Goal: Communication & Community: Answer question/provide support

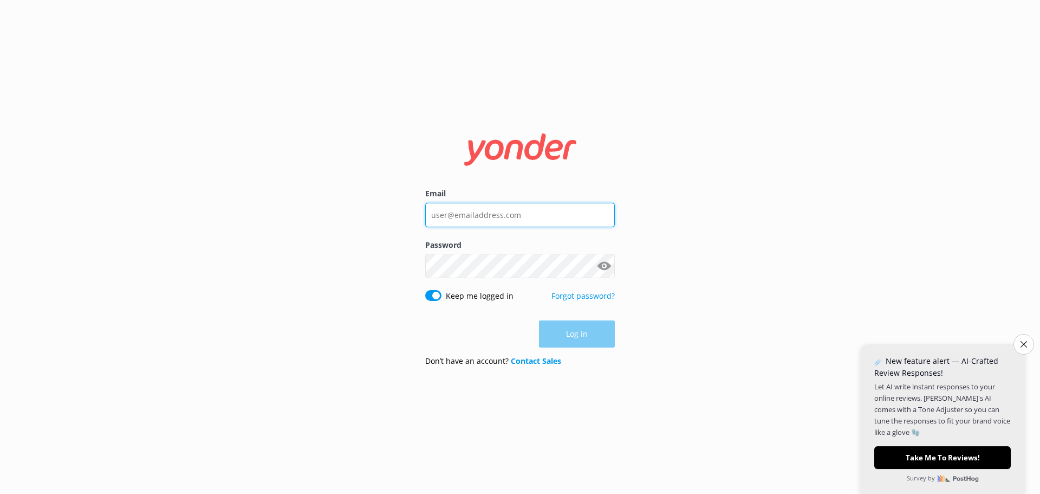
click at [459, 215] on input "Email" at bounding box center [520, 215] width 190 height 24
type input "bookings"
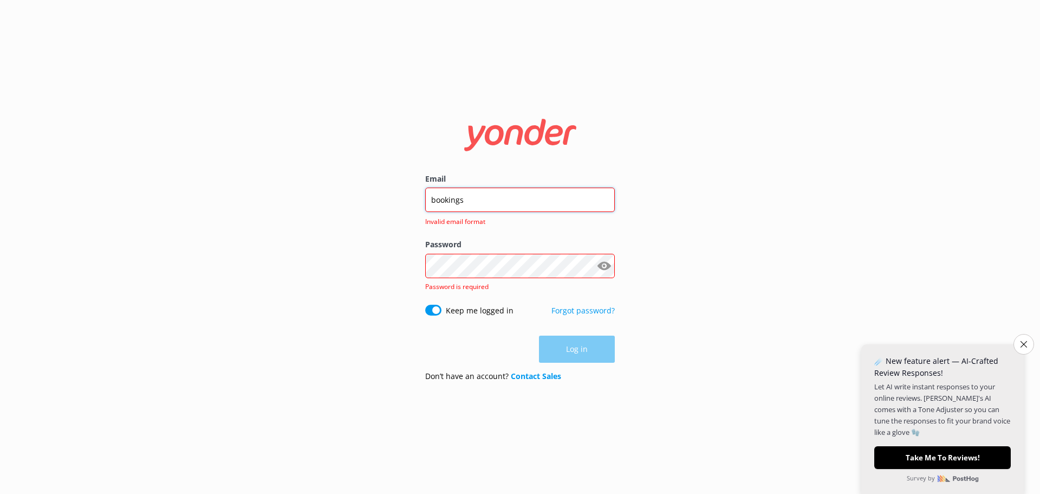
drag, startPoint x: 498, startPoint y: 202, endPoint x: 370, endPoint y: 199, distance: 127.9
click at [370, 199] on div "Email bookings Invalid email format Password Show password Password is required…" at bounding box center [520, 247] width 1040 height 494
click at [561, 200] on input "Email" at bounding box center [520, 199] width 190 height 24
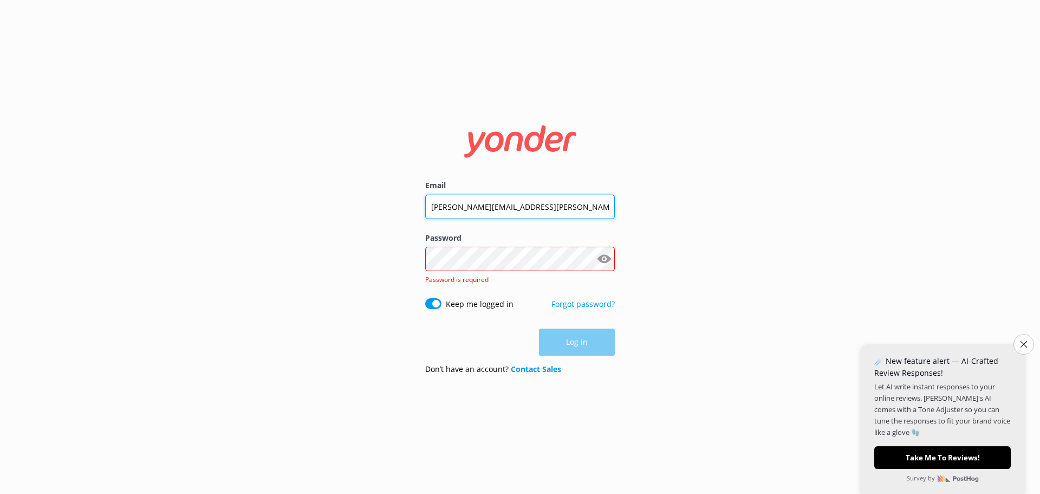
type input "[PERSON_NAME][EMAIL_ADDRESS][PERSON_NAME][DOMAIN_NAME]"
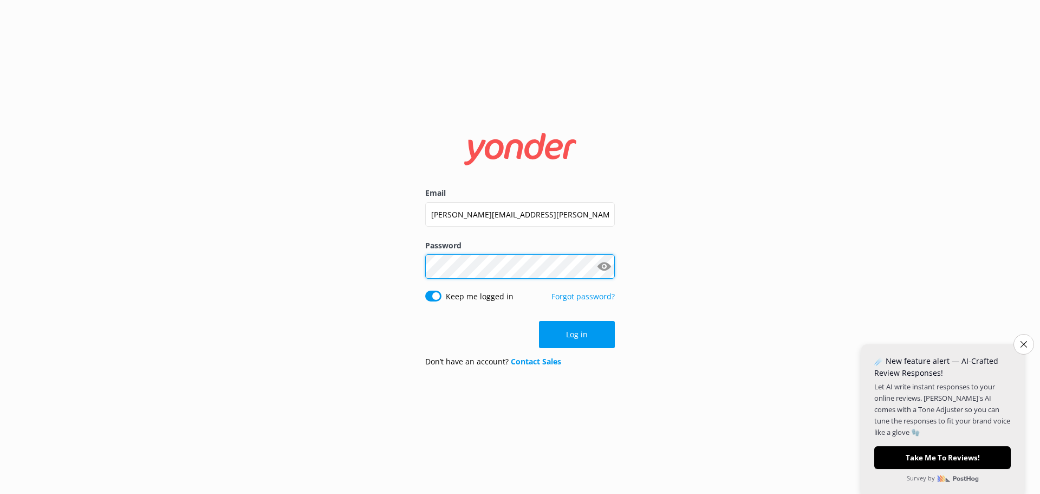
click button "Log in" at bounding box center [577, 334] width 76 height 27
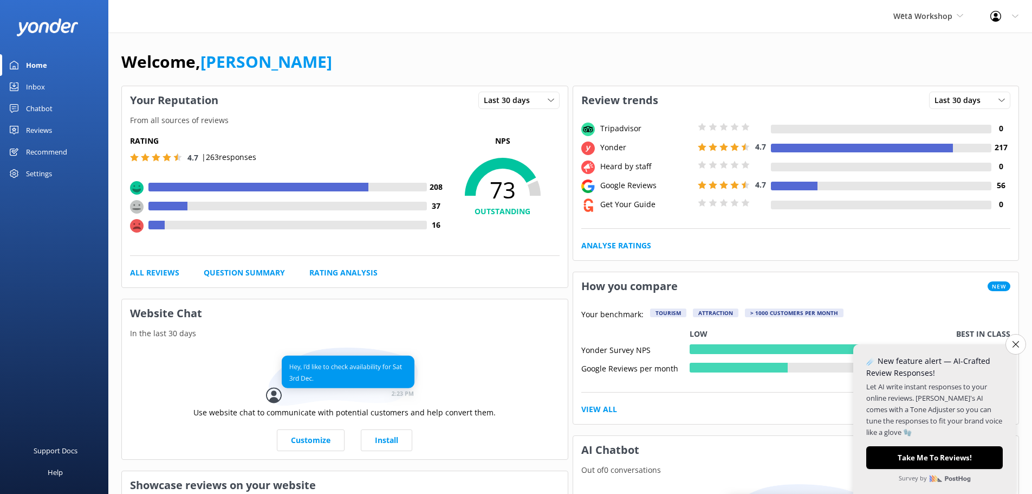
click at [1013, 344] on icon "Close survey" at bounding box center [1016, 344] width 7 height 7
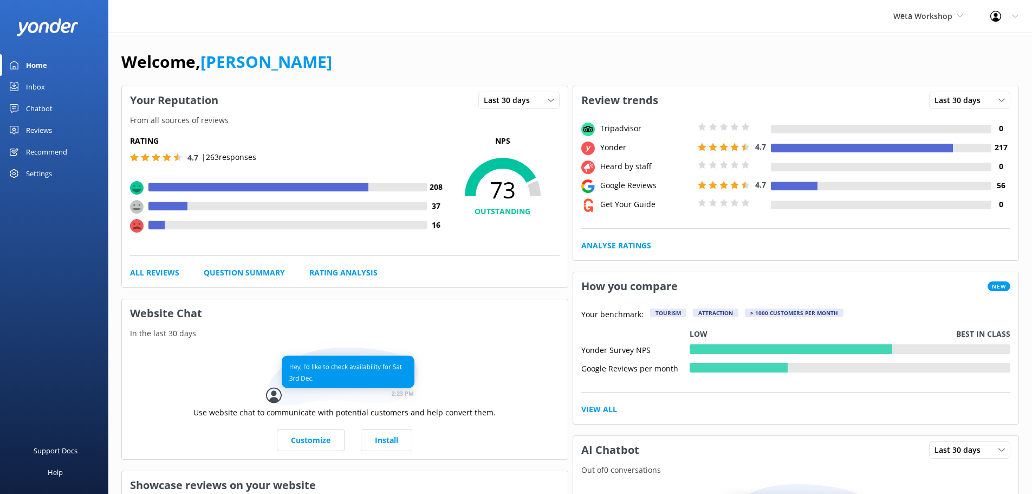
click at [45, 131] on div "Reviews" at bounding box center [39, 130] width 26 height 22
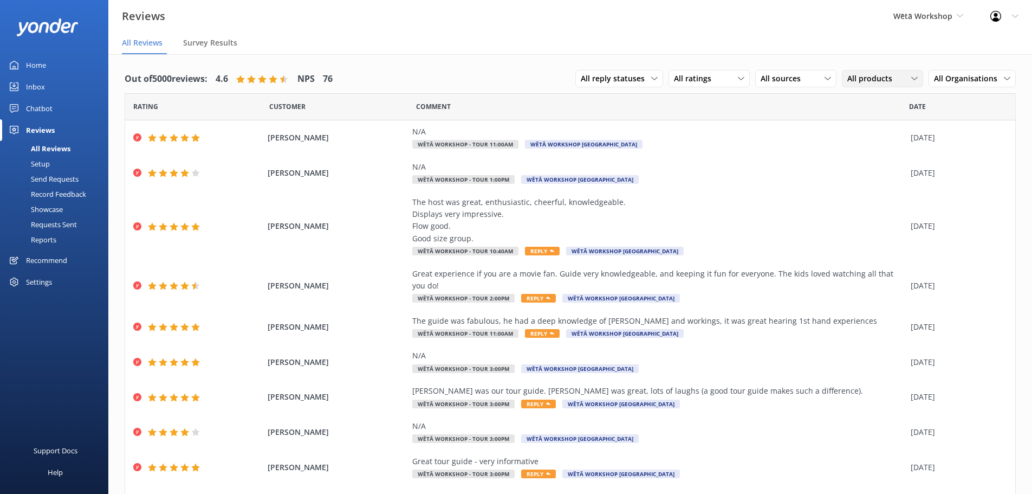
click at [870, 81] on span "All products" at bounding box center [872, 79] width 51 height 12
click at [854, 49] on nav "All Reviews Survey Results" at bounding box center [570, 44] width 924 height 22
click at [912, 20] on span "Wētā Workshop" at bounding box center [922, 16] width 59 height 10
click at [915, 77] on link "Wētā Workshop Unleashed" at bounding box center [934, 72] width 108 height 26
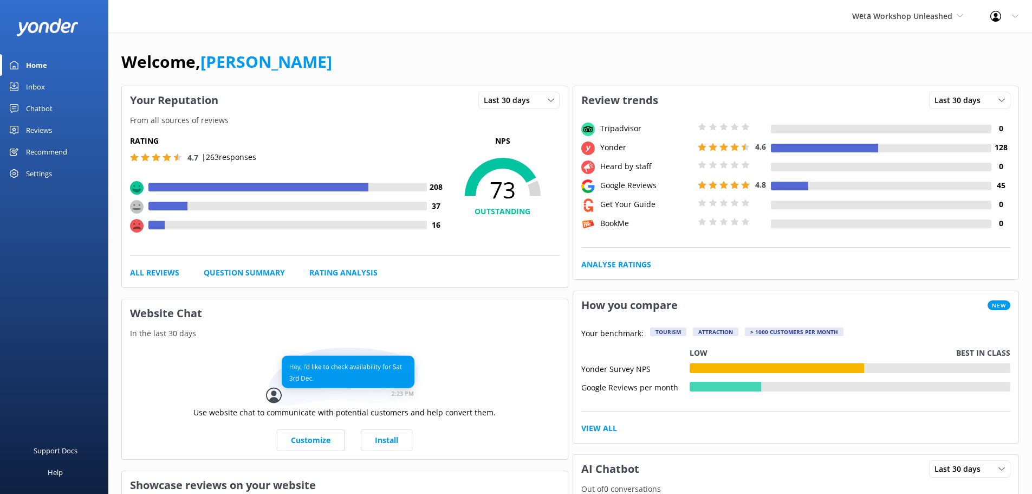
click at [68, 134] on link "Reviews" at bounding box center [54, 130] width 108 height 22
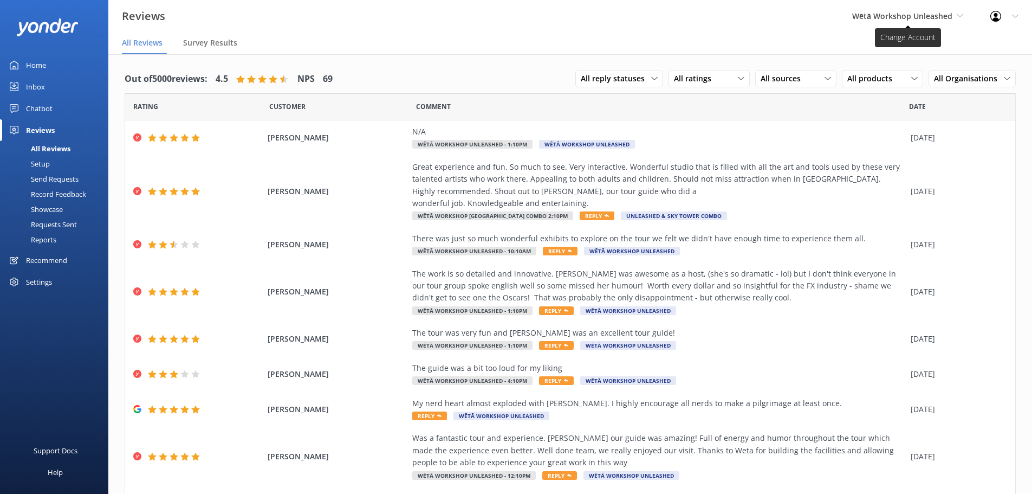
click at [882, 19] on span "Wētā Workshop Unleashed" at bounding box center [902, 16] width 100 height 10
click at [891, 46] on link "Wētā Workshop" at bounding box center [893, 46] width 108 height 26
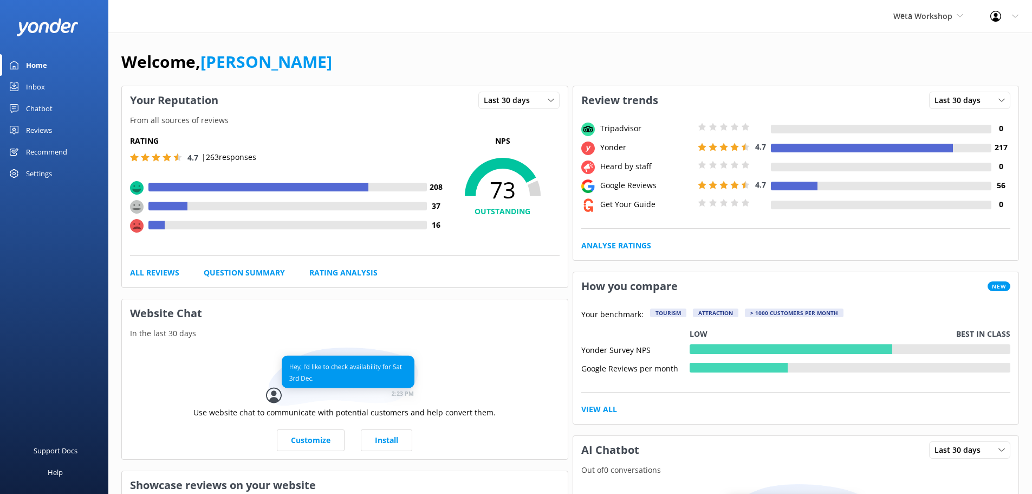
click at [51, 134] on div "Reviews" at bounding box center [39, 130] width 26 height 22
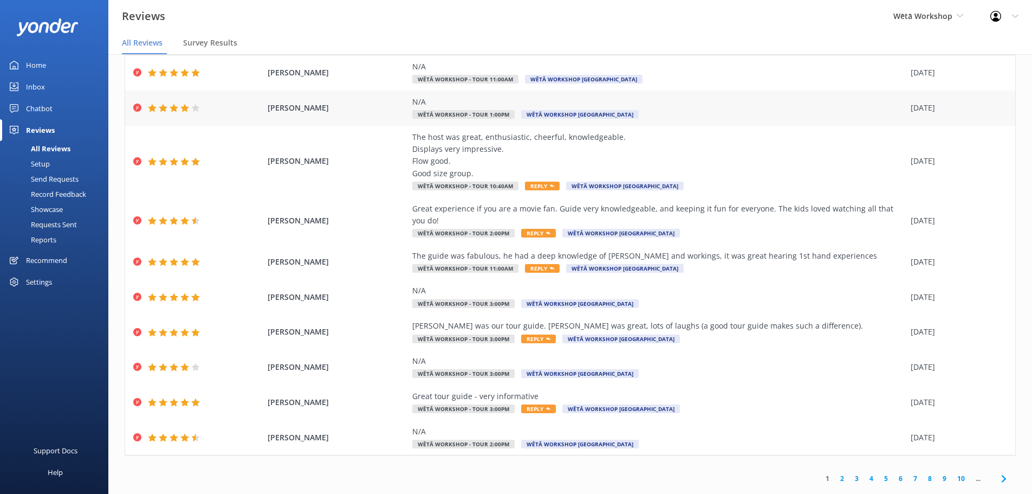
scroll to position [22, 0]
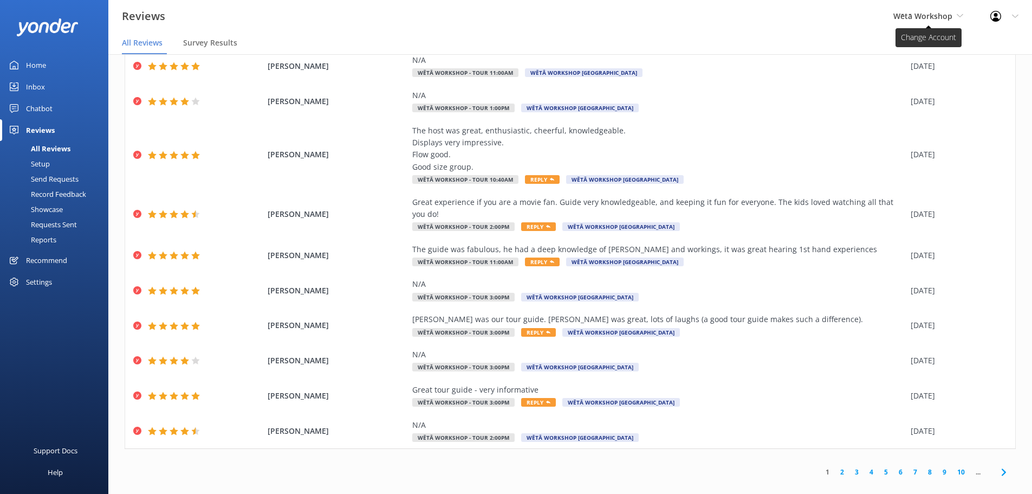
click at [913, 18] on span "Wētā Workshop" at bounding box center [922, 16] width 59 height 10
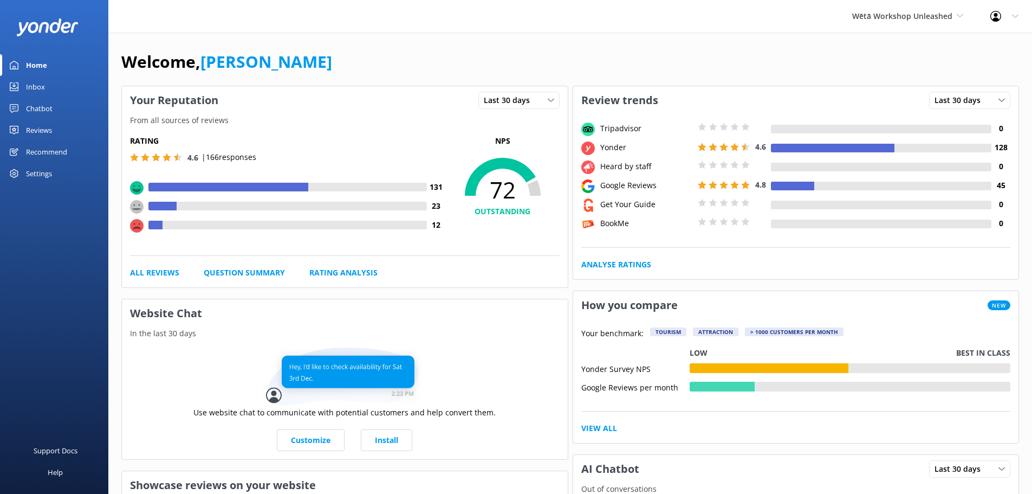
click at [30, 131] on div "Reviews" at bounding box center [39, 130] width 26 height 22
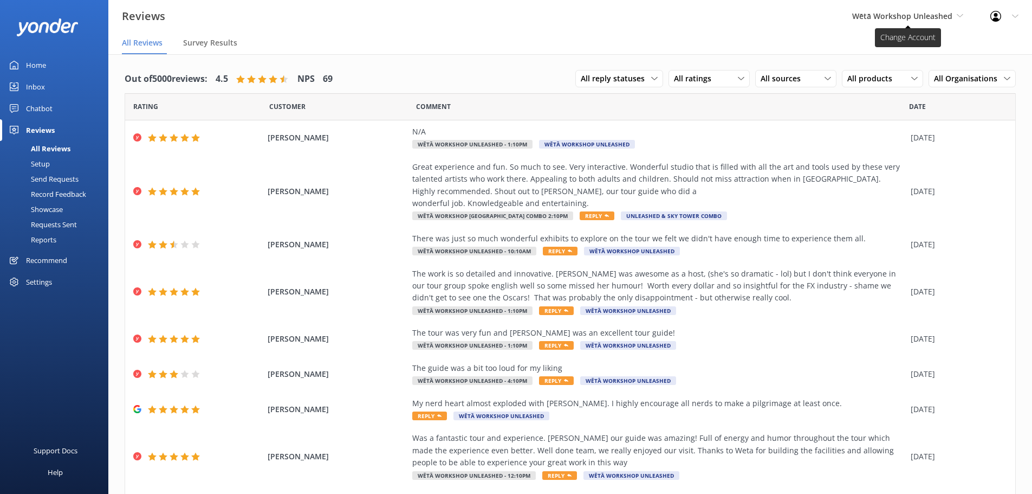
click at [875, 17] on span "Wētā Workshop Unleashed" at bounding box center [902, 16] width 100 height 10
click at [874, 40] on link "Wētā Workshop" at bounding box center [893, 46] width 108 height 26
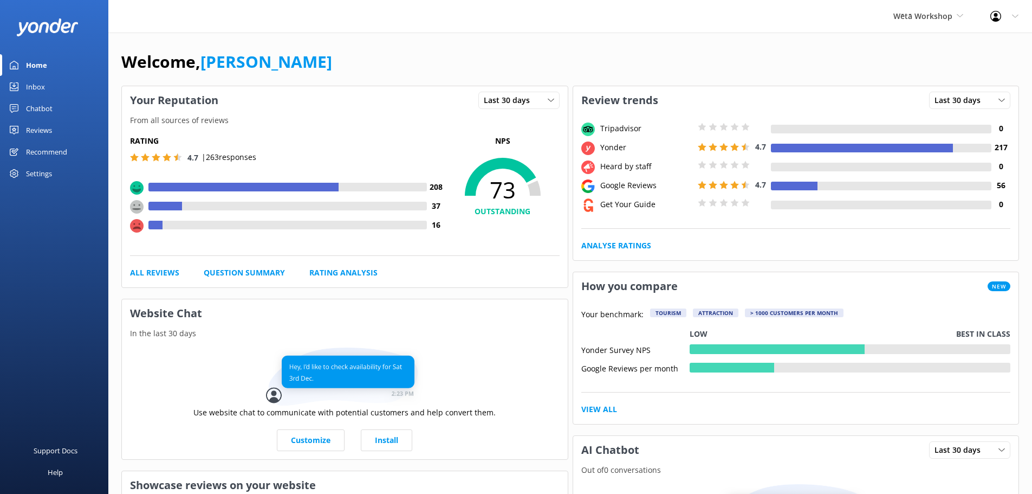
click at [59, 132] on link "Reviews" at bounding box center [54, 130] width 108 height 22
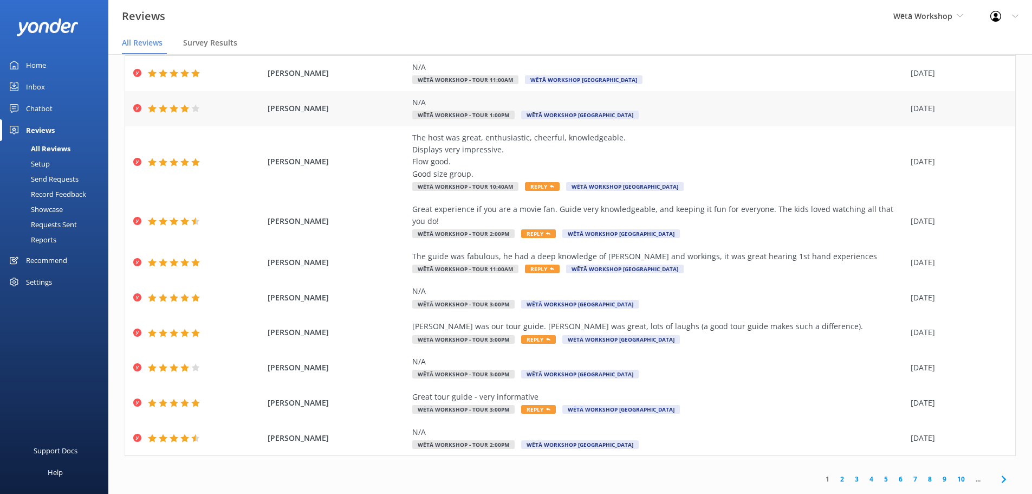
scroll to position [22, 0]
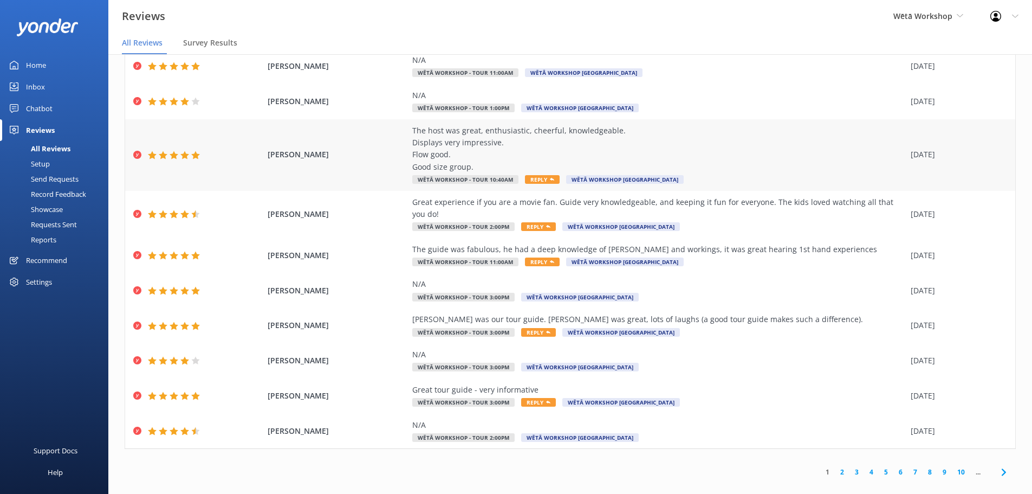
click at [367, 148] on div "SYD HOLM The host was great, enthusiastic, cheerful, knowledgeable. Displays ve…" at bounding box center [570, 155] width 890 height 72
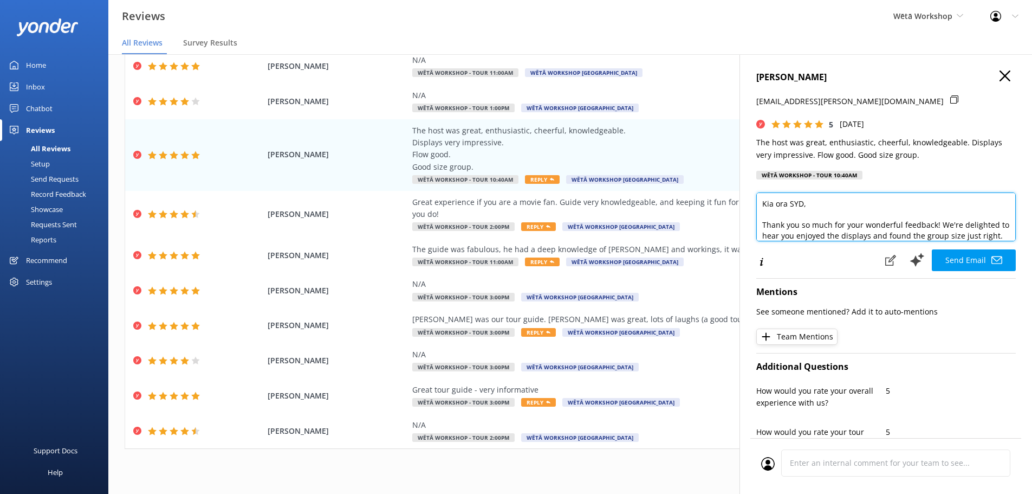
click at [802, 206] on textarea "Kia ora SYD, Thank you so much for your wonderful feedback! We're delighted to …" at bounding box center [886, 216] width 260 height 49
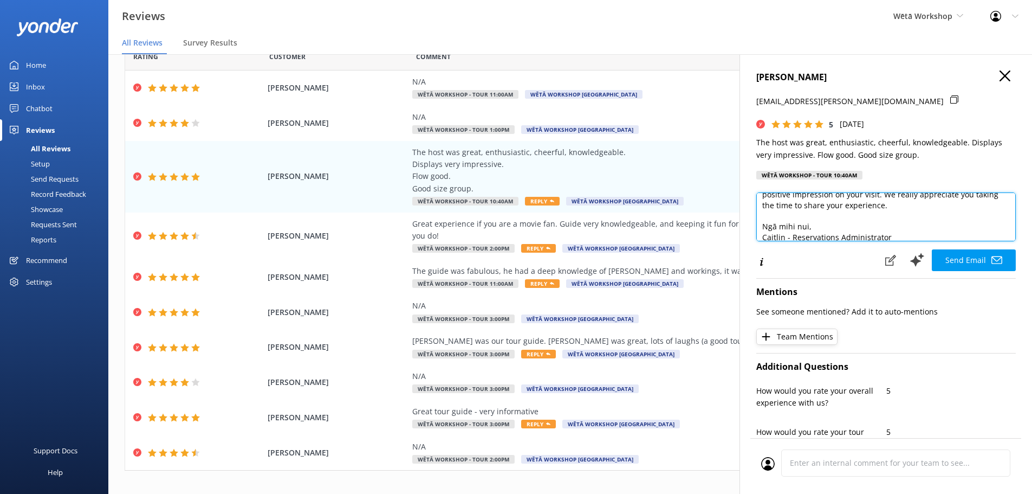
scroll to position [69, 0]
drag, startPoint x: 888, startPoint y: 231, endPoint x: 763, endPoint y: 235, distance: 125.2
click at [763, 235] on textarea "Kia ora Syd, Thank you so much for your wonderful feedback! We're delighted to …" at bounding box center [886, 216] width 260 height 49
drag, startPoint x: 807, startPoint y: 235, endPoint x: 761, endPoint y: 229, distance: 45.8
click at [761, 229] on textarea "Kia ora Syd, Thank you so much for your wonderful feedback! We're delighted to …" at bounding box center [886, 216] width 260 height 49
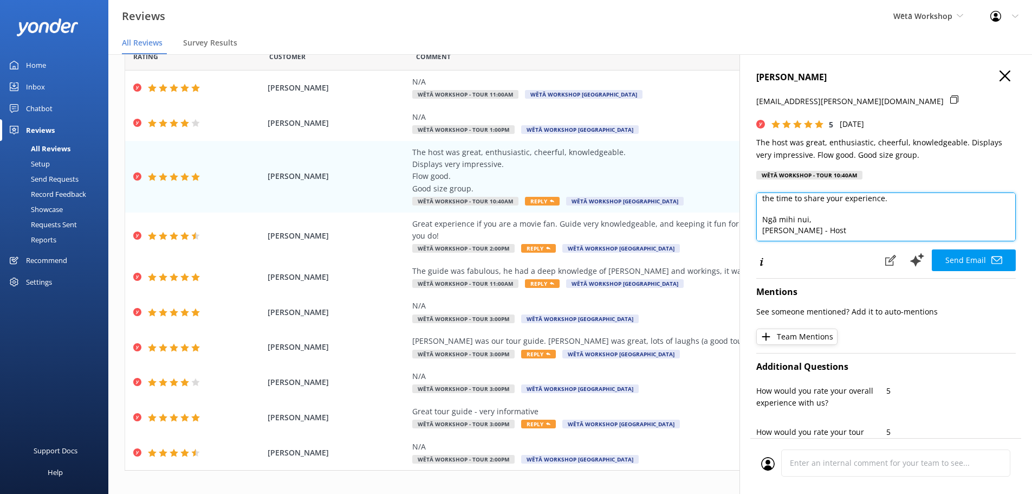
drag, startPoint x: 814, startPoint y: 223, endPoint x: 820, endPoint y: 222, distance: 5.5
click at [815, 223] on textarea "Kia ora Syd, Thank you so much for your wonderful feedback! We're delighted to …" at bounding box center [886, 216] width 260 height 49
type textarea "Kia ora Syd, Thank you so much for your wonderful feedback! We're delighted to …"
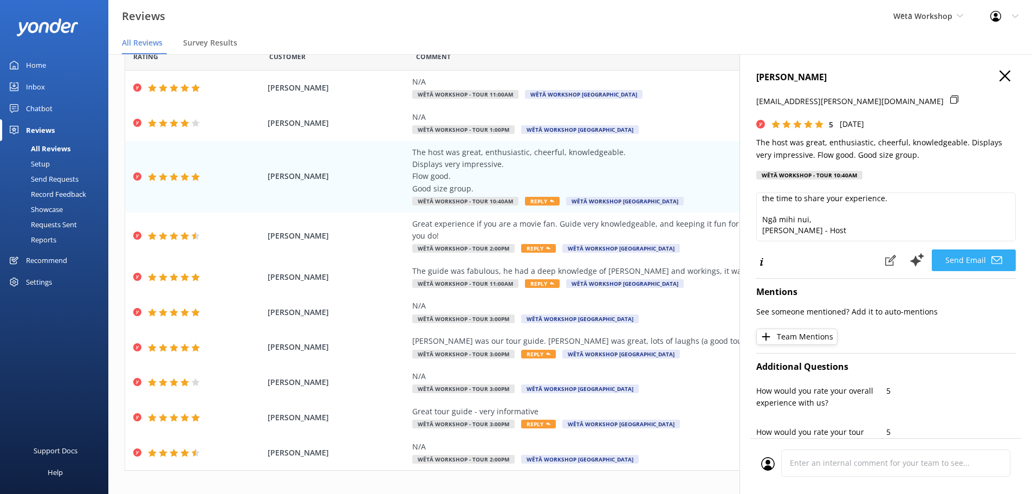
click at [966, 262] on button "Send Email" at bounding box center [974, 260] width 84 height 22
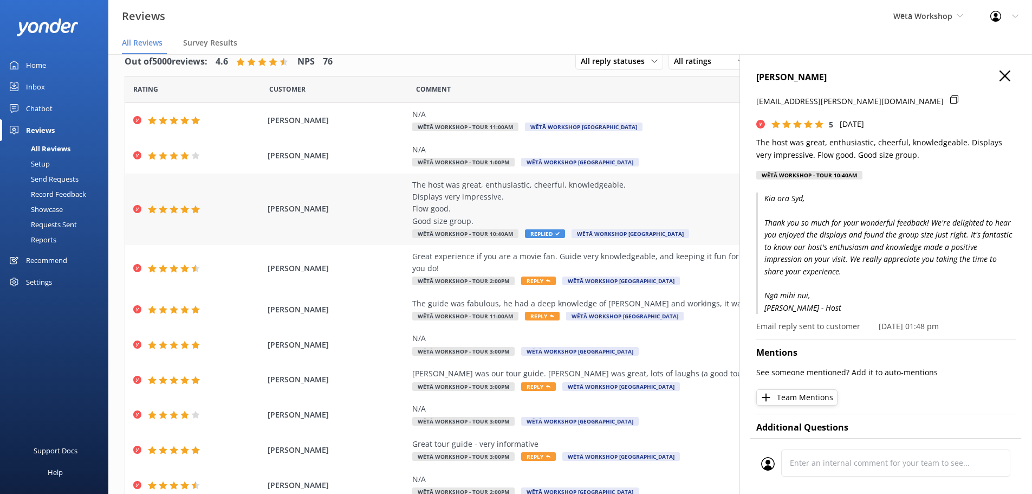
scroll to position [0, 0]
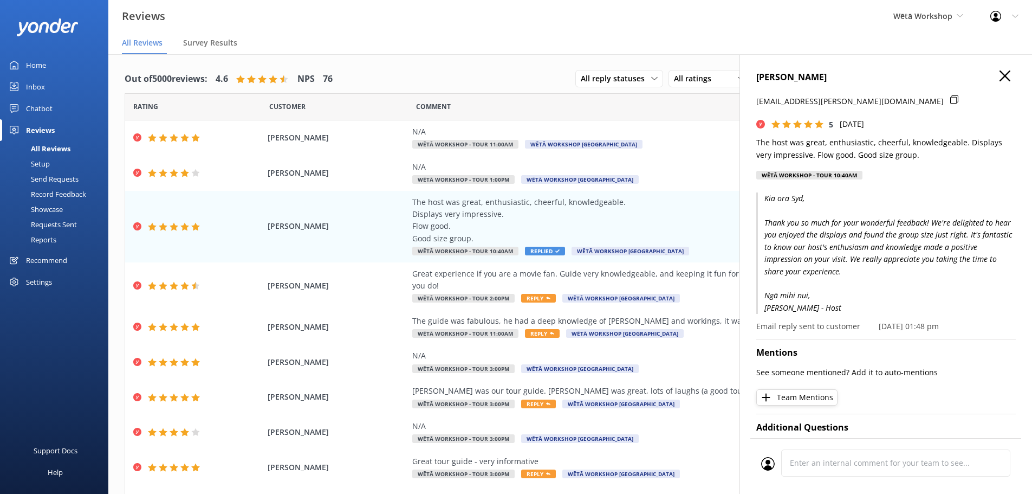
click at [991, 80] on h4 "[PERSON_NAME]" at bounding box center [886, 77] width 260 height 14
click at [1000, 75] on use "button" at bounding box center [1005, 75] width 11 height 11
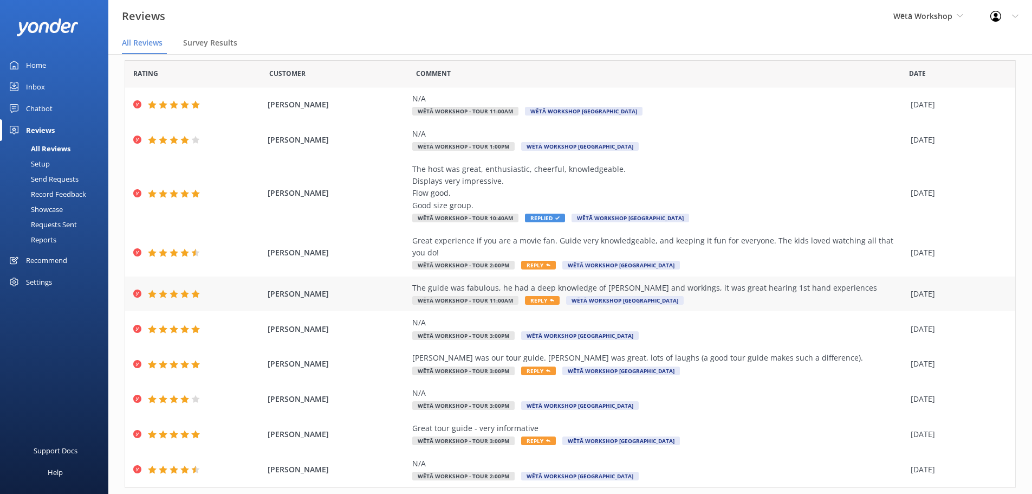
scroll to position [50, 0]
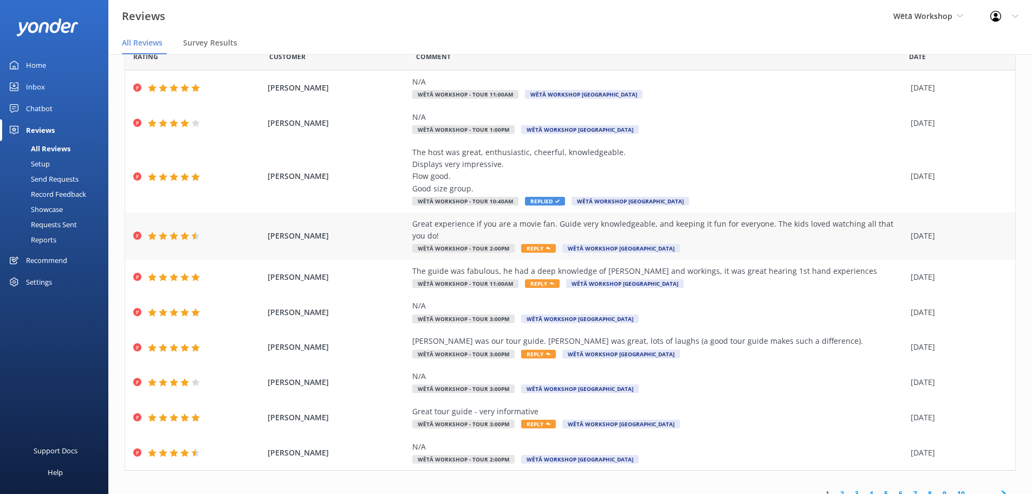
click at [526, 244] on span "Reply" at bounding box center [538, 248] width 35 height 9
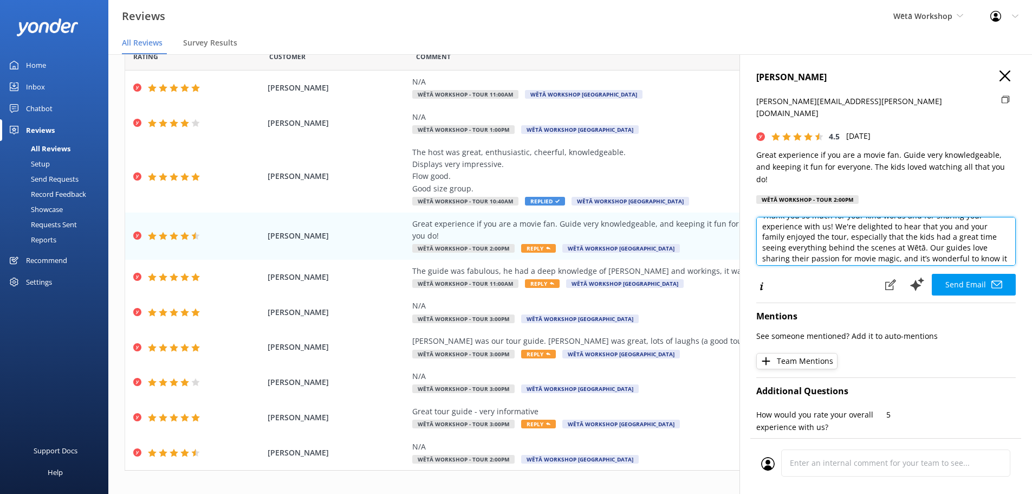
scroll to position [41, 0]
click at [918, 229] on textarea "Kia ora Maria, Thank you so much for your kind words and for sharing your exper…" at bounding box center [886, 241] width 260 height 49
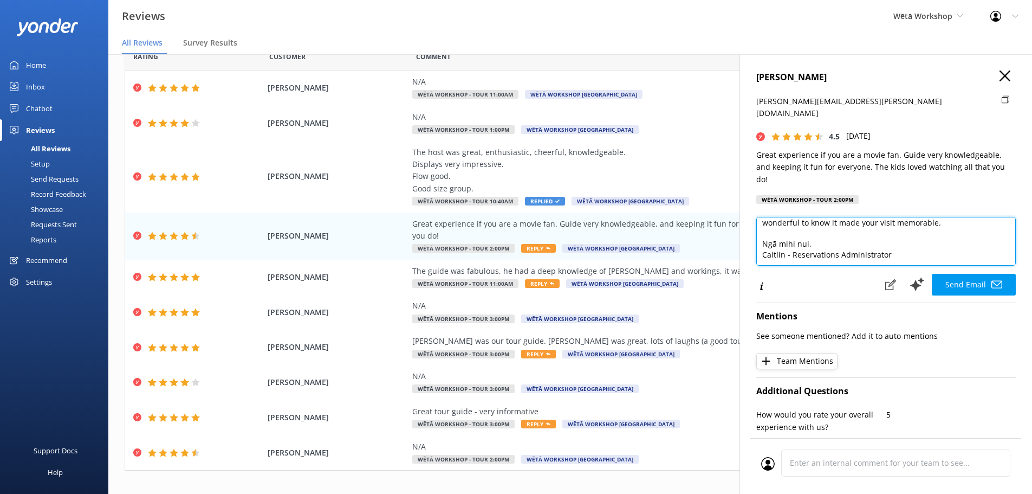
scroll to position [80, 0]
drag, startPoint x: 892, startPoint y: 244, endPoint x: 759, endPoint y: 245, distance: 133.8
click at [759, 245] on textarea "Kia ora Maria, Thank you so much for your kind words and for sharing your exper…" at bounding box center [886, 241] width 260 height 49
paste textarea "Becky - Host"
type textarea "Kia ora Maria, Thank you so much for your kind words and for sharing your exper…"
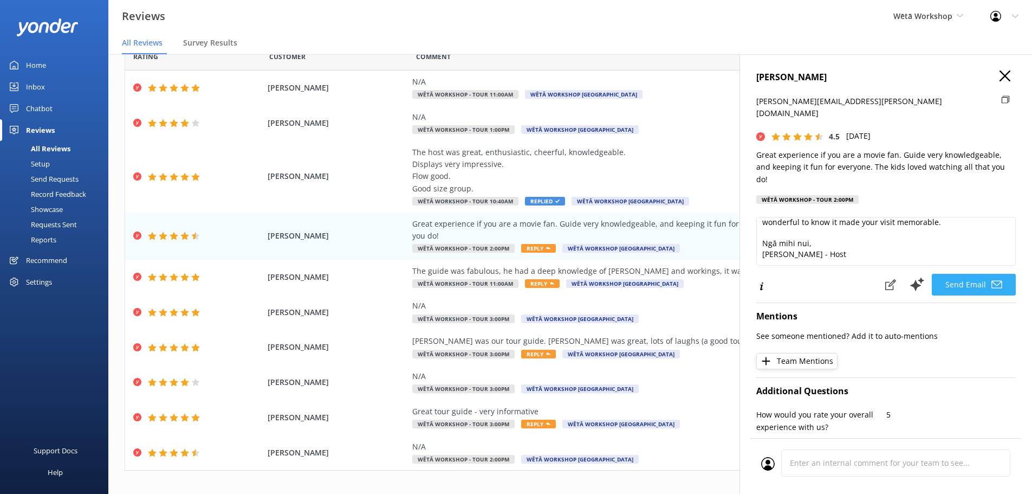
click at [963, 274] on button "Send Email" at bounding box center [974, 285] width 84 height 22
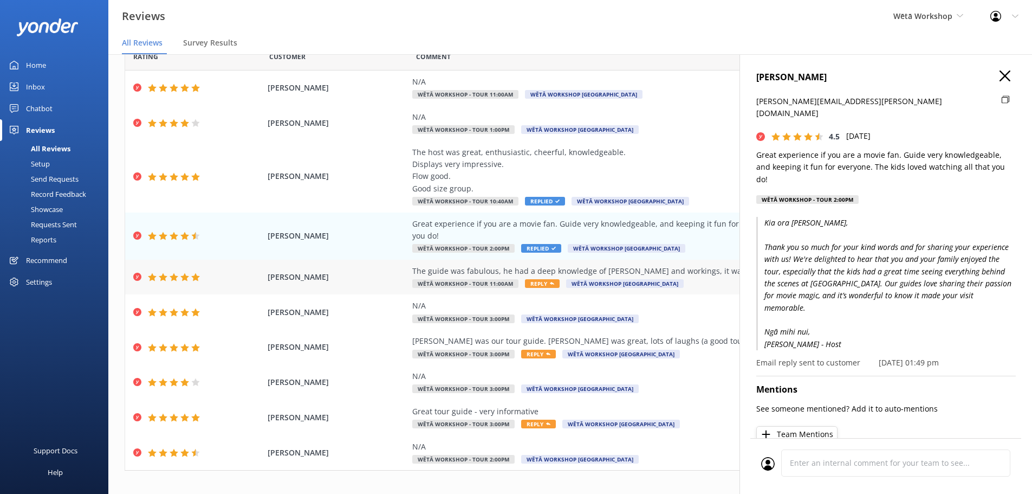
click at [532, 279] on span "Reply" at bounding box center [542, 283] width 35 height 9
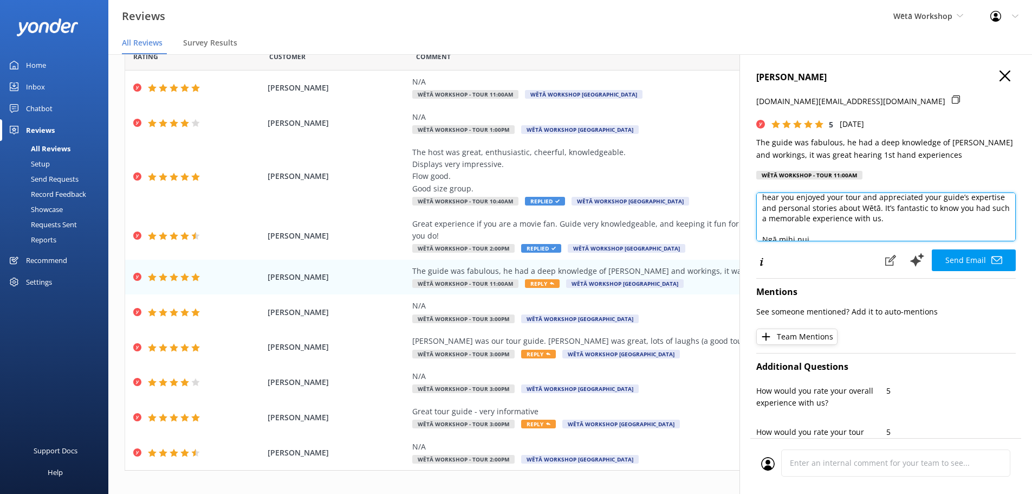
scroll to position [41, 0]
click at [910, 206] on textarea "Kia ora Belinda, Thank you so much for your wonderful feedback! We're delighted…" at bounding box center [886, 216] width 260 height 49
drag, startPoint x: 899, startPoint y: 229, endPoint x: 757, endPoint y: 226, distance: 141.4
click at [757, 226] on textarea "Kia ora Belinda, Thank you so much for your wonderful feedback! We're delighted…" at bounding box center [886, 216] width 260 height 49
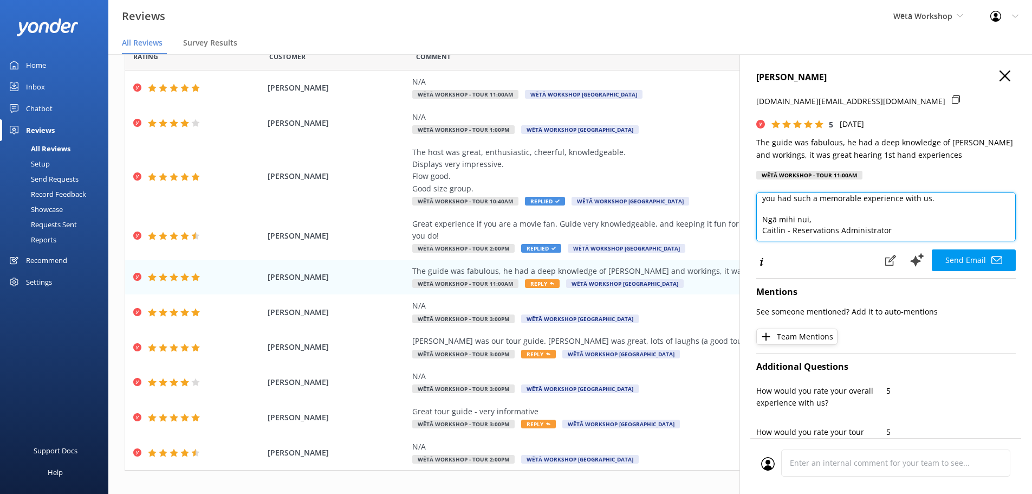
paste textarea "Becky - Host"
type textarea "Kia ora Belinda, Thank you so much for your wonderful feedback! We're delighted…"
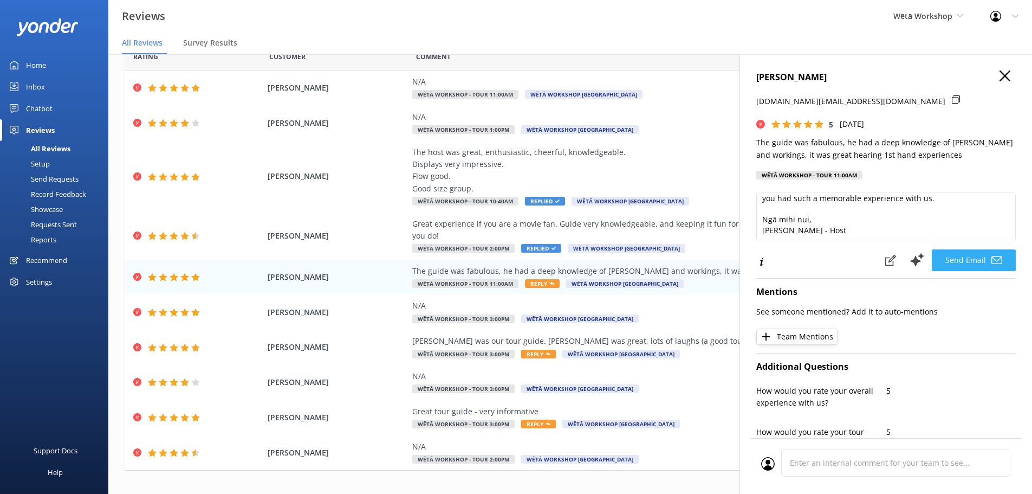
click at [957, 263] on button "Send Email" at bounding box center [974, 260] width 84 height 22
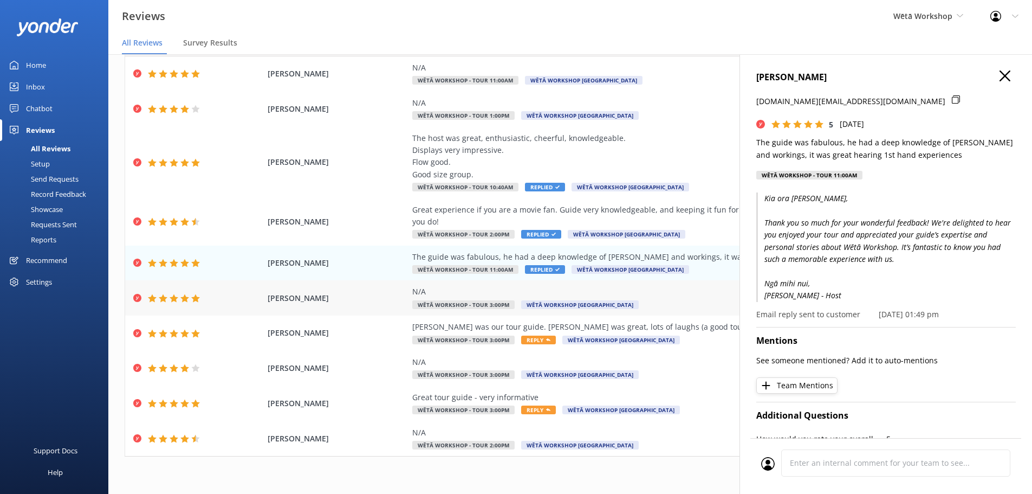
scroll to position [22, 0]
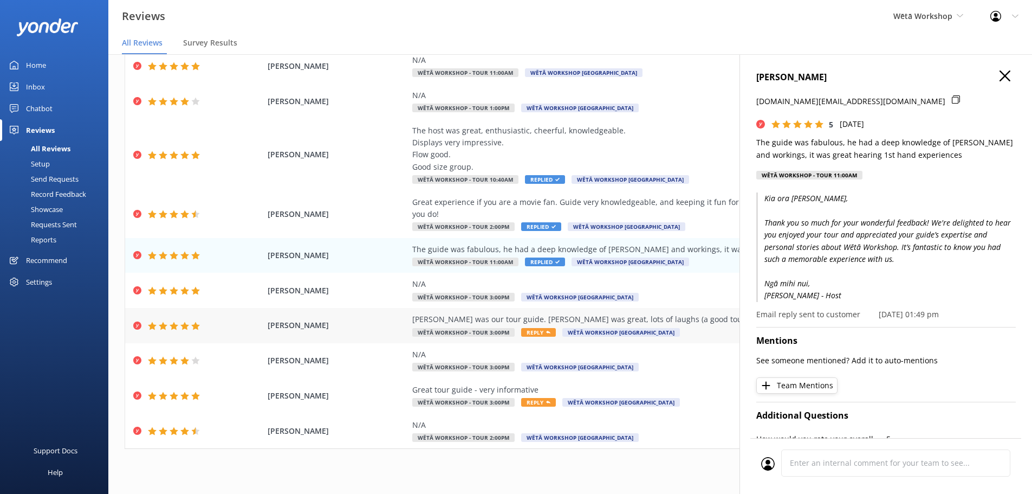
click at [675, 318] on div "Taylor was our tour guide. Taylor was great, lots of laughs (a good tour guide …" at bounding box center [658, 325] width 493 height 24
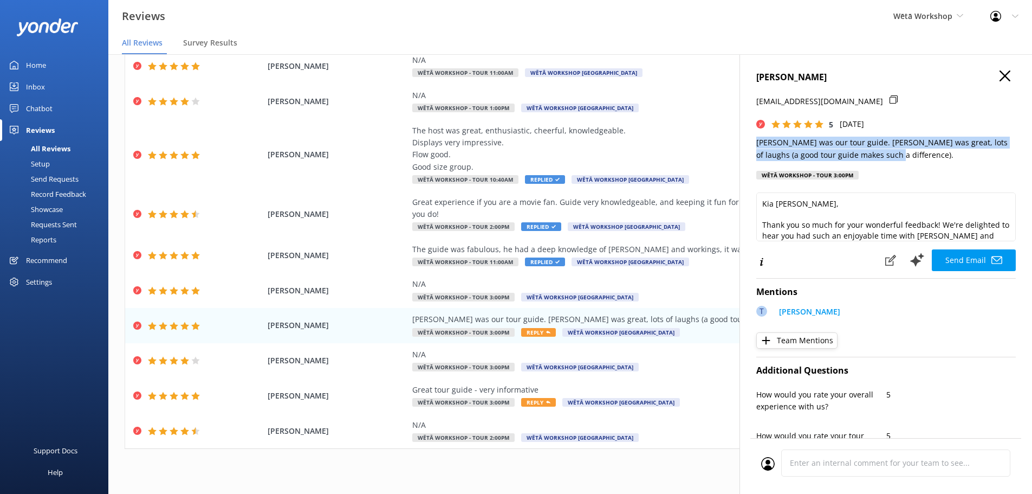
drag, startPoint x: 872, startPoint y: 159, endPoint x: 753, endPoint y: 132, distance: 122.1
click at [753, 132] on div "CASEY WILLIAMS caseywilliams500@gmail.com 5 Tue, 9th Sep 2025 Taylor was our to…" at bounding box center [886, 301] width 293 height 494
copy p "[PERSON_NAME] was our tour guide. [PERSON_NAME] was great, lots of laughs (a go…"
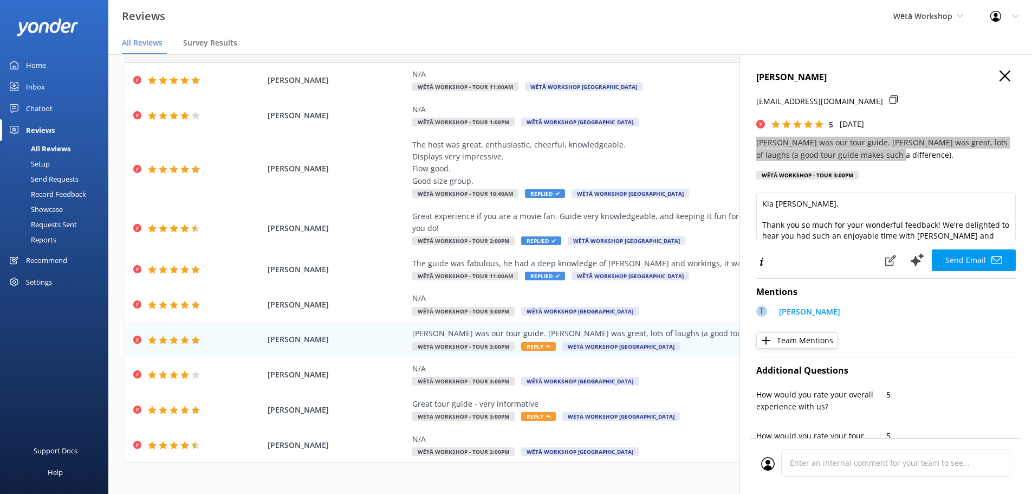
scroll to position [0, 0]
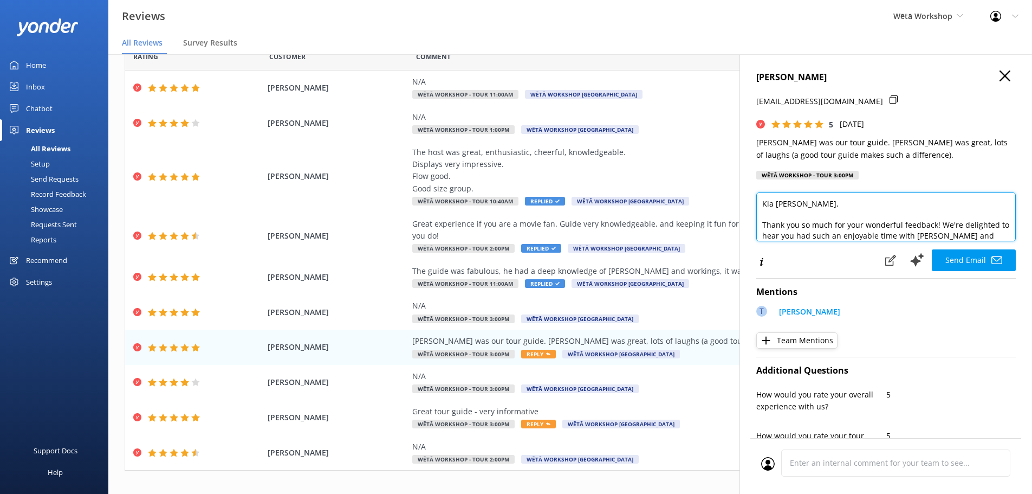
click at [890, 224] on textarea "Kia ora Casey, Thank you so much for your wonderful feedback! We're delighted t…" at bounding box center [886, 216] width 260 height 49
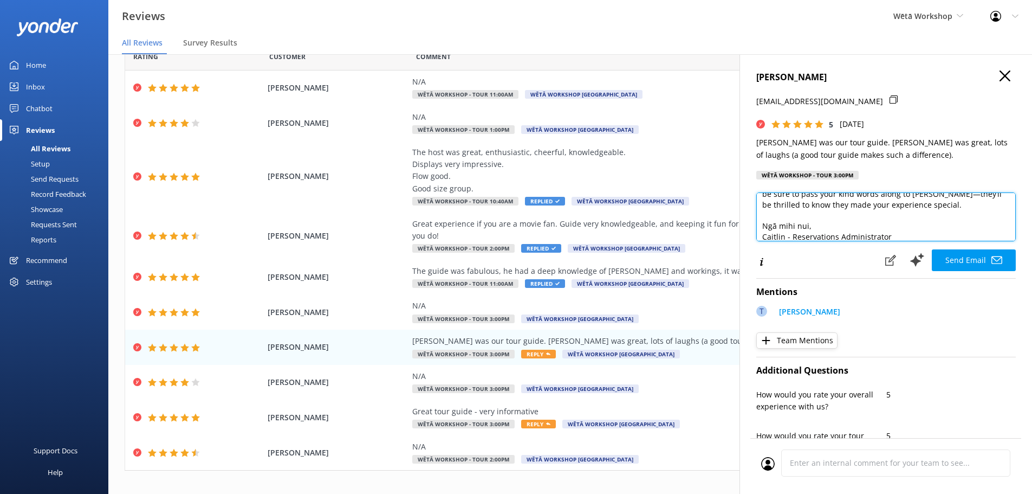
scroll to position [69, 0]
drag, startPoint x: 902, startPoint y: 234, endPoint x: 757, endPoint y: 234, distance: 144.1
click at [757, 234] on textarea "Kia ora Casey, Thank you so much for your wonderful feedback! We're delighted t…" at bounding box center [886, 216] width 260 height 49
drag, startPoint x: 817, startPoint y: 232, endPoint x: 748, endPoint y: 229, distance: 68.9
click at [748, 229] on div "CASEY WILLIAMS caseywilliams500@gmail.com 5 Tue, 9th Sep 2025 Taylor was our to…" at bounding box center [886, 301] width 293 height 494
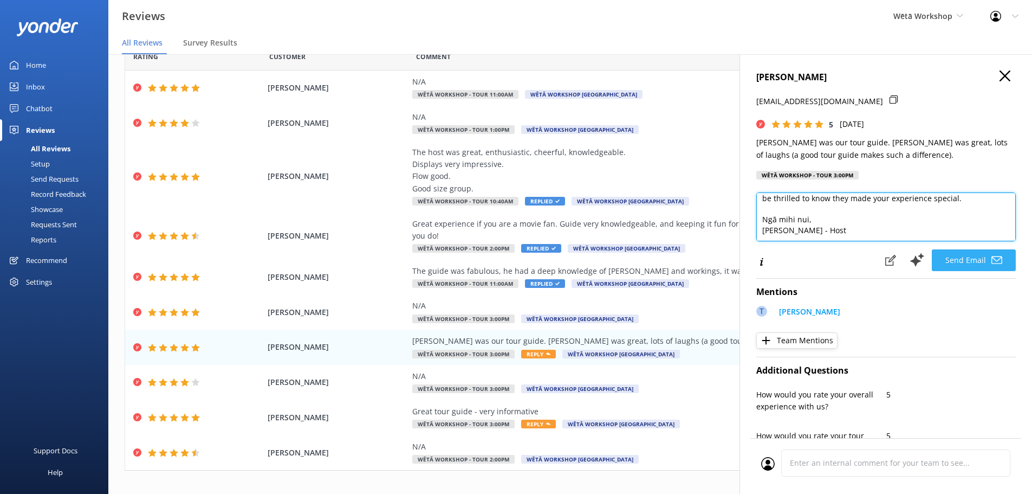
type textarea "Kia ora Casey, Thank you so much for your wonderful feedback! We're delighted t…"
click at [975, 265] on button "Send Email" at bounding box center [974, 260] width 84 height 22
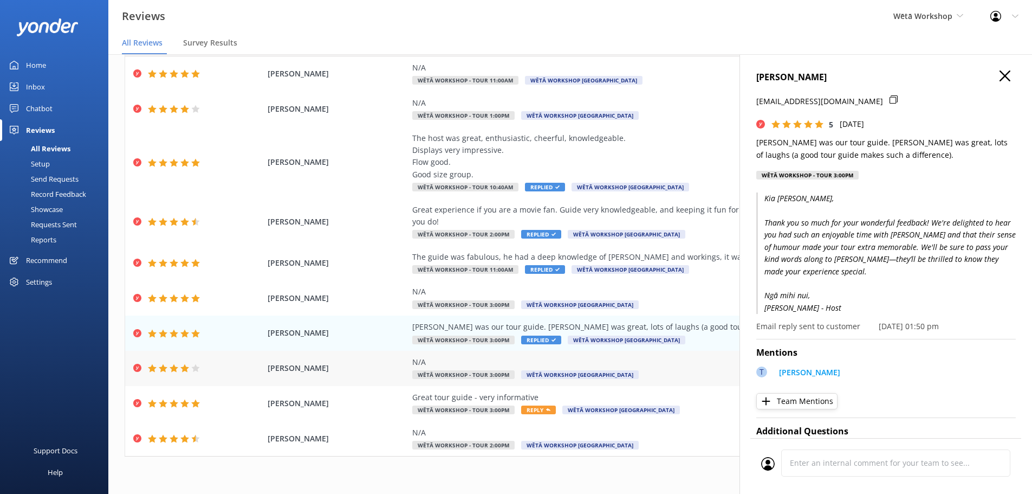
scroll to position [22, 0]
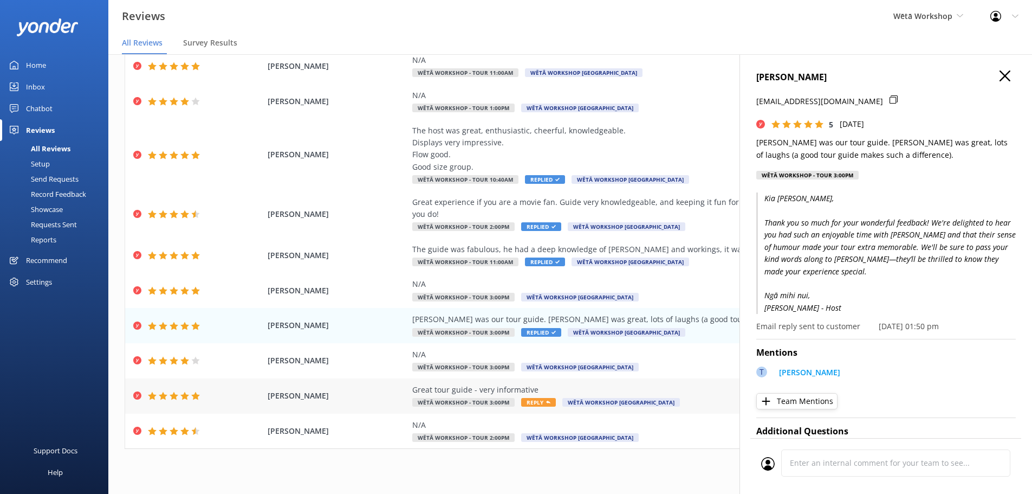
click at [526, 398] on span "Reply" at bounding box center [538, 402] width 35 height 9
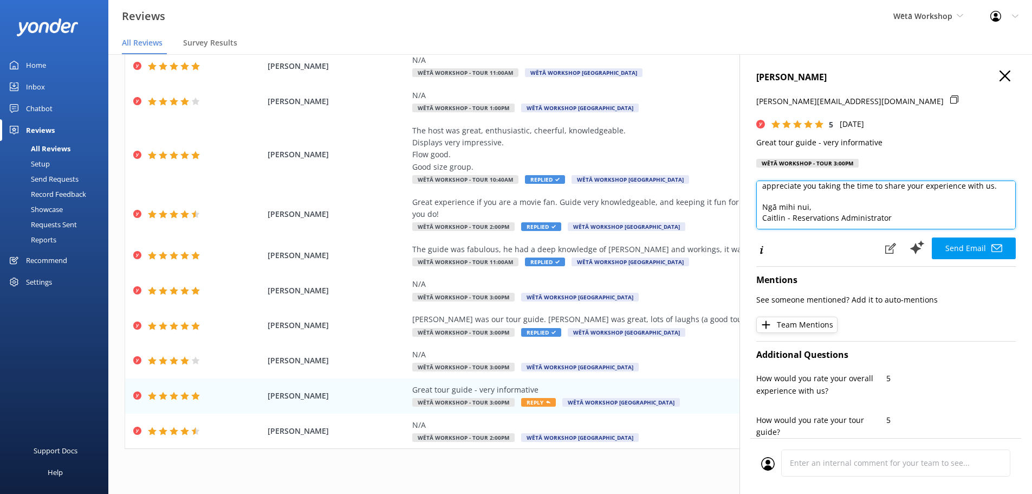
scroll to position [59, 0]
drag, startPoint x: 883, startPoint y: 220, endPoint x: 728, endPoint y: 219, distance: 154.4
click at [728, 219] on div "Out of 5000 reviews: 4.6 NPS 76 All reply statuses All reply statuses Needs a r…" at bounding box center [570, 263] width 924 height 461
paste textarea "Becky - Host"
type textarea "Kia ora Rachel, Thank you so much for your wonderful feedback! We're delighted …"
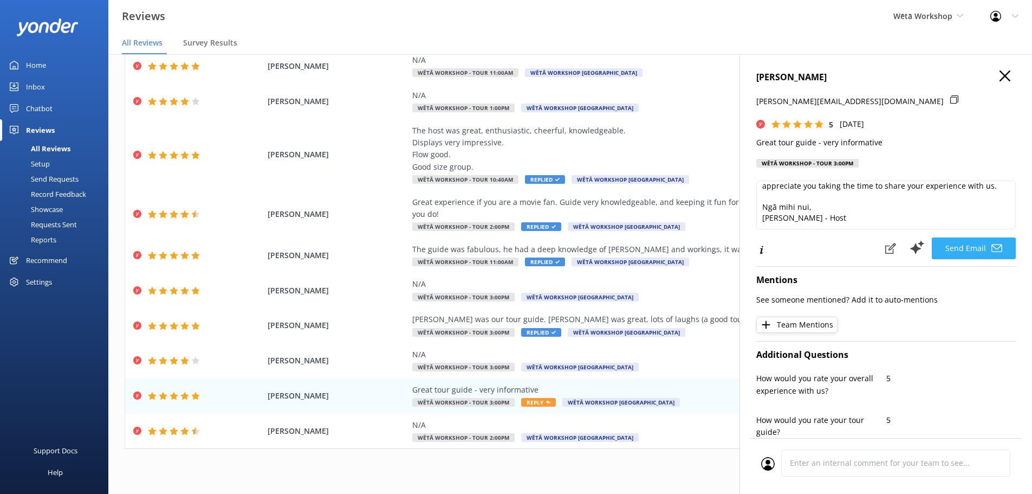
click at [954, 248] on button "Send Email" at bounding box center [974, 248] width 84 height 22
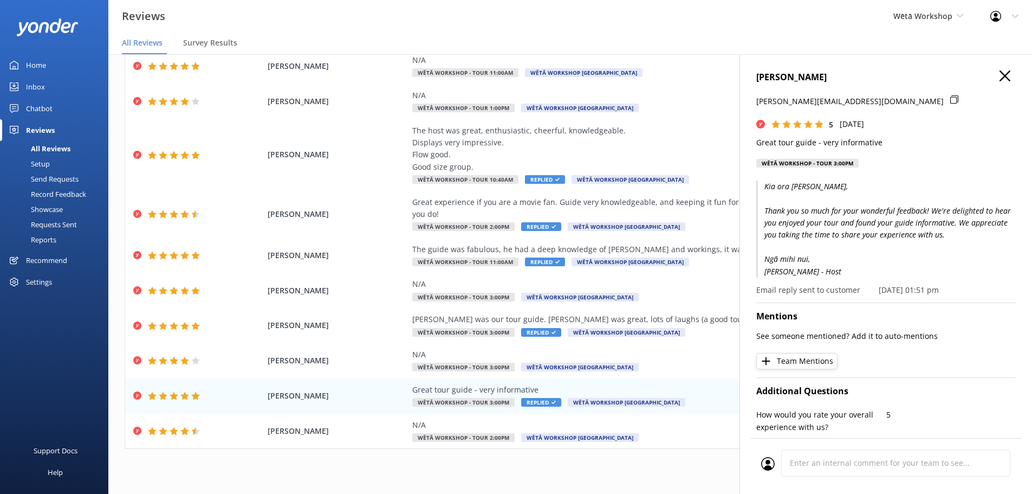
click at [1000, 75] on icon "button" at bounding box center [1005, 75] width 11 height 11
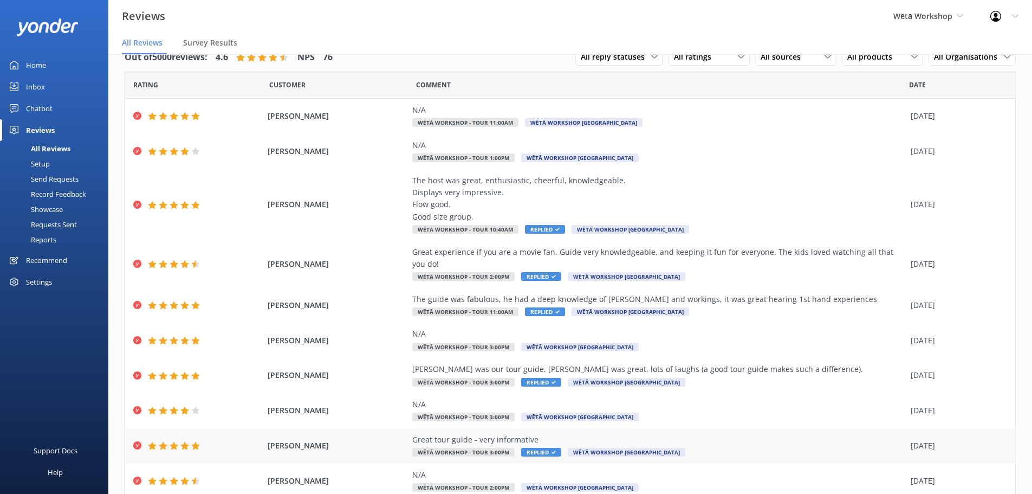
scroll to position [50, 0]
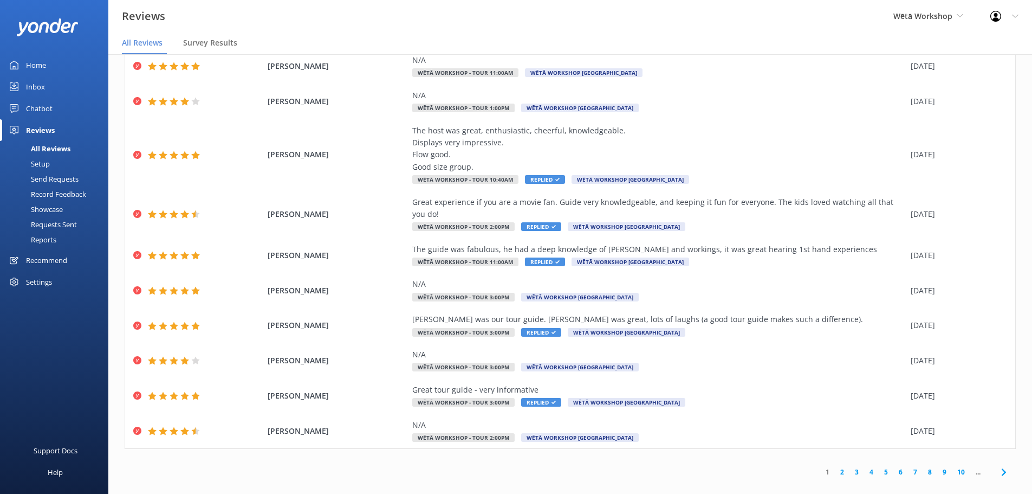
click at [836, 467] on link "2" at bounding box center [842, 472] width 15 height 10
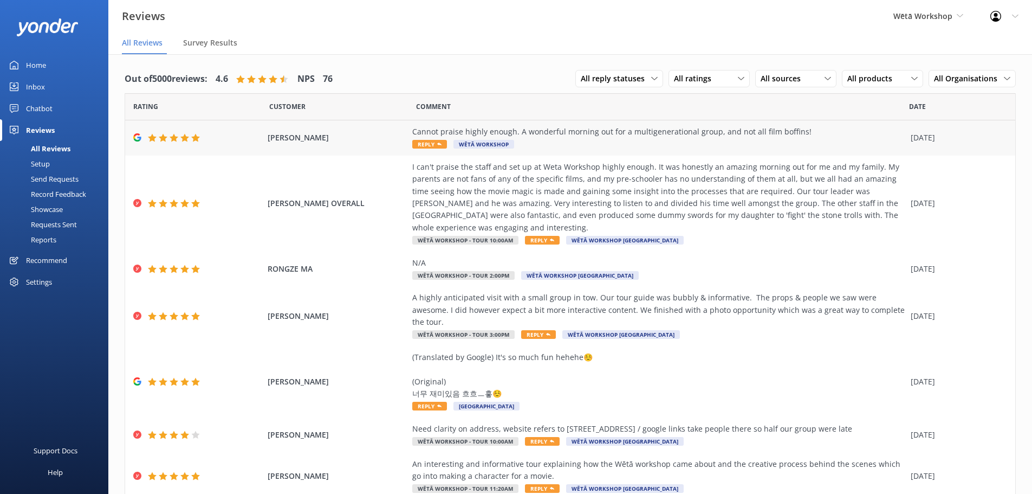
click at [422, 144] on span "Reply" at bounding box center [429, 144] width 35 height 9
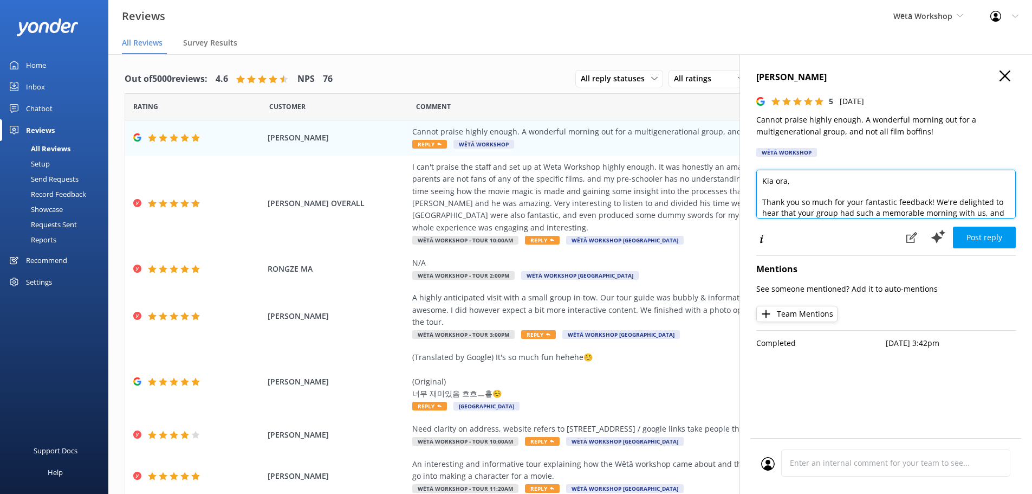
click at [789, 182] on textarea "Kia ora, Thank you so much for your fantastic feedback! We're delighted to hear…" at bounding box center [886, 194] width 260 height 49
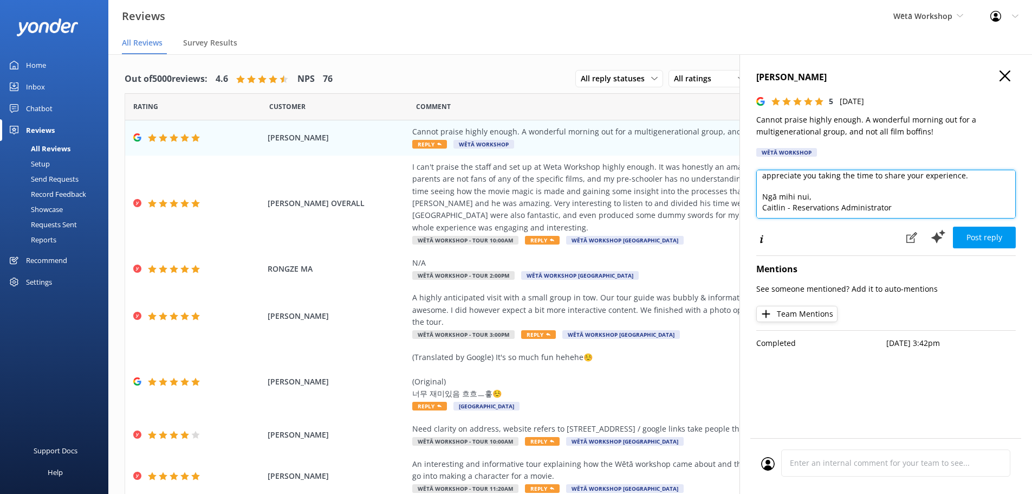
drag, startPoint x: 890, startPoint y: 205, endPoint x: 759, endPoint y: 213, distance: 131.4
click at [759, 213] on textarea "Kia ora Laura Thank you so much for your fantastic feedback! We're delighted to…" at bounding box center [886, 194] width 260 height 49
paste textarea "Becky - Host"
type textarea "Kia ora Laura Thank you so much for your fantastic feedback! We're delighted to…"
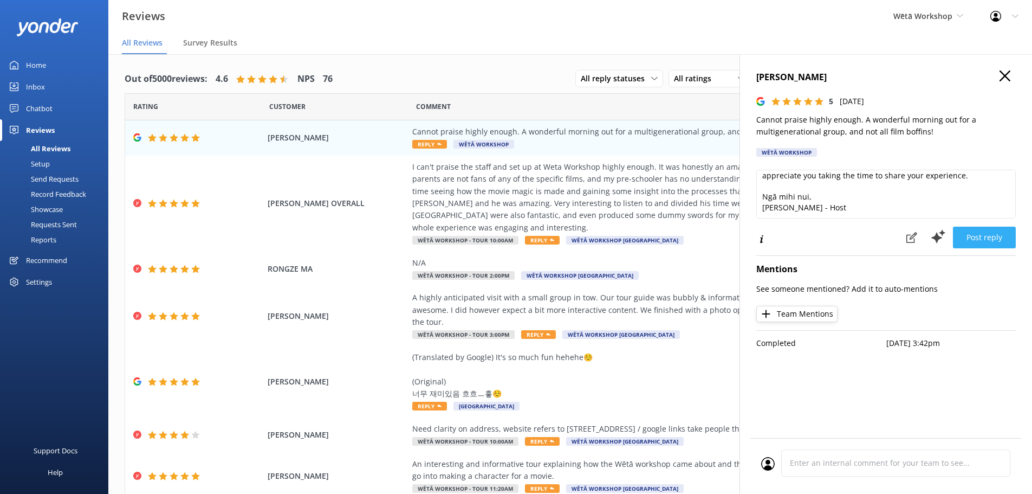
click at [985, 239] on button "Post reply" at bounding box center [984, 237] width 63 height 22
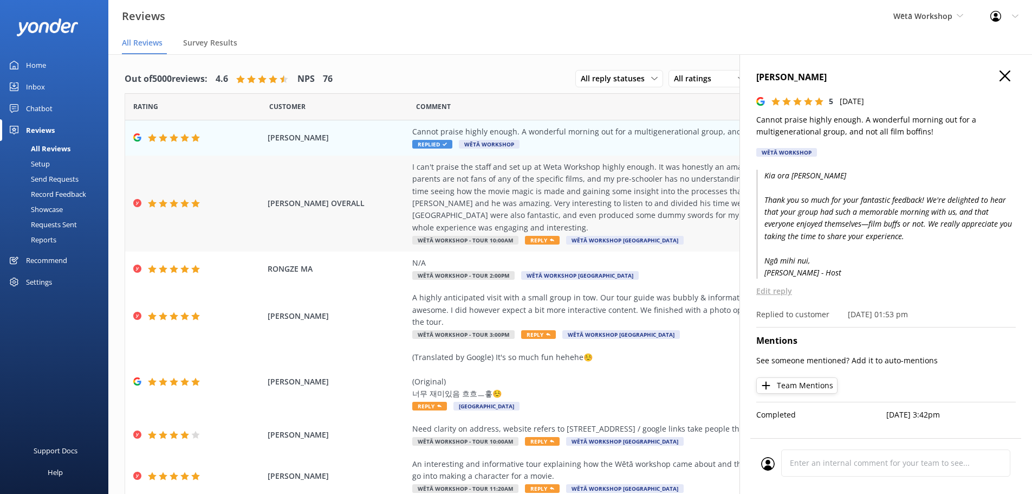
click at [537, 236] on span "Reply" at bounding box center [542, 240] width 35 height 9
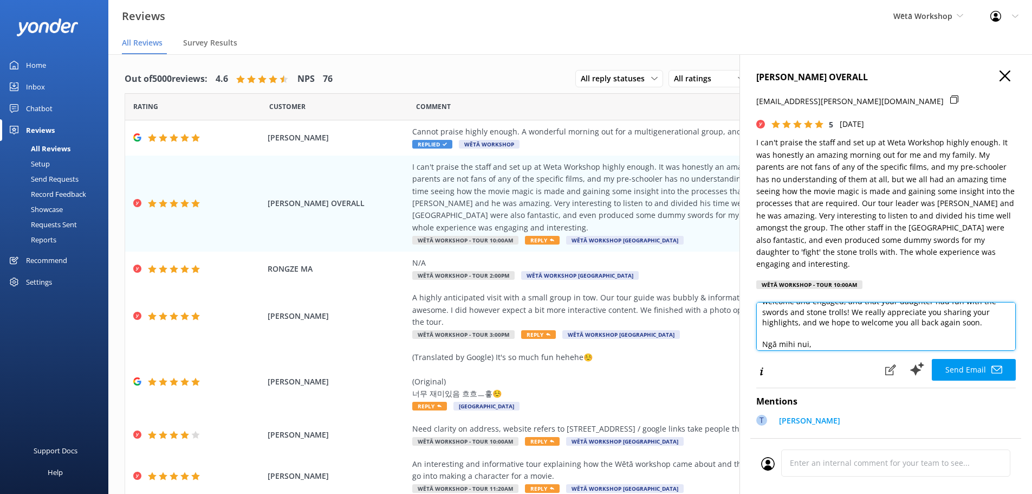
scroll to position [90, 0]
drag, startPoint x: 908, startPoint y: 333, endPoint x: 758, endPoint y: 327, distance: 150.2
click at [759, 329] on textarea "Kia ora Laura, Thank you so much for your wonderful feedback! We're thrilled to…" at bounding box center [886, 326] width 260 height 49
paste textarea "Becky - Host"
type textarea "Kia ora Laura, Thank you so much for your wonderful feedback! We're thrilled to…"
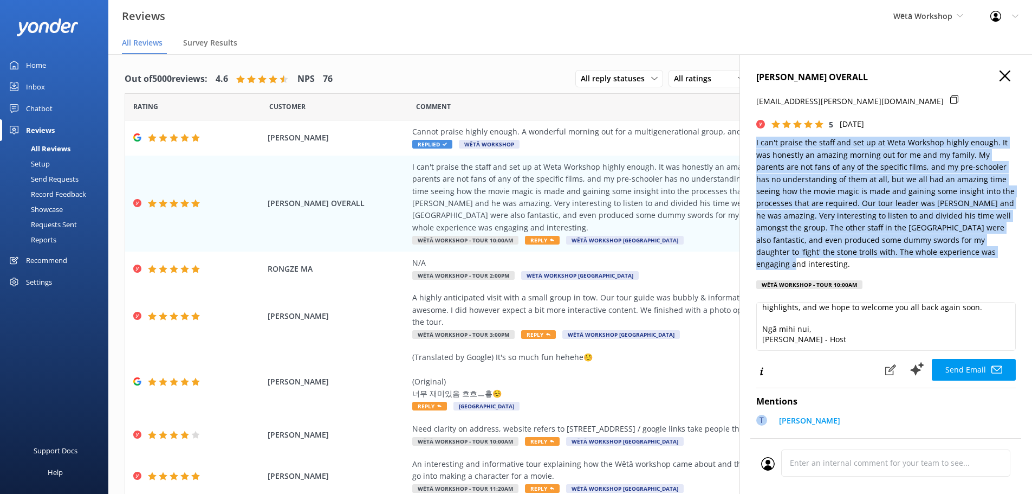
drag, startPoint x: 1012, startPoint y: 254, endPoint x: 752, endPoint y: 141, distance: 283.2
click at [752, 139] on div "LAURA OVERALL ladeeda.poletti@gmail.com 5 Tue, 9th Sep 2025 I can't praise the …" at bounding box center [886, 301] width 293 height 494
copy p "I can't praise the staff and set up at Weta Workshop highly enough. It was hone…"
click at [945, 359] on button "Send Email" at bounding box center [974, 370] width 84 height 22
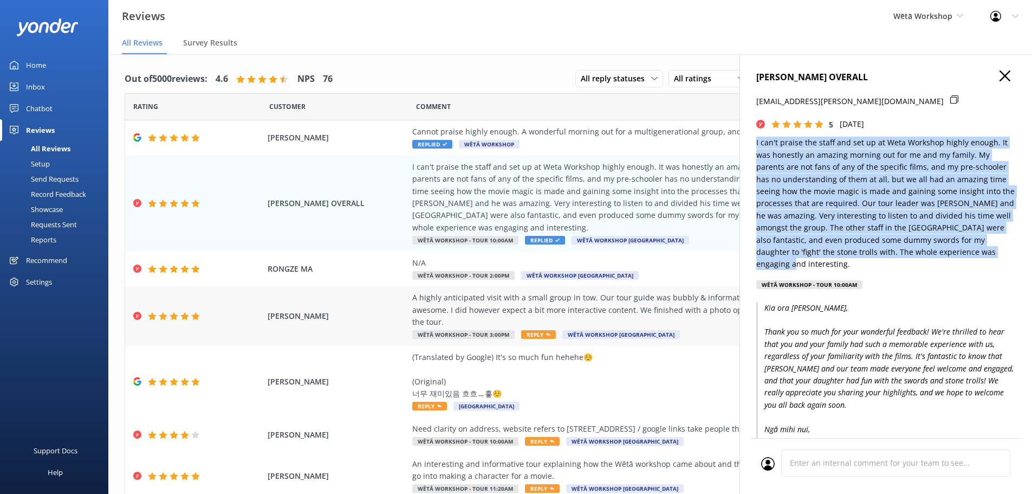
scroll to position [54, 0]
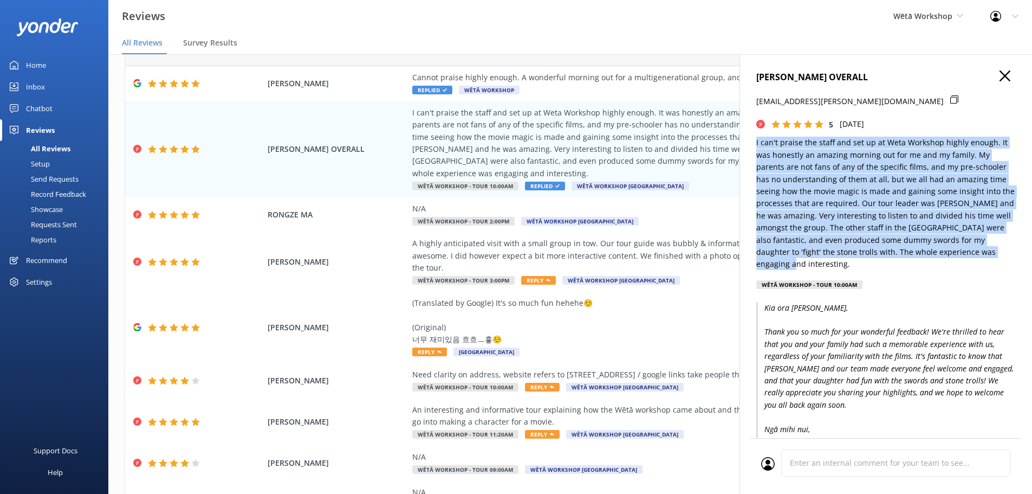
click at [1000, 76] on icon "button" at bounding box center [1005, 75] width 11 height 11
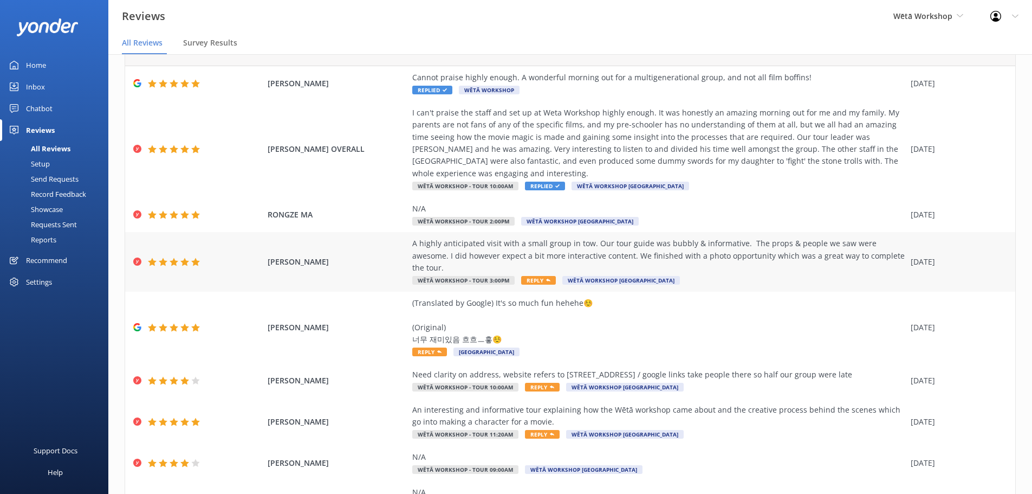
click at [532, 276] on span "Reply" at bounding box center [538, 280] width 35 height 9
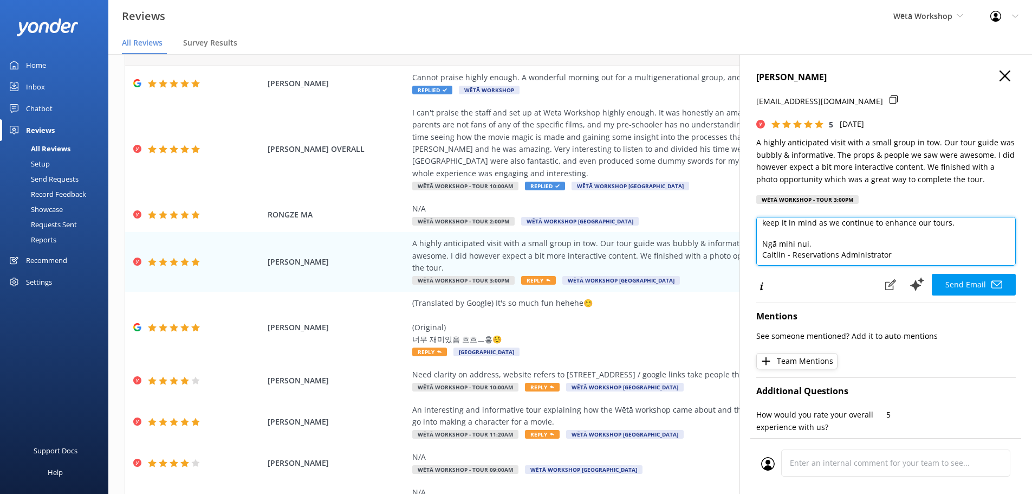
scroll to position [80, 0]
drag, startPoint x: 897, startPoint y: 256, endPoint x: 757, endPoint y: 255, distance: 139.8
click at [757, 255] on textarea "Kia ora Maara, Thank you so much for sharing your experience with us! We're del…" at bounding box center [886, 241] width 260 height 49
drag, startPoint x: 805, startPoint y: 254, endPoint x: 740, endPoint y: 249, distance: 65.2
click at [740, 249] on div "MAARA MCLAUGHLIN IOATA maara68@gmail.com 5 Tue, 9th Sep 2025 A highly anticipat…" at bounding box center [886, 301] width 293 height 494
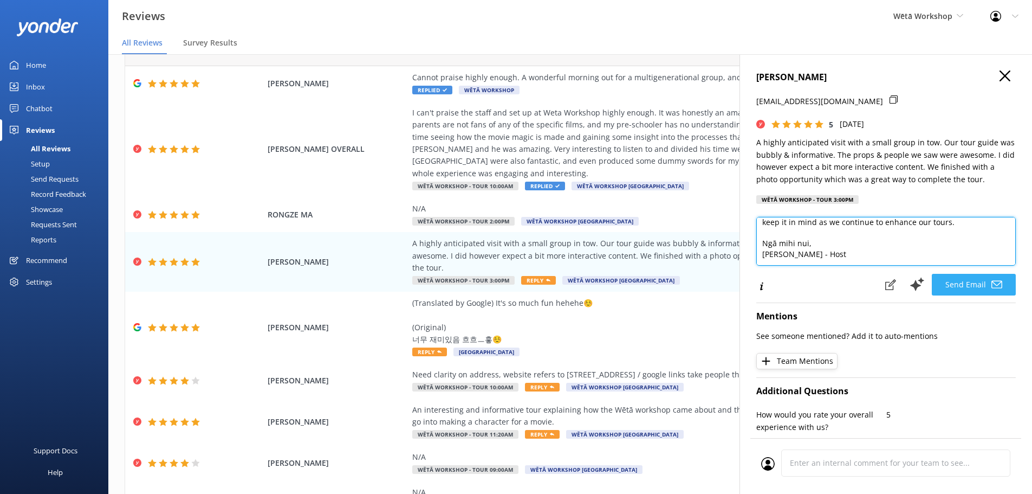
type textarea "Kia ora Maara, Thank you so much for sharing your experience with us! We're del…"
click at [966, 286] on button "Send Email" at bounding box center [974, 285] width 84 height 22
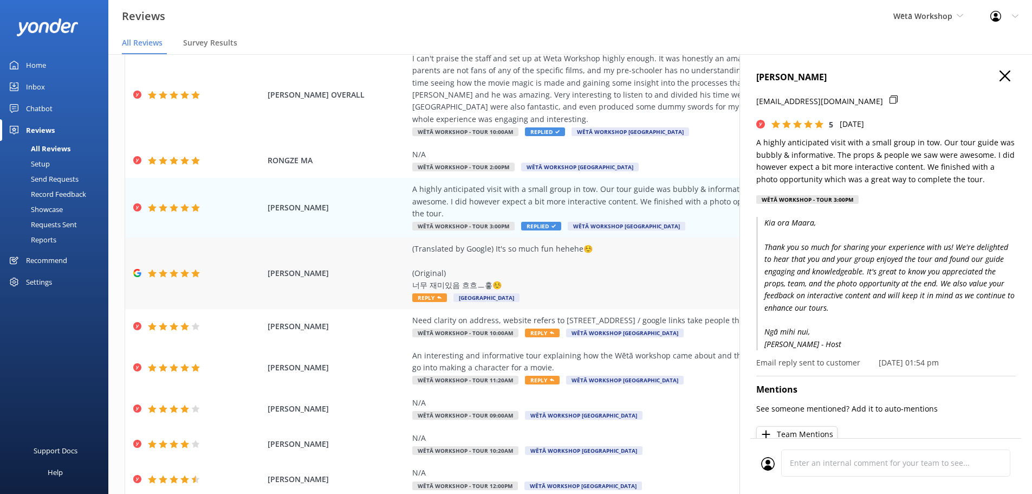
scroll to position [122, 0]
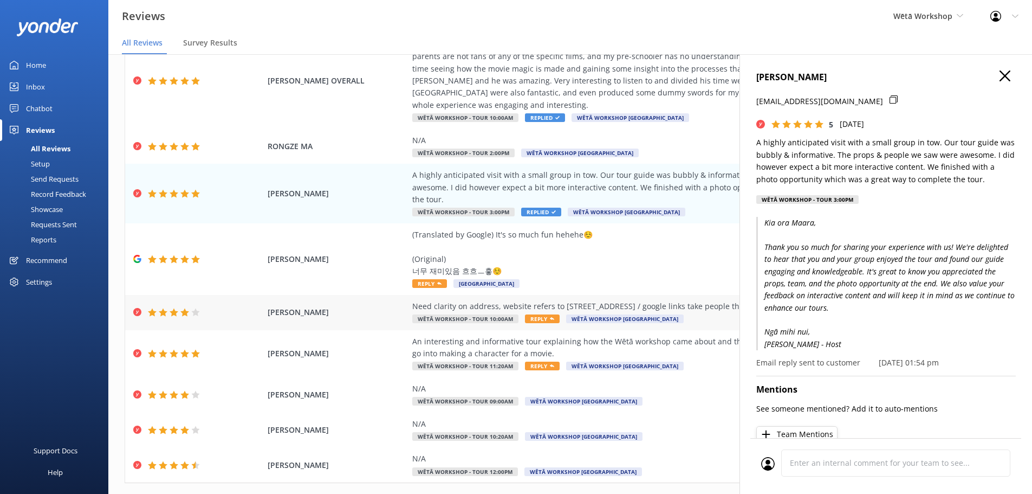
click at [688, 300] on div "Need clarity on address, website refers to 129 Park Road / google links take pe…" at bounding box center [658, 306] width 493 height 12
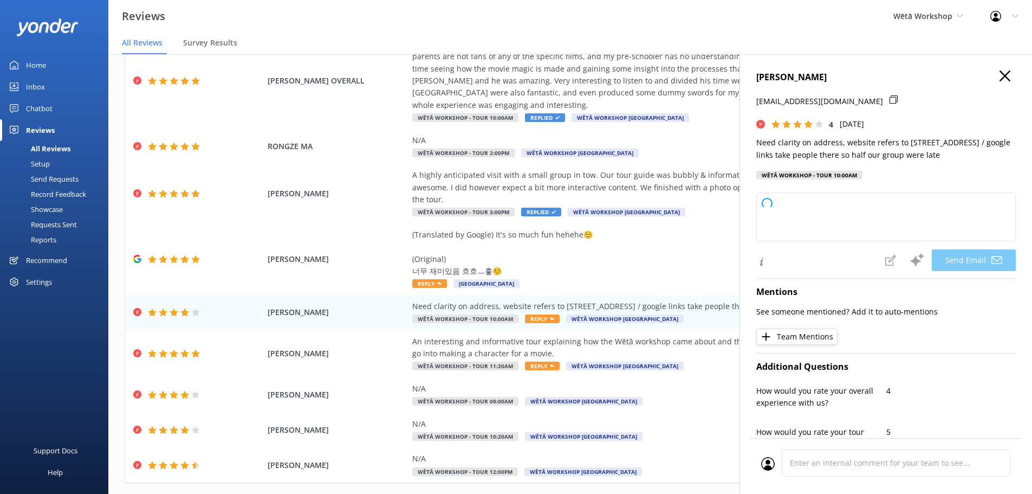
type textarea "Kia ora Denise, Thank you for your feedback and for highlighting the confusion …"
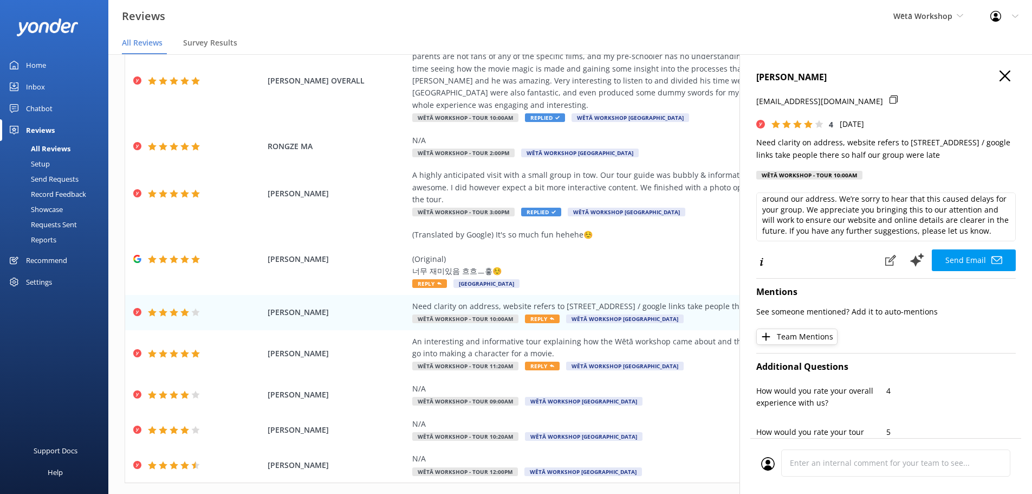
scroll to position [54, 0]
click at [1000, 77] on icon "button" at bounding box center [1005, 75] width 11 height 11
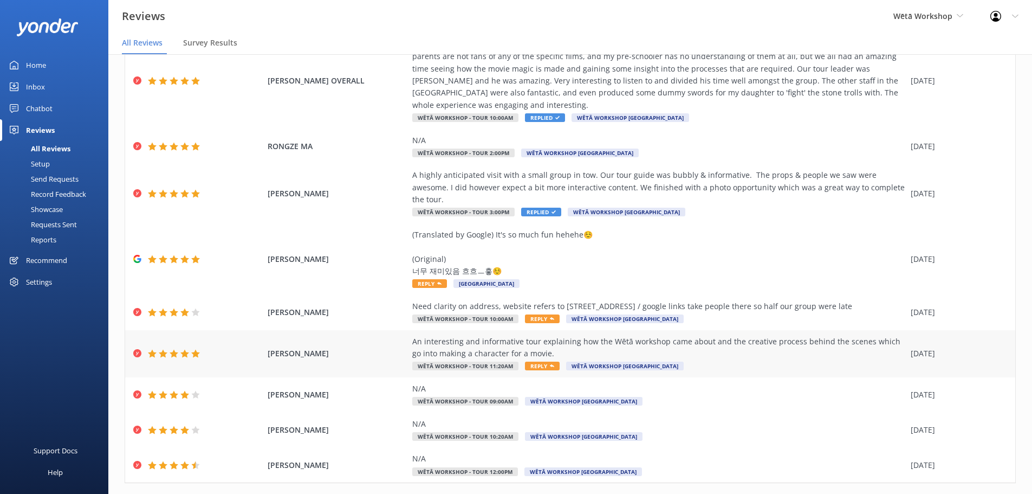
click at [746, 335] on div "An interesting and informative tour explaining how the Wētā workshop came about…" at bounding box center [658, 353] width 493 height 36
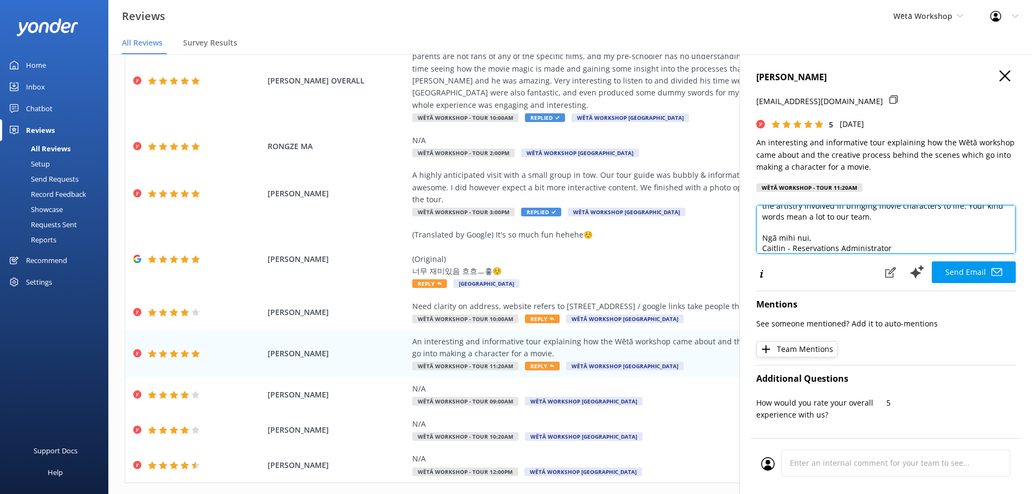
scroll to position [59, 0]
drag, startPoint x: 920, startPoint y: 243, endPoint x: 710, endPoint y: 249, distance: 209.8
click at [710, 249] on div "Out of 5000 reviews: 4.6 NPS 76 All reply statuses All reply statuses Needs a r…" at bounding box center [570, 284] width 924 height 461
paste textarea "Becky - Host"
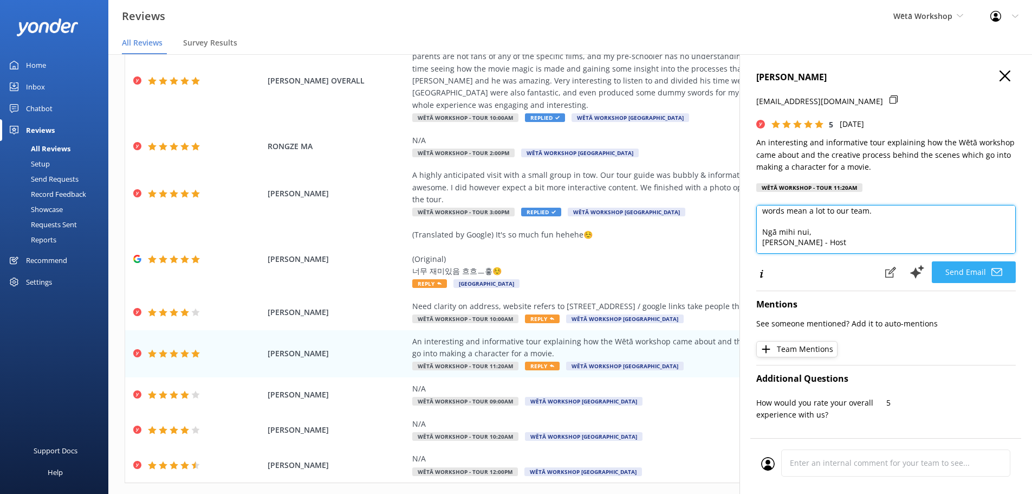
type textarea "Kia ora Alison, Thank you so much for your wonderful feedback! We're delighted …"
click at [970, 270] on button "Send Email" at bounding box center [974, 272] width 84 height 22
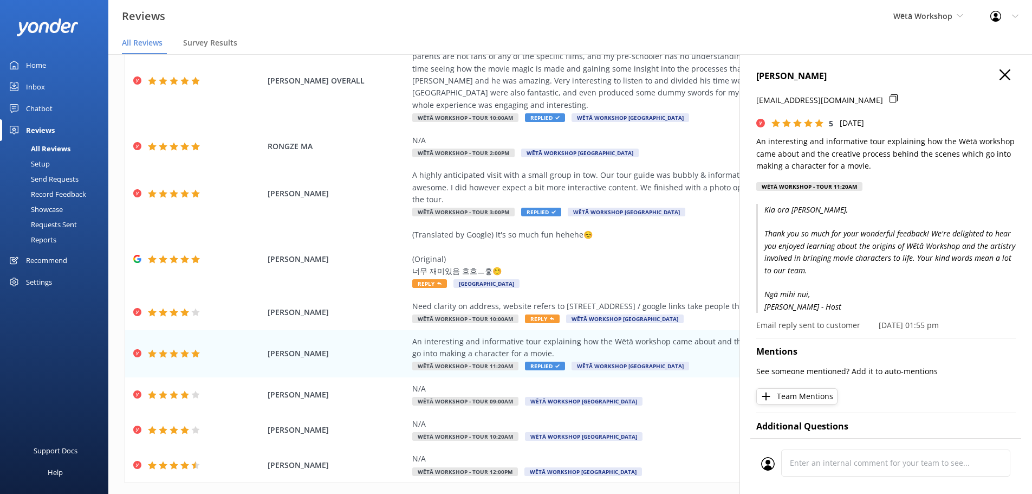
scroll to position [0, 0]
click at [1000, 77] on icon "button" at bounding box center [1005, 75] width 11 height 11
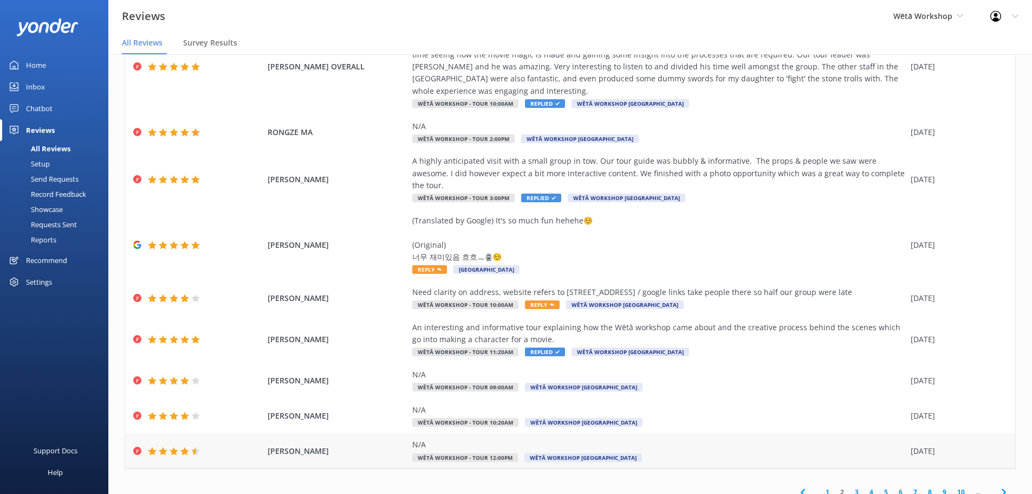
scroll to position [22, 0]
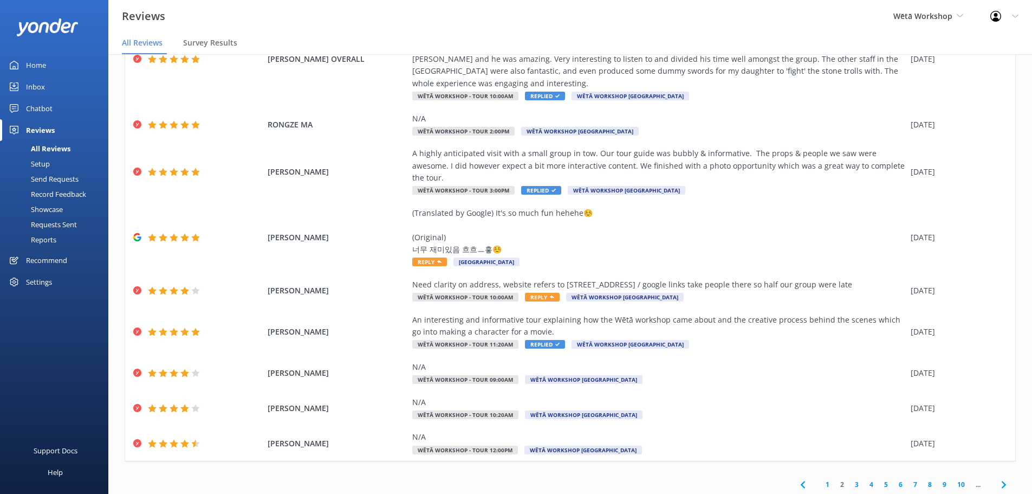
click at [850, 479] on link "3" at bounding box center [857, 484] width 15 height 10
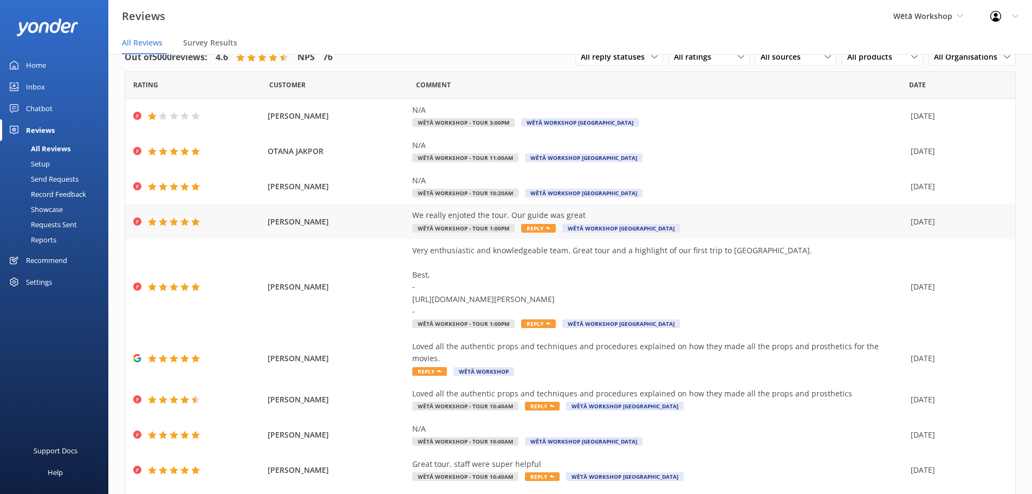
click at [683, 219] on div "We really enjoted the tour. Our guide was great" at bounding box center [658, 215] width 493 height 12
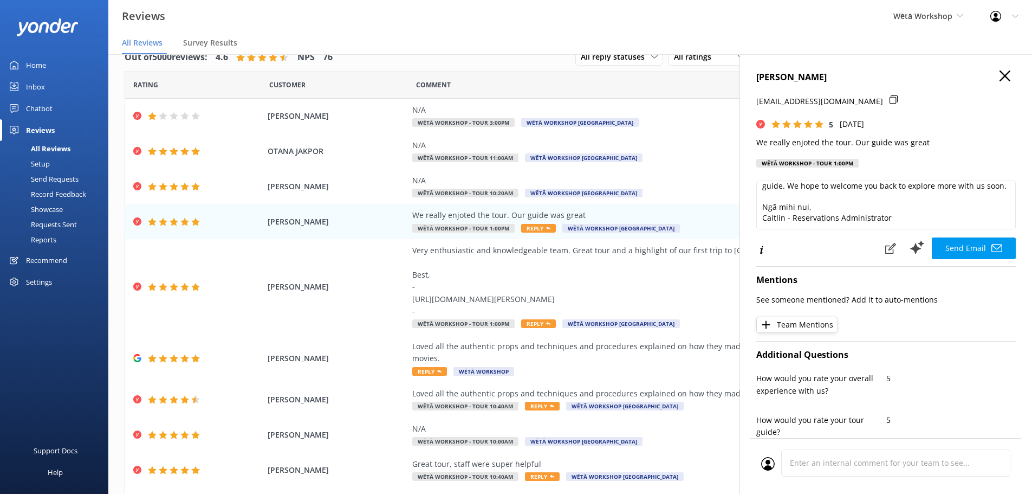
scroll to position [59, 0]
drag, startPoint x: 890, startPoint y: 218, endPoint x: 752, endPoint y: 221, distance: 138.2
click at [752, 221] on div "ANDREW FIRTH grossmec17@gmail.com 5 Tue, 9th Sep 2025 We really enjoted the tou…" at bounding box center [886, 301] width 293 height 494
paste textarea "Becky - Host"
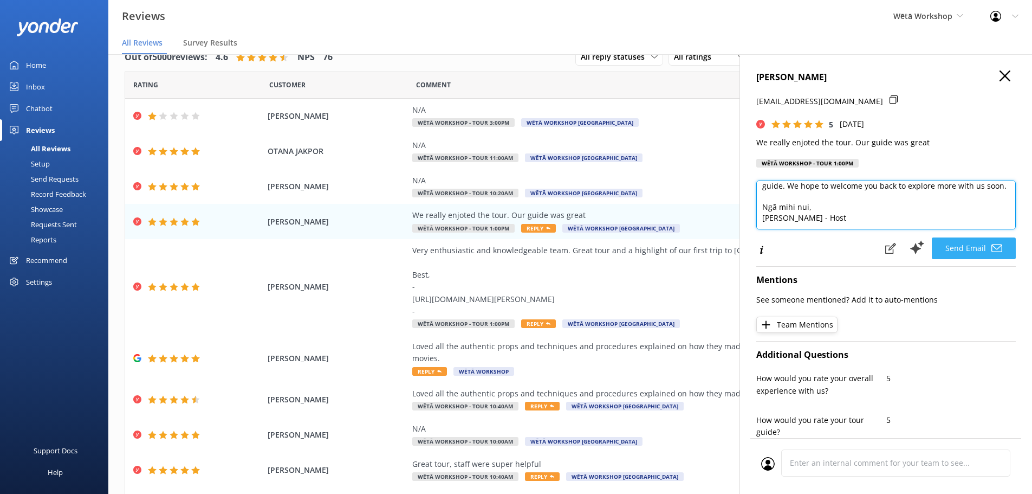
type textarea "Kia ora Andrew, Thank you so much for your wonderful feedback! We're delighted …"
click at [956, 252] on button "Send Email" at bounding box center [974, 248] width 84 height 22
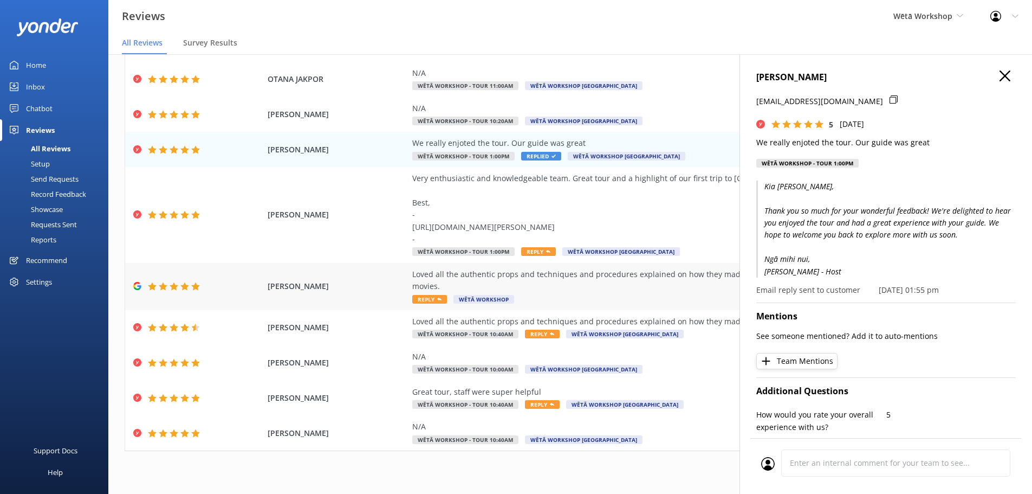
scroll to position [74, 0]
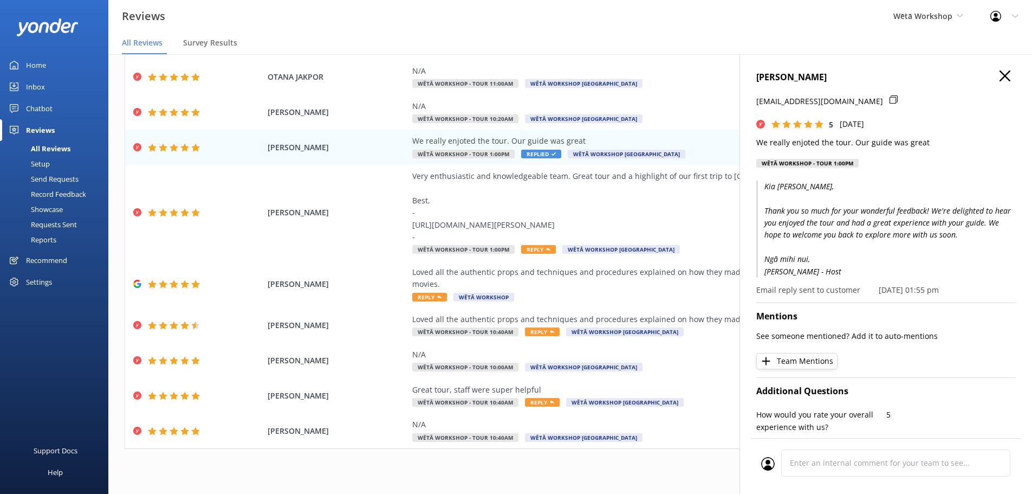
click at [991, 77] on h4 "ANDREW FIRTH" at bounding box center [886, 77] width 260 height 14
click at [1000, 77] on icon "button" at bounding box center [1005, 75] width 11 height 11
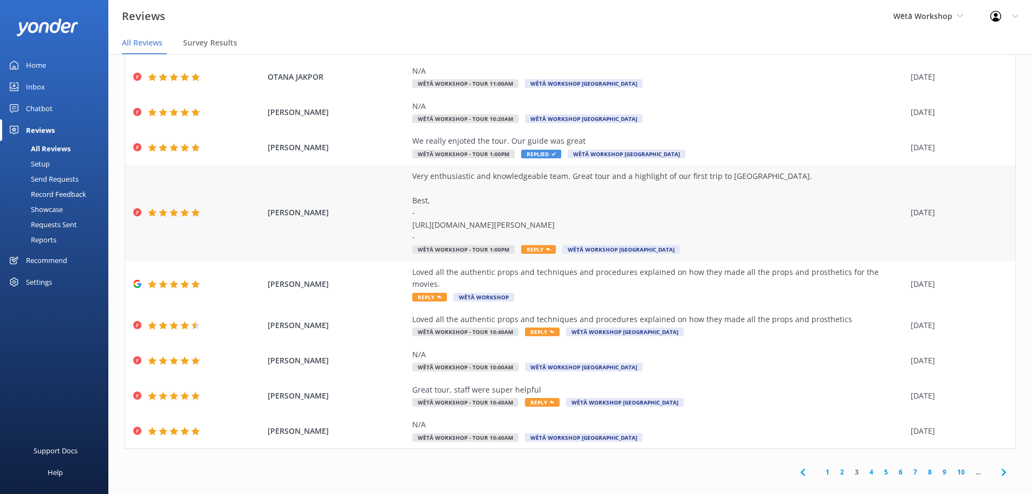
click at [717, 216] on div "Very enthusiastic and knowledgeable team. Great tour and a highlight of our fir…" at bounding box center [658, 206] width 493 height 73
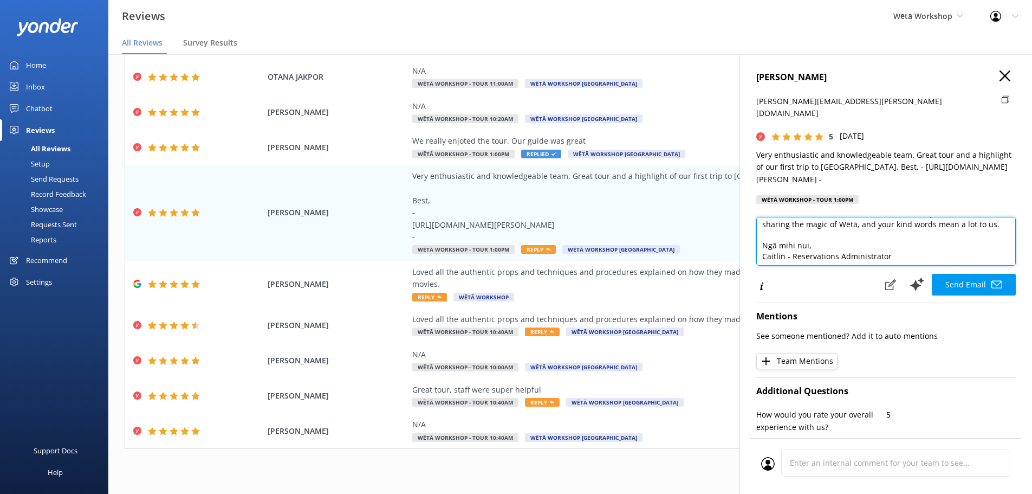
scroll to position [59, 0]
drag, startPoint x: 895, startPoint y: 230, endPoint x: 754, endPoint y: 229, distance: 140.3
click at [754, 229] on div "MICHAEL LAWTON lawton.michael@gmail.com 5 Tue, 9th Sep 2025 Very enthusiastic a…" at bounding box center [886, 301] width 293 height 494
paste textarea "Becky - Host"
type textarea "Kia ora Michael, Thank you so much for your wonderful feedback! We're delighted…"
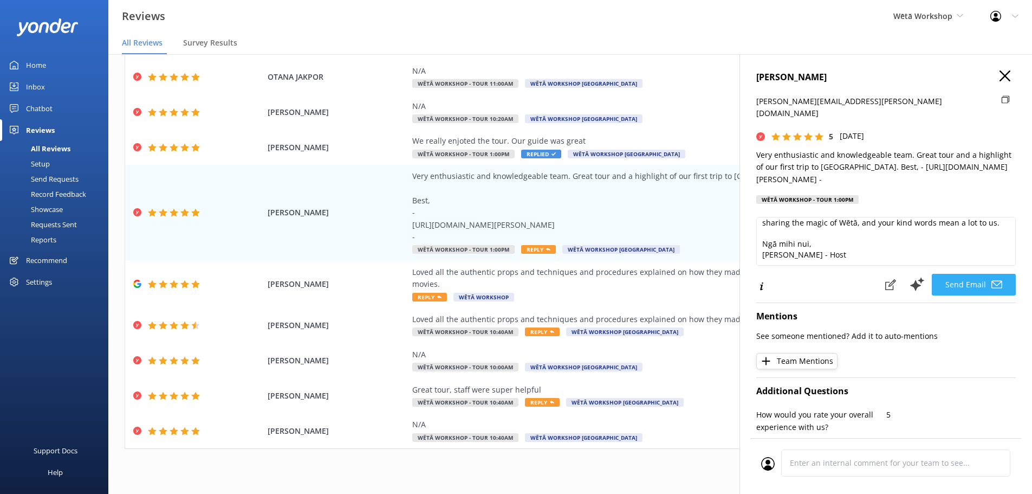
click at [950, 274] on button "Send Email" at bounding box center [974, 285] width 84 height 22
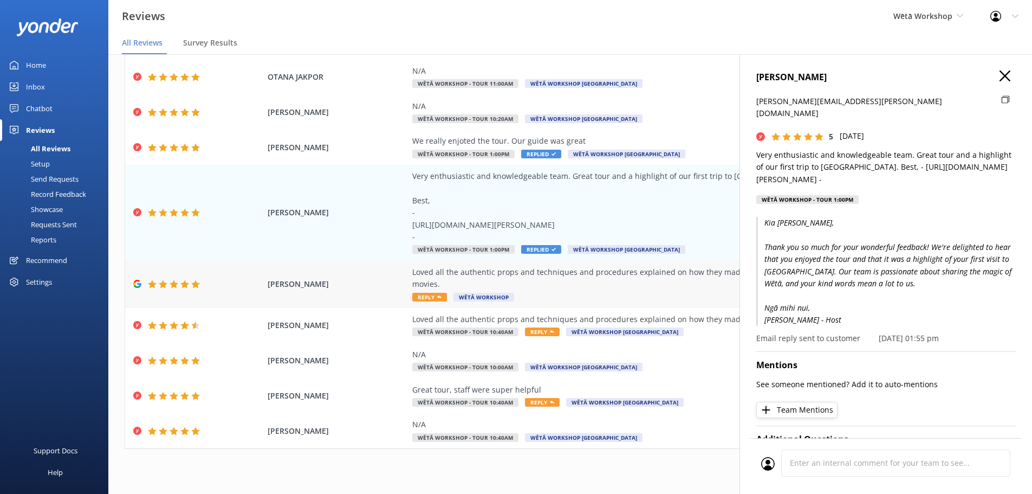
click at [586, 282] on div "Loved all the authentic props and techniques and procedures explained on how th…" at bounding box center [658, 284] width 493 height 36
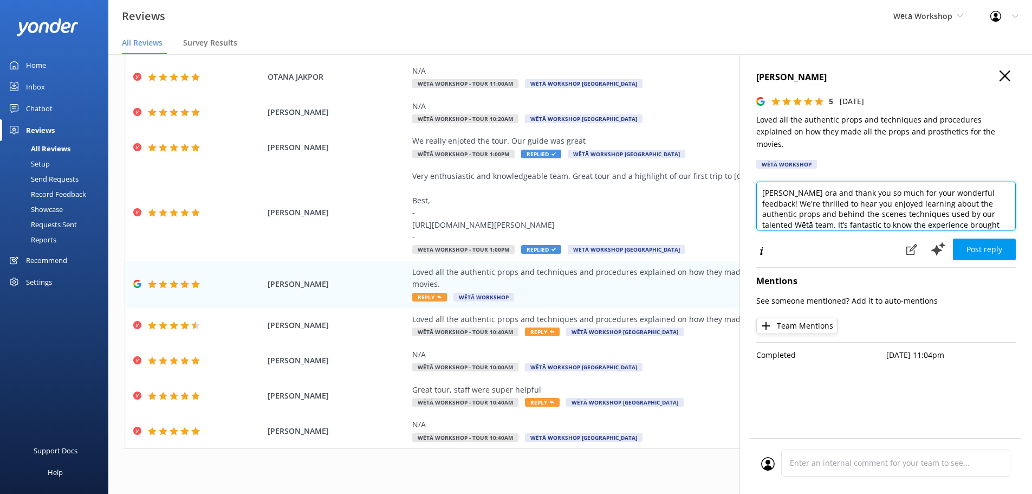
click at [789, 182] on textarea "Kia ora and thank you so much for your wonderful feedback! We're thrilled to he…" at bounding box center [886, 206] width 260 height 49
click at [783, 197] on textarea "Kia ora Dan and thank you so much for your wonderful feedback! We're thrilled t…" at bounding box center [886, 206] width 260 height 49
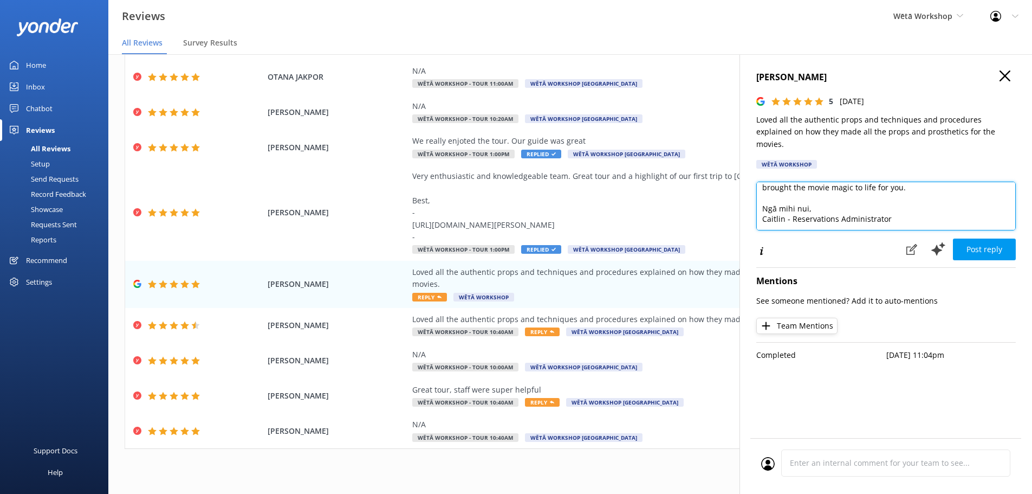
drag, startPoint x: 892, startPoint y: 206, endPoint x: 760, endPoint y: 204, distance: 132.2
click at [760, 204] on textarea "Kia ora Dan and thank you so much for your wonderful feedback! We're thrilled t…" at bounding box center [886, 206] width 260 height 49
paste textarea "Becky - Host"
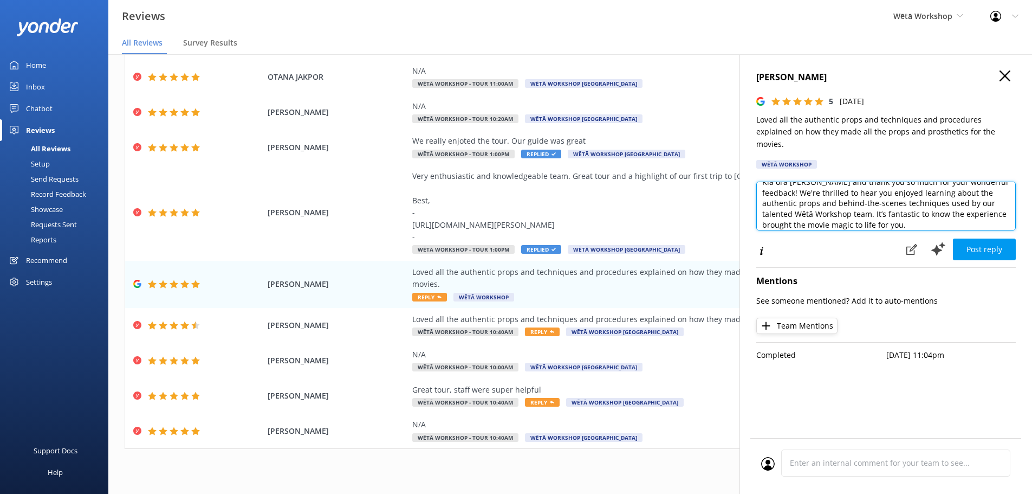
scroll to position [0, 0]
click at [994, 182] on textarea "Kia ora Dan and thank you so much for your wonderful feedback! We're thrilled t…" at bounding box center [886, 206] width 260 height 49
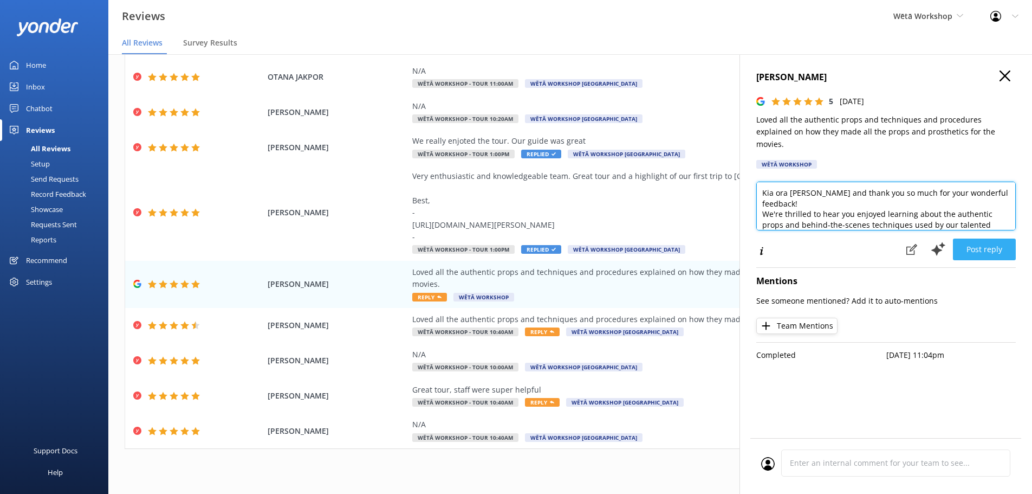
type textarea "Kia ora Dan and thank you so much for your wonderful feedback! We're thrilled t…"
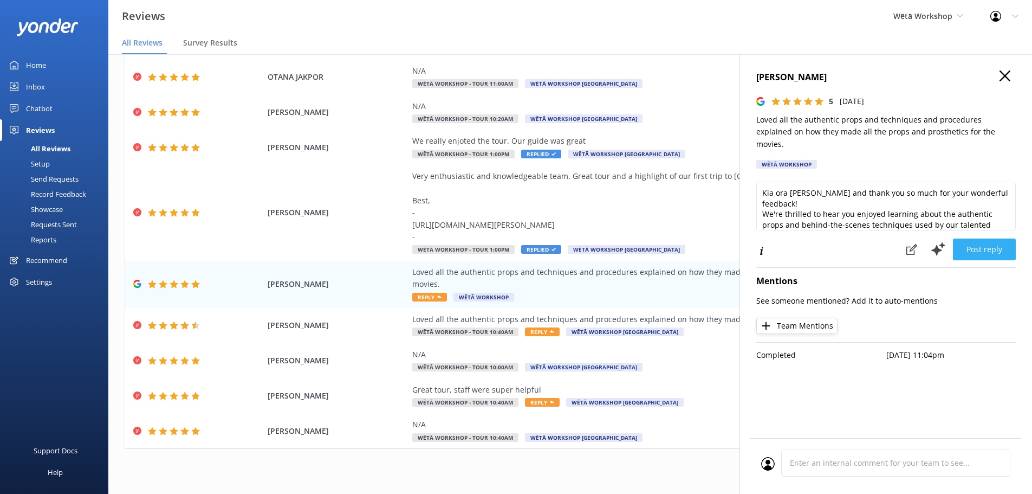
click at [973, 241] on button "Post reply" at bounding box center [984, 249] width 63 height 22
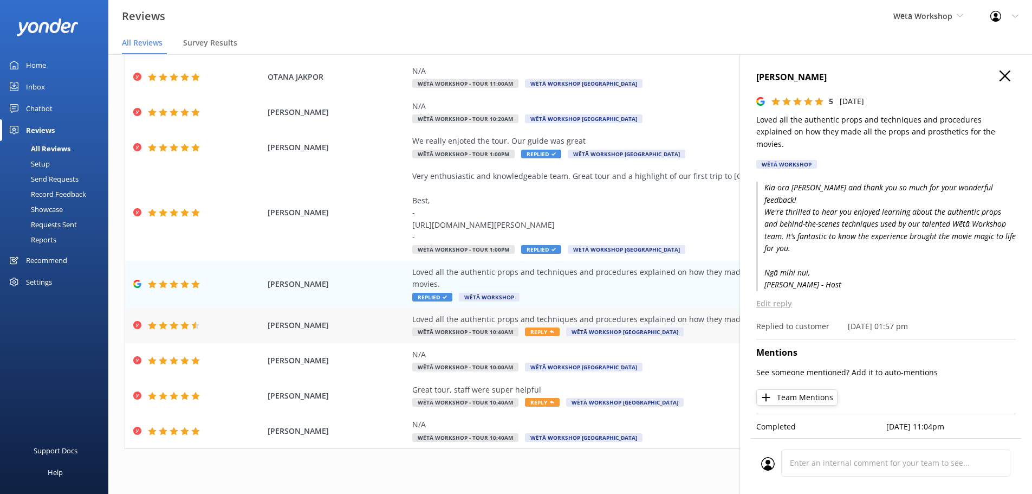
click at [534, 327] on span "Reply" at bounding box center [542, 331] width 35 height 9
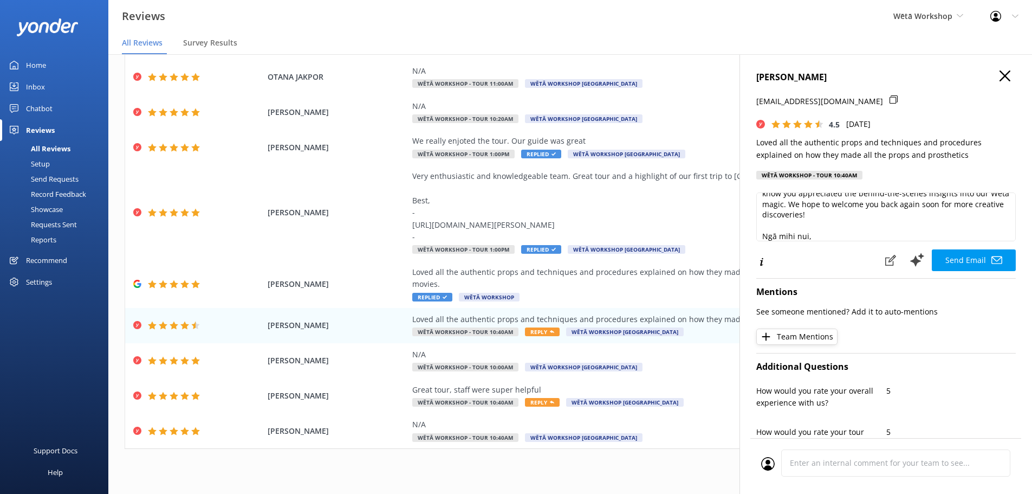
scroll to position [80, 0]
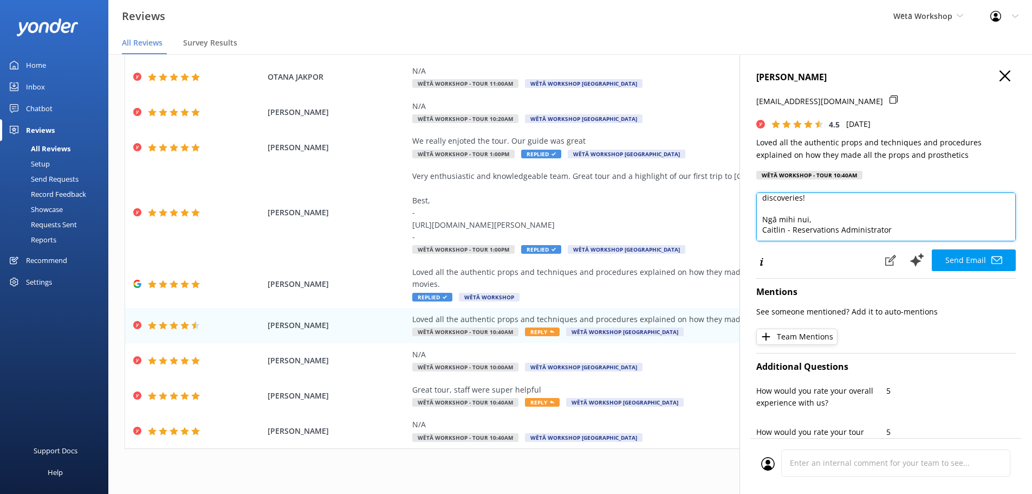
drag, startPoint x: 892, startPoint y: 231, endPoint x: 753, endPoint y: 227, distance: 139.9
click at [753, 227] on div "DAN PRASAD danprasad108@gmail.com 4.5 Mon, 8th Sep 2025 Loved all the authentic…" at bounding box center [886, 301] width 293 height 494
paste textarea "Becky - Host"
type textarea "Kia ora Dan, Thank you so much for your wonderful feedback! We’re delighted to …"
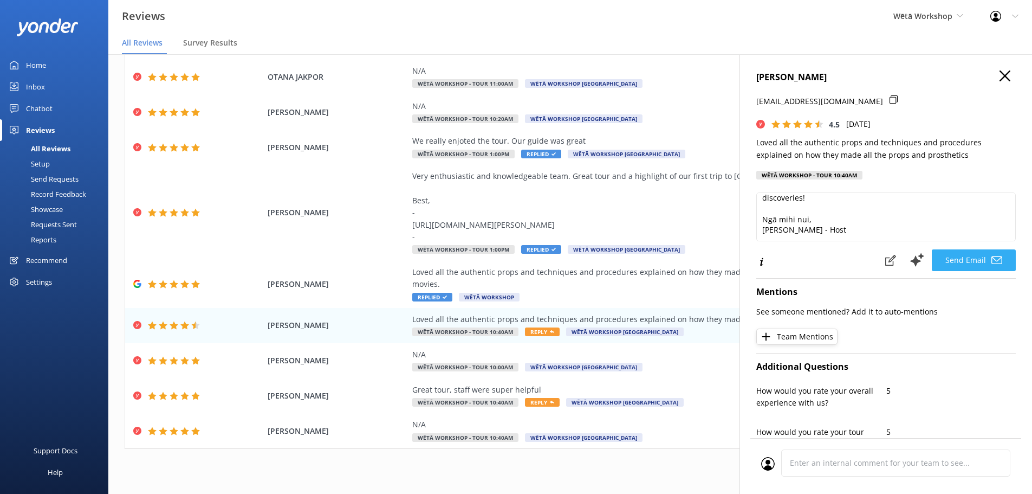
click at [948, 258] on button "Send Email" at bounding box center [974, 260] width 84 height 22
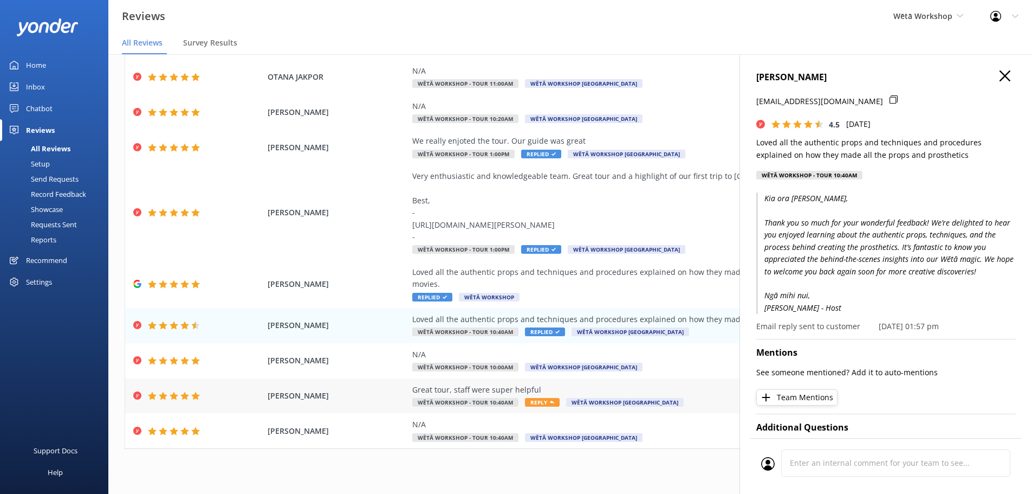
click at [533, 398] on span "Reply" at bounding box center [542, 402] width 35 height 9
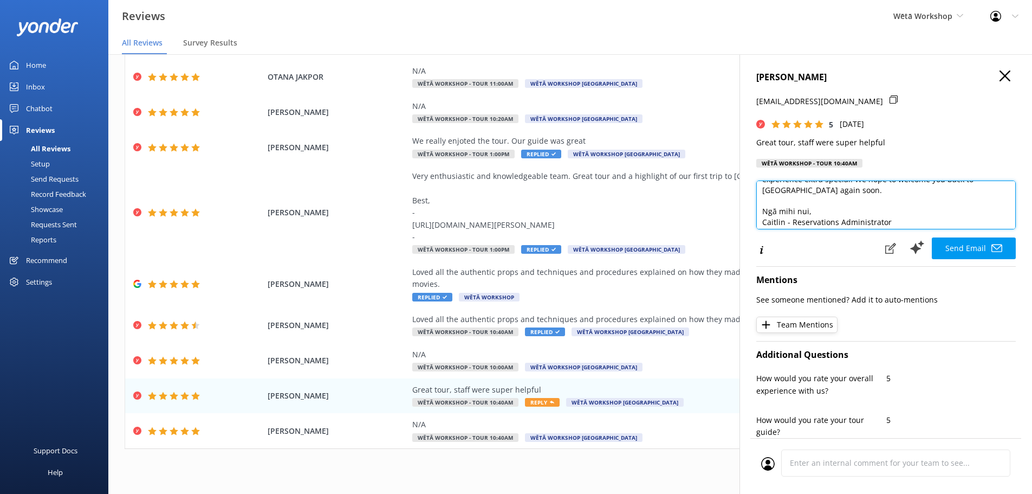
scroll to position [59, 0]
drag, startPoint x: 919, startPoint y: 220, endPoint x: 755, endPoint y: 218, distance: 164.2
click at [755, 219] on div "GEMMA KERR gemma.ckerr@gmail.com 5 Mon, 8th Sep 2025 Great tour, staff were sup…" at bounding box center [886, 301] width 293 height 494
paste textarea "Becky - Host"
type textarea "Kia ora Gemma, Thank you so much for your wonderful feedback! We're delighted t…"
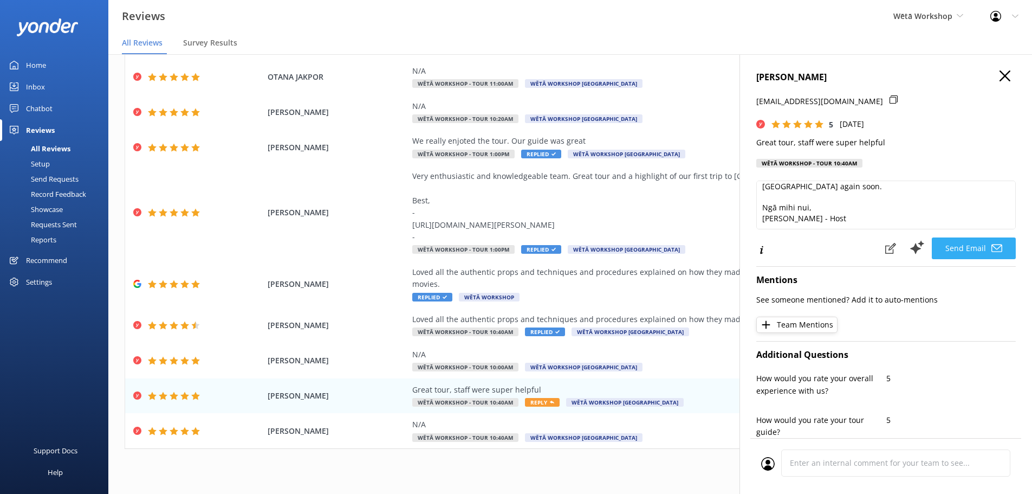
click at [959, 245] on button "Send Email" at bounding box center [974, 248] width 84 height 22
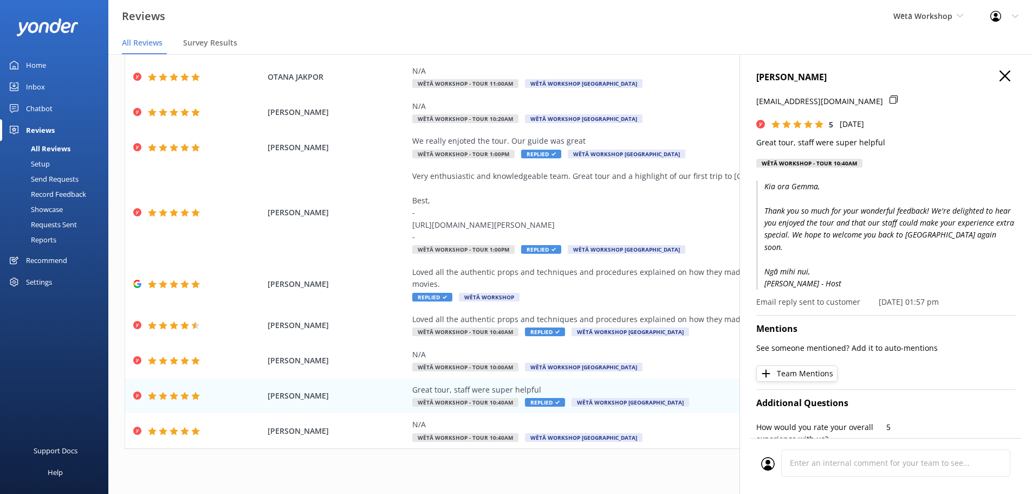
click at [1000, 81] on button "button" at bounding box center [1005, 76] width 11 height 12
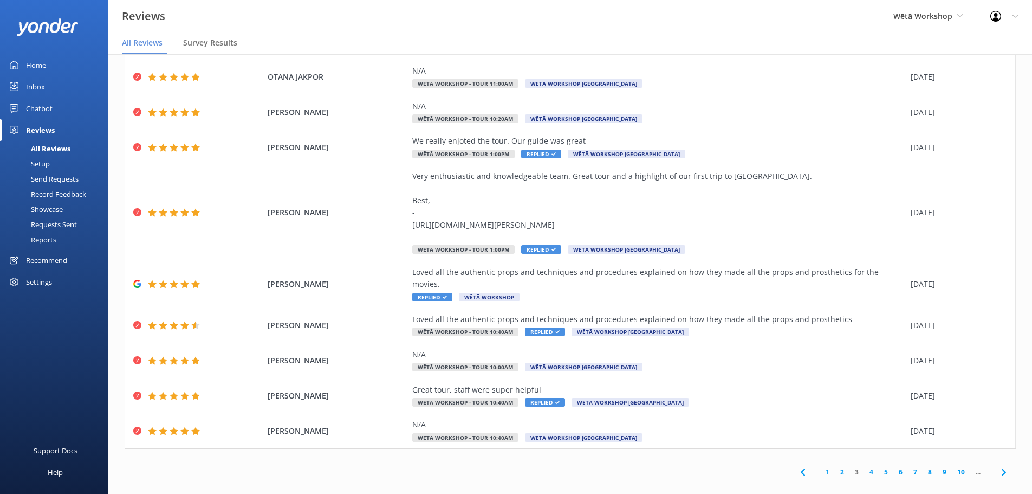
click at [864, 467] on link "4" at bounding box center [871, 472] width 15 height 10
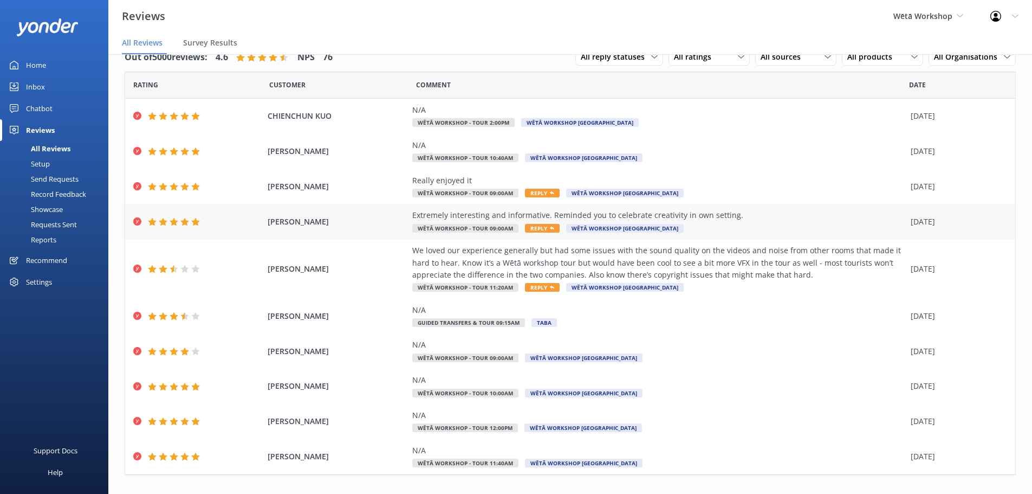
click at [534, 230] on span "Reply" at bounding box center [542, 228] width 35 height 9
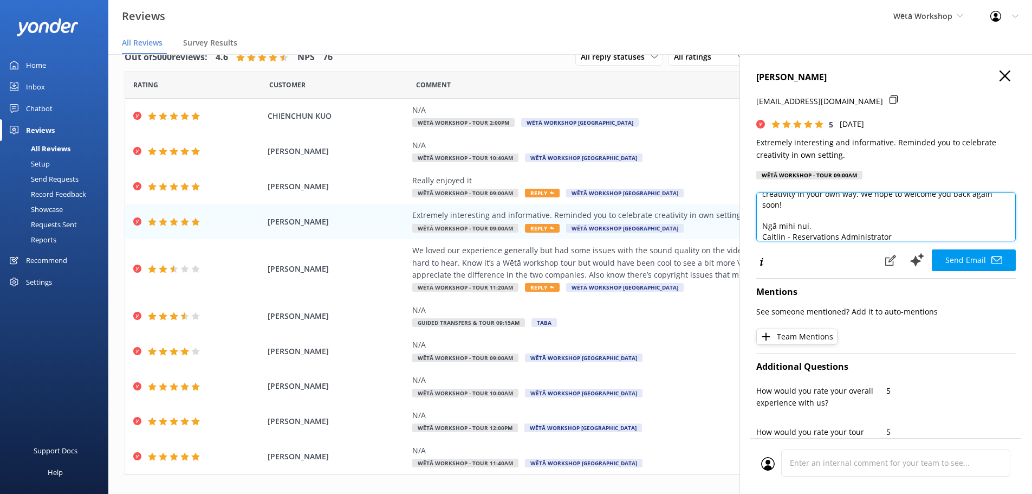
scroll to position [69, 0]
drag, startPoint x: 910, startPoint y: 232, endPoint x: 747, endPoint y: 235, distance: 163.7
click at [749, 237] on div "HEATHER MURRAY ohmurray2@gmail.com 5 Mon, 8th Sep 2025 Extremely interesting an…" at bounding box center [886, 301] width 293 height 494
paste textarea "Becky - Host"
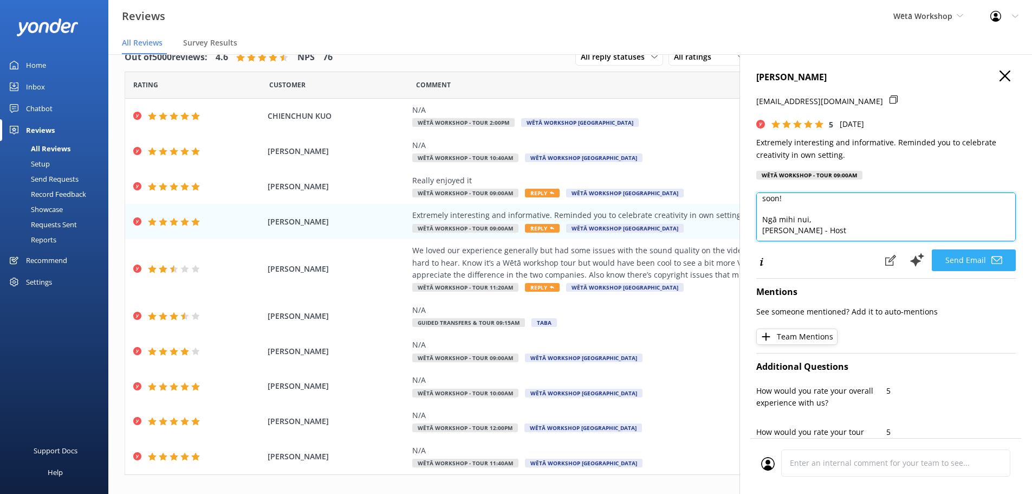
type textarea "Kia ora Heather, Thank you so much for your wonderful feedback! We're delighted…"
click at [979, 263] on button "Send Email" at bounding box center [974, 260] width 84 height 22
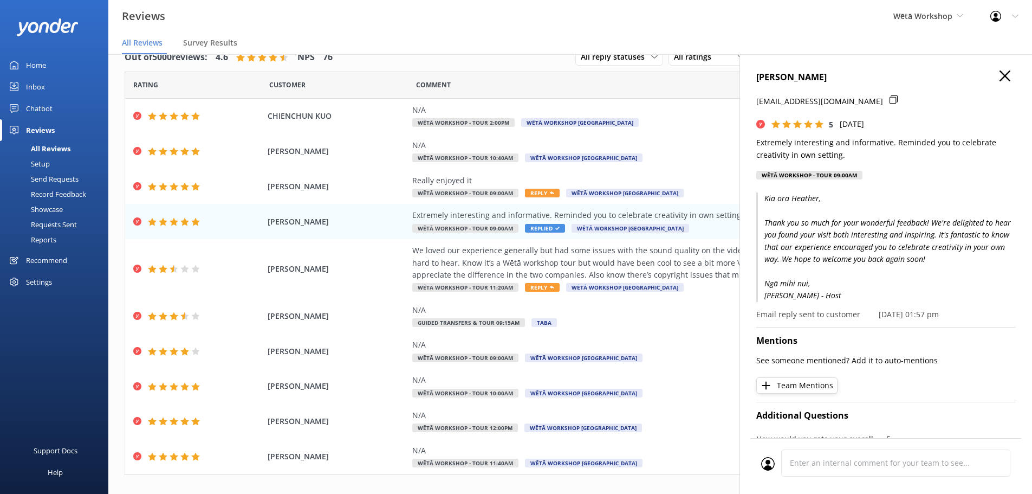
click at [1001, 76] on icon "button" at bounding box center [1005, 75] width 11 height 11
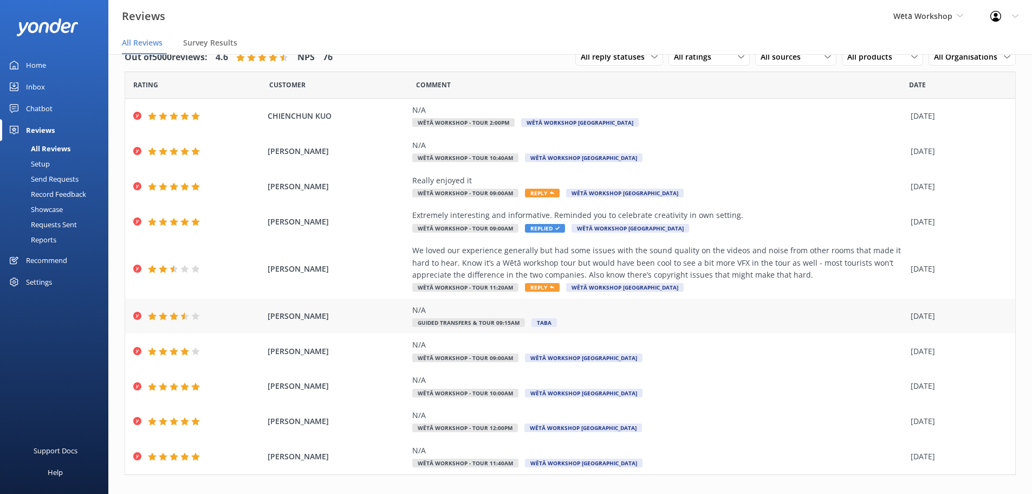
scroll to position [38, 0]
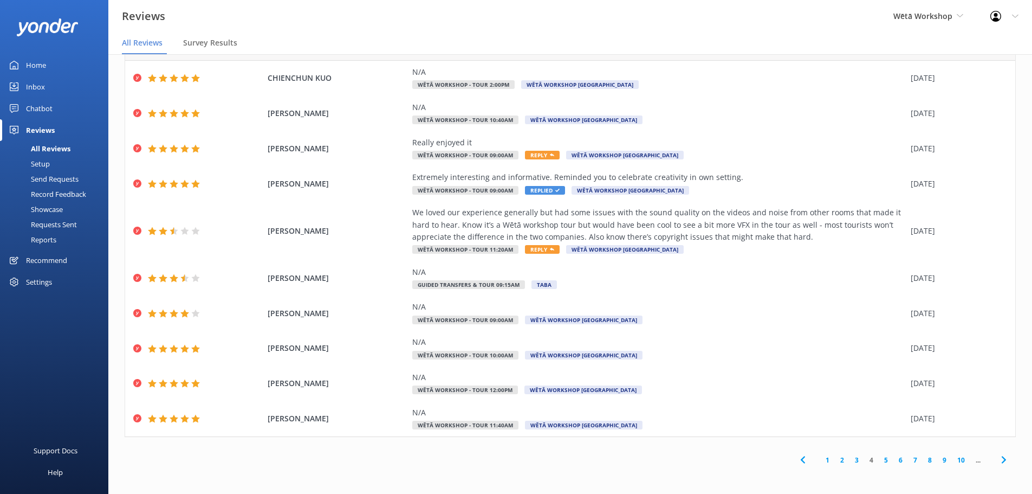
click at [879, 462] on link "5" at bounding box center [886, 460] width 15 height 10
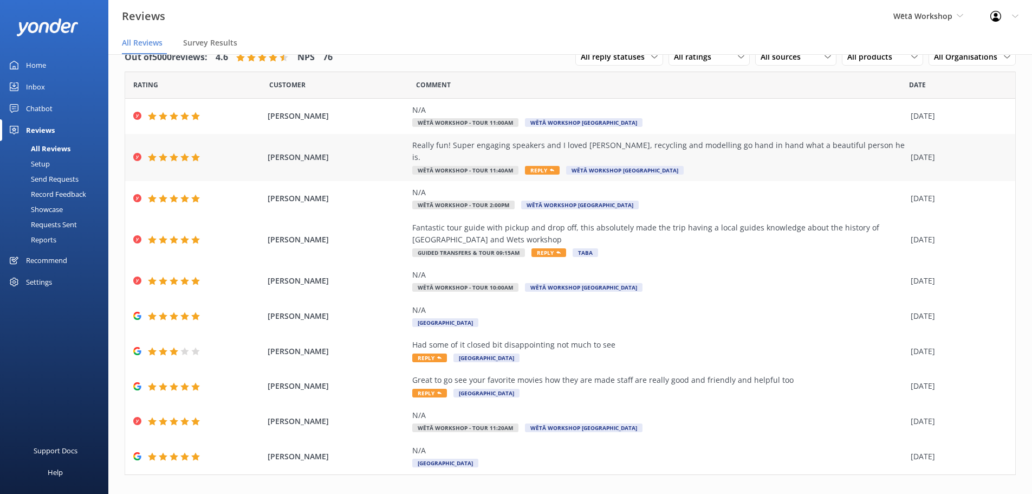
click at [533, 166] on span "Reply" at bounding box center [542, 170] width 35 height 9
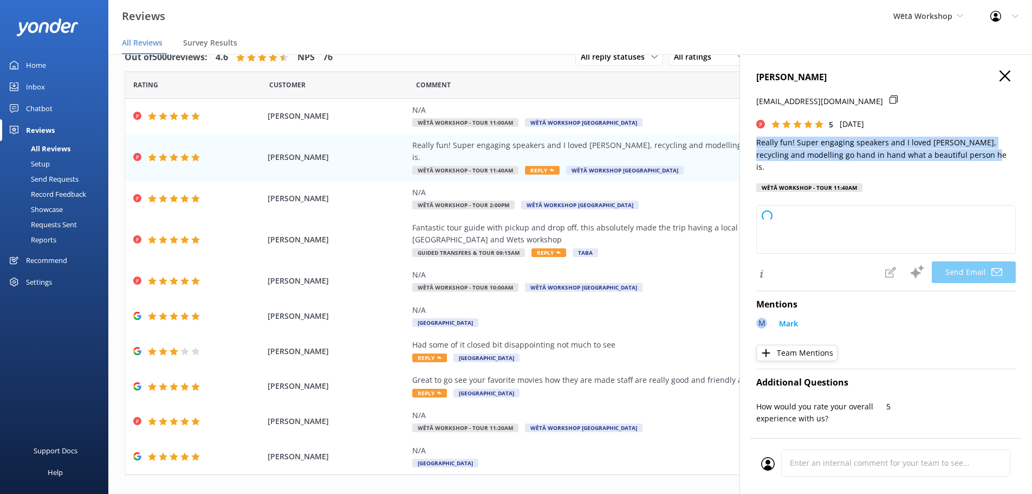
drag, startPoint x: 871, startPoint y: 148, endPoint x: 746, endPoint y: 143, distance: 125.3
click at [746, 143] on div "MICHAEL WAYE michaelwaye11@gmail.com 5 Sun, 7th Sep 2025 Really fun! Super enga…" at bounding box center [886, 301] width 293 height 494
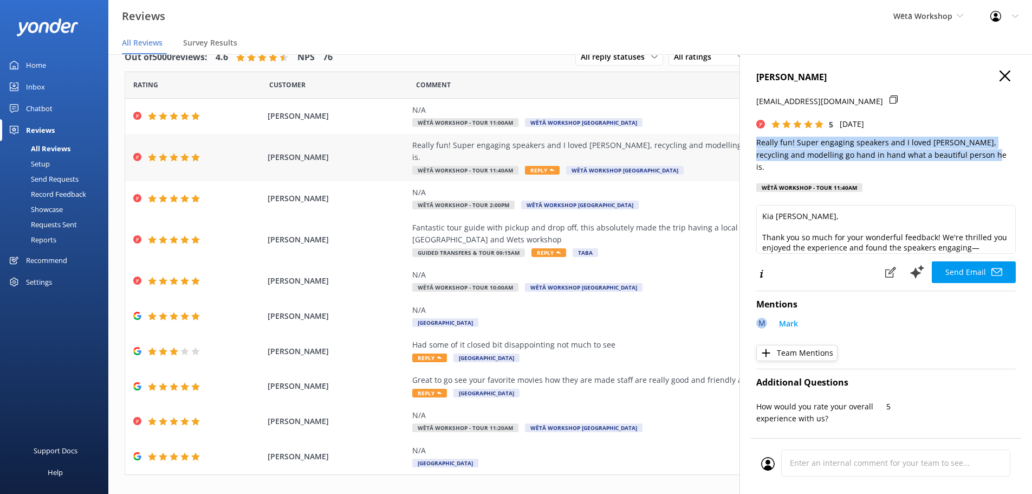
copy p "Really fun! Super engaging speakers and I loved Mark Fry, recycling and modelli…"
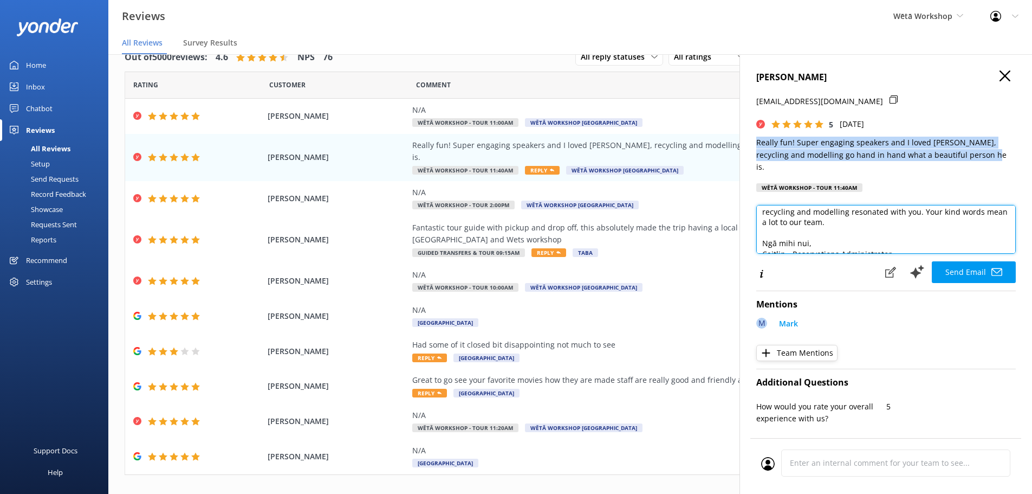
scroll to position [69, 0]
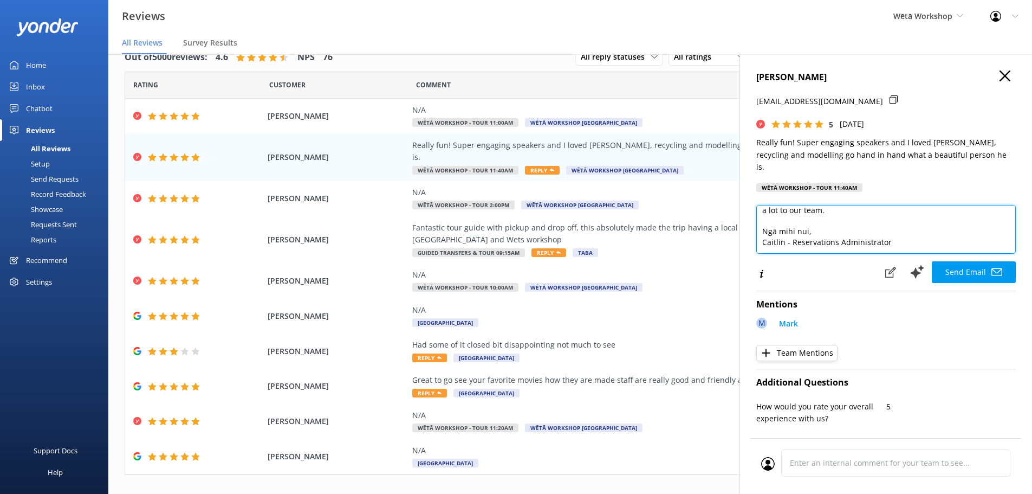
drag, startPoint x: 910, startPoint y: 231, endPoint x: 760, endPoint y: 229, distance: 150.6
click at [760, 229] on textarea "Kia ora Michael, Thank you so much for your wonderful feedback! We're thrilled …" at bounding box center [886, 229] width 260 height 49
type textarea "Kia ora Michael, Thank you so much for your wonderful feedback! We're thrilled …"
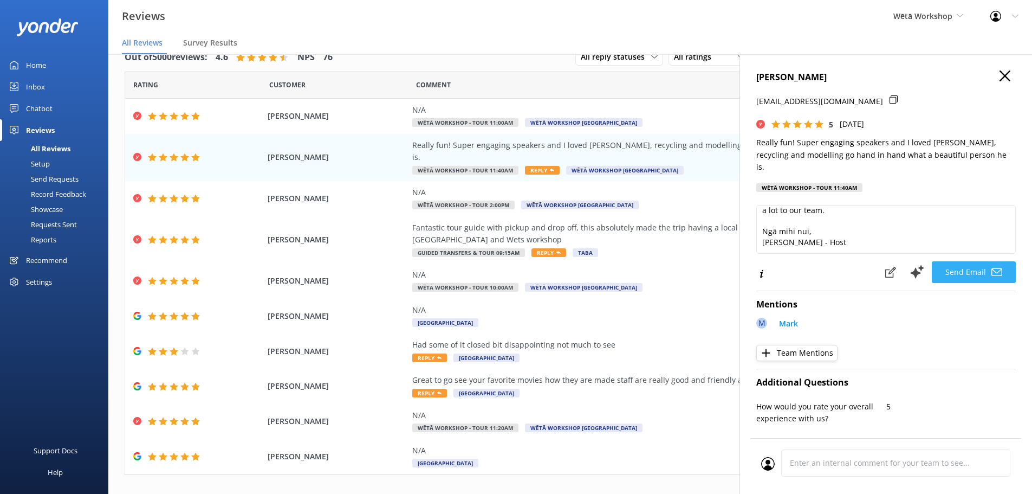
click at [982, 261] on button "Send Email" at bounding box center [974, 272] width 84 height 22
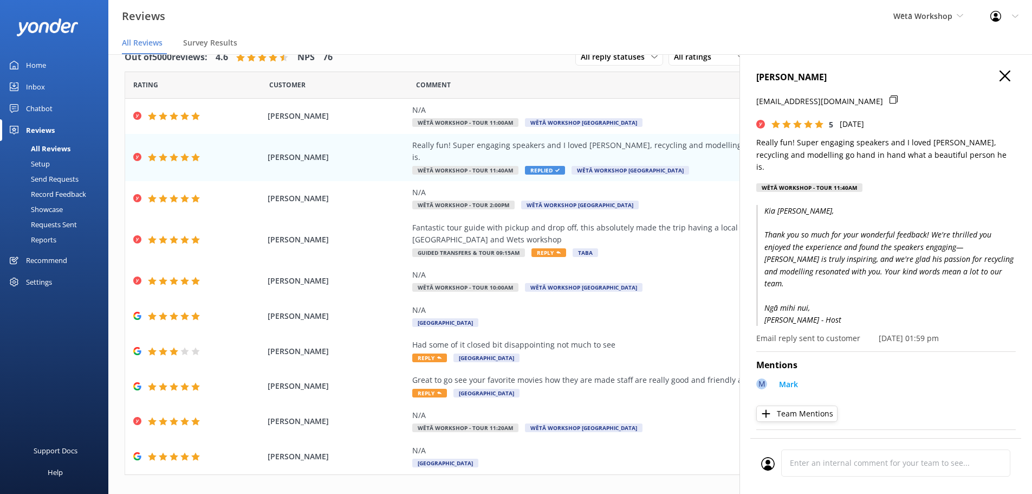
click at [990, 79] on h4 "MICHAEL WAYE" at bounding box center [886, 77] width 260 height 14
click at [1000, 75] on icon "button" at bounding box center [1005, 75] width 11 height 11
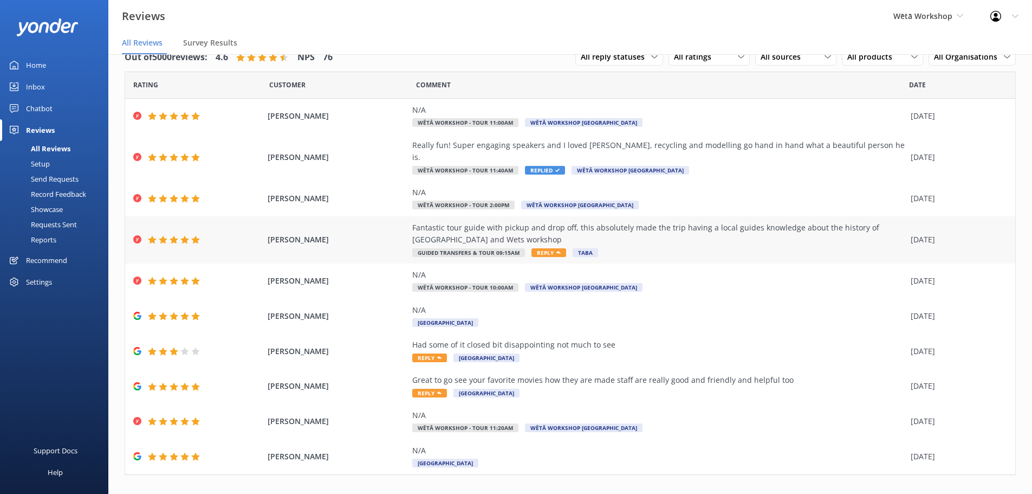
click at [556, 250] on icon at bounding box center [558, 252] width 4 height 4
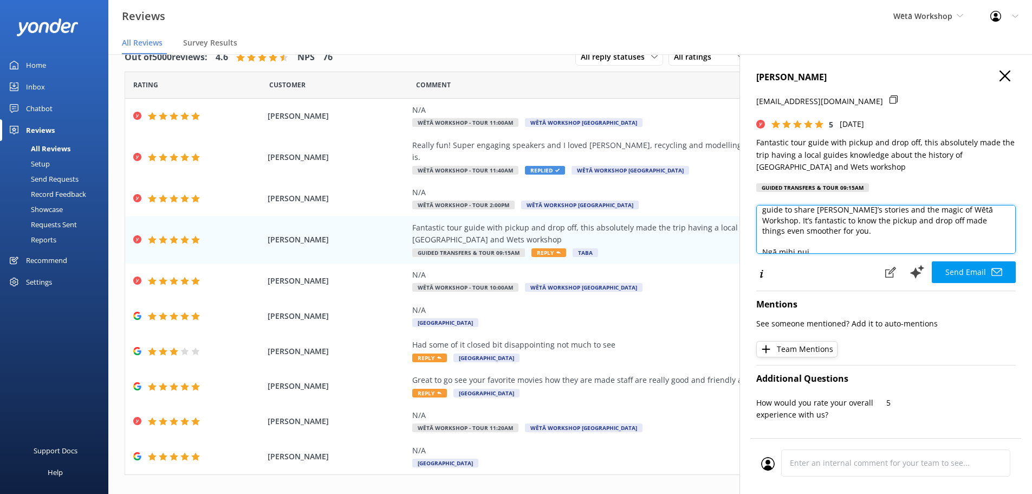
scroll to position [69, 0]
drag, startPoint x: 941, startPoint y: 242, endPoint x: 760, endPoint y: 242, distance: 181.0
click at [760, 242] on textarea "Kia ora Shelley, Thank you so much for your wonderful feedback! We're delighted…" at bounding box center [886, 229] width 260 height 49
paste textarea "Really fun! Super engaging speakers and I loved Mark Fry, recycling and modelli…"
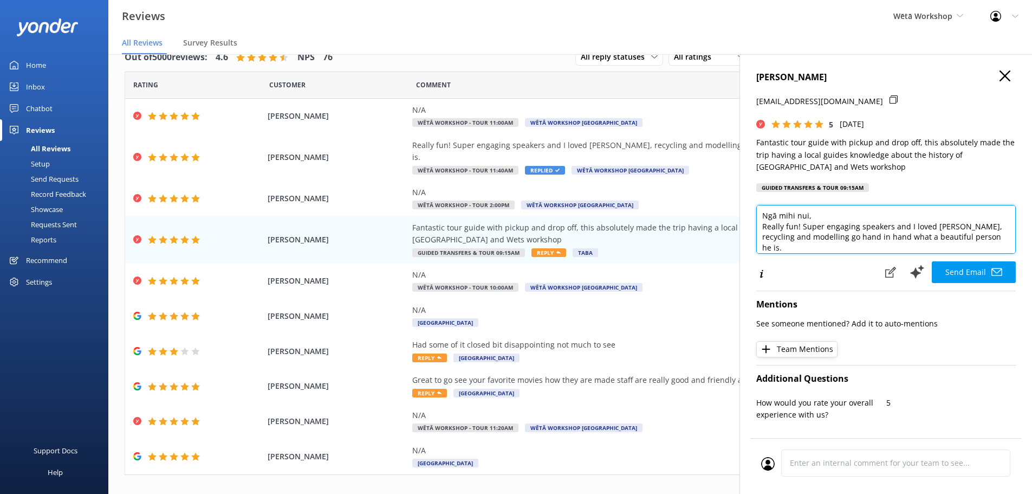
scroll to position [90, 0]
drag, startPoint x: 786, startPoint y: 247, endPoint x: 759, endPoint y: 218, distance: 39.1
click at [759, 218] on textarea "Kia ora Shelley, Thank you so much for your wonderful feedback! We're delighted…" at bounding box center [886, 229] width 260 height 49
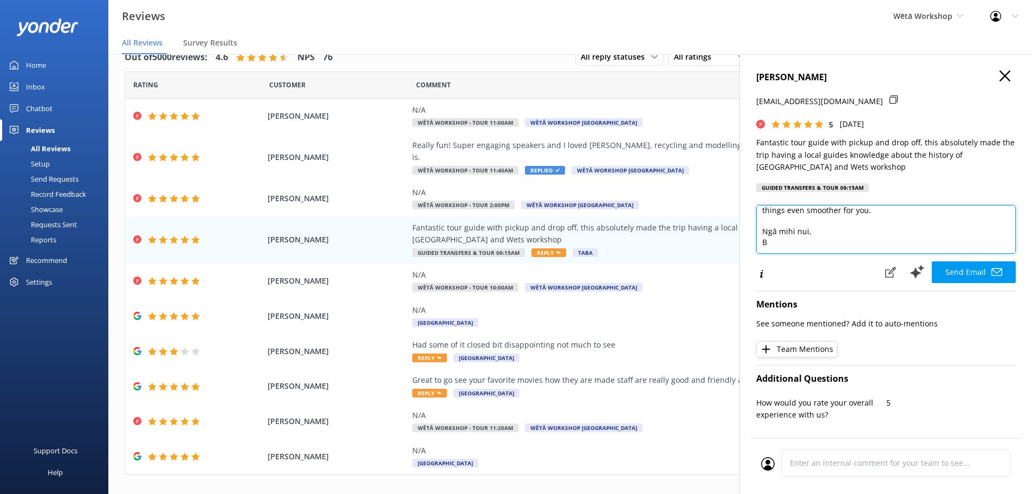
scroll to position [69, 0]
type textarea "Kia ora Shelley, Thank you so much for your wonderful feedback! We're delighted…"
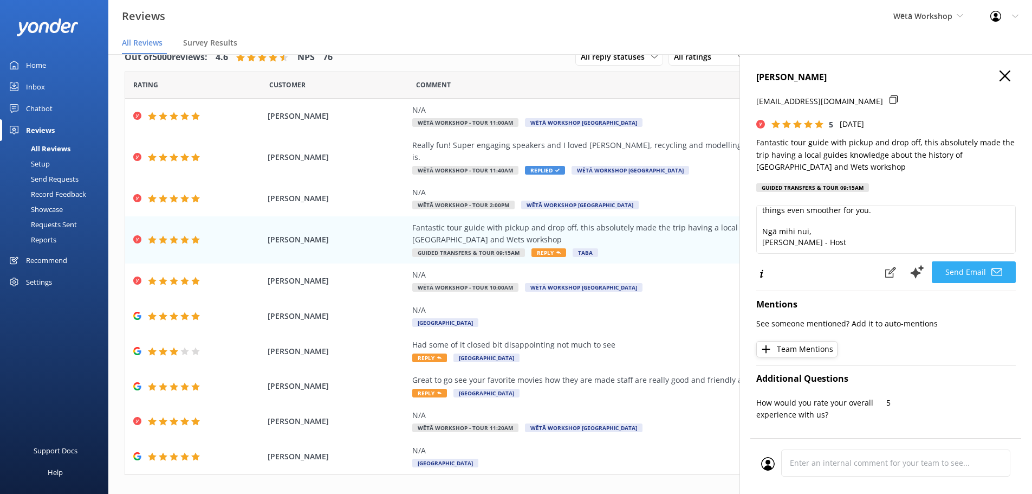
click at [951, 275] on button "Send Email" at bounding box center [974, 272] width 84 height 22
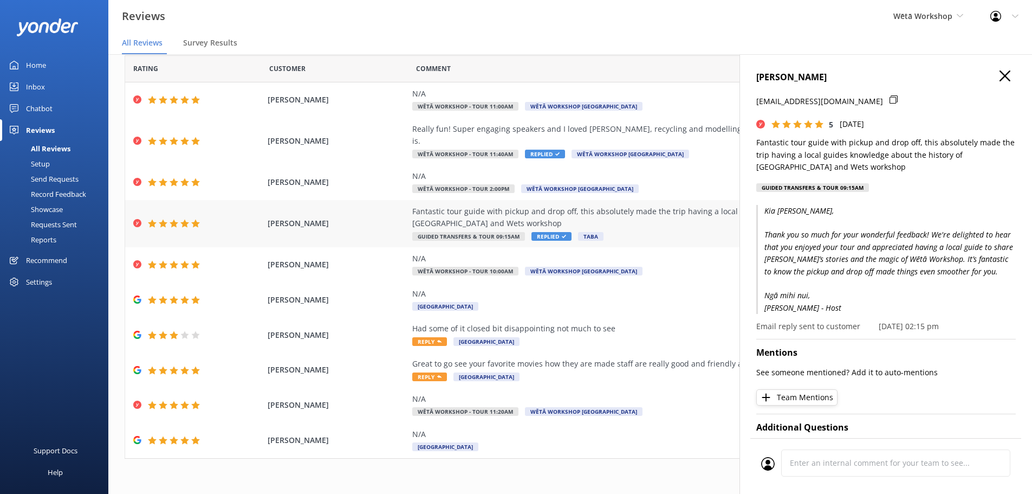
scroll to position [25, 0]
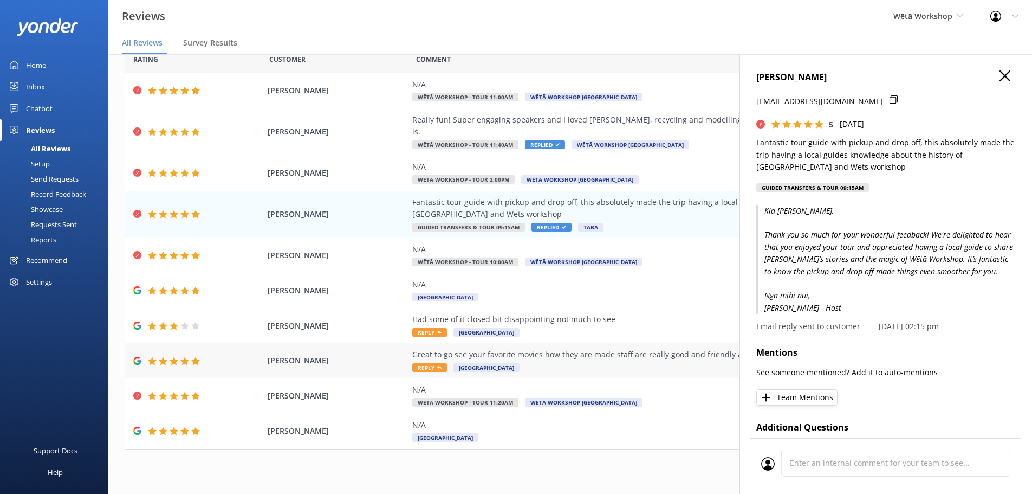
click at [566, 354] on div "Great to go see your favorite movies how they are made staff are really good an…" at bounding box center [658, 360] width 493 height 24
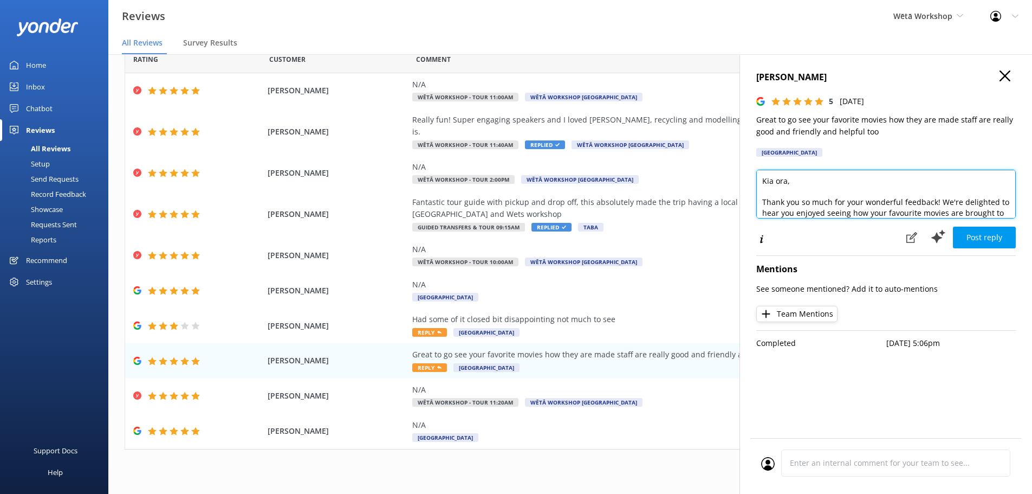
click at [788, 181] on textarea "Kia ora, Thank you so much for your wonderful feedback! We're delighted to hear…" at bounding box center [886, 194] width 260 height 49
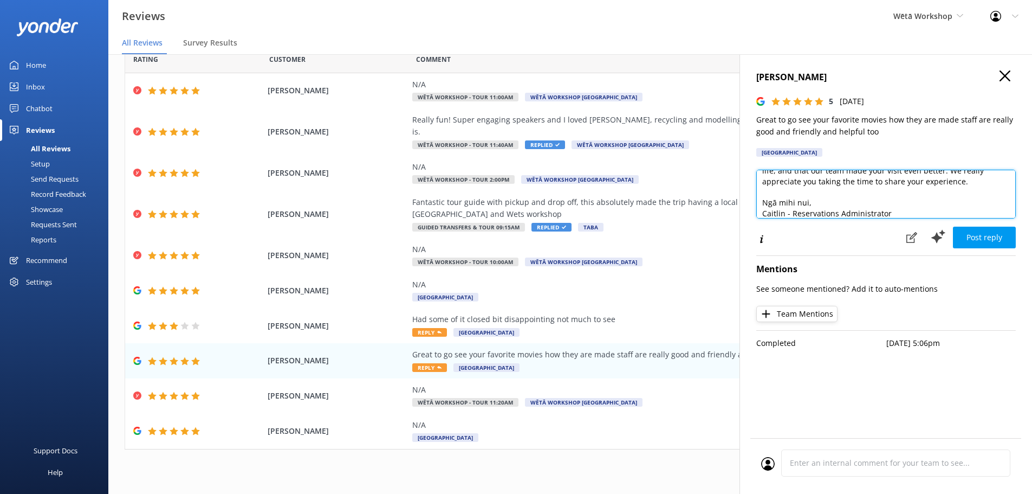
scroll to position [59, 0]
drag, startPoint x: 917, startPoint y: 208, endPoint x: 745, endPoint y: 211, distance: 171.8
click at [745, 211] on div "andrew brown 5 Sun, 7th Sep 2025 Great to go see your favorite movies how they …" at bounding box center [886, 301] width 293 height 494
paste textarea "Really fun! Super engaging speakers and I loved Mark Fry, recycling and modelli…"
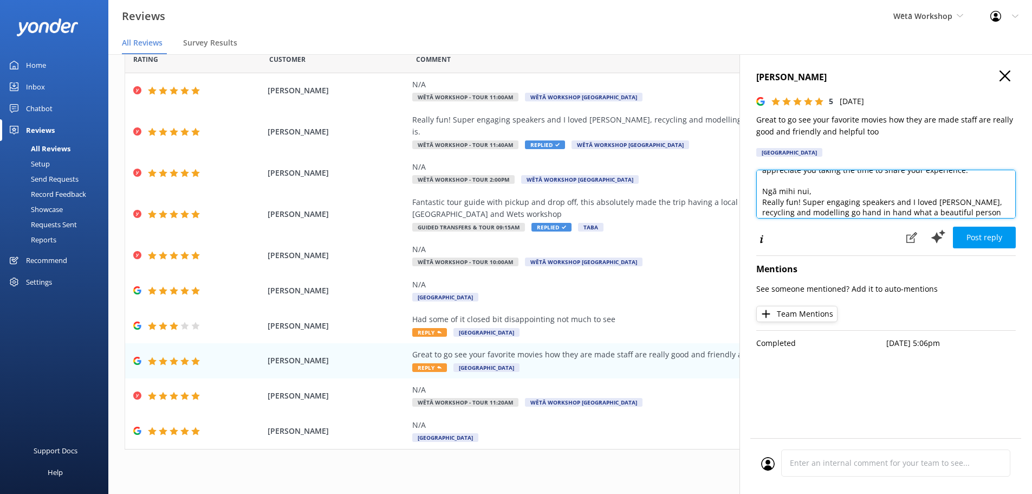
scroll to position [69, 0]
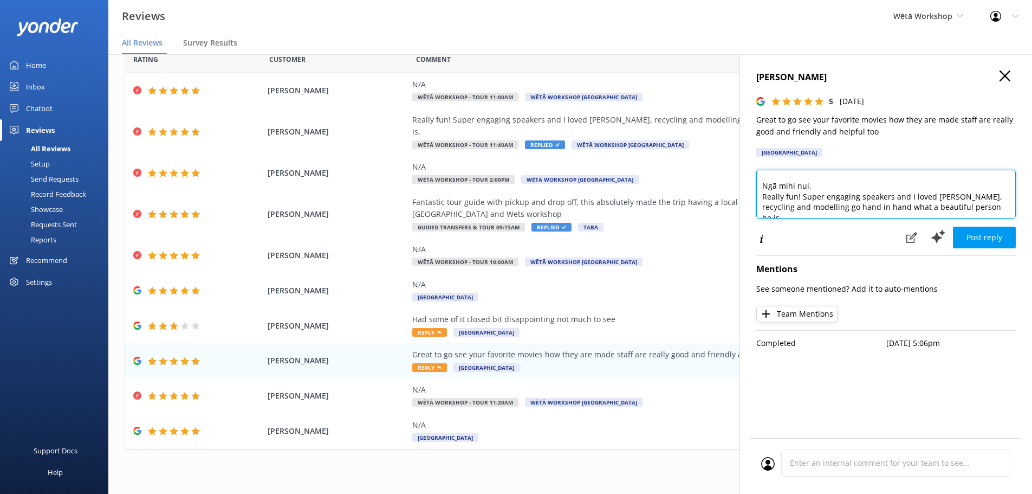
drag, startPoint x: 992, startPoint y: 215, endPoint x: 757, endPoint y: 197, distance: 234.8
click at [757, 197] on textarea "Kia ora Andrew, Thank you so much for your wonderful feedback! We're delighted …" at bounding box center [886, 194] width 260 height 49
drag, startPoint x: 787, startPoint y: 210, endPoint x: 762, endPoint y: 206, distance: 25.7
click at [762, 206] on textarea "Kia ora Andrew, Thank you so much for your wonderful feedback! We're delighted …" at bounding box center [886, 194] width 260 height 49
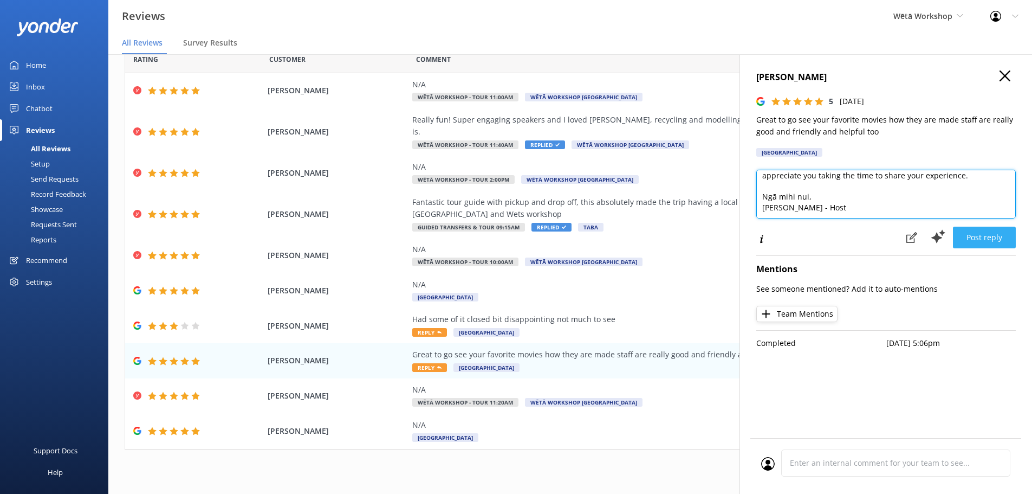
type textarea "Kia ora Andrew, Thank you so much for your wonderful feedback! We're delighted …"
click at [976, 241] on button "Post reply" at bounding box center [984, 237] width 63 height 22
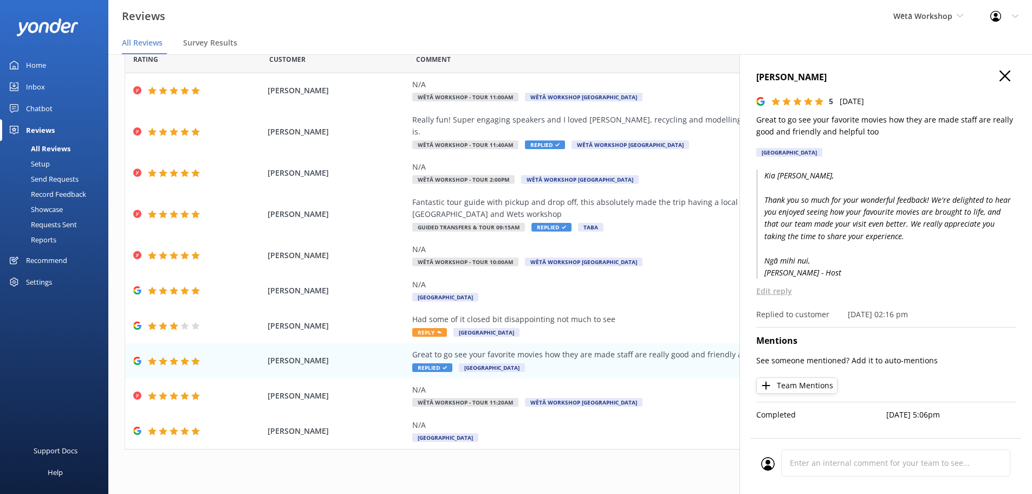
click at [1001, 77] on icon "button" at bounding box center [1005, 75] width 11 height 11
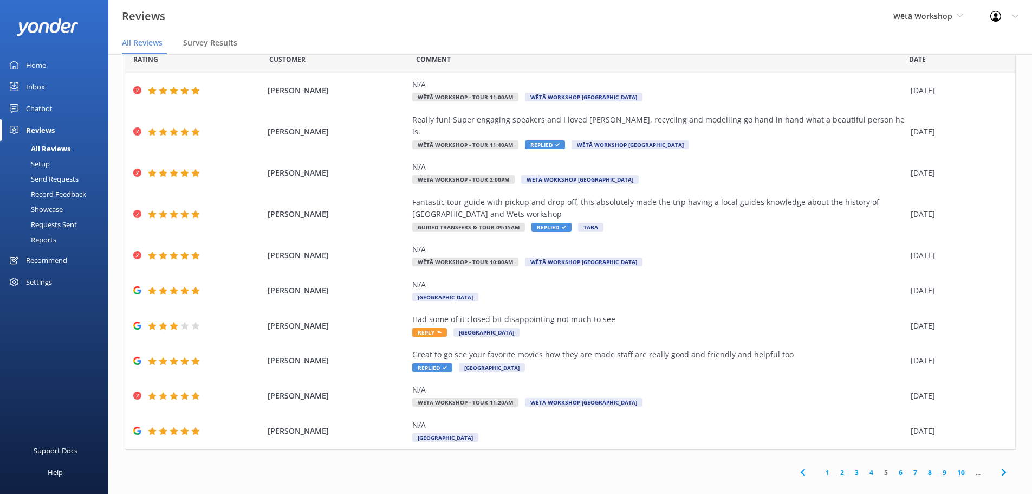
click at [895, 467] on link "6" at bounding box center [900, 472] width 15 height 10
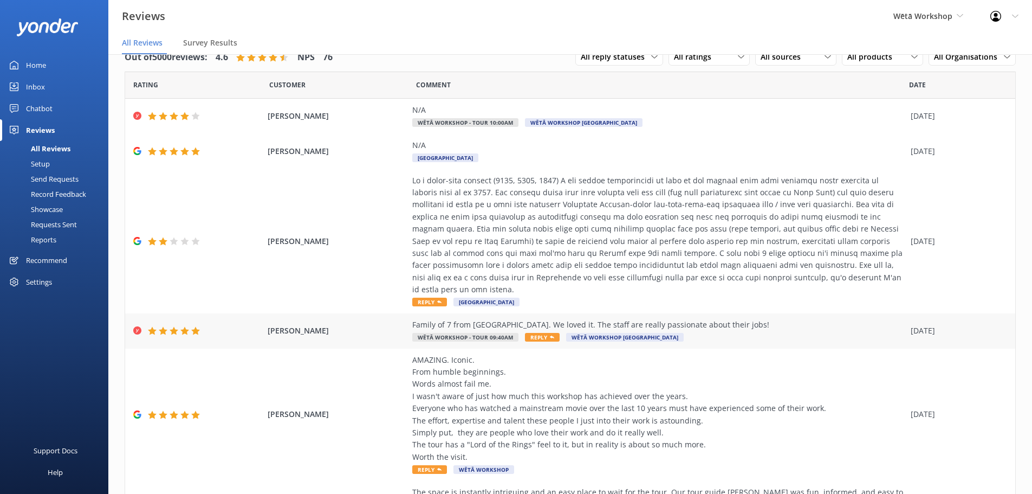
click at [525, 333] on span "Reply" at bounding box center [542, 337] width 35 height 9
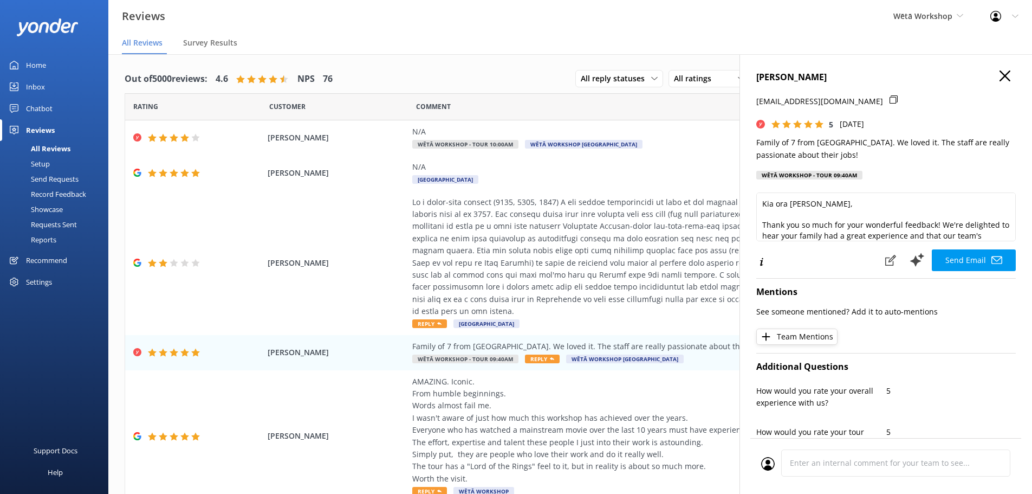
scroll to position [54, 0]
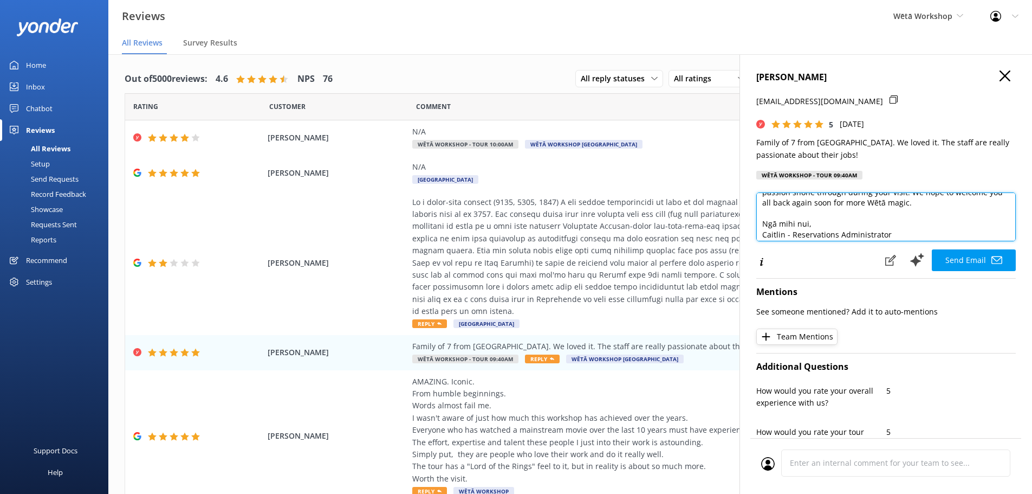
drag, startPoint x: 902, startPoint y: 232, endPoint x: 897, endPoint y: 222, distance: 11.2
click at [898, 232] on textarea "Kia ora Steve, Thank you so much for your wonderful feedback! We're delighted t…" at bounding box center [886, 216] width 260 height 49
click at [900, 206] on textarea "Kia ora Steve, Thank you so much for your wonderful feedback! We're delighted t…" at bounding box center [886, 216] width 260 height 49
drag, startPoint x: 892, startPoint y: 233, endPoint x: 762, endPoint y: 234, distance: 129.5
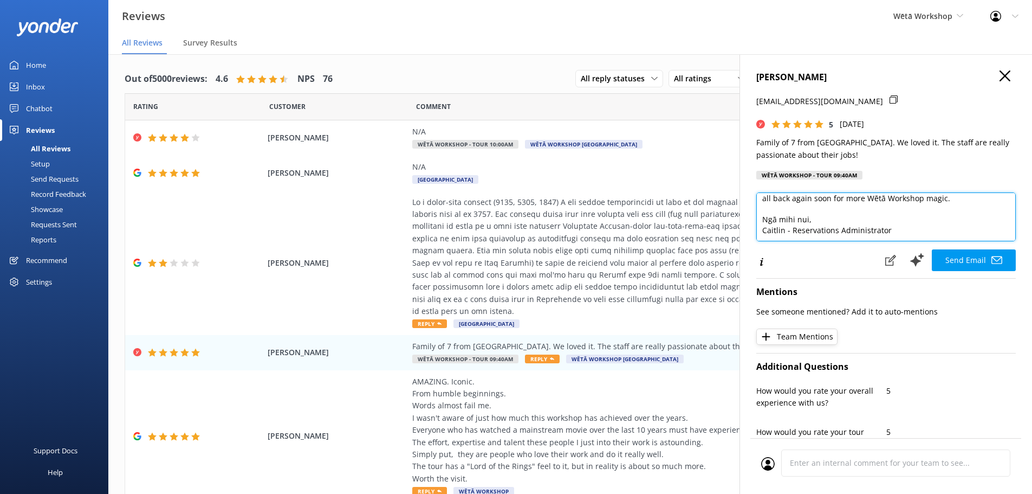
click at [762, 234] on textarea "Kia ora Steve, Thank you so much for your wonderful feedback! We're delighted t…" at bounding box center [886, 216] width 260 height 49
paste textarea "Becky - Host"
type textarea "Kia ora Steve, Thank you so much for your wonderful feedback! We're delighted t…"
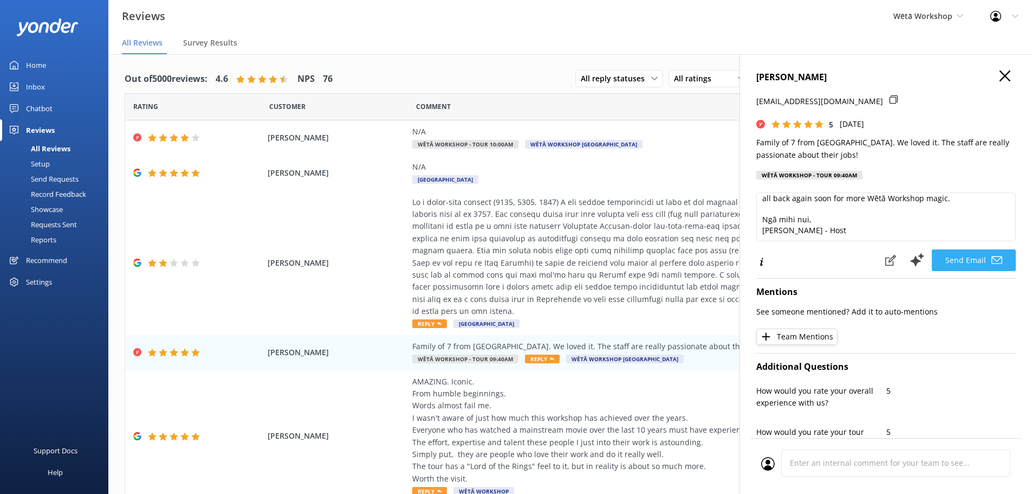
click at [962, 262] on button "Send Email" at bounding box center [974, 260] width 84 height 22
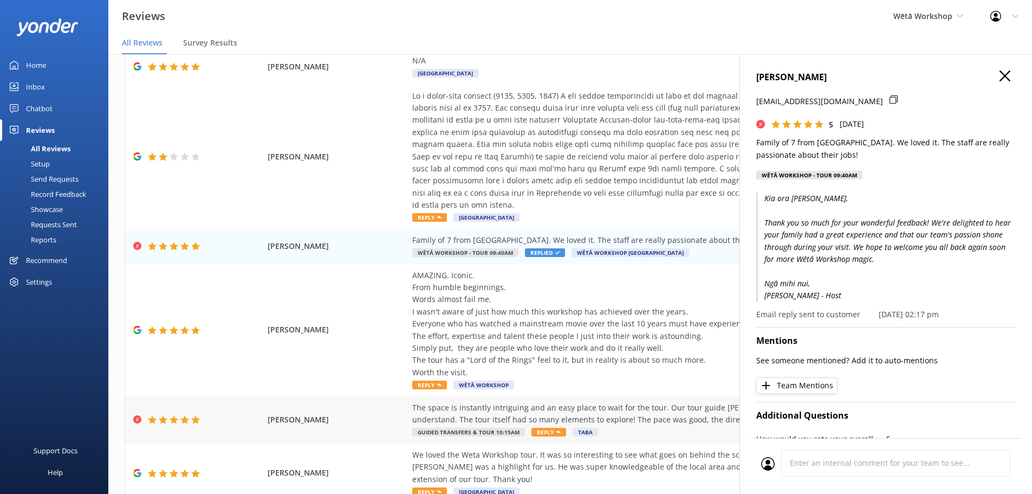
scroll to position [108, 0]
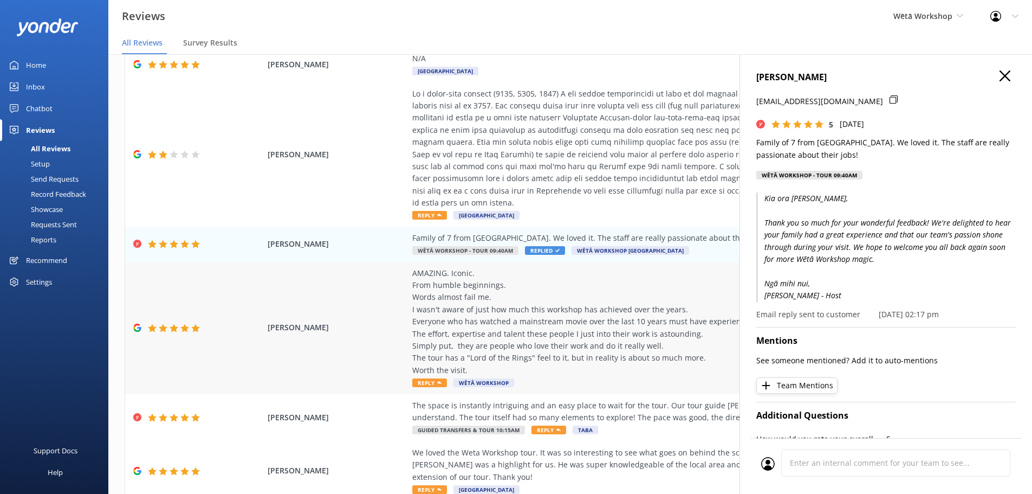
click at [437, 381] on use at bounding box center [439, 382] width 4 height 3
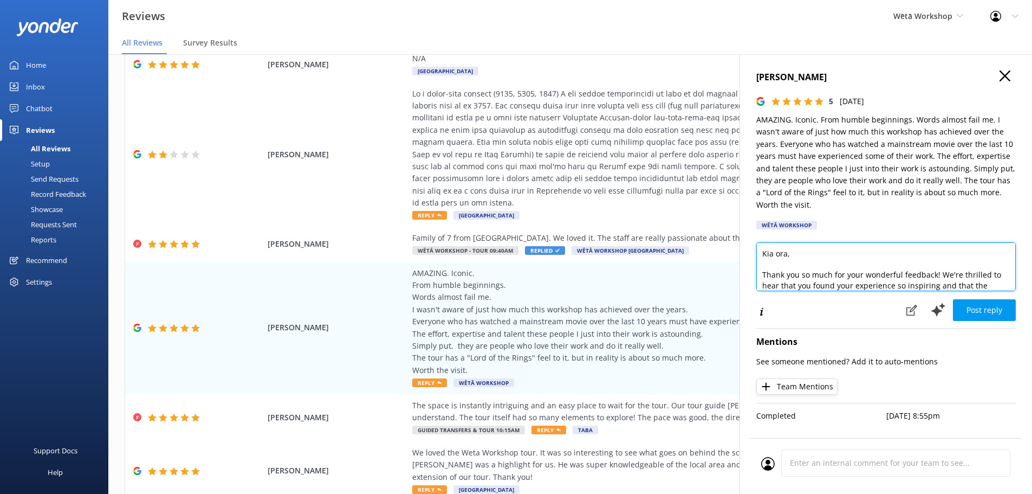
click at [787, 255] on textarea "Kia ora, Thank you so much for your wonderful feedback! We're thrilled to hear …" at bounding box center [886, 266] width 260 height 49
drag, startPoint x: 902, startPoint y: 281, endPoint x: 760, endPoint y: 281, distance: 142.5
click at [760, 281] on textarea "Kia ora Vaughan, Thank you so much for your wonderful feedback! We're thrilled …" at bounding box center [886, 266] width 260 height 49
paste textarea "Becky - Host"
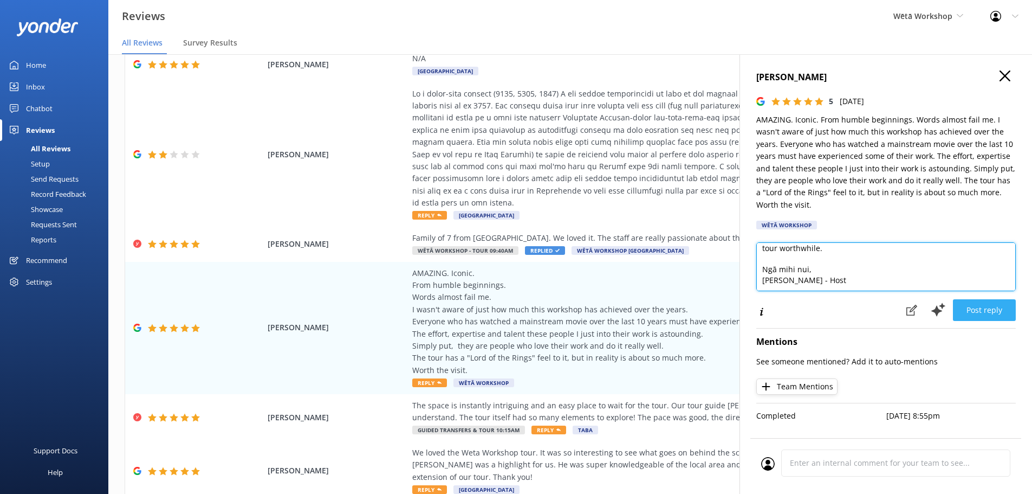
type textarea "Kia ora Vaughan, Thank you so much for your wonderful feedback! We're thrilled …"
click at [977, 307] on button "Post reply" at bounding box center [984, 310] width 63 height 22
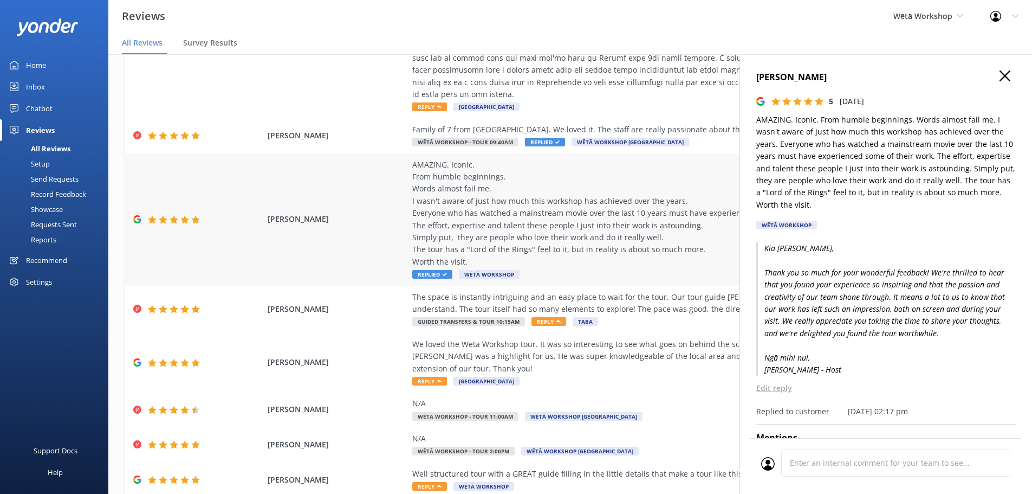
scroll to position [232, 0]
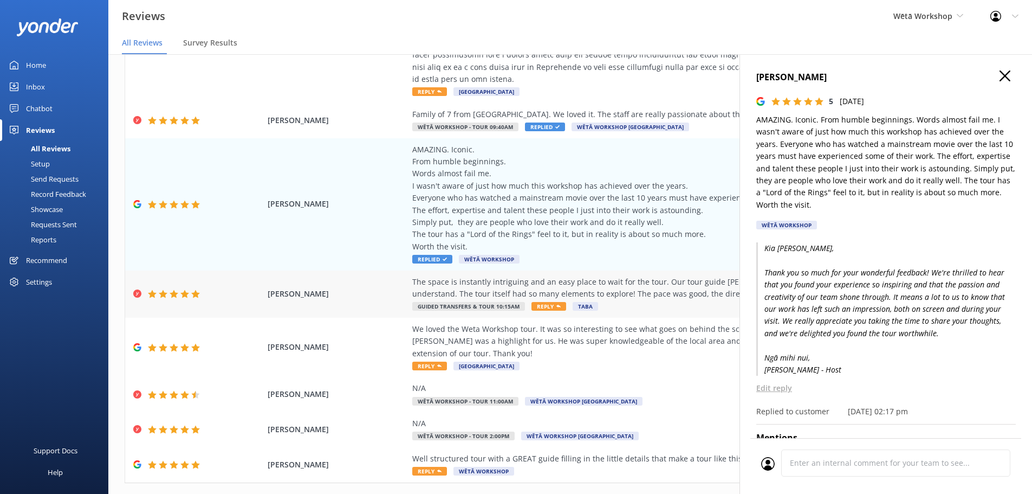
click at [613, 283] on div "The space is instantly intriguing and an easy place to wait for the tour. Our t…" at bounding box center [658, 288] width 493 height 24
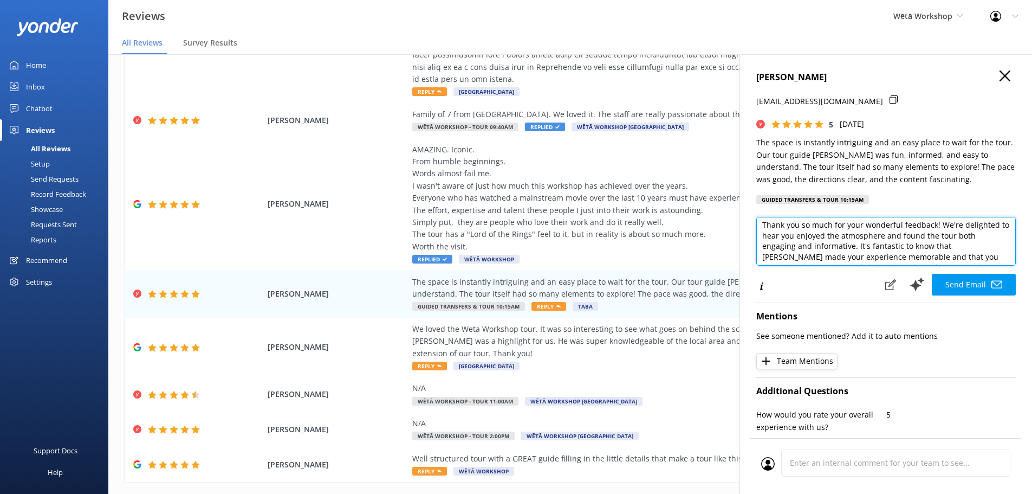
scroll to position [29, 0]
drag, startPoint x: 967, startPoint y: 241, endPoint x: 950, endPoint y: 242, distance: 16.8
click at [950, 242] on textarea "Kia ora Laura, Thank you so much for your wonderful feedback! We're delighted t…" at bounding box center [886, 241] width 260 height 49
click at [838, 247] on textarea "Kia ora Laura, Thank you so much for your wonderful feedback! We're delighted t…" at bounding box center [886, 241] width 260 height 49
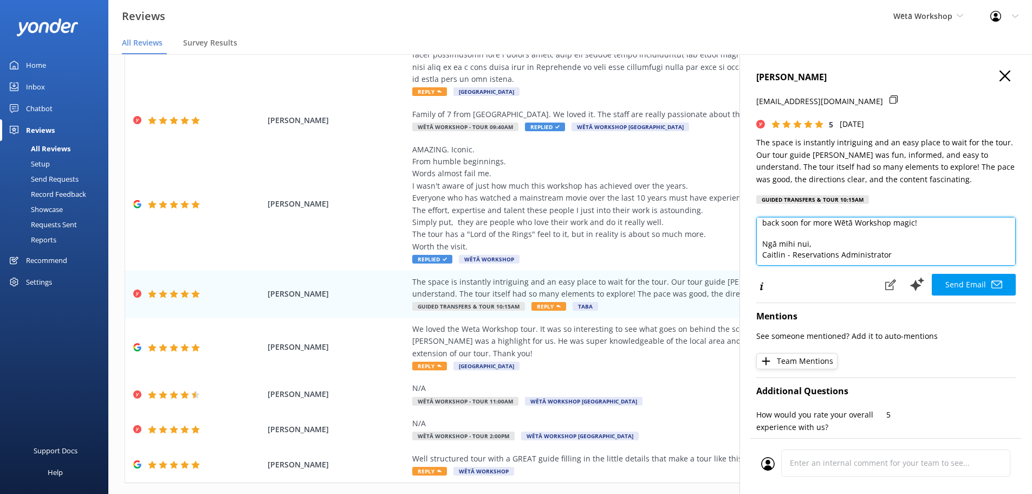
scroll to position [80, 0]
drag, startPoint x: 893, startPoint y: 255, endPoint x: 755, endPoint y: 254, distance: 138.7
click at [755, 254] on div "LAURA HENDRICKSON jeanhendrickson5@gmail.com 5 Sat, 6th Sep 2025 The space is i…" at bounding box center [886, 301] width 293 height 494
paste textarea "Becky - Host"
type textarea "Kia ora Laura, Thank you so much for your wonderful feedback! We're delighted t…"
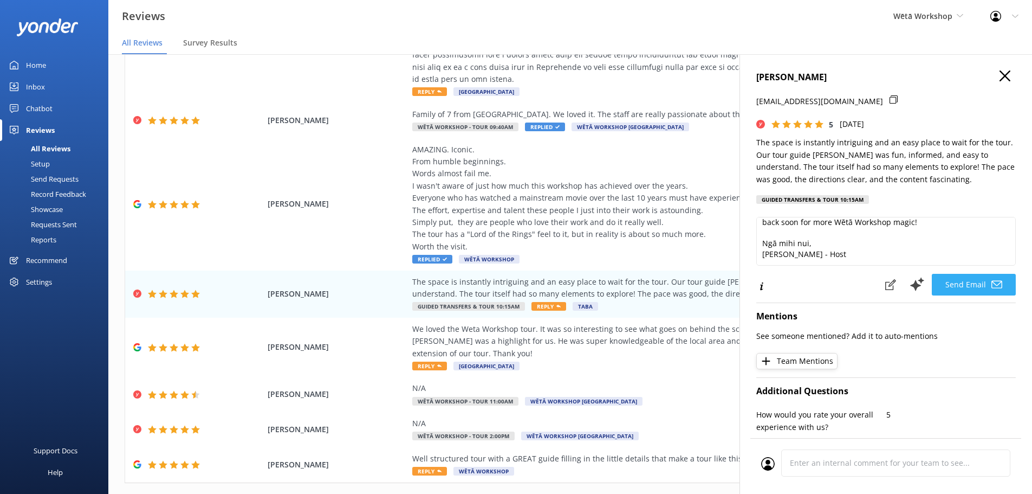
click at [952, 281] on button "Send Email" at bounding box center [974, 285] width 84 height 22
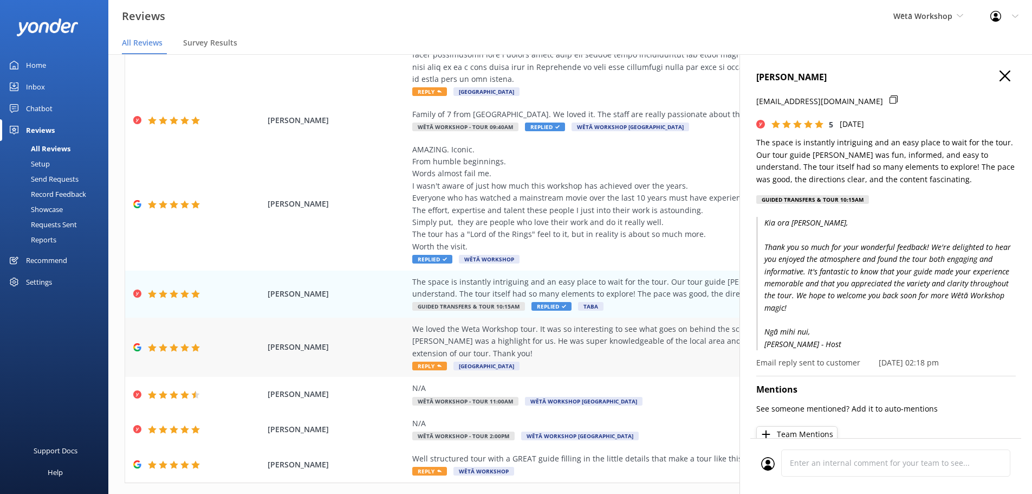
click at [625, 346] on div "We loved the Weta Workshop tour. It was so interesting to see what goes on behi…" at bounding box center [658, 347] width 493 height 49
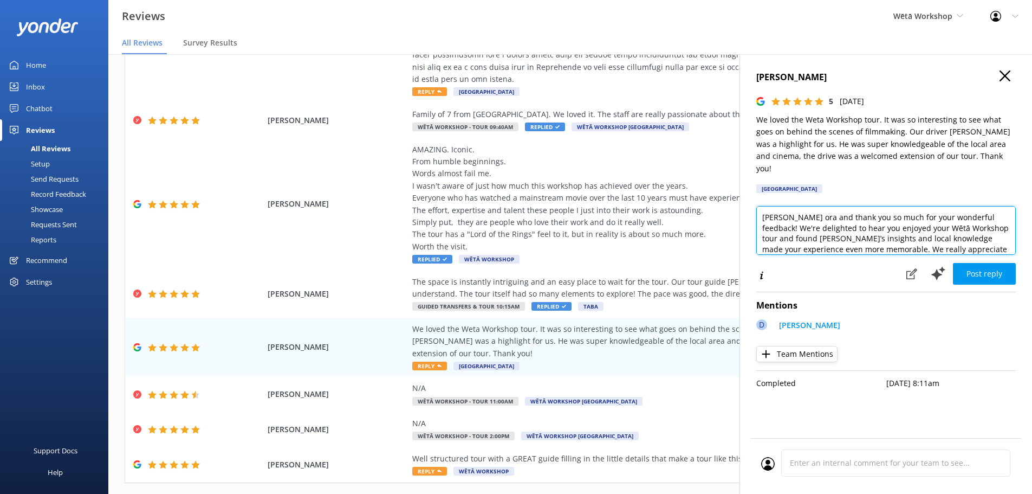
click at [790, 206] on textarea "Kia ora and thank you so much for your wonderful feedback! We're delighted to h…" at bounding box center [886, 230] width 260 height 49
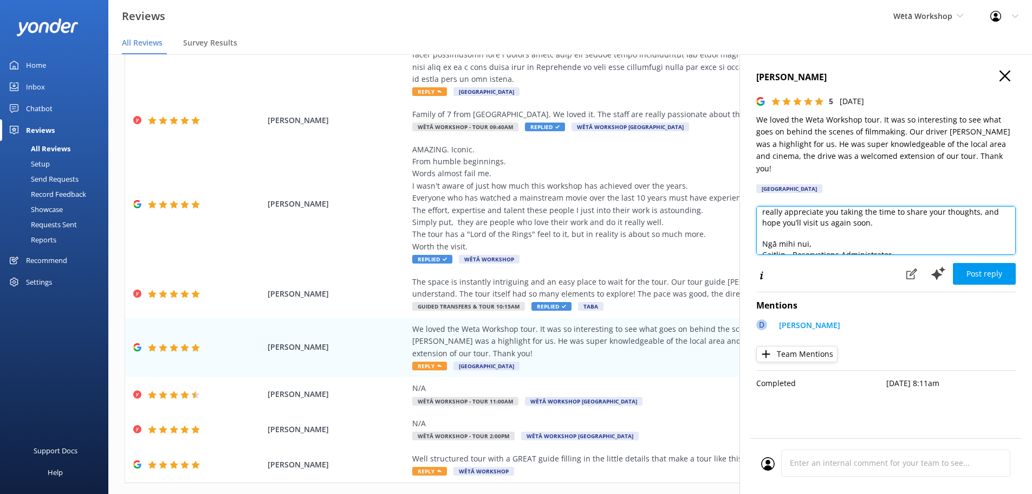
scroll to position [48, 0]
drag, startPoint x: 865, startPoint y: 236, endPoint x: 736, endPoint y: 235, distance: 129.5
click at [736, 235] on div "Out of 5000 reviews: 4.6 NPS 76 All reply statuses All reply statuses Needs a r…" at bounding box center [570, 284] width 924 height 461
paste textarea "Becky - Host"
type textarea "Kia ora Tiana and thank you so much for your wonderful feedback! We're delighte…"
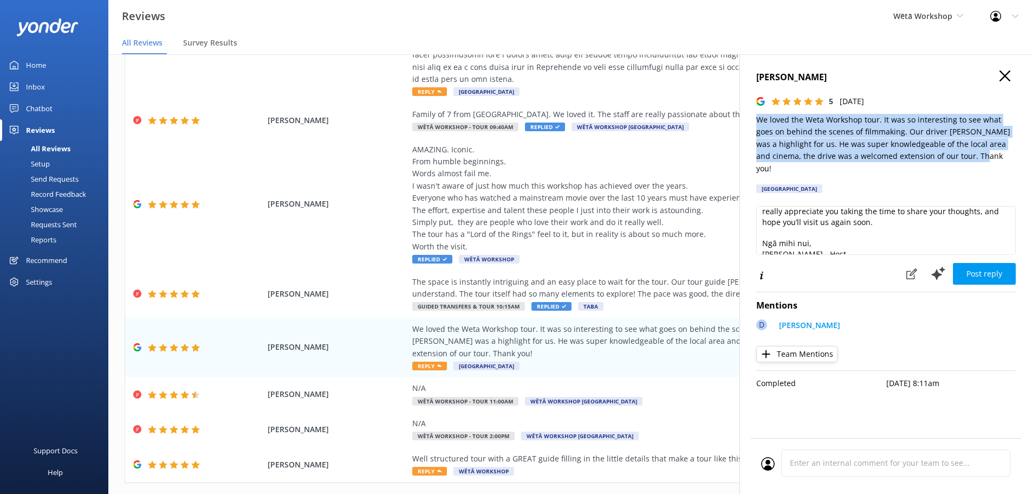
drag, startPoint x: 936, startPoint y: 154, endPoint x: 756, endPoint y: 121, distance: 182.9
click at [756, 121] on p "We loved the Weta Workshop tour. It was so interesting to see what goes on behi…" at bounding box center [886, 144] width 260 height 61
copy p "We loved the Weta Workshop tour. It was so interesting to see what goes on behi…"
click at [982, 263] on button "Post reply" at bounding box center [984, 274] width 63 height 22
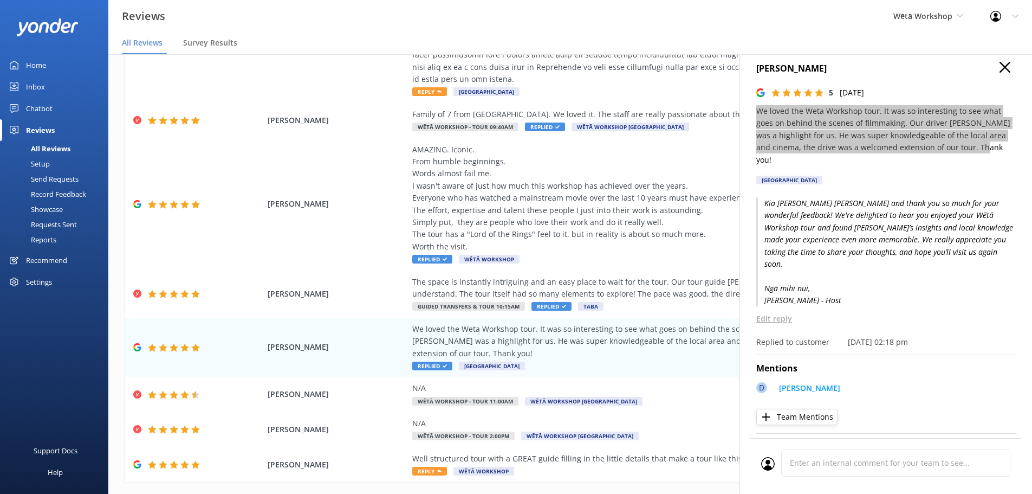
scroll to position [11, 0]
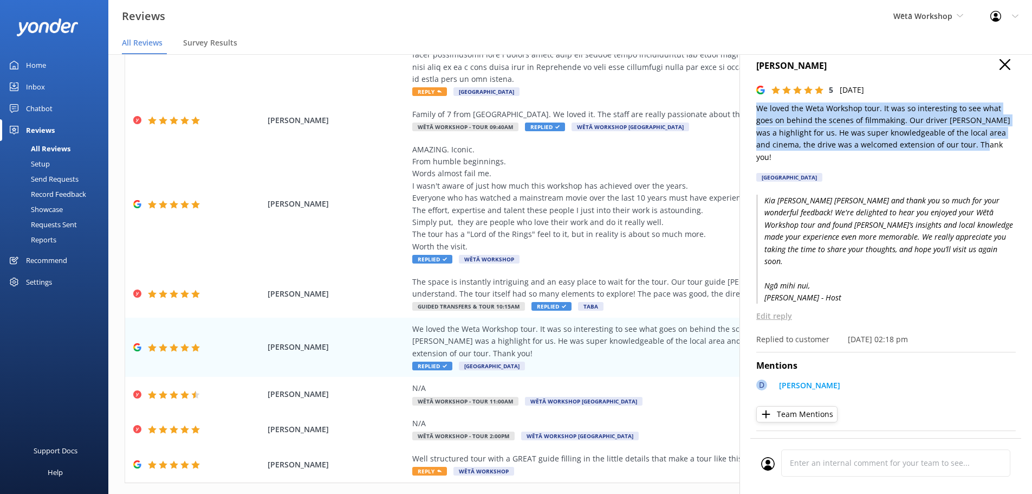
click at [1000, 67] on use "button" at bounding box center [1005, 64] width 11 height 11
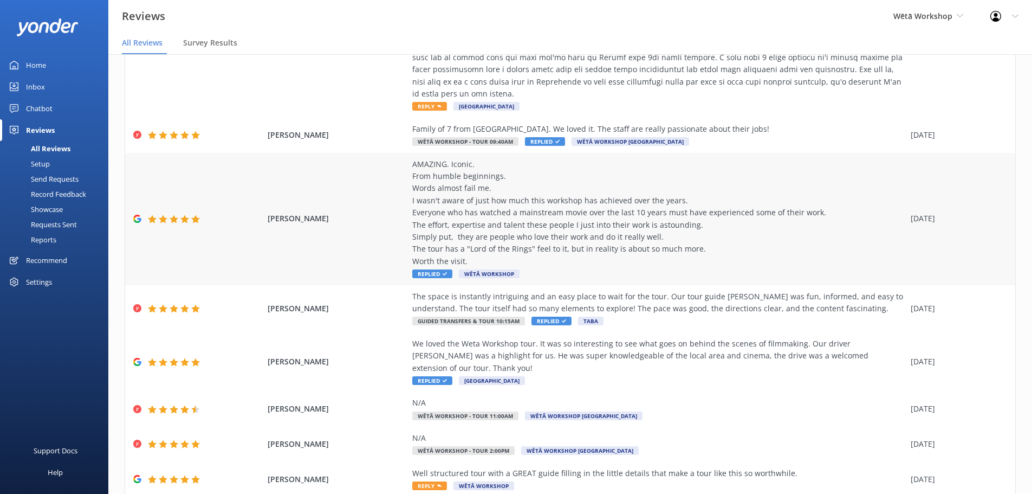
scroll to position [232, 0]
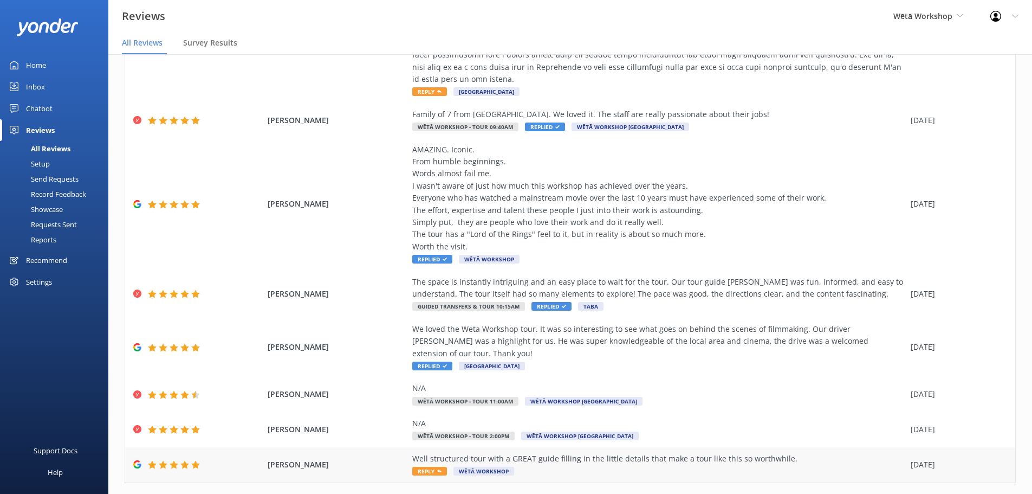
click at [429, 467] on span "Reply" at bounding box center [429, 471] width 35 height 9
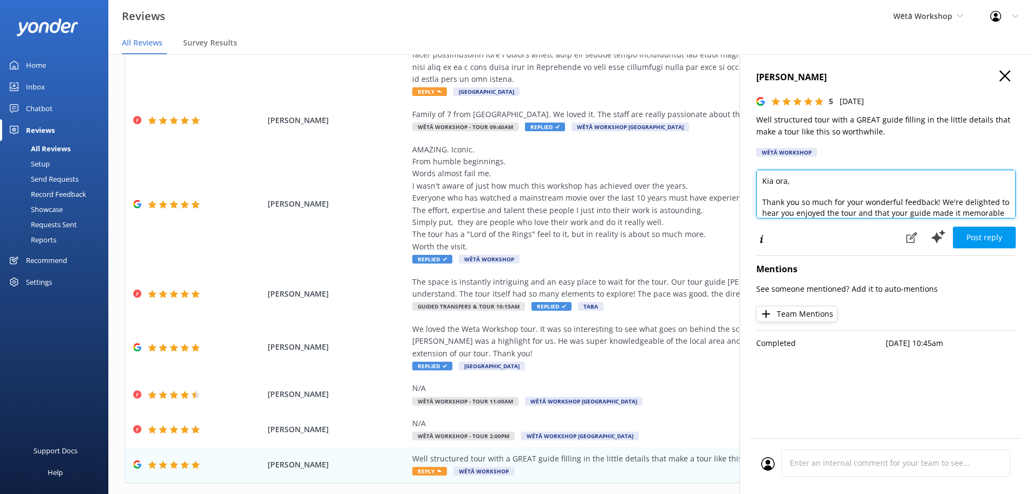
click at [786, 180] on textarea "Kia ora, Thank you so much for your wonderful feedback! We're delighted to hear…" at bounding box center [886, 194] width 260 height 49
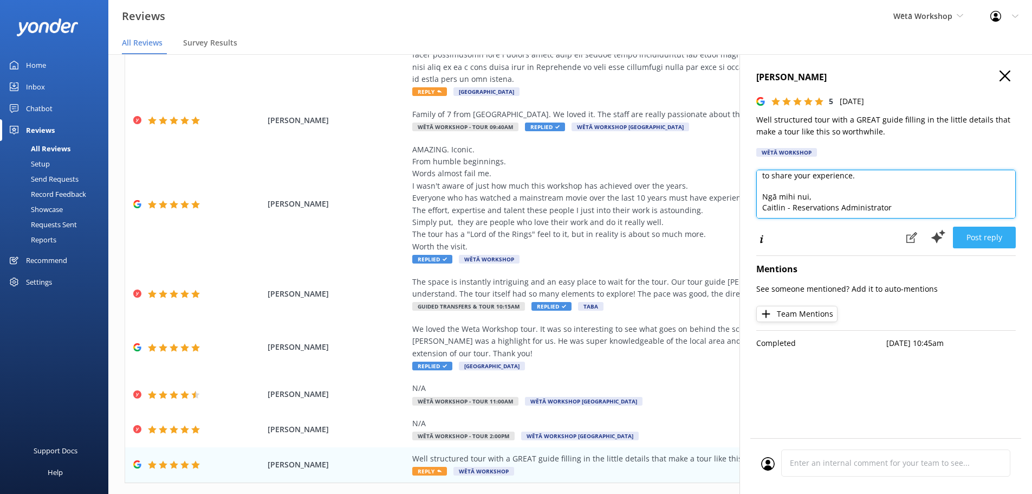
type textarea "Kia ora Paulina, Thank you so much for your wonderful feedback! We're delighted…"
click at [985, 233] on button "Post reply" at bounding box center [984, 237] width 63 height 22
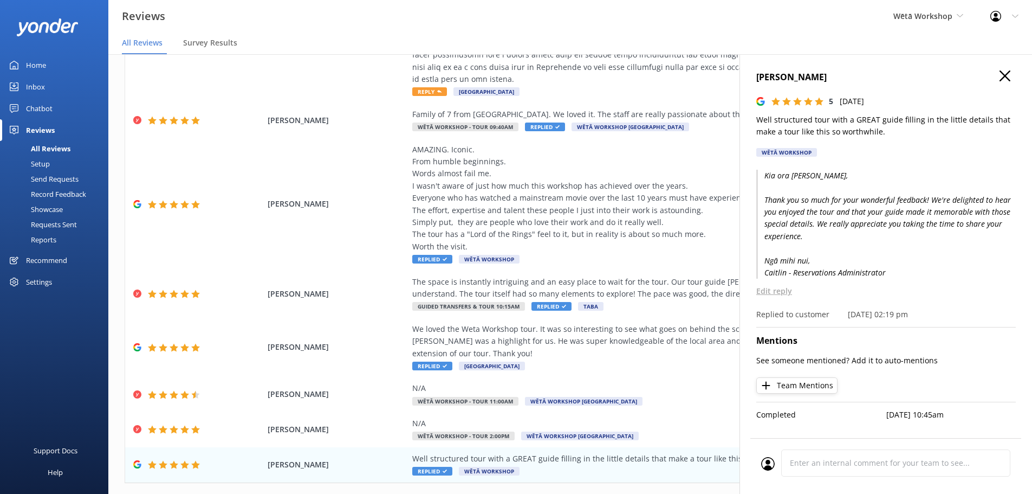
click at [1007, 82] on button "button" at bounding box center [1005, 76] width 11 height 12
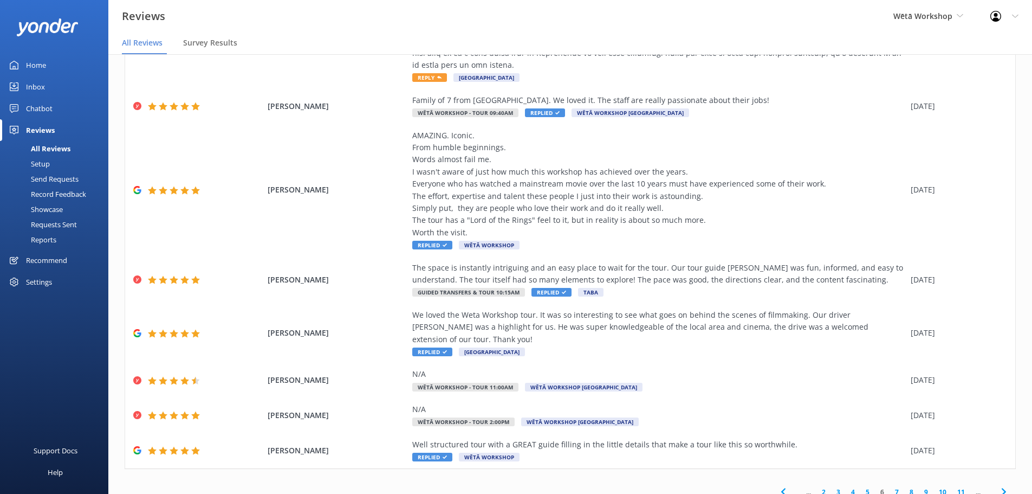
scroll to position [22, 0]
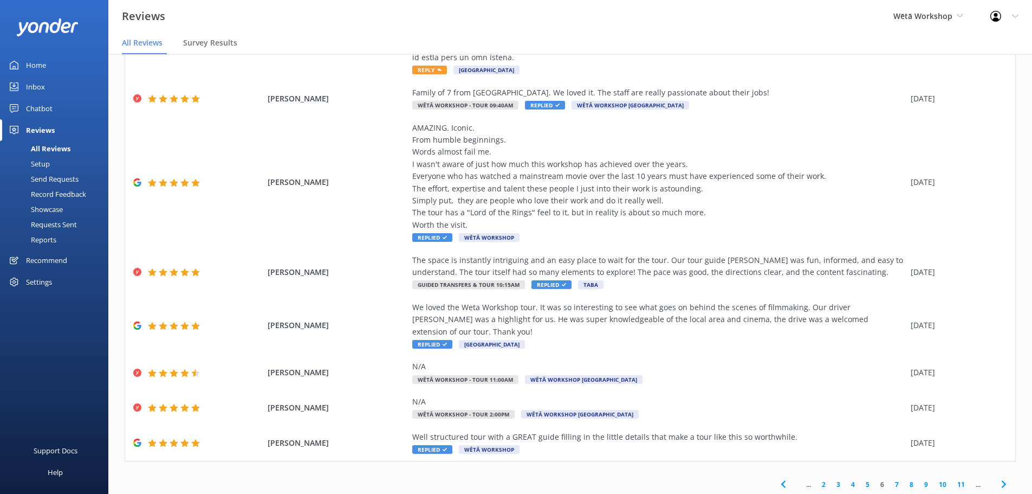
click at [891, 479] on link "7" at bounding box center [897, 484] width 15 height 10
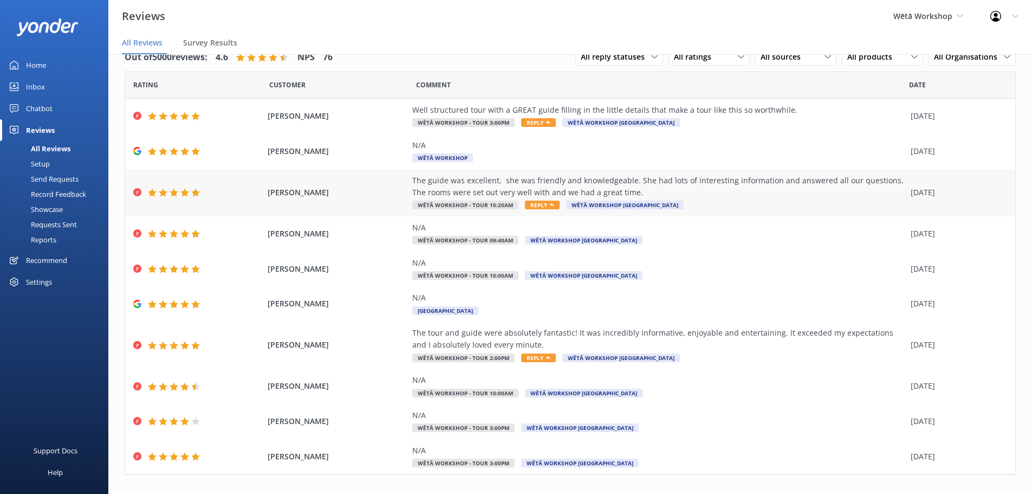
click at [537, 201] on span "Reply" at bounding box center [542, 204] width 35 height 9
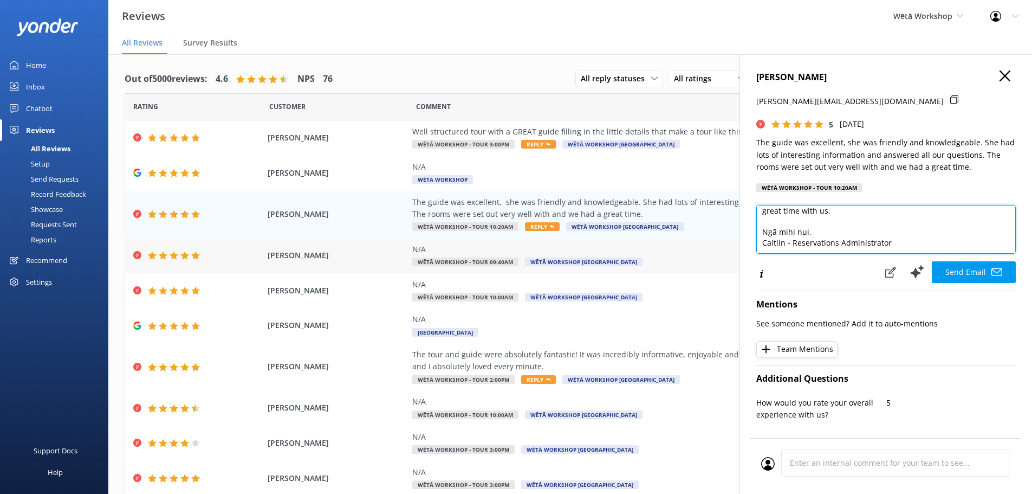
scroll to position [69, 0]
drag, startPoint x: 894, startPoint y: 248, endPoint x: 689, endPoint y: 249, distance: 204.8
click at [689, 249] on div "Out of 5000 reviews: 4.6 NPS 76 All reply statuses All reply statuses Needs a r…" at bounding box center [570, 284] width 924 height 461
drag, startPoint x: 809, startPoint y: 243, endPoint x: 754, endPoint y: 242, distance: 54.7
click at [754, 242] on div "BEATRIX NARBEY beatrix.narbey@gmail.com 5 Fri, 5th Sep 2025 The guide was excel…" at bounding box center [886, 301] width 293 height 494
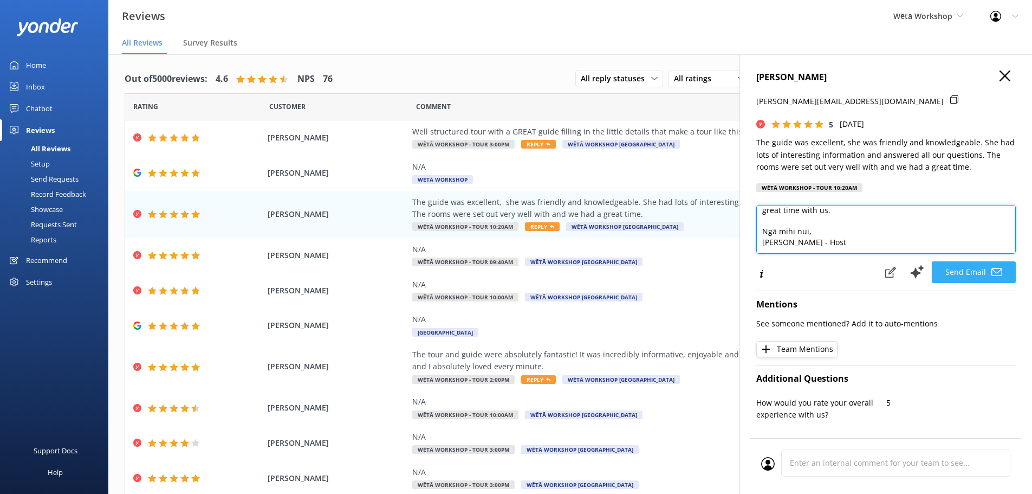
type textarea "Kia ora Beatrix, Thank you so much for your wonderful feedback! We're delighted…"
click at [968, 273] on button "Send Email" at bounding box center [974, 272] width 84 height 22
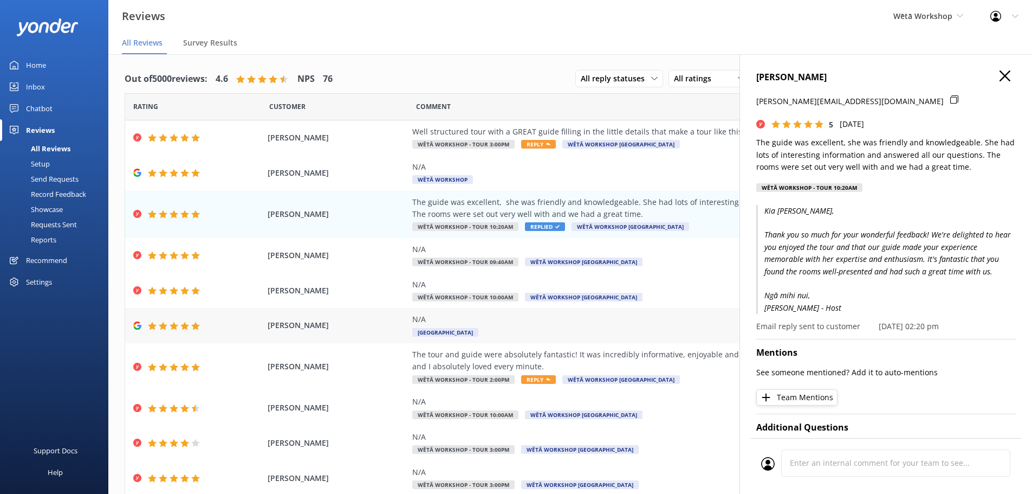
scroll to position [38, 0]
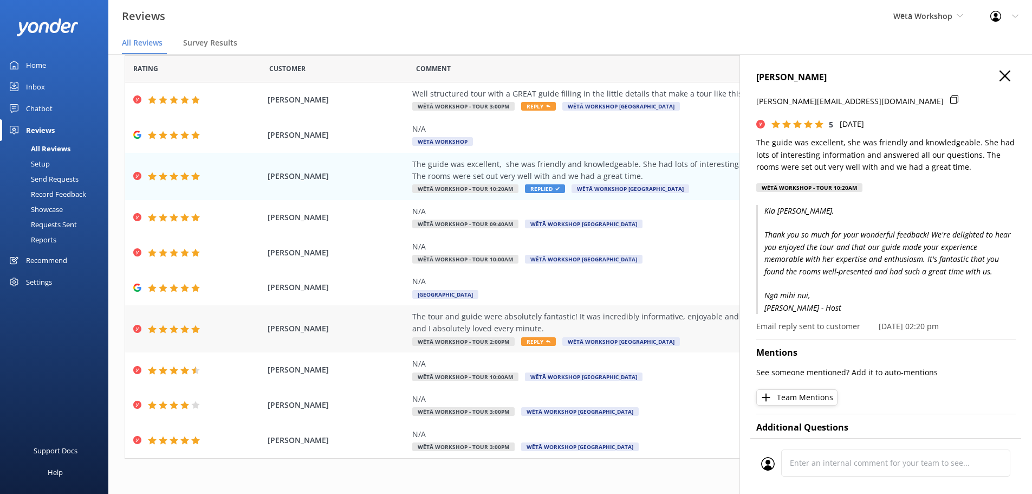
click at [625, 325] on div "The tour and guide were absolutely fantastic! It was incredibly informative, en…" at bounding box center [658, 322] width 493 height 24
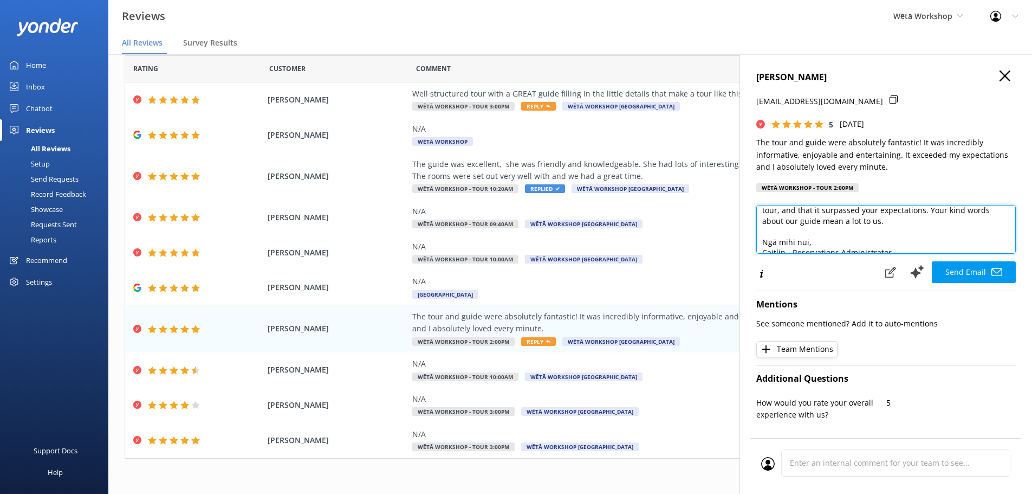
scroll to position [59, 0]
drag, startPoint x: 917, startPoint y: 245, endPoint x: 759, endPoint y: 242, distance: 158.3
click at [759, 242] on textarea "Kia ora Annie, Thank you so much for your wonderful feedback! We're thrilled to…" at bounding box center [886, 229] width 260 height 49
paste textarea "Becky - Host"
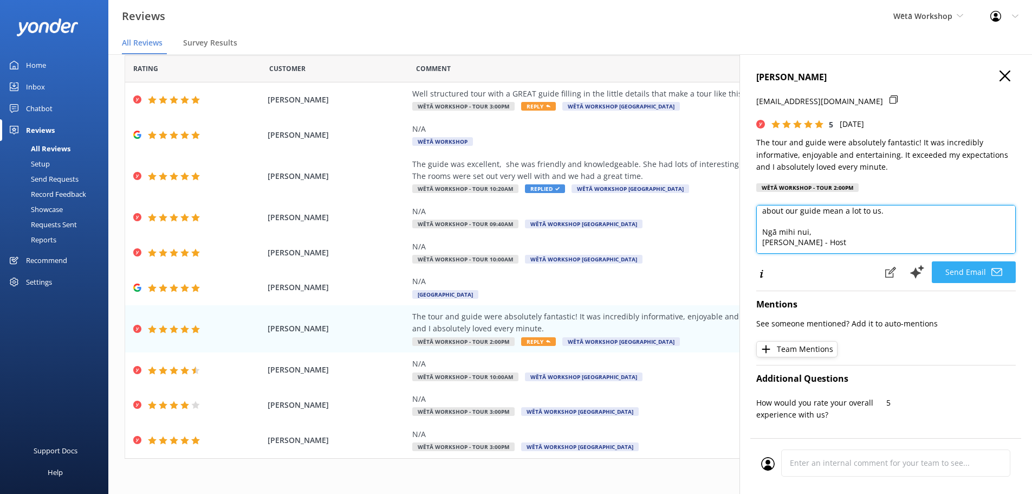
type textarea "Kia ora Annie, Thank you so much for your wonderful feedback! We're thrilled to…"
click at [968, 275] on button "Send Email" at bounding box center [974, 272] width 84 height 22
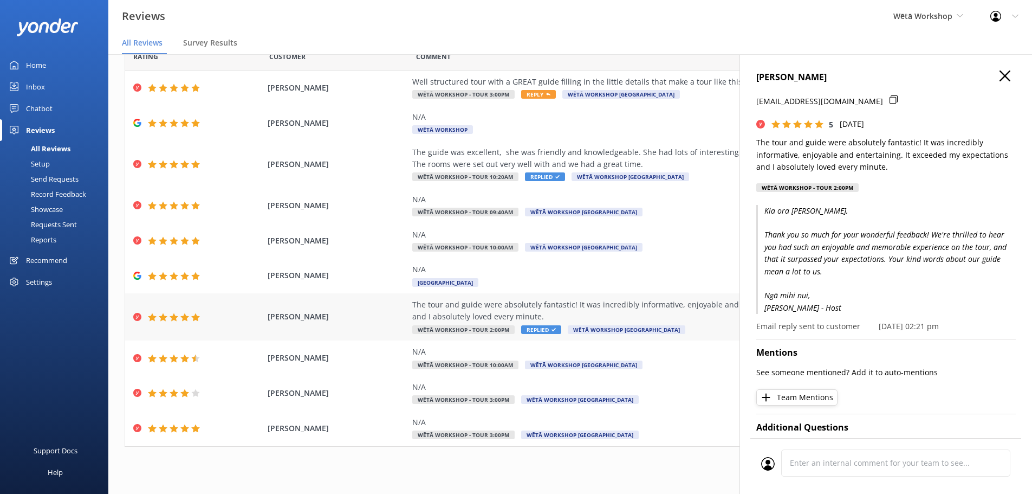
scroll to position [22, 0]
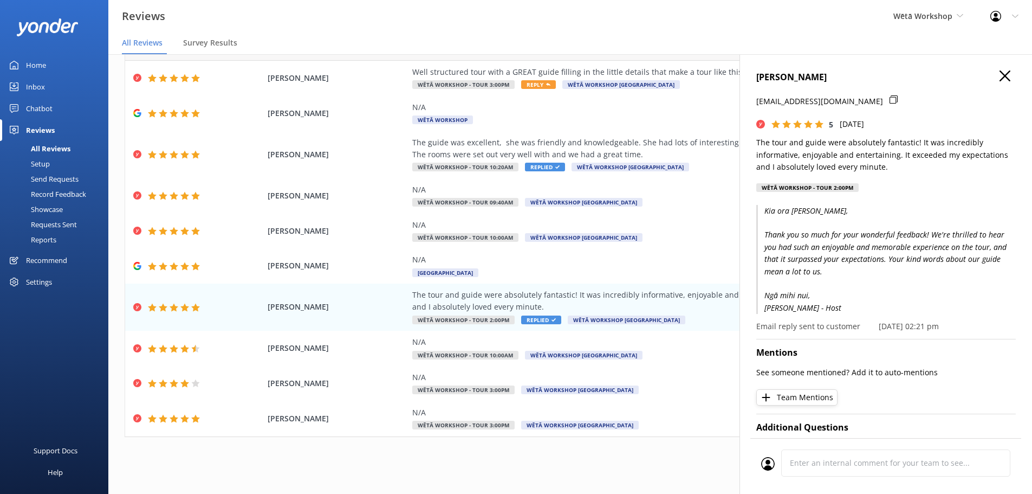
click at [1000, 77] on use "button" at bounding box center [1005, 75] width 11 height 11
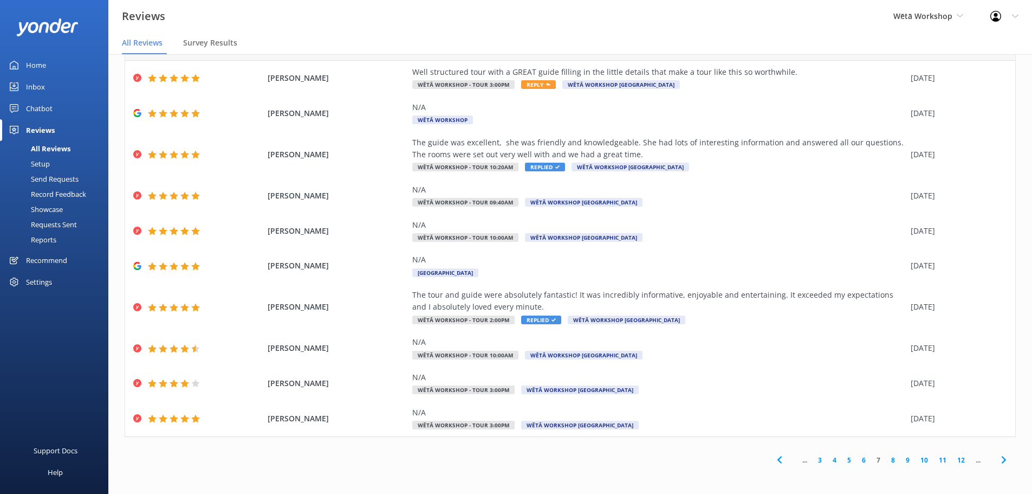
click at [886, 461] on link "8" at bounding box center [893, 460] width 15 height 10
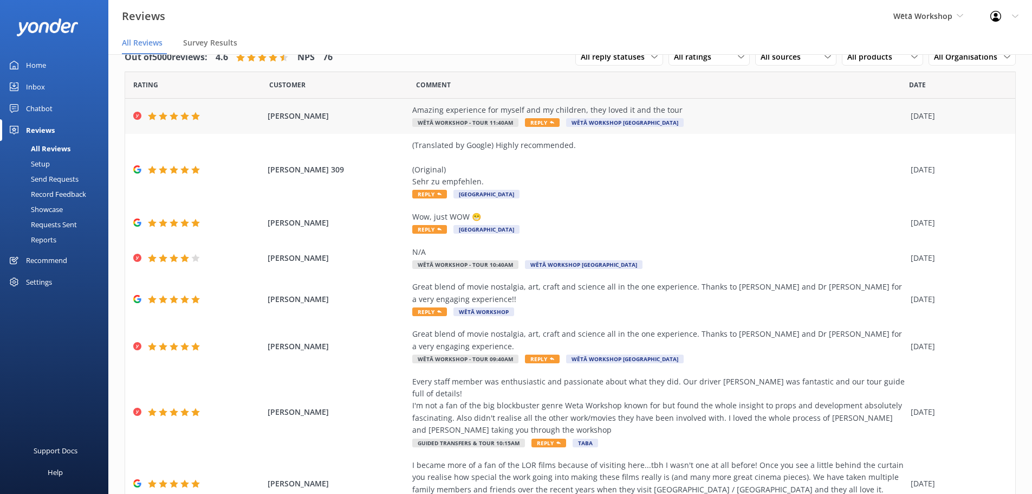
click at [526, 124] on span "Reply" at bounding box center [542, 122] width 35 height 9
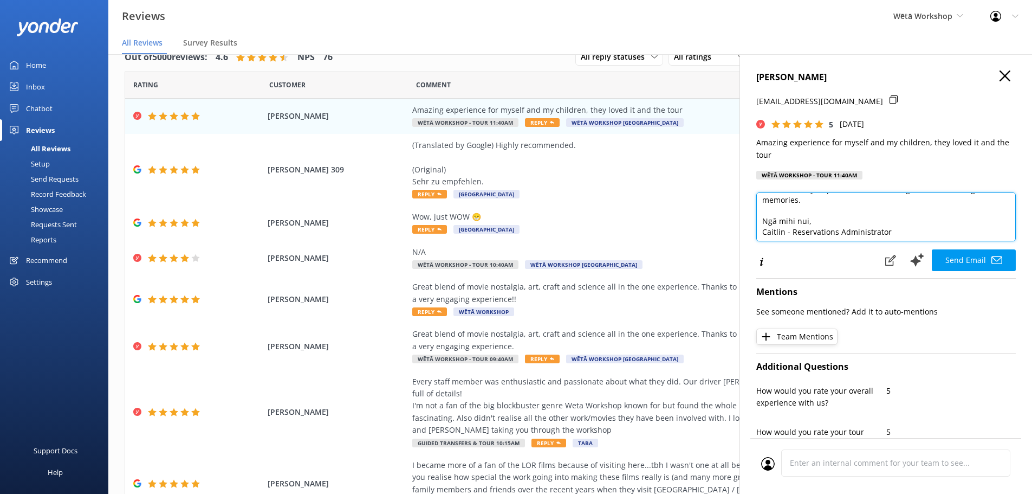
scroll to position [59, 0]
drag, startPoint x: 912, startPoint y: 237, endPoint x: 747, endPoint y: 235, distance: 165.3
click at [747, 235] on div "DENNELLE BOON dennelleboon@gmail.com 5 Thu, 4th Sep 2025 Amazing experience for…" at bounding box center [886, 301] width 293 height 494
paste textarea "Becky - Host"
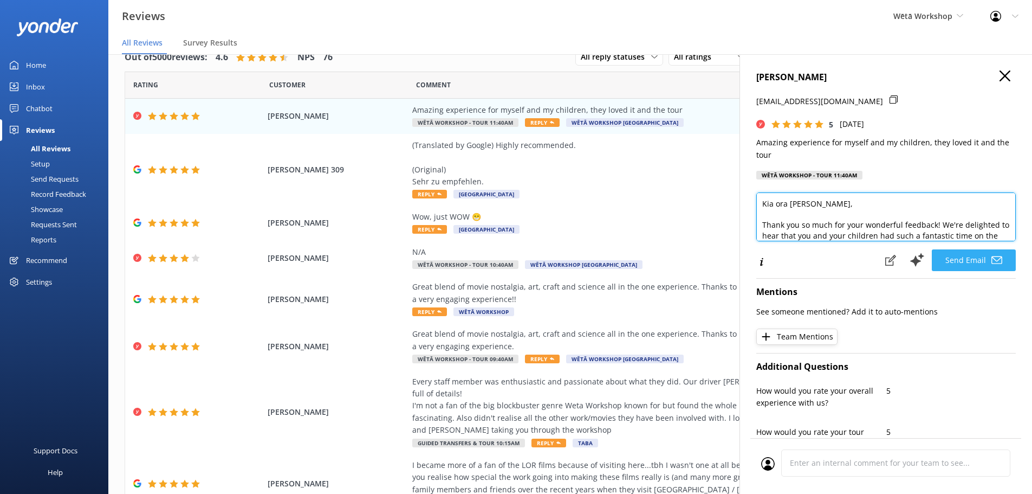
type textarea "Kia ora Dennelle, Thank you so much for your wonderful feedback! We're delighte…"
click at [966, 264] on button "Send Email" at bounding box center [974, 260] width 84 height 22
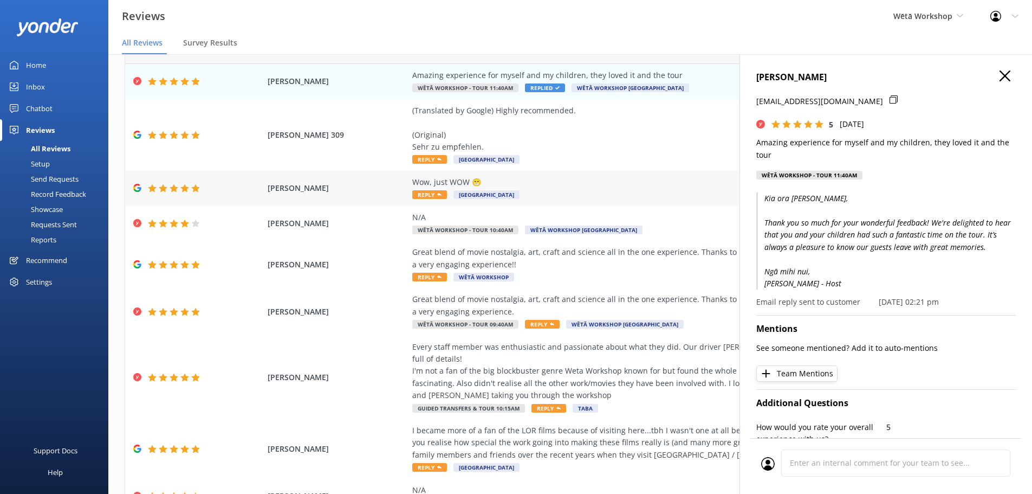
scroll to position [54, 0]
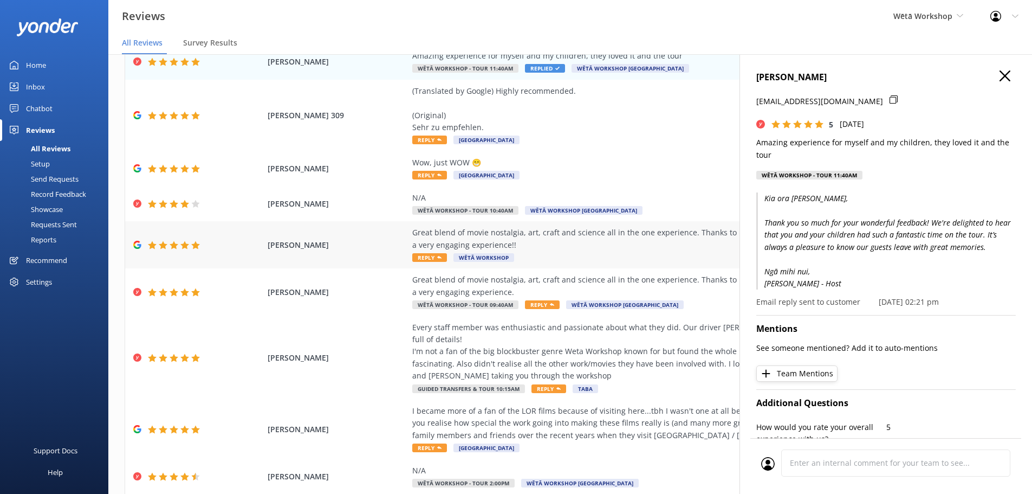
click at [597, 247] on div "Great blend of movie nostalgia, art, craft and science all in the one experienc…" at bounding box center [658, 238] width 493 height 24
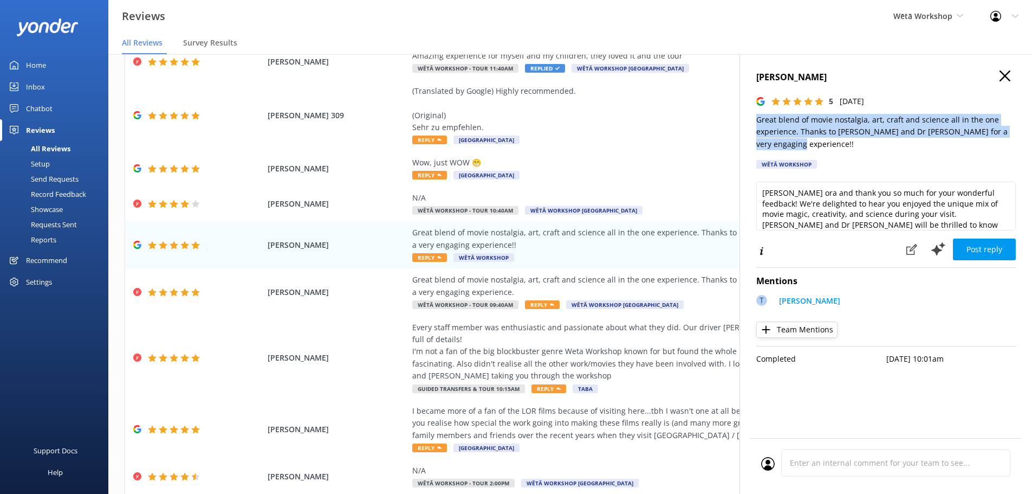
drag, startPoint x: 804, startPoint y: 147, endPoint x: 754, endPoint y: 122, distance: 56.0
click at [754, 122] on div "Karl Bowles 5 Wed, 3rd Sep 2025 Great blend of movie nostalgia, art, craft and …" at bounding box center [886, 301] width 293 height 494
copy p "Great blend of movie nostalgia, art, craft and science all in the one experienc…"
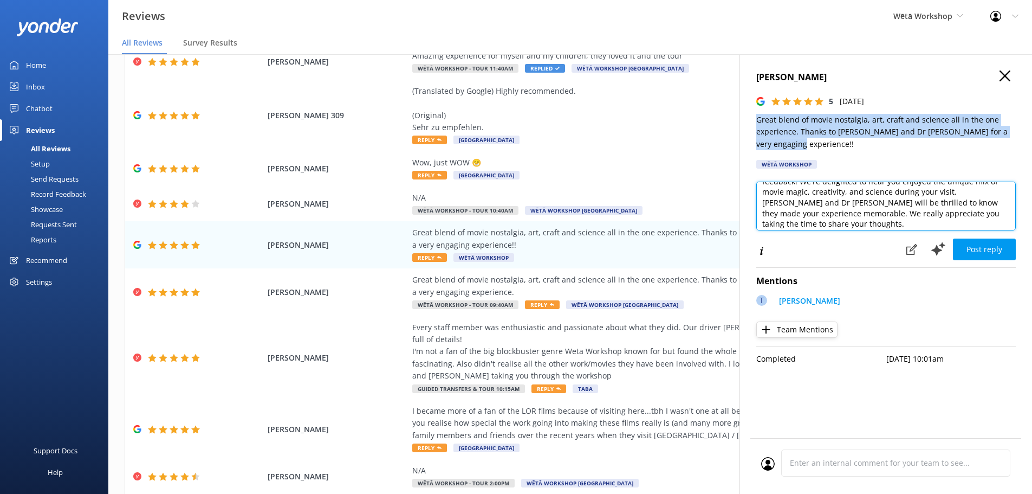
scroll to position [48, 0]
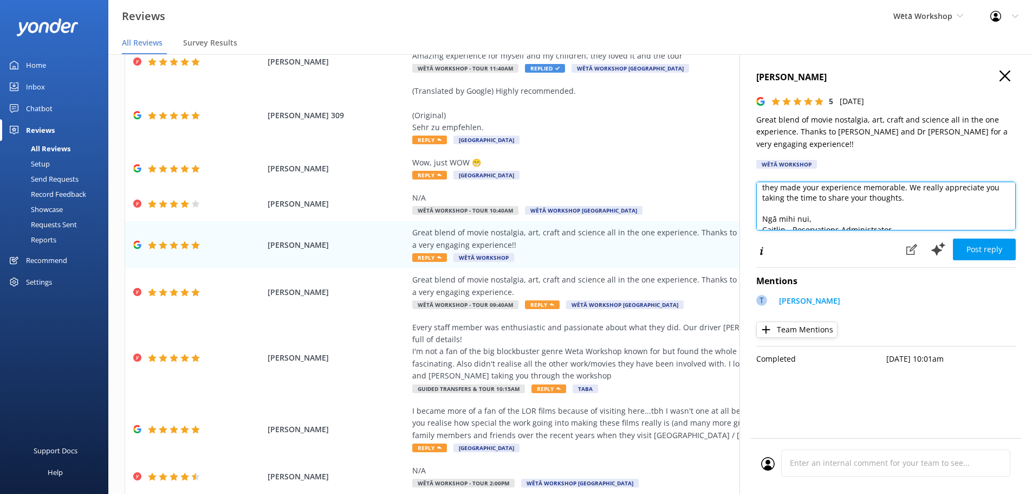
drag, startPoint x: 885, startPoint y: 219, endPoint x: 758, endPoint y: 221, distance: 126.8
click at [758, 221] on textarea "Kia ora and thank you so much for your wonderful feedback! We're delighted to h…" at bounding box center [886, 206] width 260 height 49
drag, startPoint x: 821, startPoint y: 219, endPoint x: 764, endPoint y: 218, distance: 57.4
click at [764, 218] on textarea "Kia ora and thank you so much for your wonderful feedback! We're delighted to h…" at bounding box center [886, 206] width 260 height 49
click at [824, 225] on textarea "Kia ora and thank you so much for your wonderful feedback! We're delighted to h…" at bounding box center [886, 206] width 260 height 49
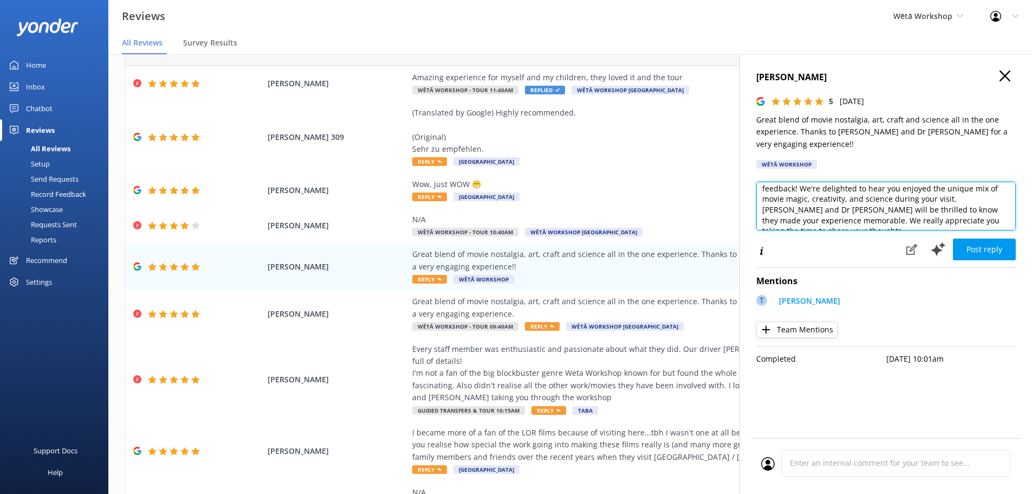
scroll to position [0, 0]
drag, startPoint x: 973, startPoint y: 215, endPoint x: 946, endPoint y: 216, distance: 27.7
click at [946, 216] on textarea "Kia ora and thank you so much for your wonderful feedback! We're delighted to h…" at bounding box center [886, 206] width 260 height 49
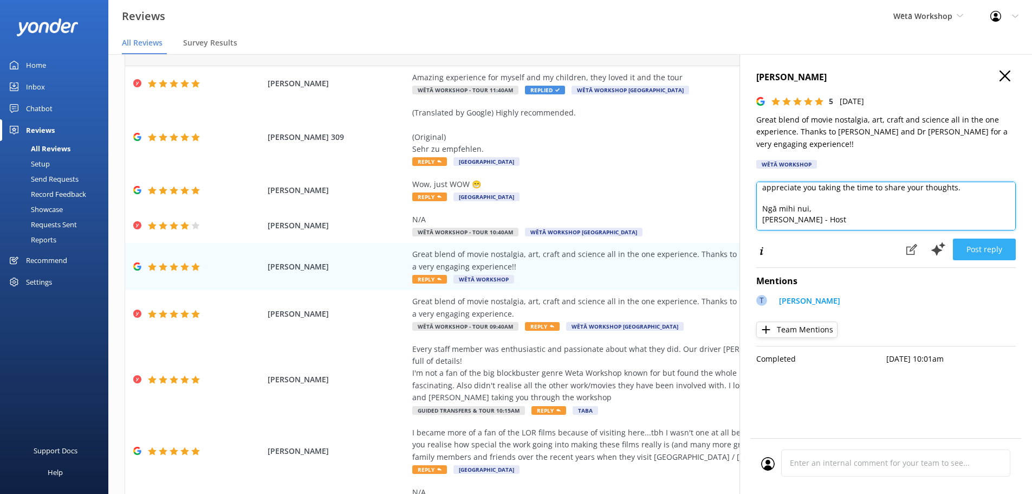
type textarea "Kia ora and thank you so much for your wonderful feedback! We're delighted to h…"
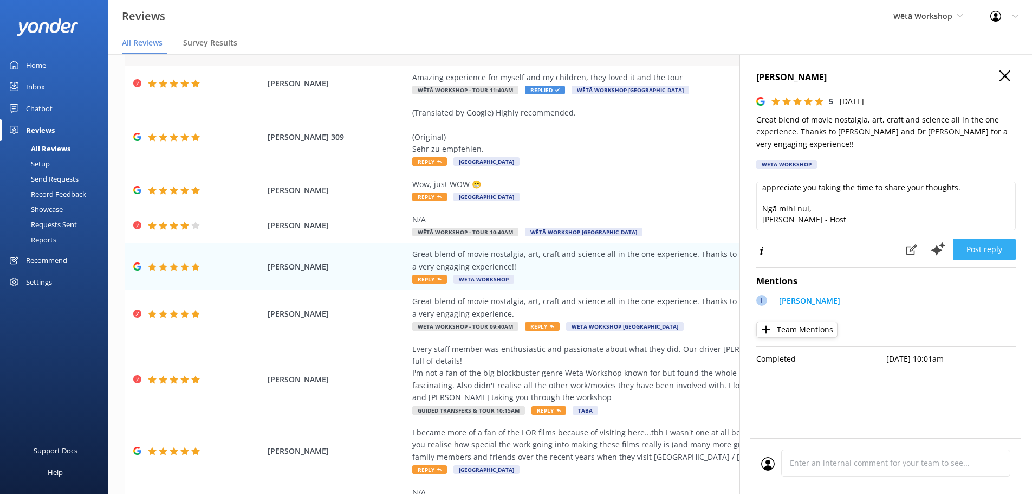
click at [993, 249] on button "Post reply" at bounding box center [984, 249] width 63 height 22
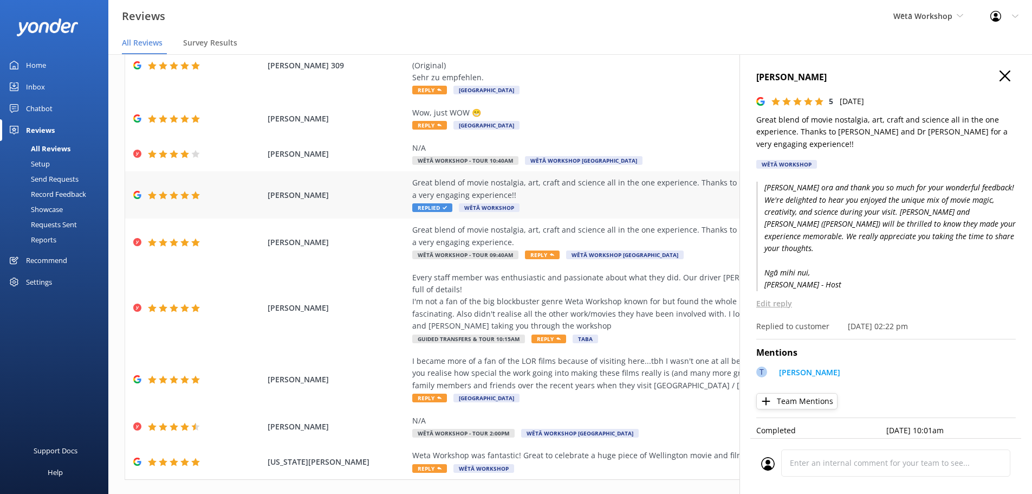
scroll to position [135, 0]
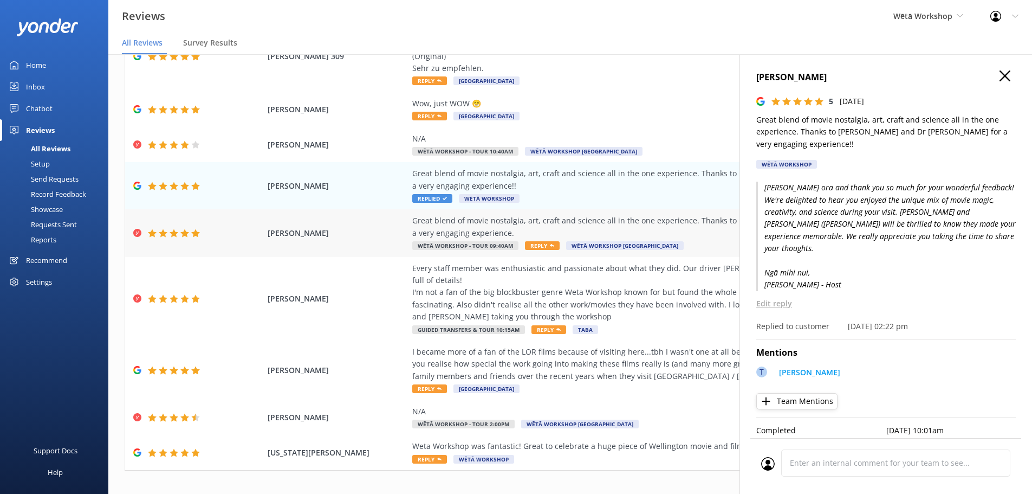
click at [611, 226] on div "Great blend of movie nostalgia, art, craft and science all in the one experienc…" at bounding box center [658, 227] width 493 height 24
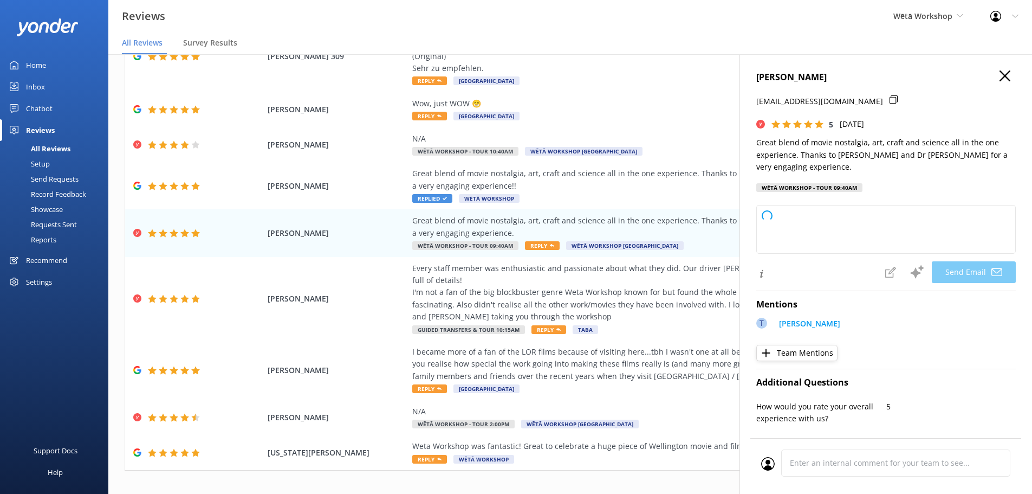
type textarea "Kia ora Karl, Thank you so much for your wonderful feedback! We're delighted to…"
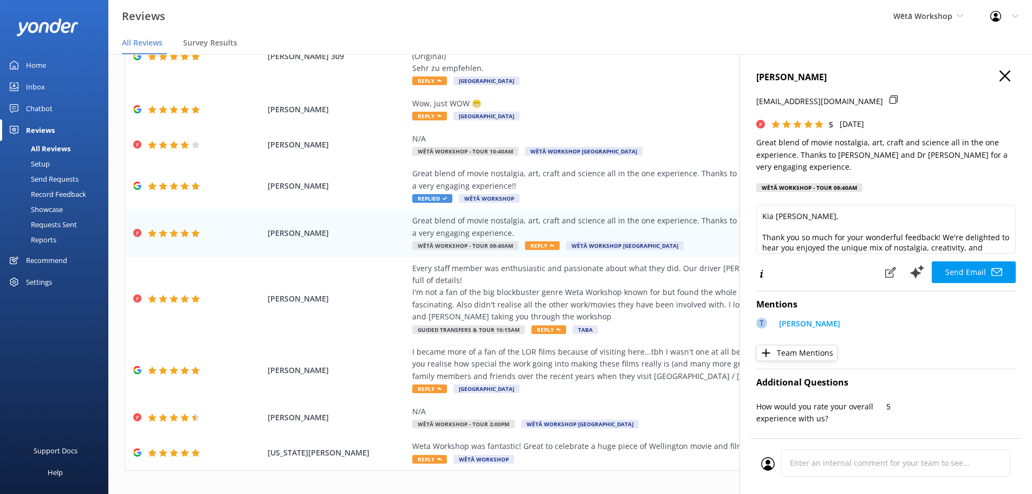
click at [1000, 77] on icon "button" at bounding box center [1005, 75] width 11 height 11
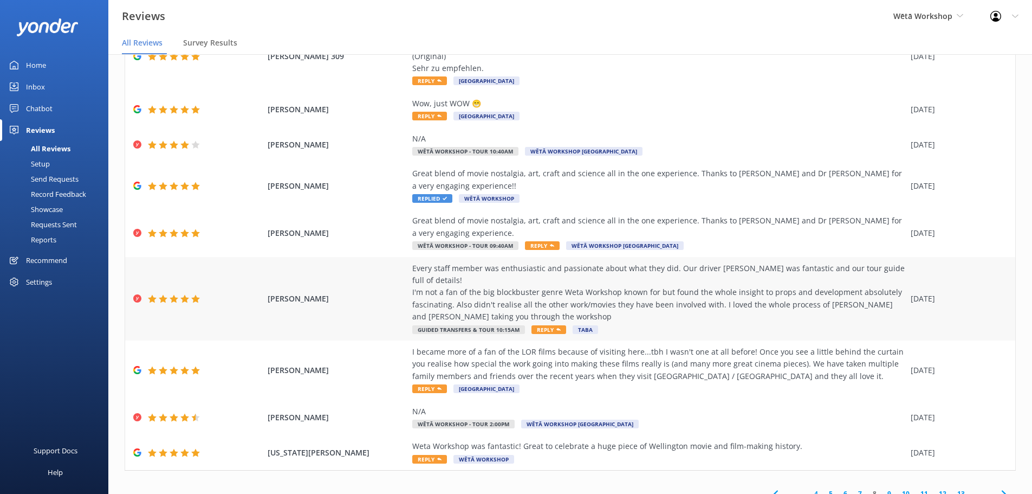
click at [612, 307] on div "Every staff member was enthusiastic and passionate about what they did. Our dri…" at bounding box center [658, 292] width 493 height 61
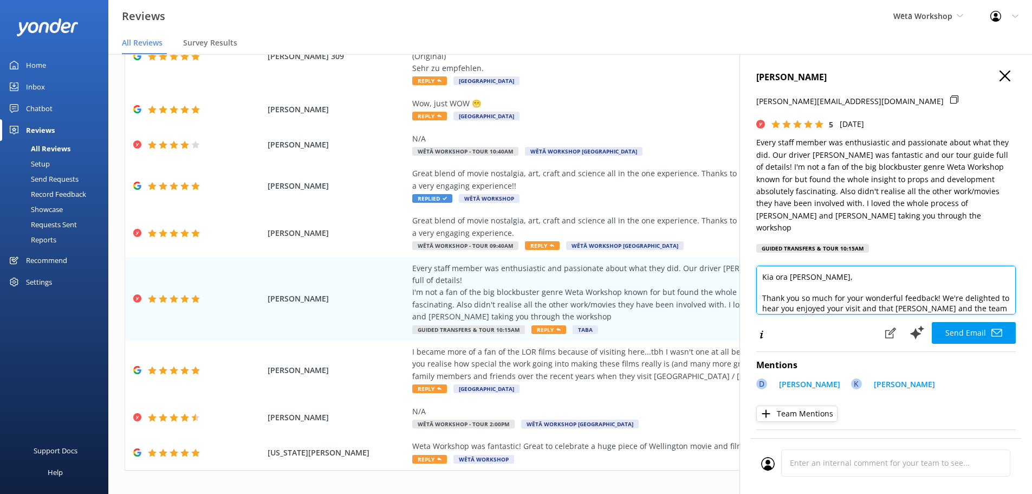
click at [906, 293] on textarea "Kia ora Kathy, Thank you so much for your wonderful feedback! We're delighted t…" at bounding box center [886, 290] width 260 height 49
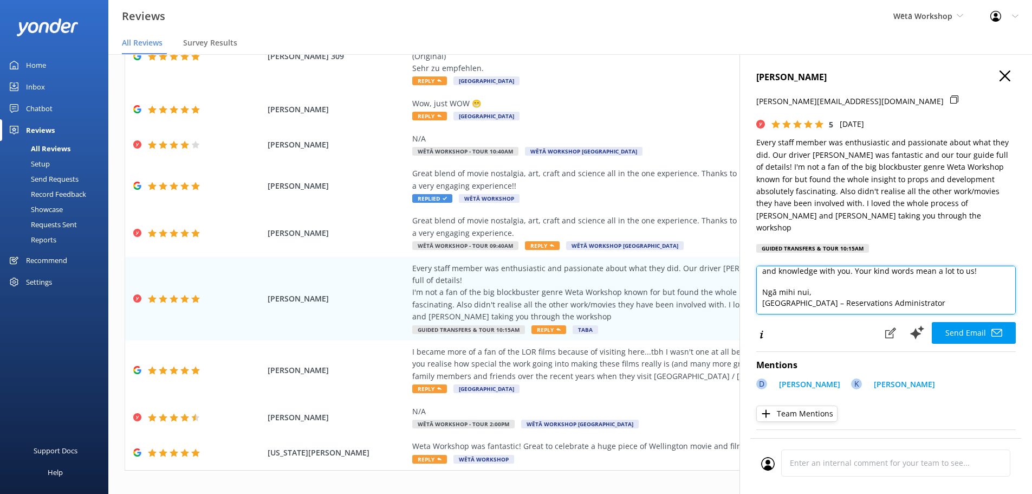
drag, startPoint x: 905, startPoint y: 294, endPoint x: 756, endPoint y: 294, distance: 149.0
click at [756, 294] on textarea "Kia ora Kathy, Thank you so much for your wonderful feedback! We're delighted t…" at bounding box center [886, 290] width 260 height 49
type textarea "Kia ora Kathy, Thank you so much for your wonderful feedback! We're delighted t…"
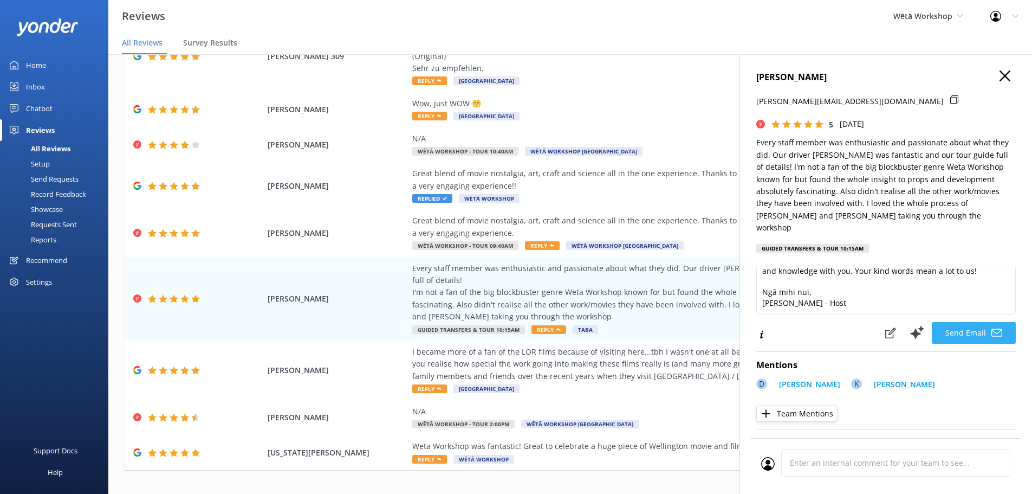
click at [969, 326] on button "Send Email" at bounding box center [974, 333] width 84 height 22
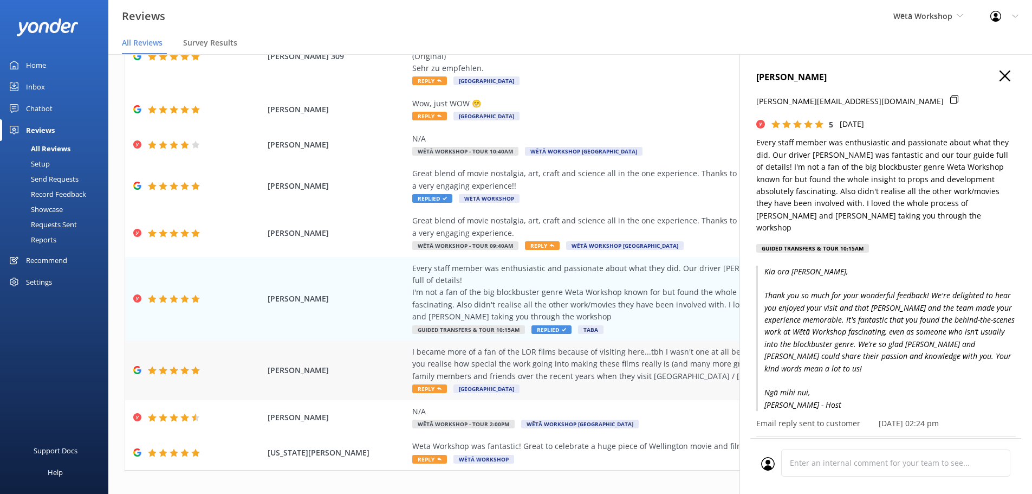
click at [606, 372] on div "I became more of a fan of the LOR films because of visiting here...tbh I wasn't…" at bounding box center [658, 370] width 493 height 49
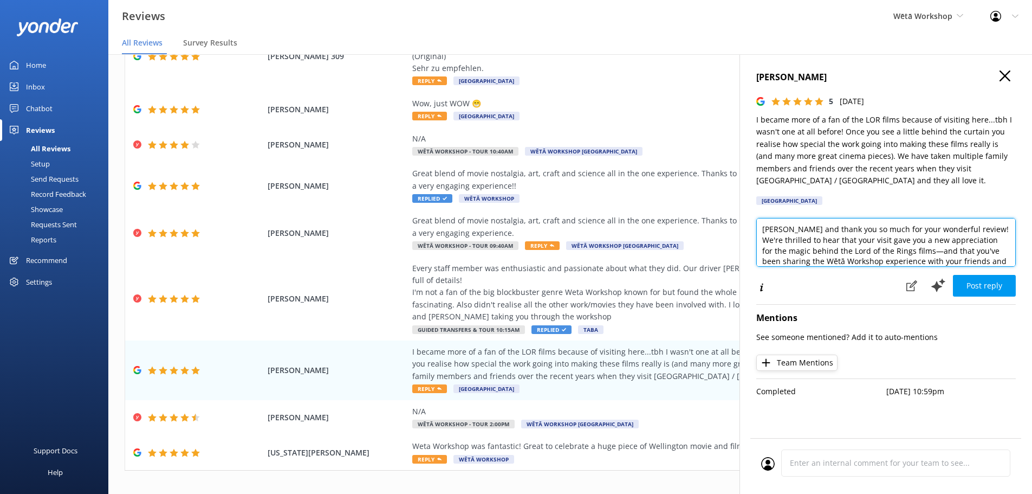
click at [789, 229] on textarea "Kia ora and thank you so much for your wonderful review! We're thrilled to hear…" at bounding box center [886, 242] width 260 height 49
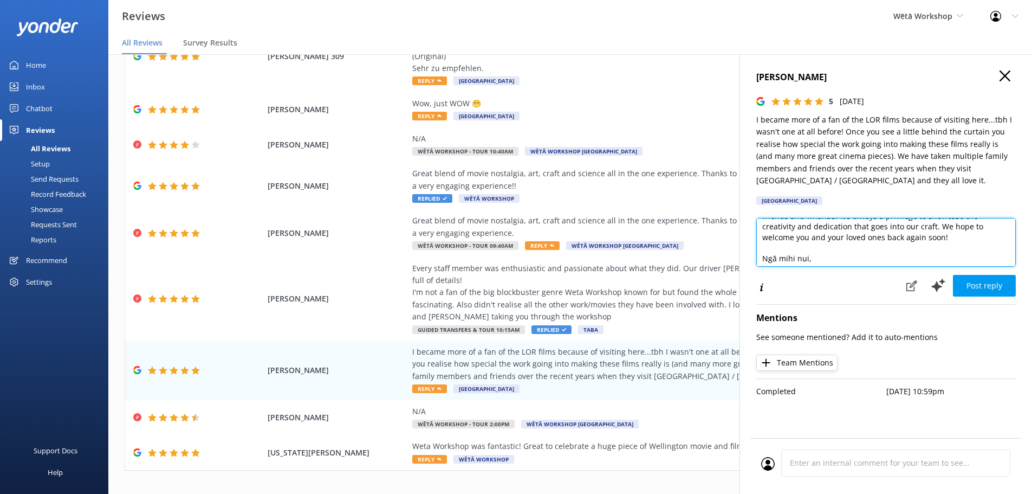
scroll to position [69, 0]
drag, startPoint x: 934, startPoint y: 254, endPoint x: 752, endPoint y: 258, distance: 181.6
click at [752, 258] on div "Bret Duffield 5 Tue, 2nd Sep 2025 I became more of a fan of the LOR films becau…" at bounding box center [886, 301] width 293 height 494
paste textarea "Becky - Host"
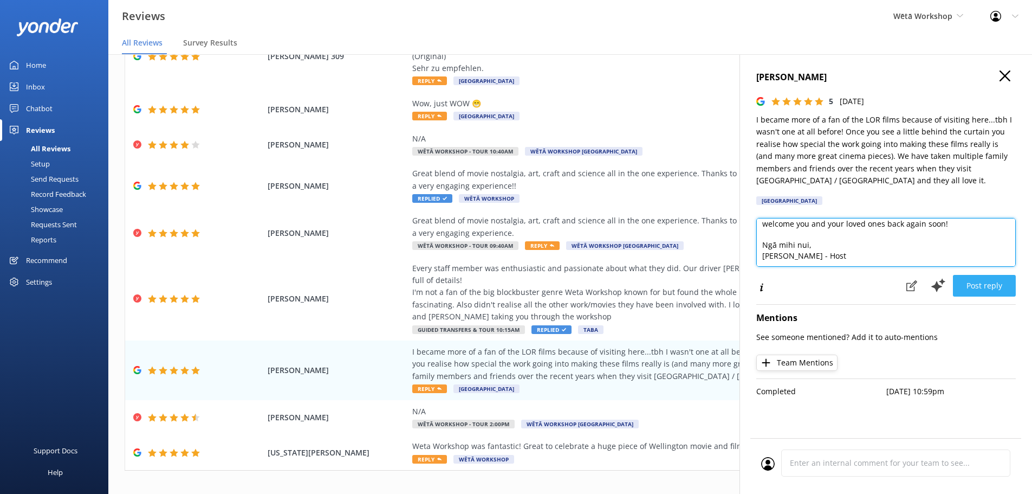
type textarea "Kia ora Bret and thank you so much for your wonderful review! We're thrilled to…"
click at [986, 287] on button "Post reply" at bounding box center [984, 286] width 63 height 22
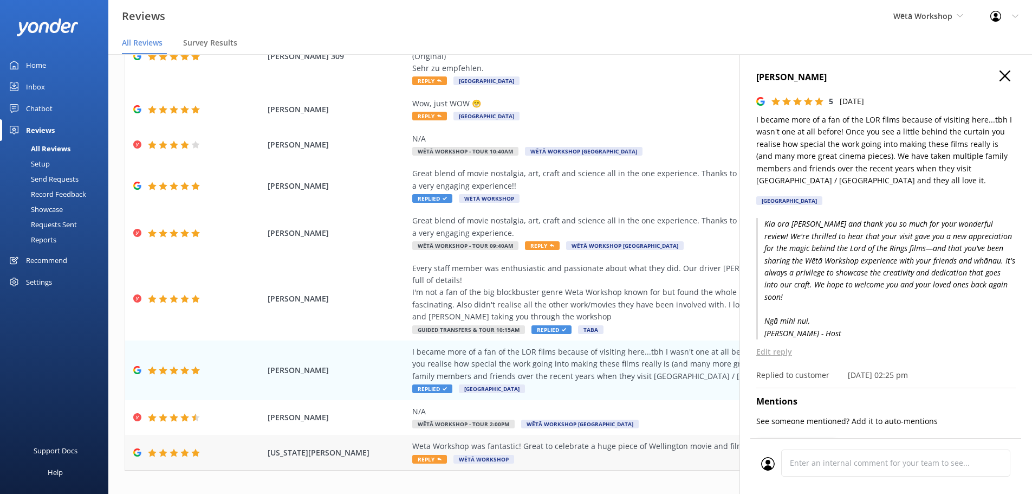
click at [629, 451] on div "Weta Workshop was fantastic! Great to celebrate a huge piece of Wellington movi…" at bounding box center [658, 452] width 493 height 24
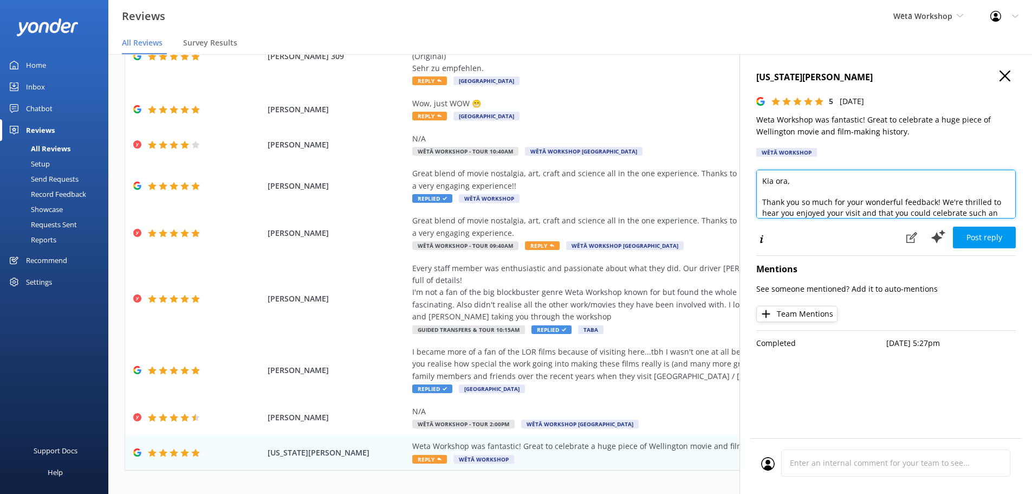
click at [787, 180] on textarea "Kia ora, Thank you so much for your wonderful feedback! We're thrilled to hear …" at bounding box center [886, 194] width 260 height 49
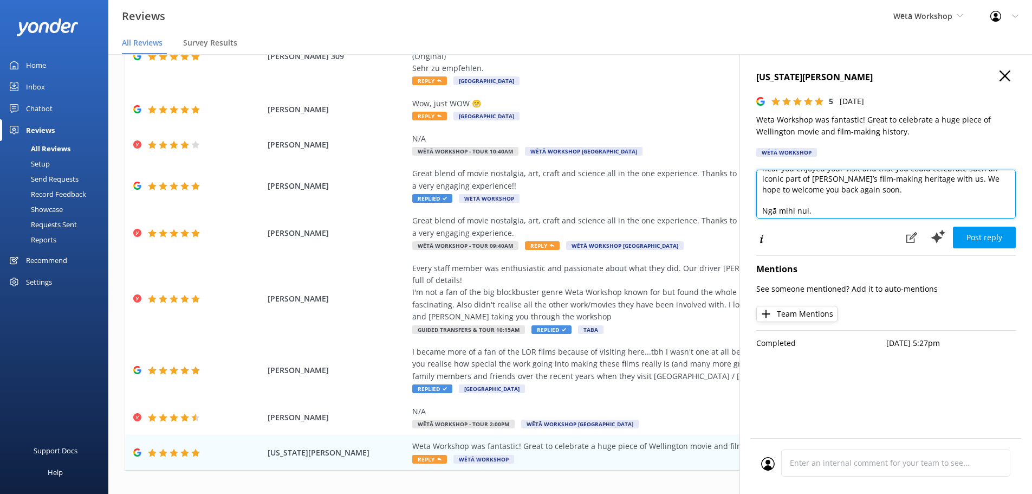
scroll to position [59, 0]
drag, startPoint x: 849, startPoint y: 211, endPoint x: 760, endPoint y: 210, distance: 88.9
click at [760, 210] on textarea "Kia ora Georgia, Thank you so much for your wonderful feedback! We're thrilled …" at bounding box center [886, 194] width 260 height 49
paste textarea "Becky - Host"
type textarea "Kia ora Georgia, Thank you so much for your wonderful feedback! We're thrilled …"
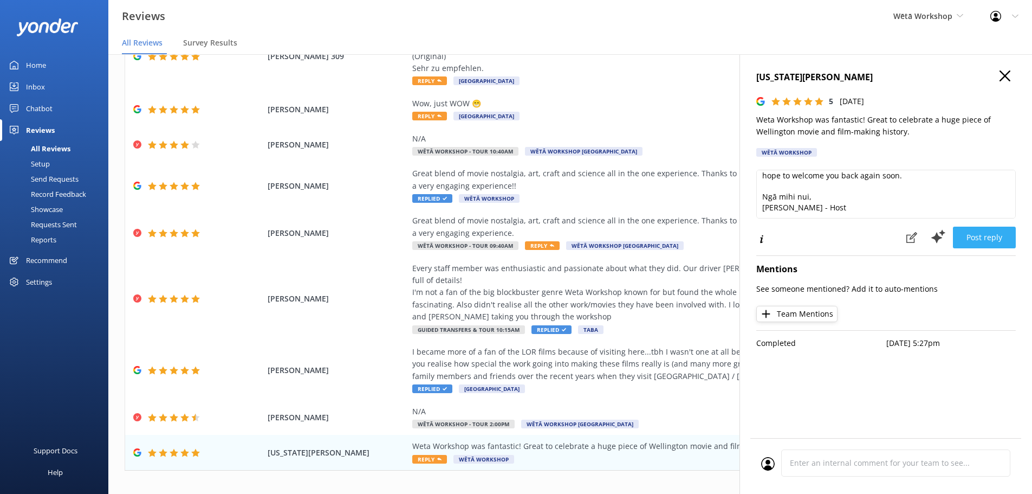
click at [993, 233] on button "Post reply" at bounding box center [984, 237] width 63 height 22
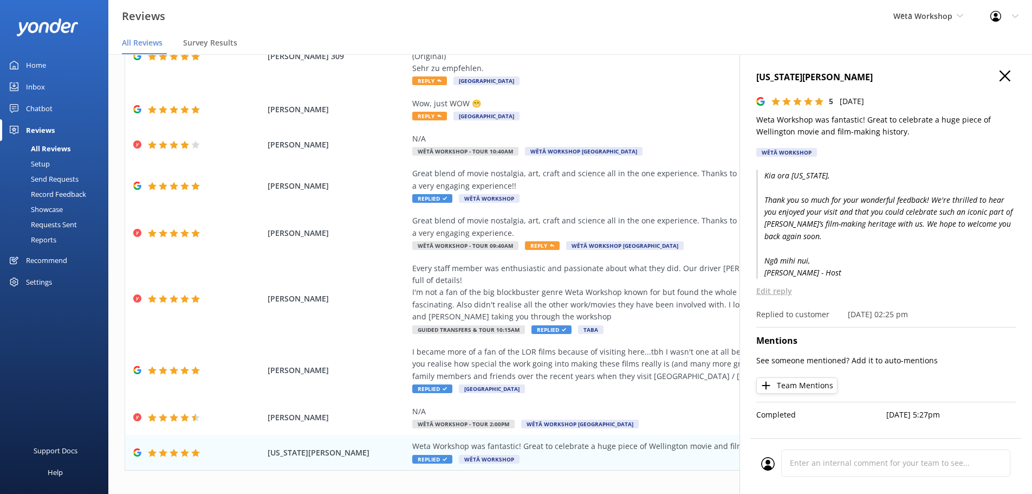
click at [1010, 80] on use "button" at bounding box center [1005, 75] width 11 height 11
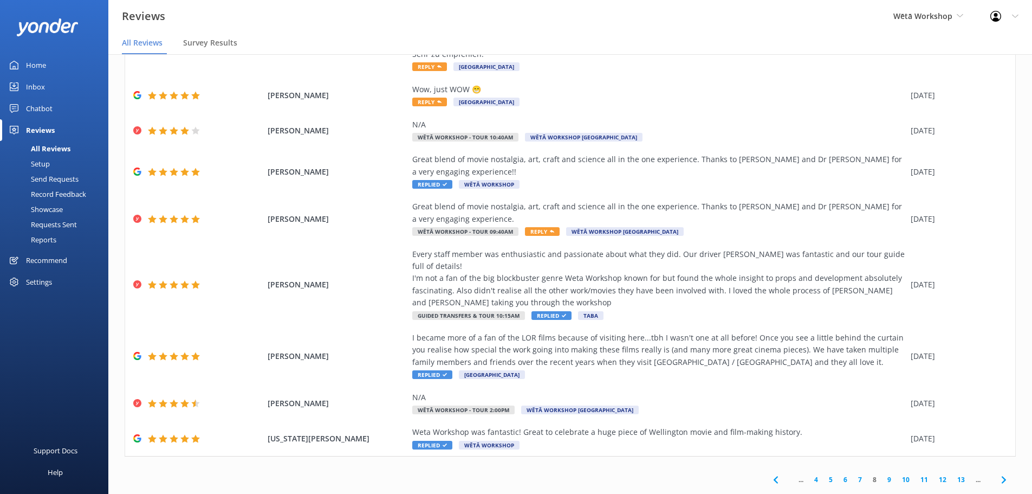
scroll to position [22, 0]
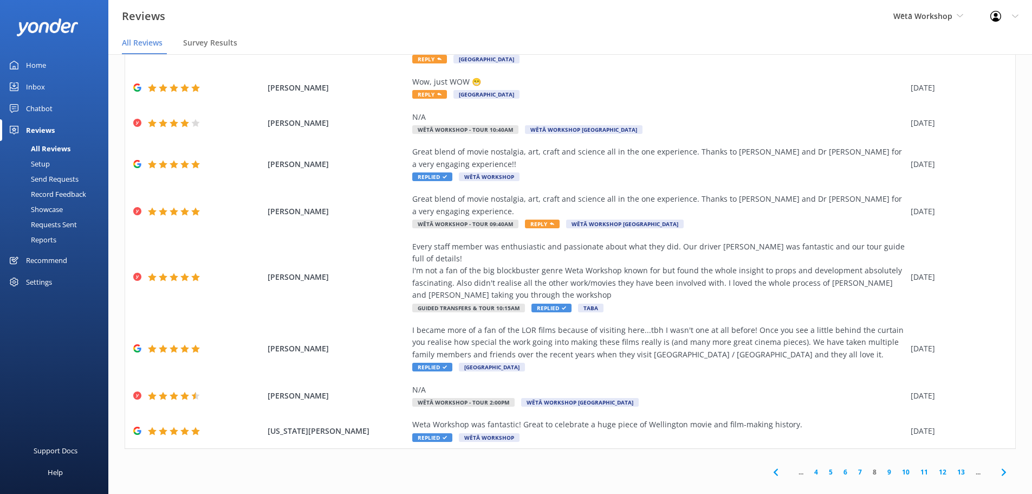
click at [883, 467] on link "9" at bounding box center [889, 472] width 15 height 10
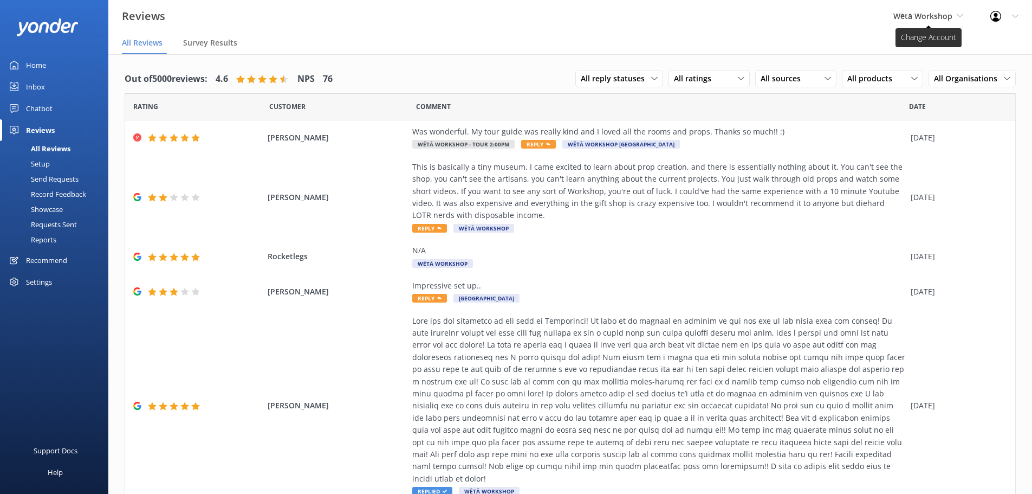
click at [938, 11] on span "Wētā Workshop" at bounding box center [922, 16] width 59 height 10
click at [917, 74] on link "Wētā Workshop Unleashed" at bounding box center [934, 72] width 108 height 26
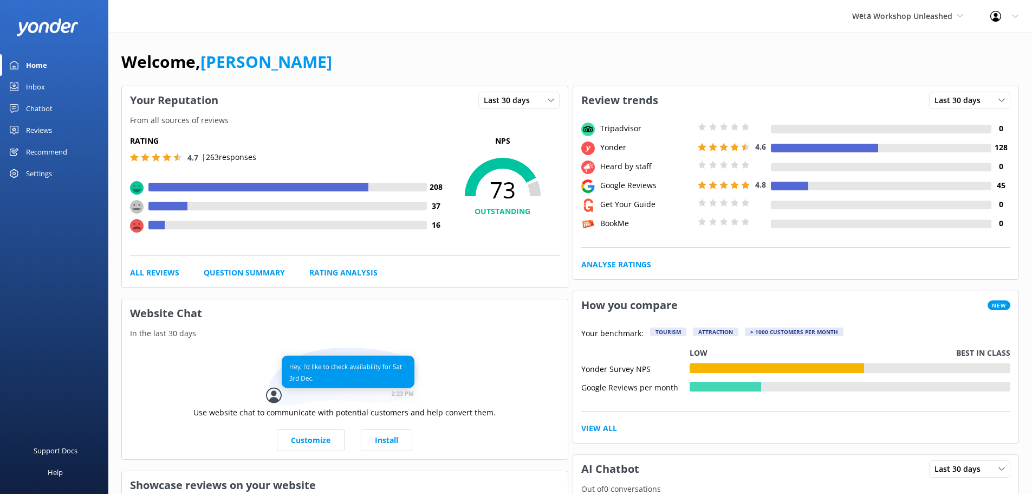
click at [68, 130] on link "Reviews" at bounding box center [54, 130] width 108 height 22
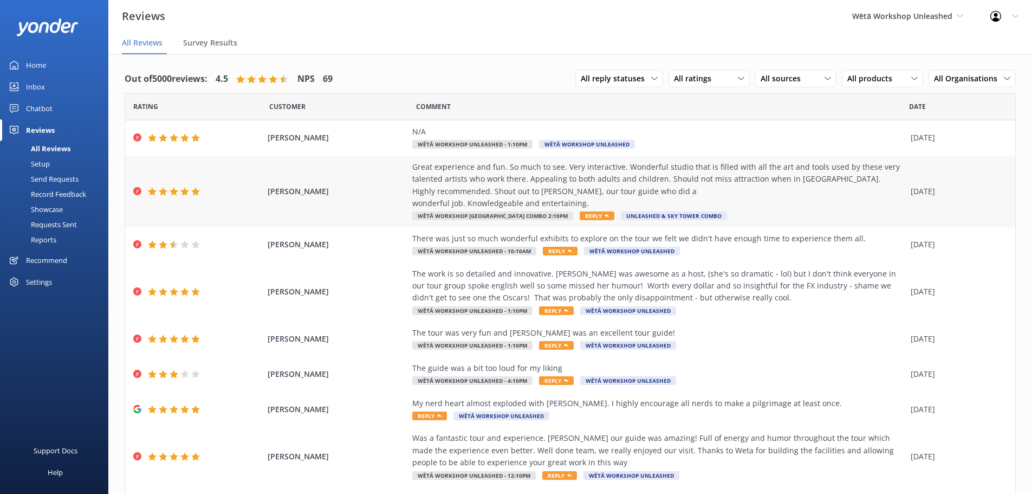
click at [599, 188] on div "Great experience and fun. So much to see. Very interactive. Wonderful studio th…" at bounding box center [658, 185] width 493 height 49
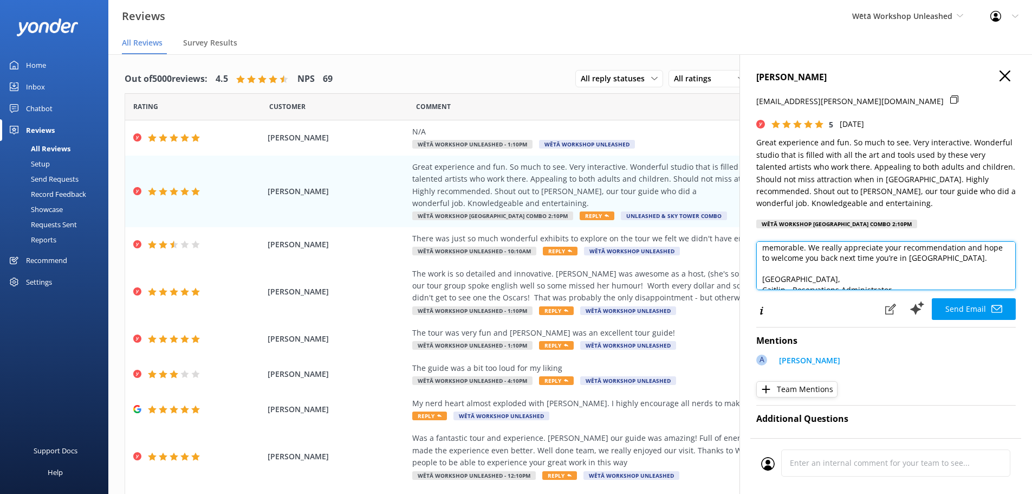
scroll to position [69, 0]
drag, startPoint x: 915, startPoint y: 286, endPoint x: 760, endPoint y: 281, distance: 155.1
click at [760, 281] on textarea "Kia ora Clifford, Thank you so much for your awesome feedback! We’re thrilled t…" at bounding box center [886, 265] width 260 height 49
paste textarea "Becky - Host"
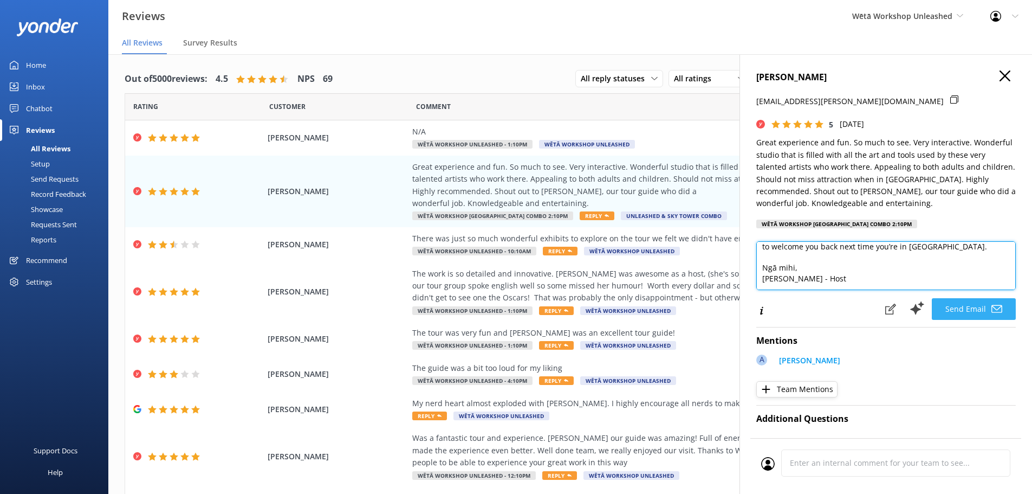
type textarea "Kia ora Clifford, Thank you so much for your awesome feedback! We’re thrilled t…"
click at [955, 310] on button "Send Email" at bounding box center [974, 309] width 84 height 22
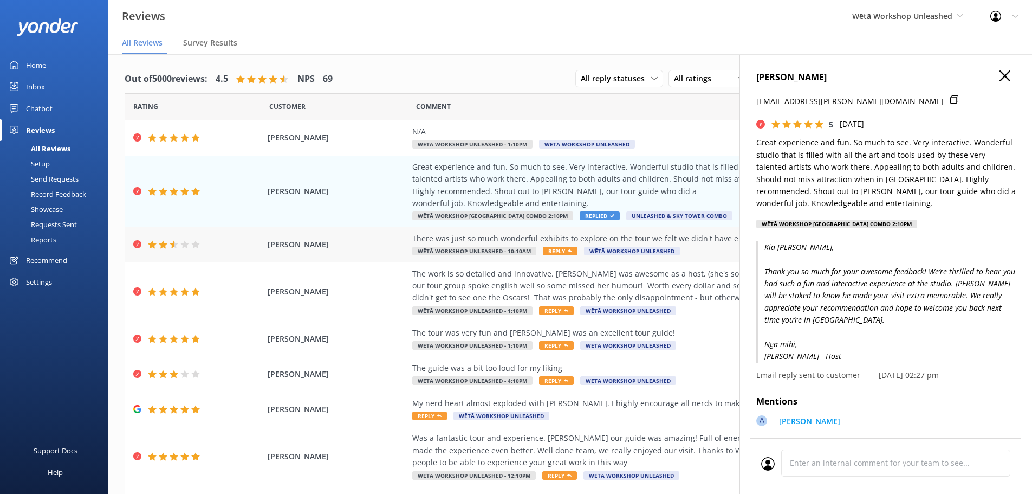
click at [706, 245] on div "There was just so much wonderful exhibits to explore on the tour we felt we did…" at bounding box center [658, 244] width 493 height 24
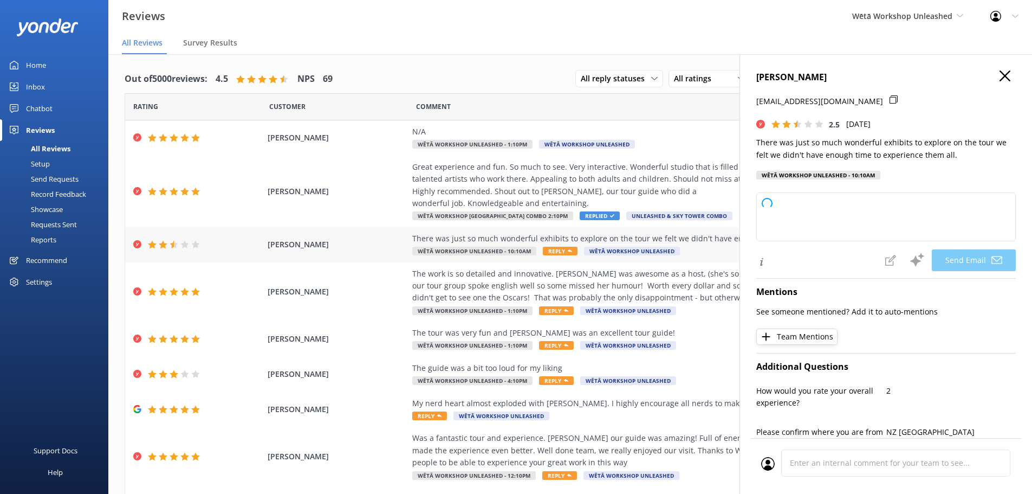
type textarea "Kia ora Cath, Thank you so much for sharing your feedback with us. We're really…"
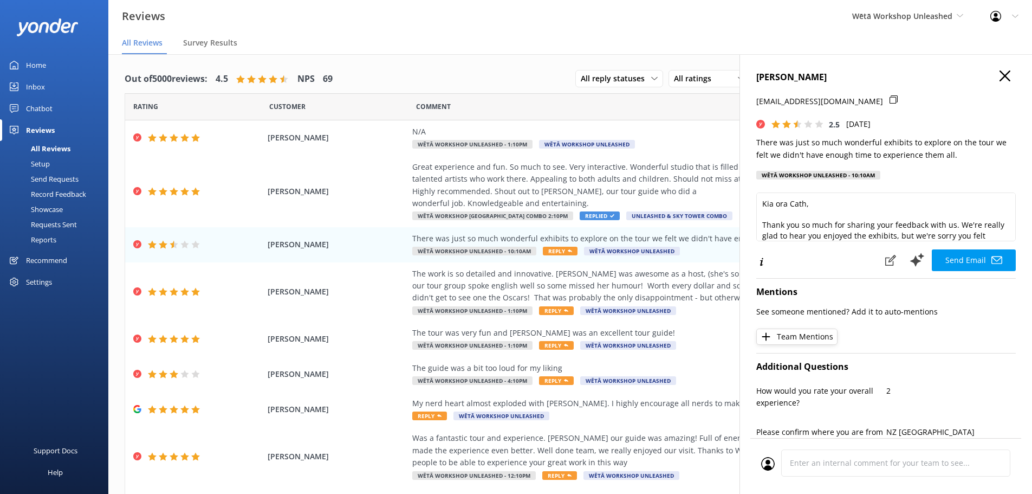
click at [1000, 80] on icon "button" at bounding box center [1005, 75] width 11 height 11
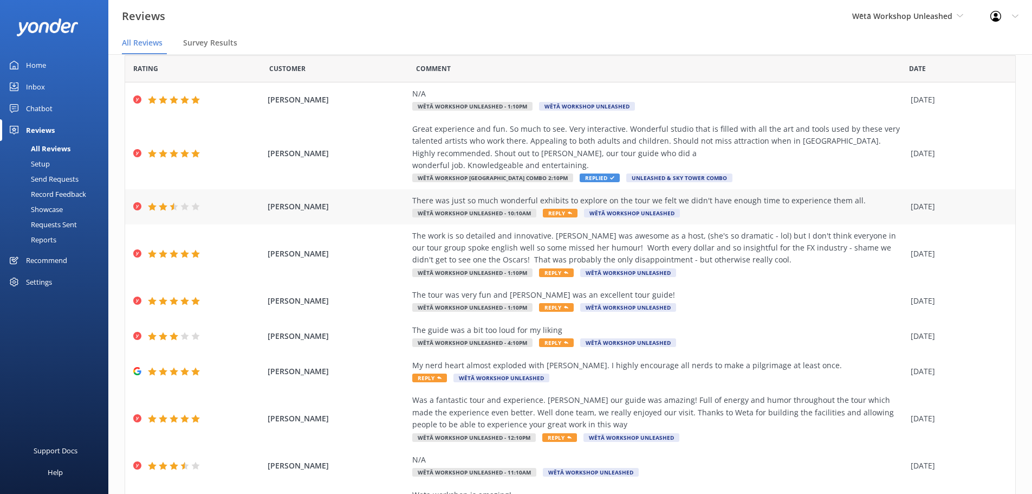
scroll to position [54, 0]
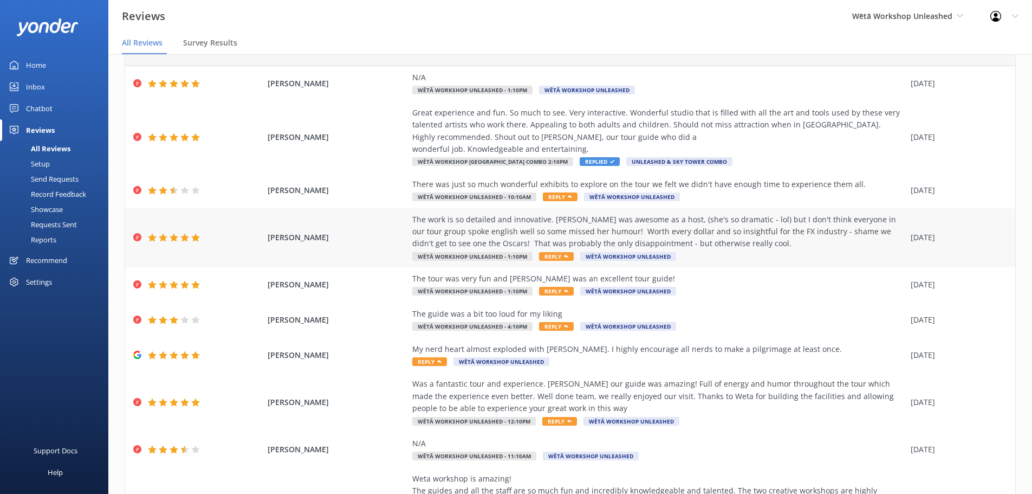
click at [692, 250] on div "The work is so detailed and innovative. Mak was awesome as a host, (she's so dr…" at bounding box center [658, 237] width 493 height 49
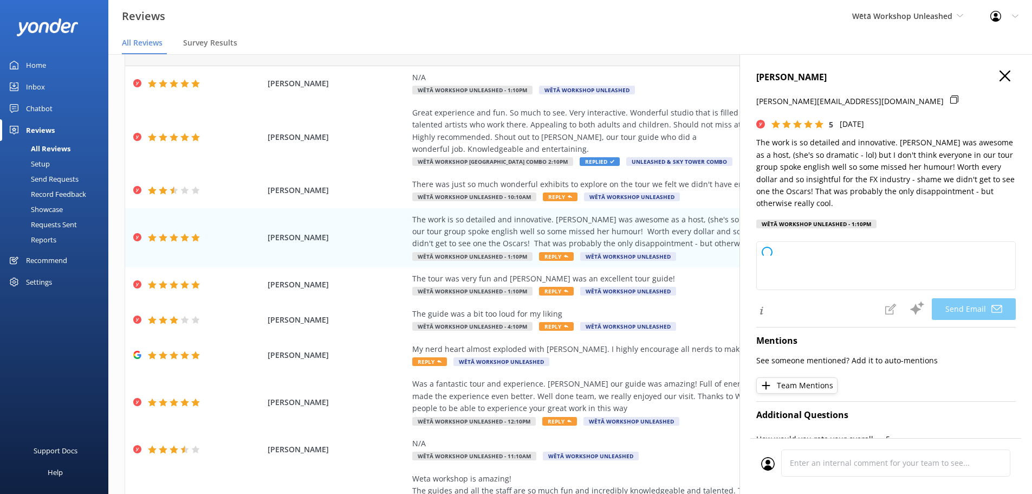
type textarea "Kia ora Peter, Thank you so much for your fantastic review! We're thrilled you …"
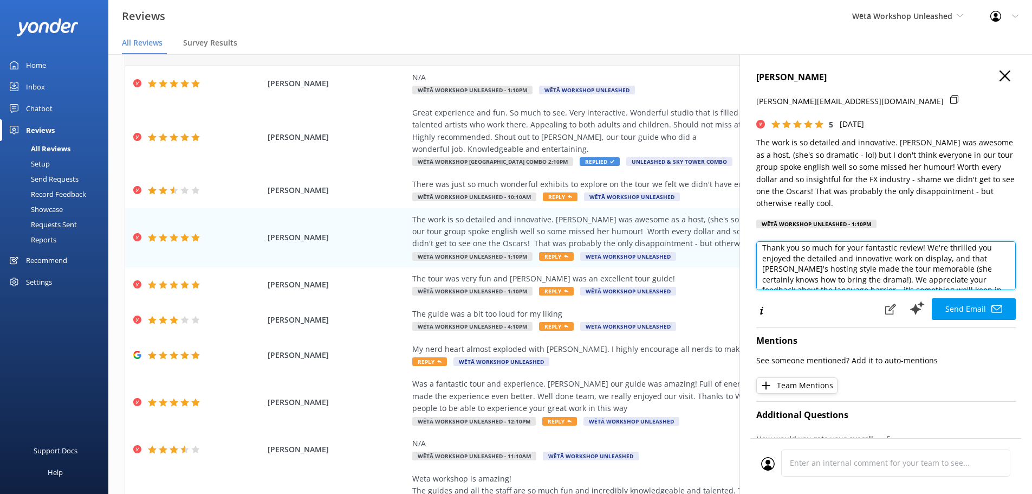
scroll to position [31, 0]
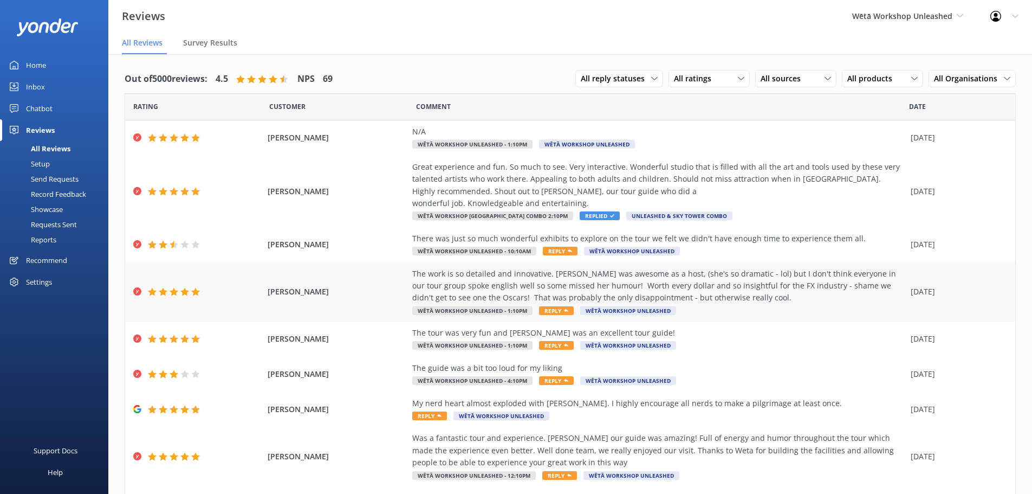
click at [551, 305] on div "The work is so detailed and innovative. [PERSON_NAME] was awesome as a host, (s…" at bounding box center [658, 292] width 493 height 49
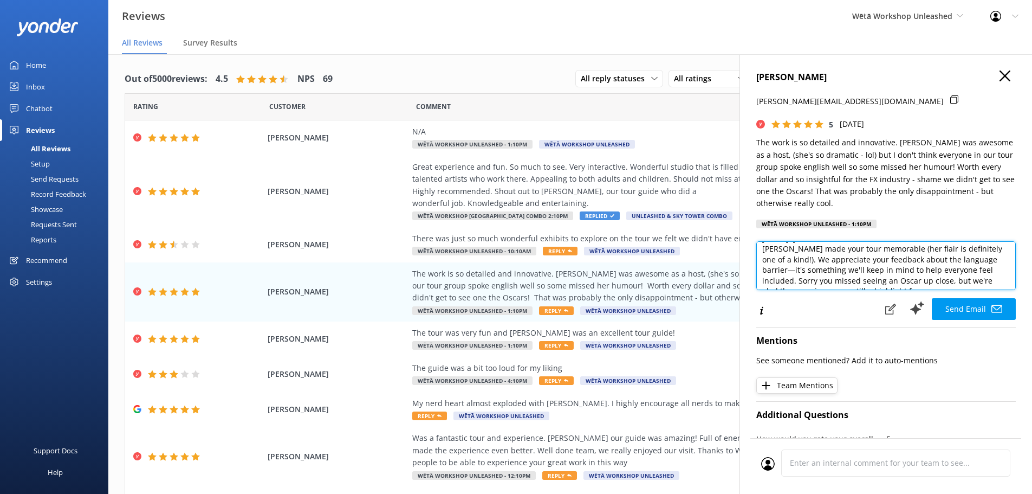
scroll to position [36, 0]
click at [990, 250] on textarea "Kia ora Peter, Thank you so much for your fantastic review! We're thrilled to h…" at bounding box center [886, 265] width 260 height 49
drag, startPoint x: 973, startPoint y: 267, endPoint x: 742, endPoint y: 255, distance: 231.1
click at [742, 255] on div "PETER BENTLEY bents@xtra.co.nz 5 Tue, 9th Sep 2025 The work is so detailed and …" at bounding box center [886, 301] width 293 height 494
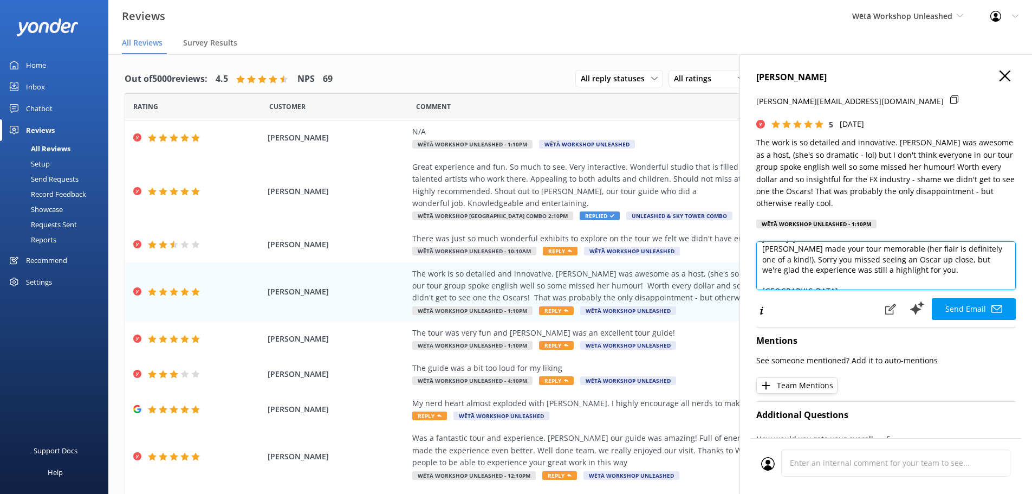
click at [897, 271] on textarea "Kia ora Peter, Thank you so much for your fantastic review! We're thrilled to h…" at bounding box center [886, 265] width 260 height 49
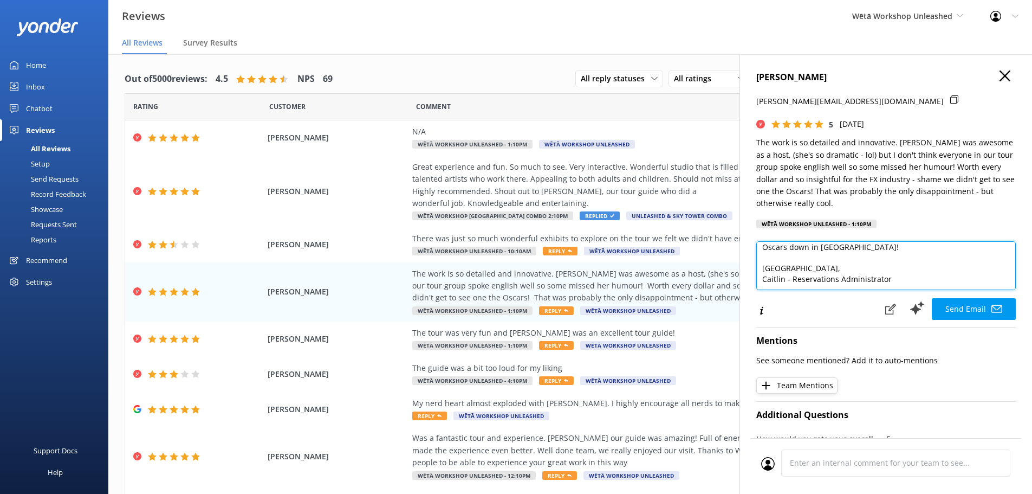
scroll to position [80, 0]
drag, startPoint x: 900, startPoint y: 280, endPoint x: 759, endPoint y: 281, distance: 140.9
click at [760, 281] on textarea "Kia ora Peter, Thank you so much for your fantastic review! We're thrilled to h…" at bounding box center [886, 265] width 260 height 49
paste textarea "Becky - Host"
type textarea "Kia ora Peter, Thank you so much for your fantastic review! We're thrilled to h…"
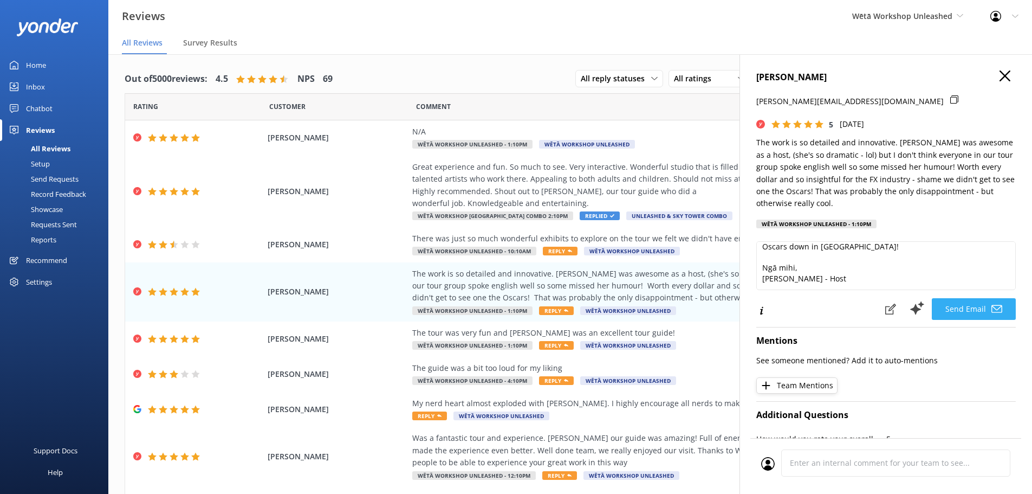
click at [975, 306] on button "Send Email" at bounding box center [974, 309] width 84 height 22
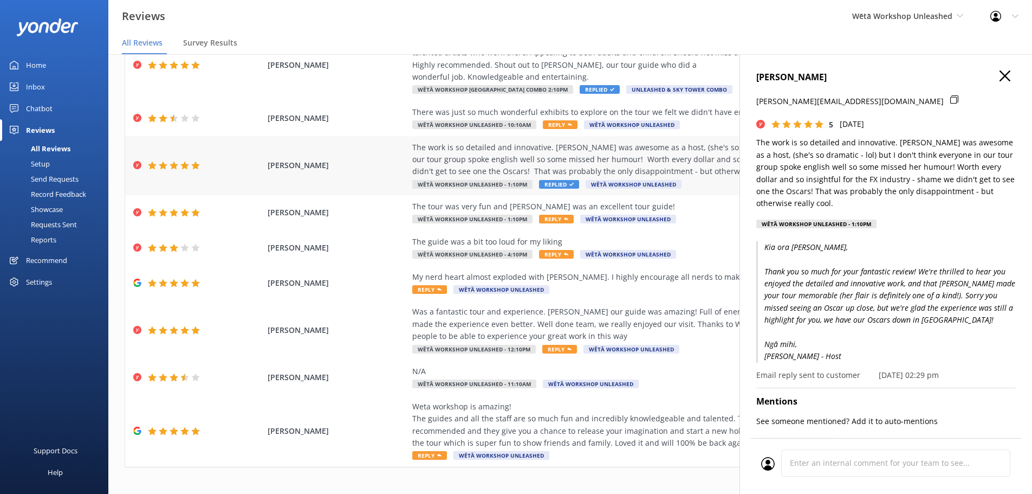
scroll to position [135, 0]
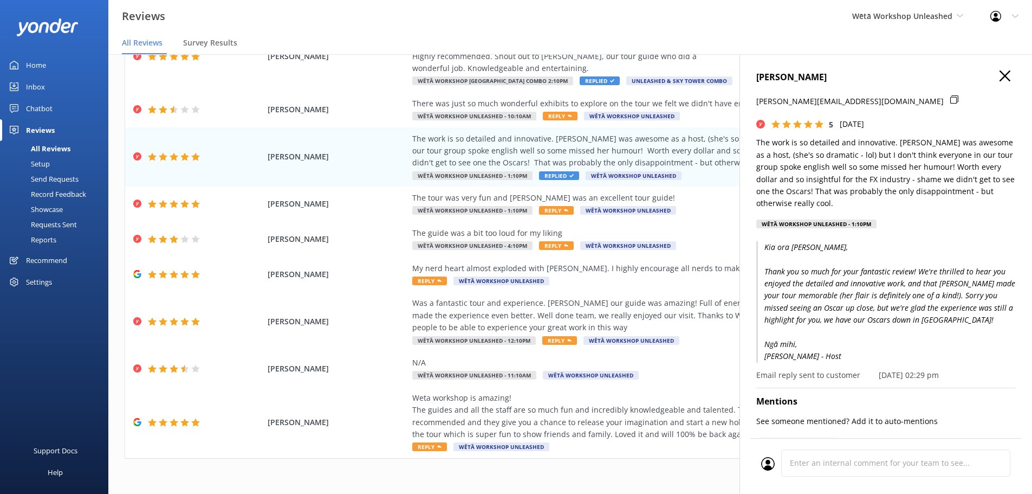
click at [1000, 79] on icon "button" at bounding box center [1005, 75] width 11 height 11
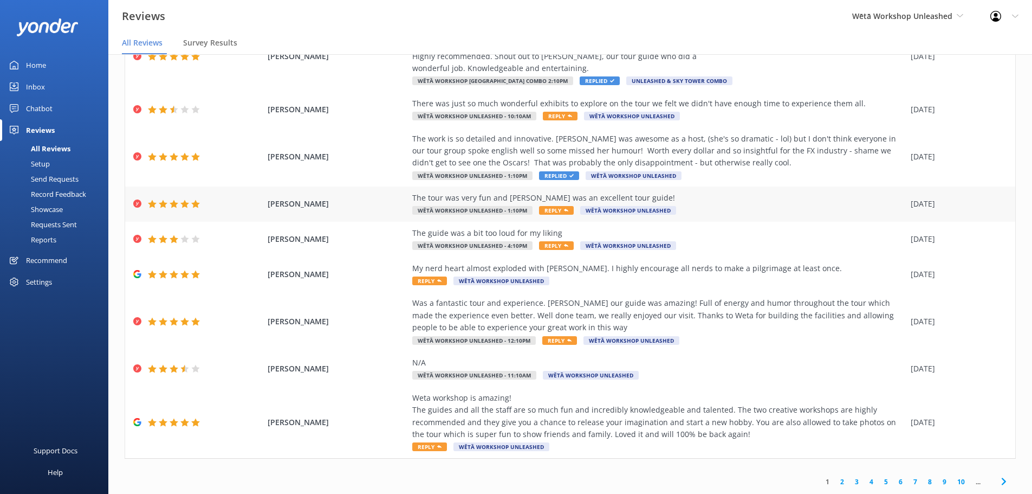
click at [737, 206] on div "The tour was very fun and Elena was an excellent tour guide! Wētā Workshop Unle…" at bounding box center [658, 204] width 493 height 24
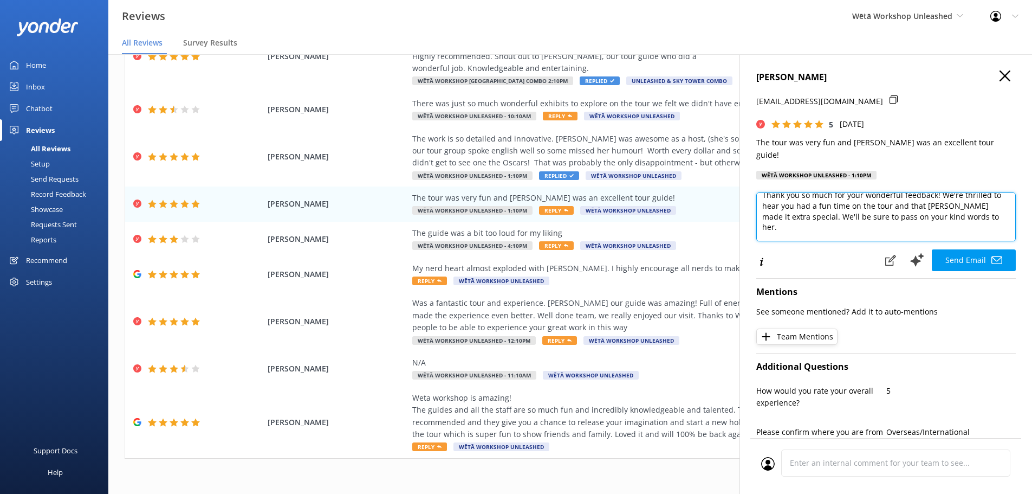
scroll to position [48, 0]
drag, startPoint x: 908, startPoint y: 219, endPoint x: 713, endPoint y: 217, distance: 195.6
click at [713, 217] on div "Out of 5000 reviews: 4.5 NPS 69 All reply statuses All reply statuses Needs a r…" at bounding box center [570, 284] width 924 height 461
paste textarea "Becky - Host"
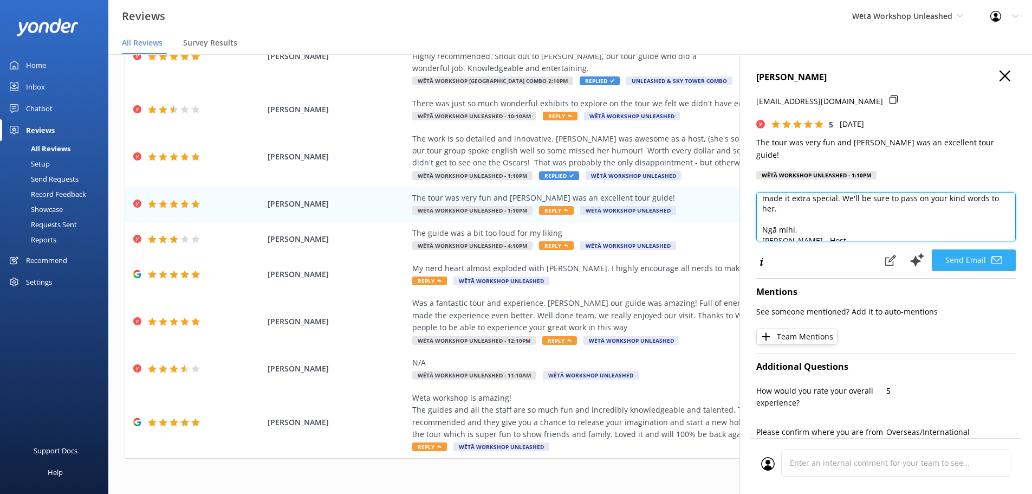
type textarea "Kia ora Patrick, Thank you so much for your wonderful feedback! We're thrilled …"
click at [940, 249] on button "Send Email" at bounding box center [974, 260] width 84 height 22
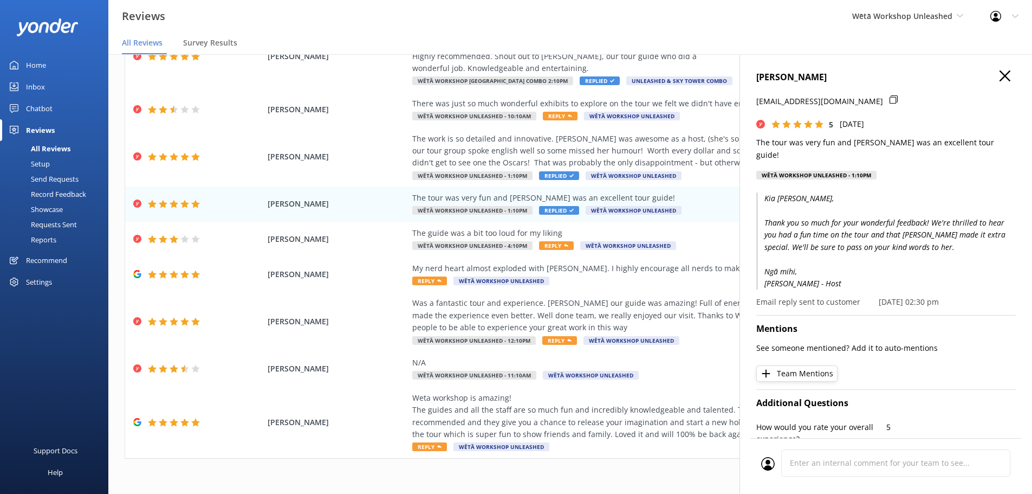
click at [1001, 76] on icon "button" at bounding box center [1005, 75] width 11 height 11
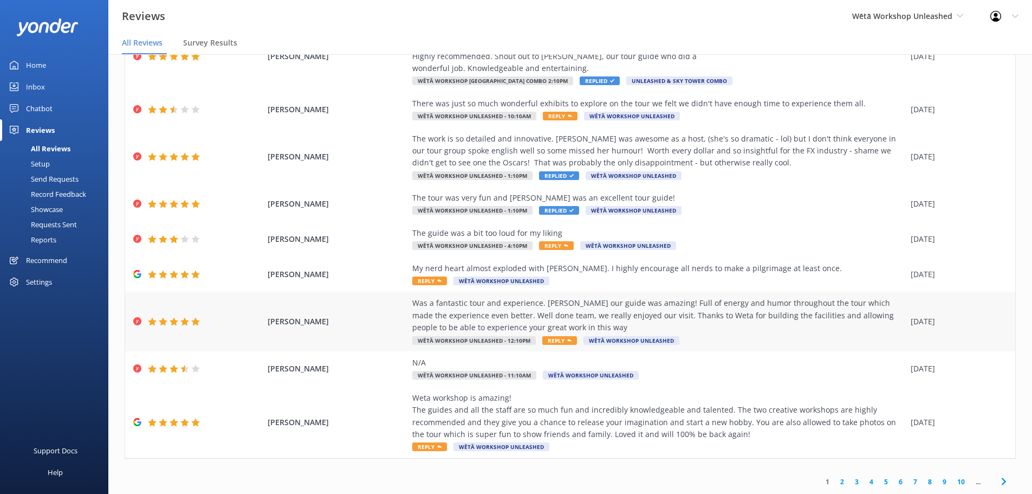
click at [866, 330] on div "Was a fantastic tour and experience. [PERSON_NAME] our guide was amazing! Full …" at bounding box center [658, 315] width 493 height 36
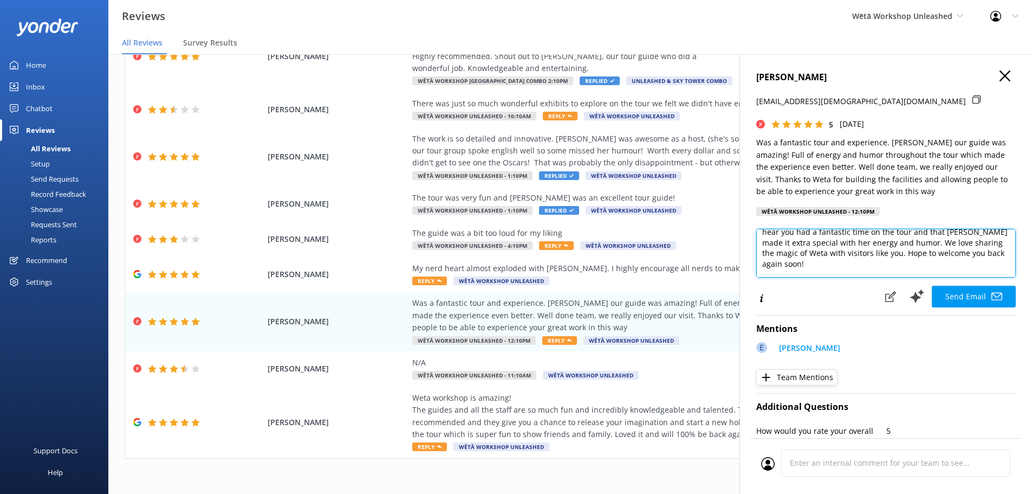
scroll to position [45, 0]
drag, startPoint x: 813, startPoint y: 249, endPoint x: 801, endPoint y: 249, distance: 11.9
click at [801, 249] on textarea "Kia ora Daniel, Thank you so much for your awesome feedback! We're thrilled to …" at bounding box center [886, 253] width 260 height 49
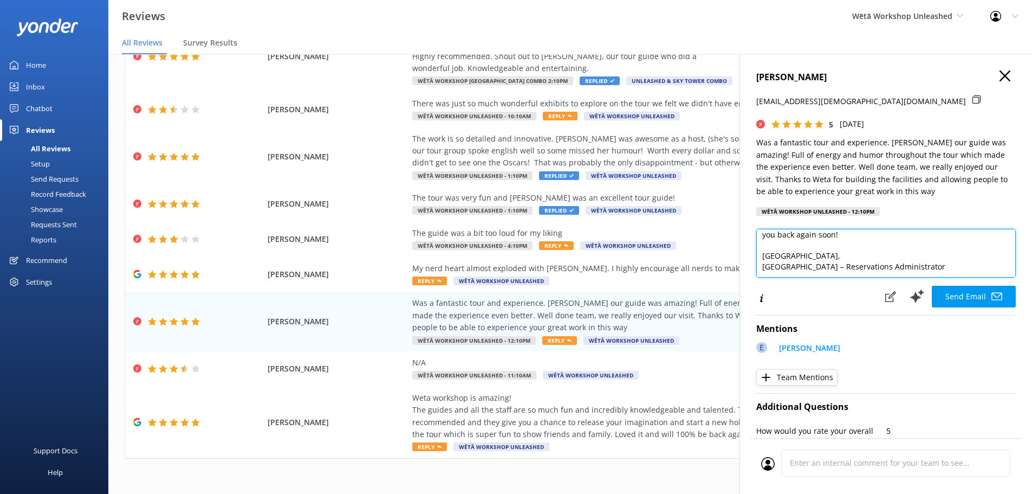
drag, startPoint x: 902, startPoint y: 268, endPoint x: 761, endPoint y: 267, distance: 140.9
click at [761, 267] on textarea "Kia ora Daniel, Thank you so much for your awesome feedback! We're thrilled to …" at bounding box center [886, 253] width 260 height 49
paste textarea "Becky - Host"
type textarea "Kia ora Daniel, Thank you so much for your awesome feedback! We're thrilled to …"
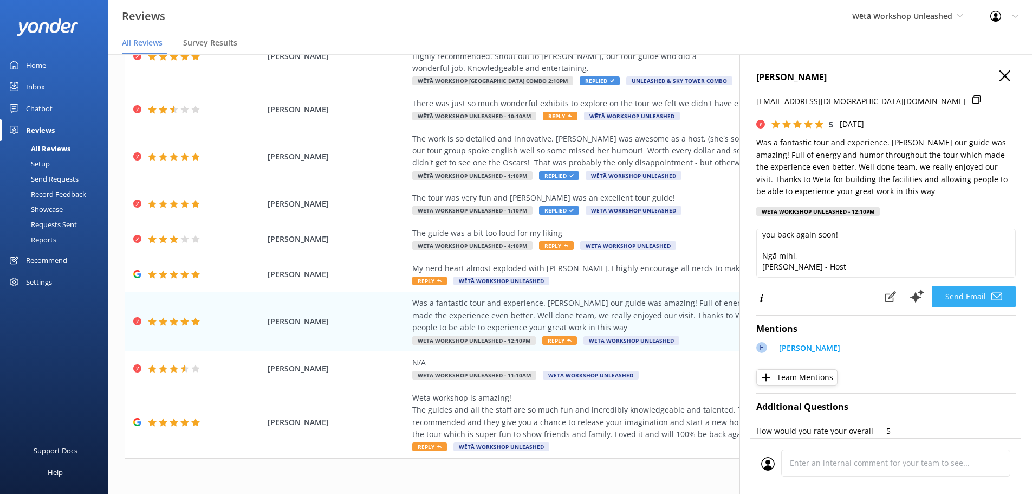
click at [973, 297] on button "Send Email" at bounding box center [974, 297] width 84 height 22
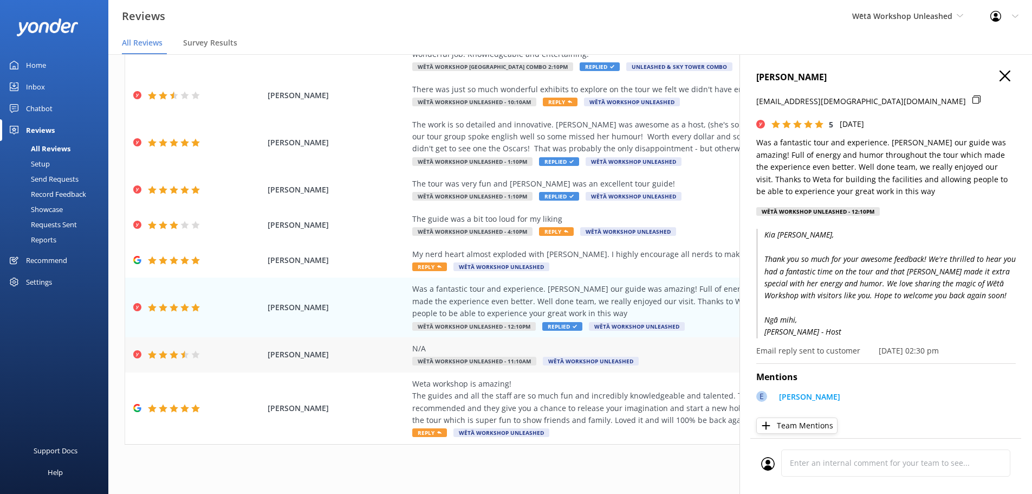
scroll to position [22, 0]
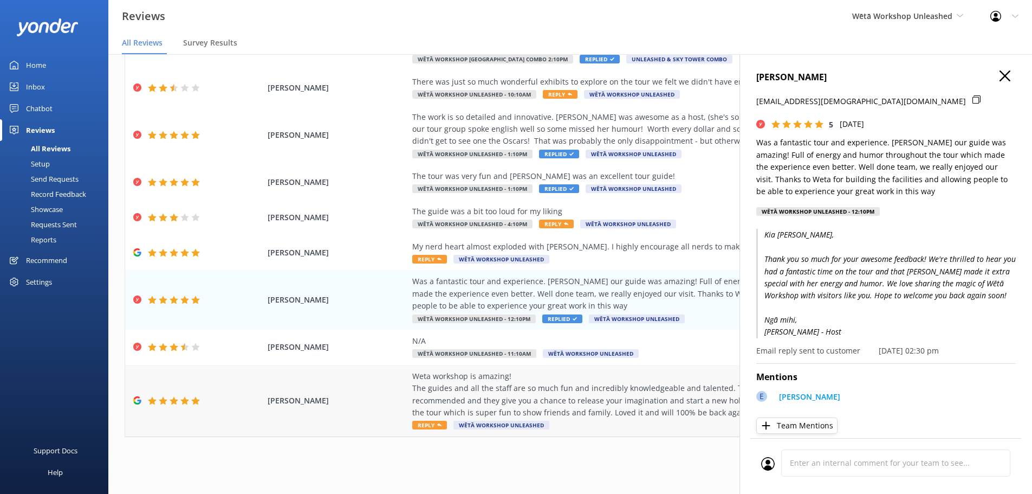
click at [623, 403] on div "Weta workshop is amazing! The guides and all the staff are so much fun and incr…" at bounding box center [658, 394] width 493 height 49
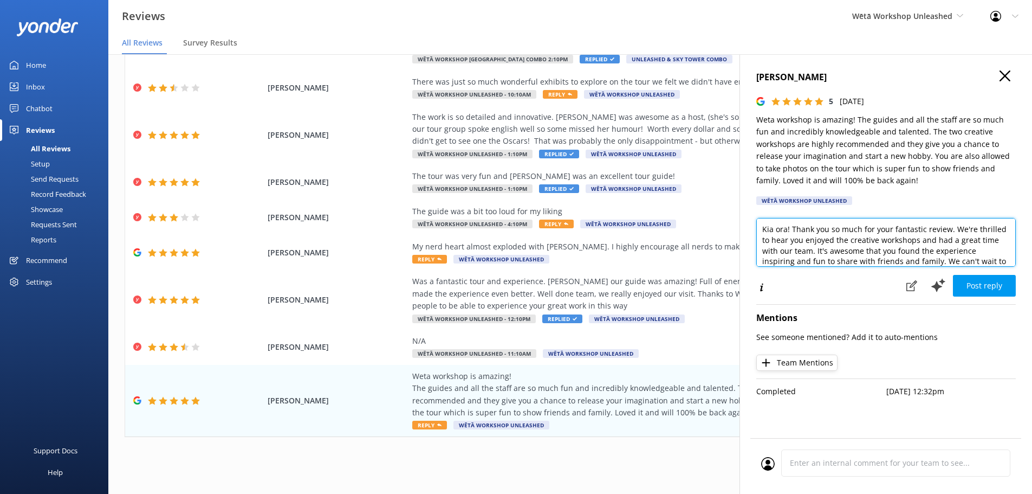
click at [787, 230] on textarea "Kia ora! Thank you so much for your fantastic review. We're thrilled to hear yo…" at bounding box center [886, 242] width 260 height 49
drag, startPoint x: 881, startPoint y: 226, endPoint x: 870, endPoint y: 243, distance: 20.4
click at [871, 226] on textarea "Kia ora Reese! Thank you so much for your fantastic review. We're thrilled to h…" at bounding box center [886, 242] width 260 height 49
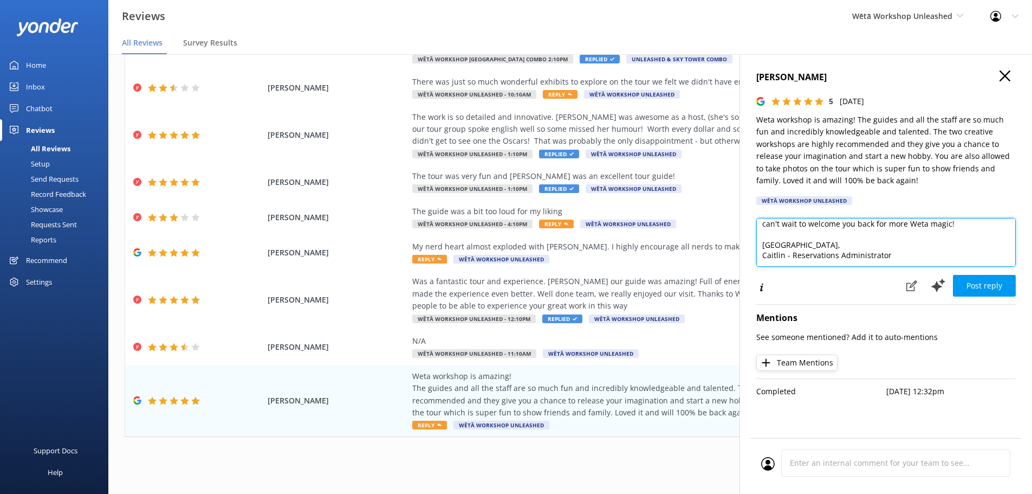
click at [877, 226] on textarea "Kia ora Reese! Thank you so much for your fantastic review. We're thrilled to h…" at bounding box center [886, 242] width 260 height 49
type textarea "Kia ora Reese! Thank you so much for your fantastic review. We're thrilled to h…"
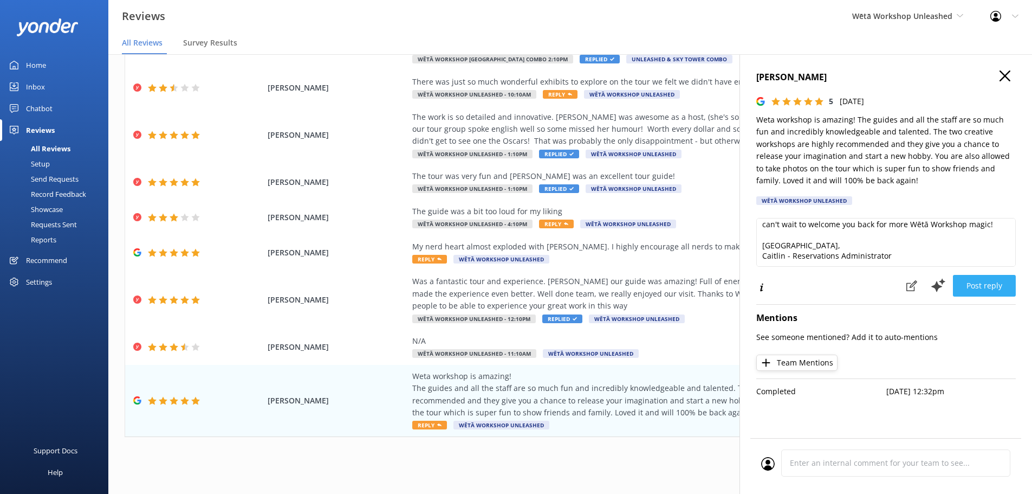
click at [973, 286] on button "Post reply" at bounding box center [984, 286] width 63 height 22
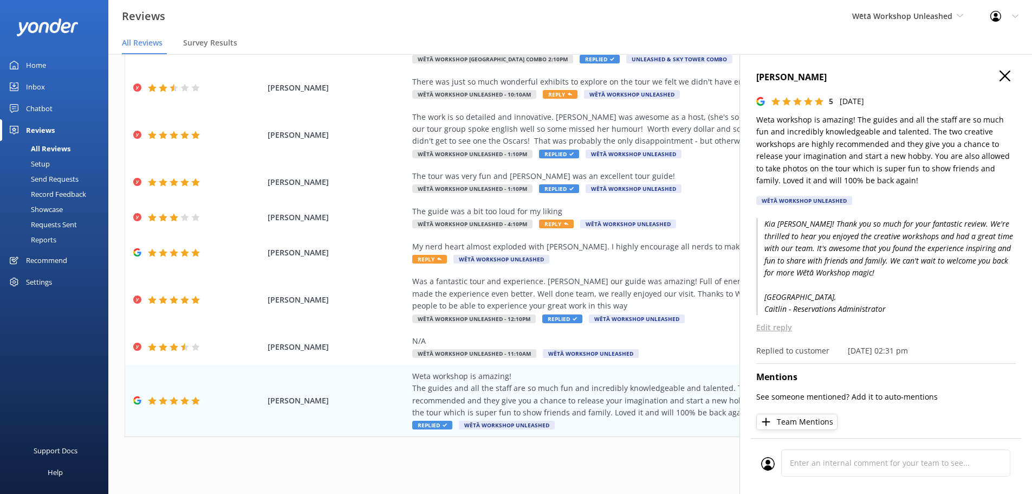
click at [564, 464] on div "1 2 3 4 5 6 7 8 9 10 ..." at bounding box center [570, 460] width 891 height 24
click at [1000, 76] on use "button" at bounding box center [1005, 75] width 11 height 11
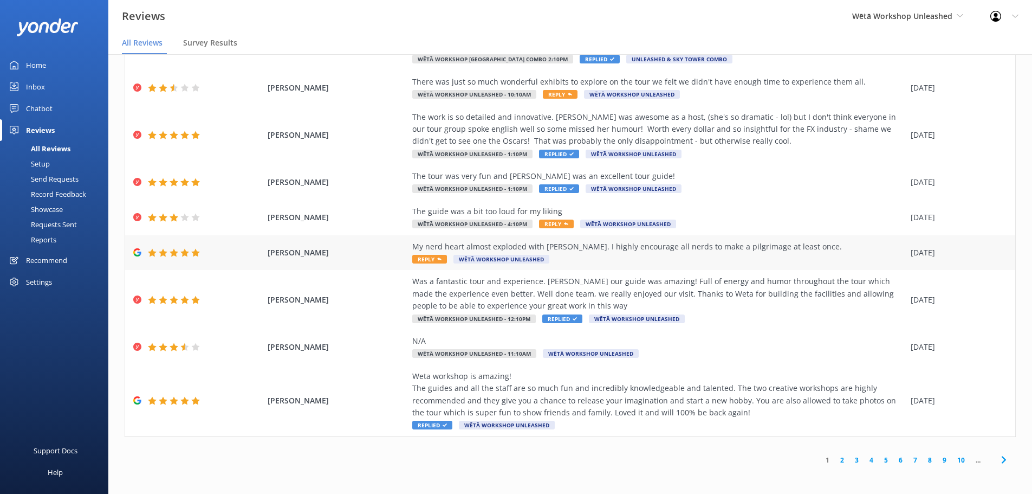
click at [422, 260] on span "Reply" at bounding box center [429, 259] width 35 height 9
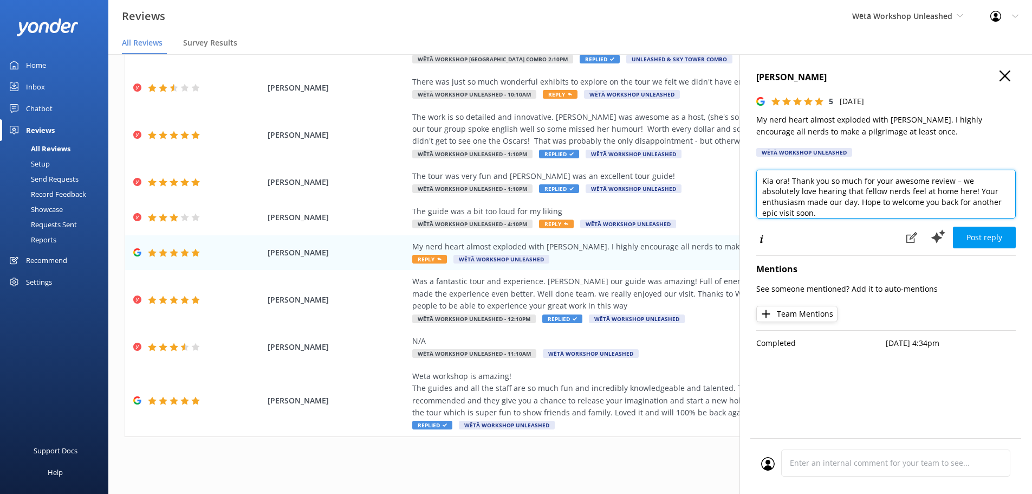
click at [787, 182] on textarea "Kia ora! Thank you so much for your awesome review – we absolutely love hearing…" at bounding box center [886, 194] width 260 height 49
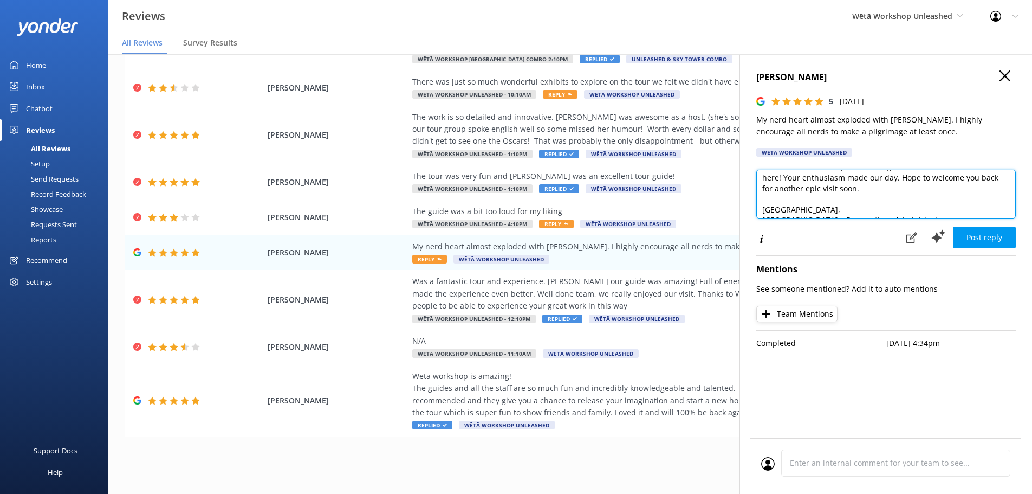
scroll to position [37, 0]
drag, startPoint x: 947, startPoint y: 212, endPoint x: 754, endPoint y: 210, distance: 192.9
click at [754, 210] on div "Mark Collins 5 Tue, 9th Sep 2025 My nerd heart almost exploded with joy. I high…" at bounding box center [886, 301] width 293 height 494
paste textarea "Becky - Host"
type textarea "Kia ora Mark! Thank you so much for your awesome review – we absolutely love he…"
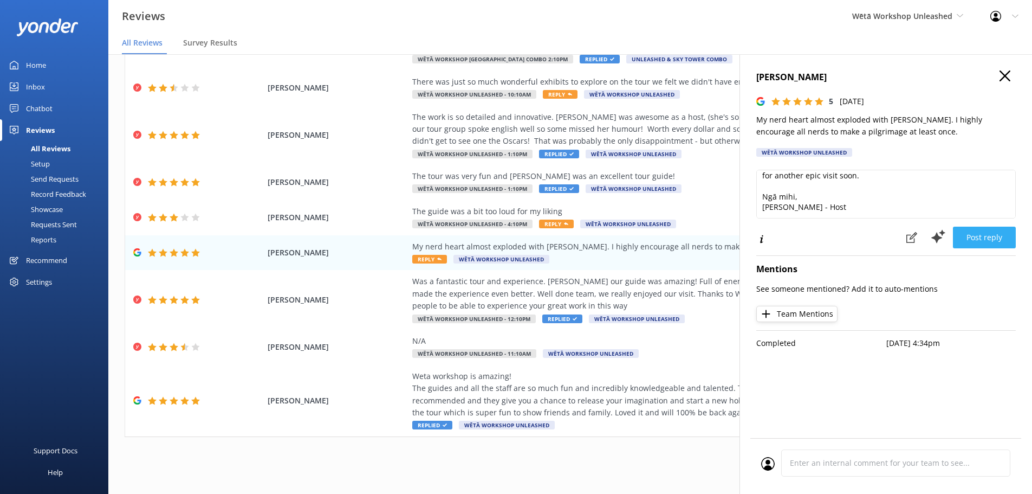
click at [994, 238] on button "Post reply" at bounding box center [984, 237] width 63 height 22
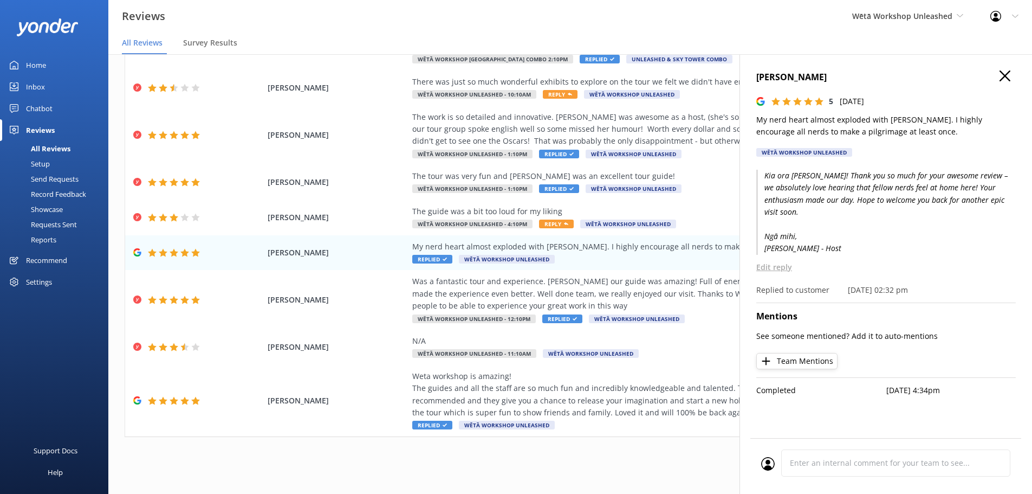
click at [1006, 77] on icon "button" at bounding box center [1005, 75] width 11 height 11
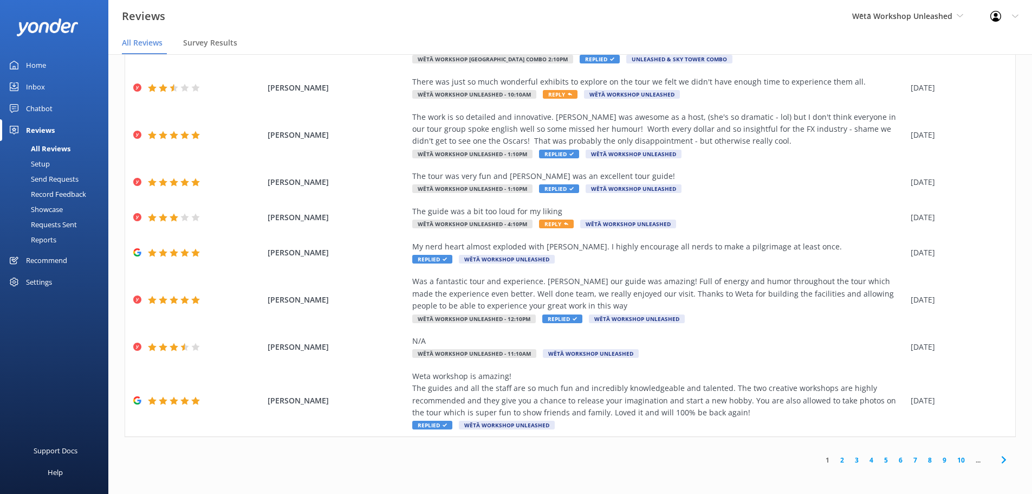
click at [835, 459] on link "2" at bounding box center [842, 460] width 15 height 10
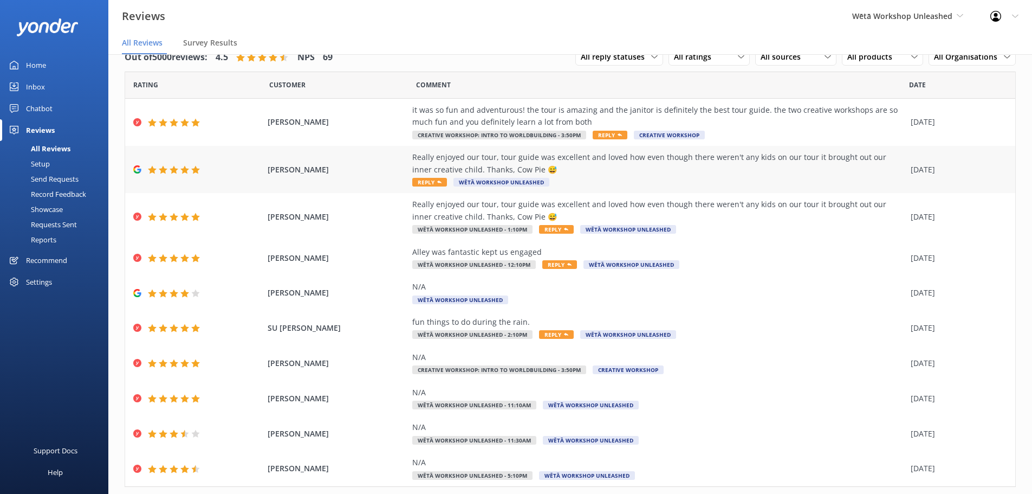
click at [430, 184] on span "Reply" at bounding box center [429, 182] width 35 height 9
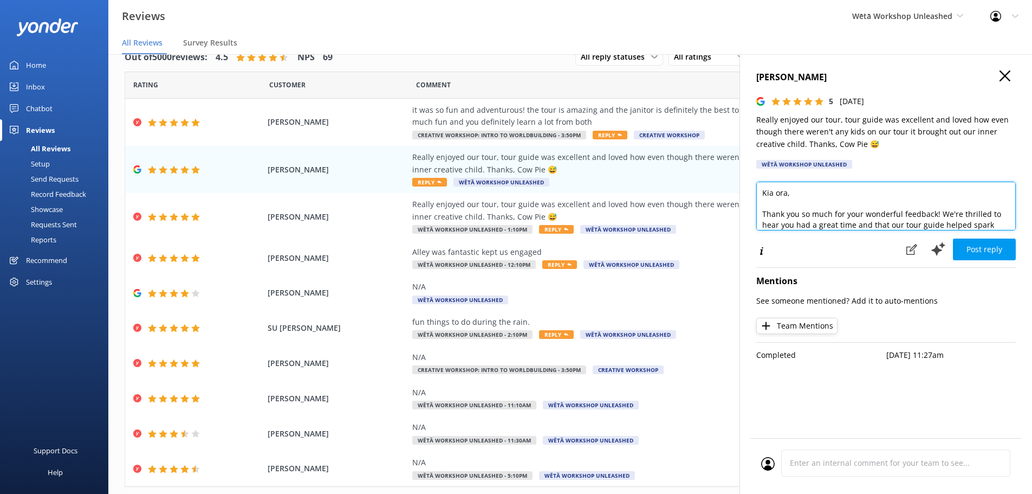
click at [785, 191] on textarea "Kia ora, Thank you so much for your wonderful feedback! We're thrilled to hear …" at bounding box center [886, 206] width 260 height 49
drag, startPoint x: 920, startPoint y: 217, endPoint x: 741, endPoint y: 225, distance: 179.0
click at [741, 225] on div "Aisling Crocker 5 Tue, 9th Sep 2025 Really enjoyed our tour, tour guide was exc…" at bounding box center [886, 301] width 293 height 494
paste textarea "Becky - Host"
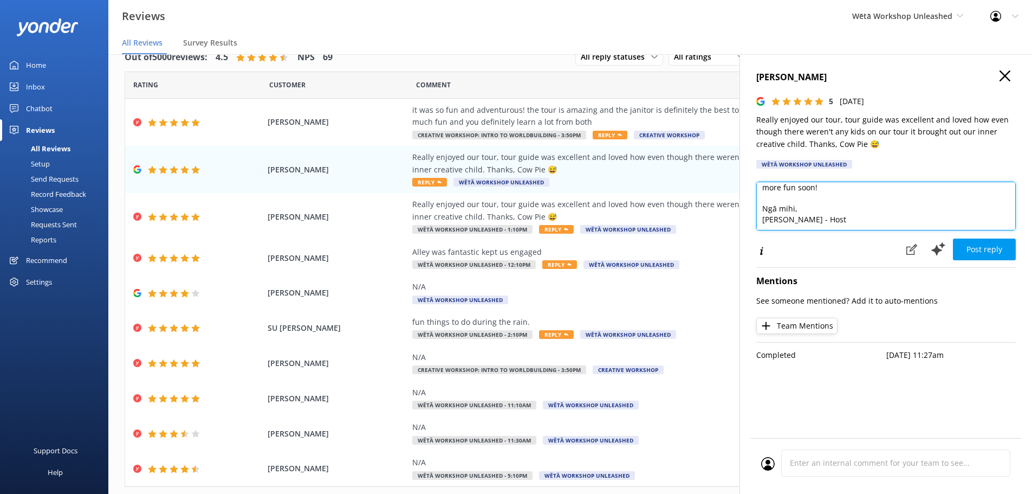
type textarea "Kia ora Aisling, Thank you so much for your wonderful feedback! We're thrilled …"
click at [1005, 79] on icon "button" at bounding box center [1005, 75] width 11 height 11
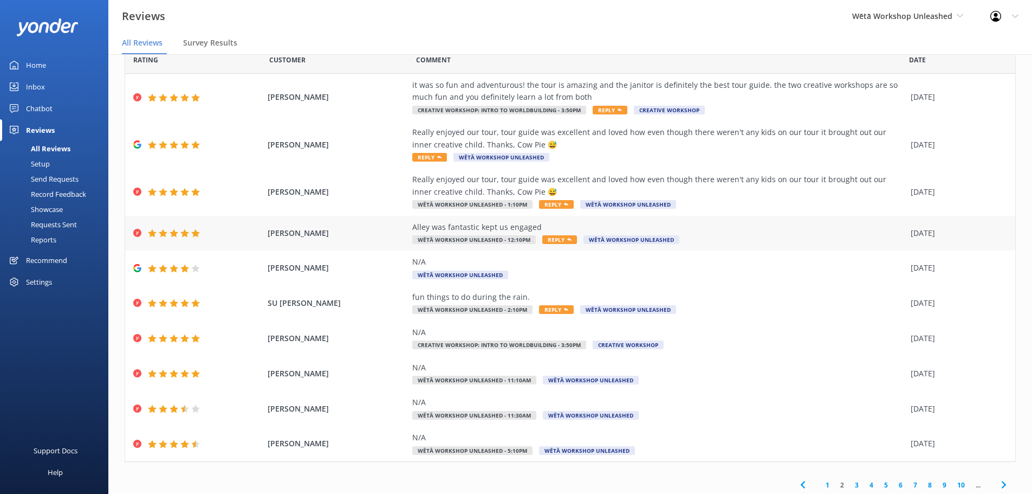
scroll to position [50, 0]
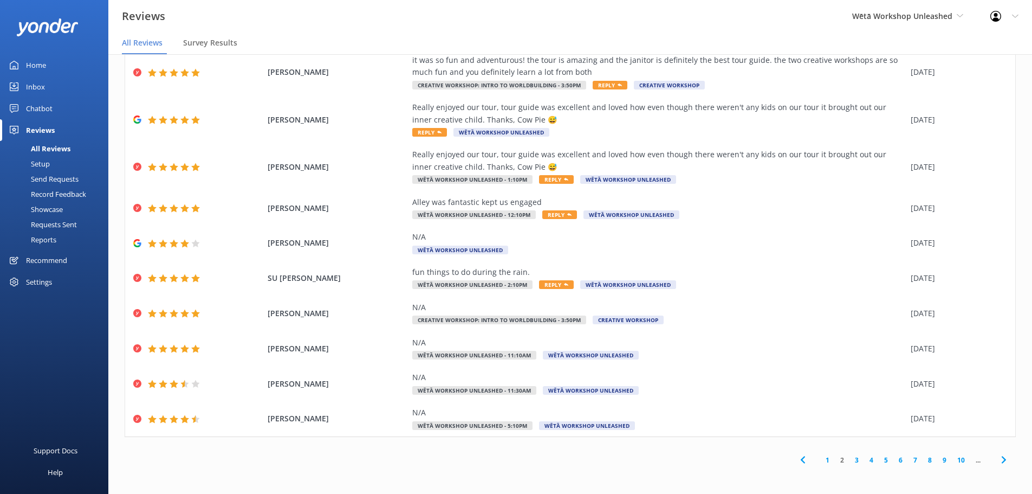
click at [850, 462] on link "3" at bounding box center [857, 460] width 15 height 10
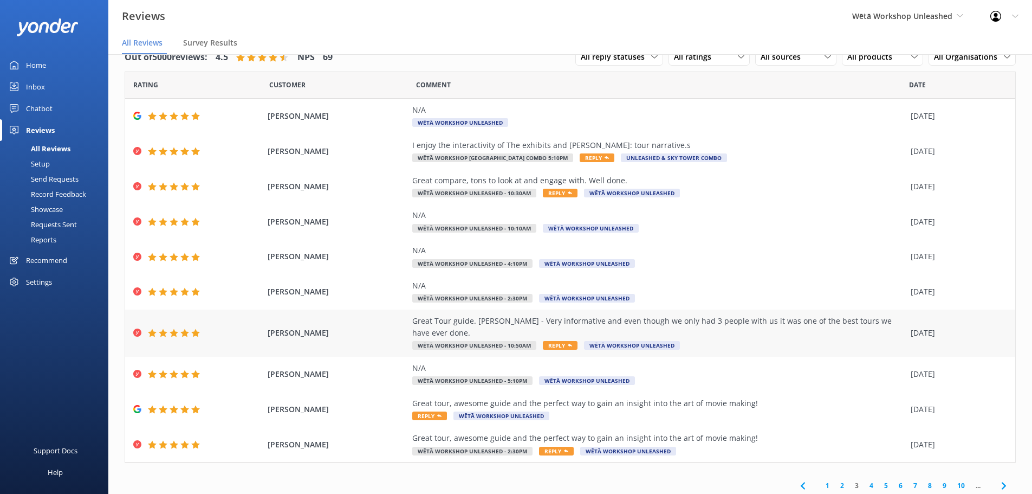
click at [553, 341] on span "Reply" at bounding box center [560, 345] width 35 height 9
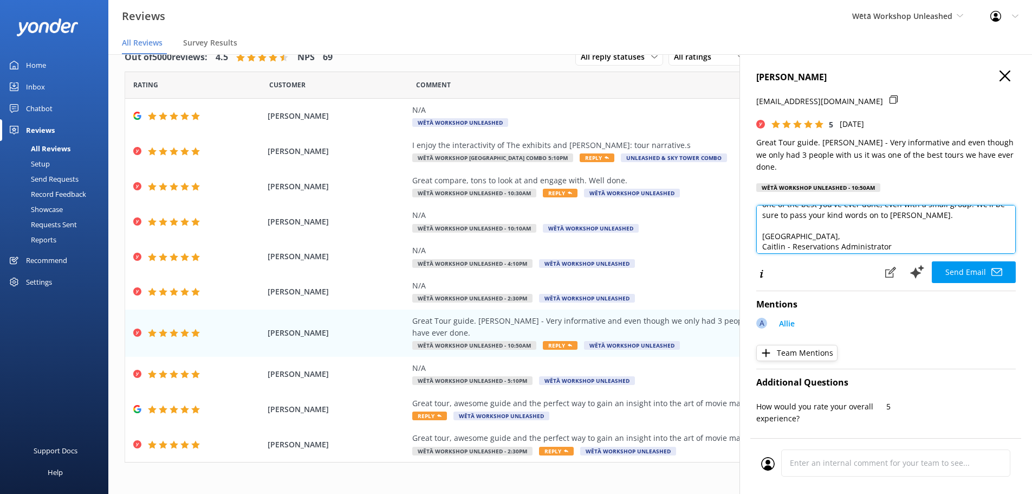
scroll to position [59, 0]
drag, startPoint x: 898, startPoint y: 235, endPoint x: 761, endPoint y: 230, distance: 136.6
click at [761, 230] on textarea "Kia ora Steve, Thank you so much for your wonderful feedback! We're thrilled to…" at bounding box center [886, 229] width 260 height 49
paste textarea "Becky - Host"
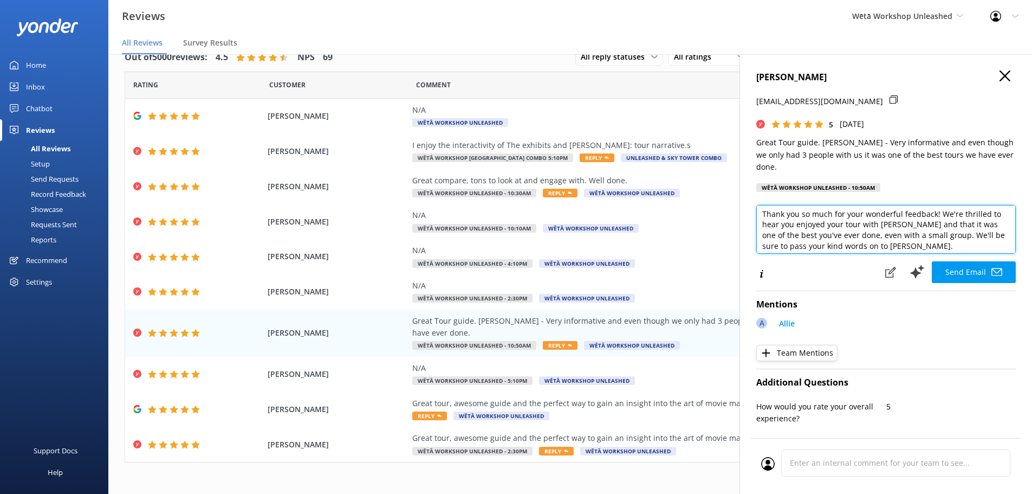
scroll to position [4, 0]
click at [895, 228] on textarea "Kia ora Steve, Thank you so much for your wonderful feedback! We're thrilled to…" at bounding box center [886, 229] width 260 height 49
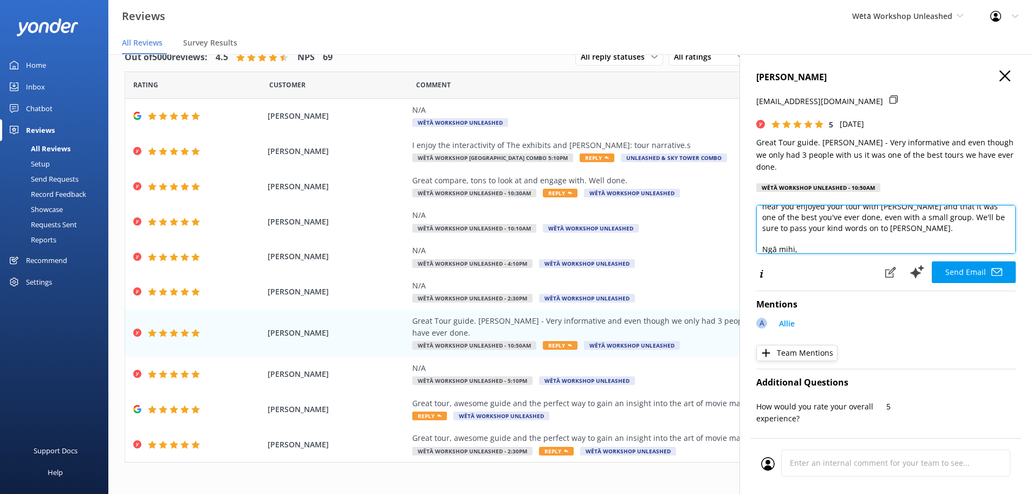
scroll to position [59, 0]
click at [873, 205] on textarea "Kia ora Steve, Thank you so much for your wonderful feedback! We're thrilled to…" at bounding box center [886, 229] width 260 height 49
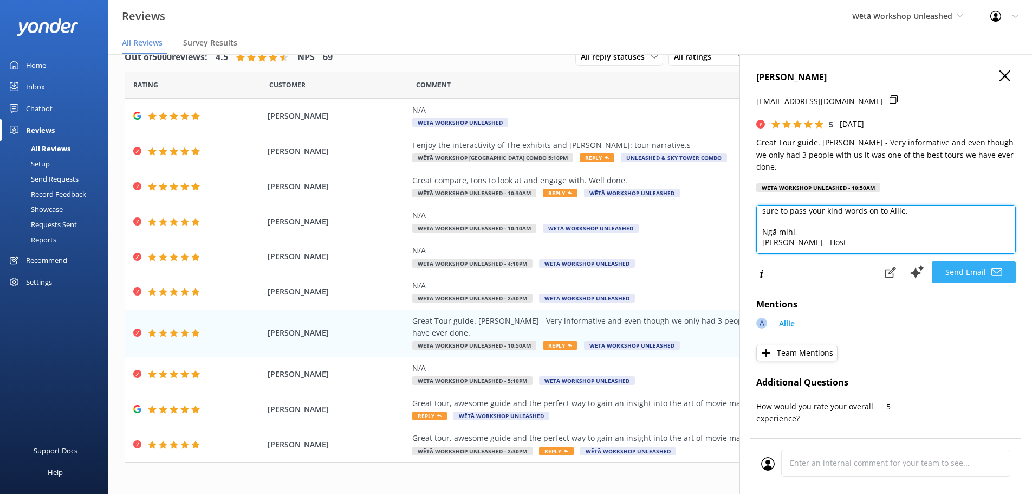
type textarea "Kia ora Steve, Thank you so much for your wonderful feedback! We're thrilled to…"
click at [979, 264] on button "Send Email" at bounding box center [974, 272] width 84 height 22
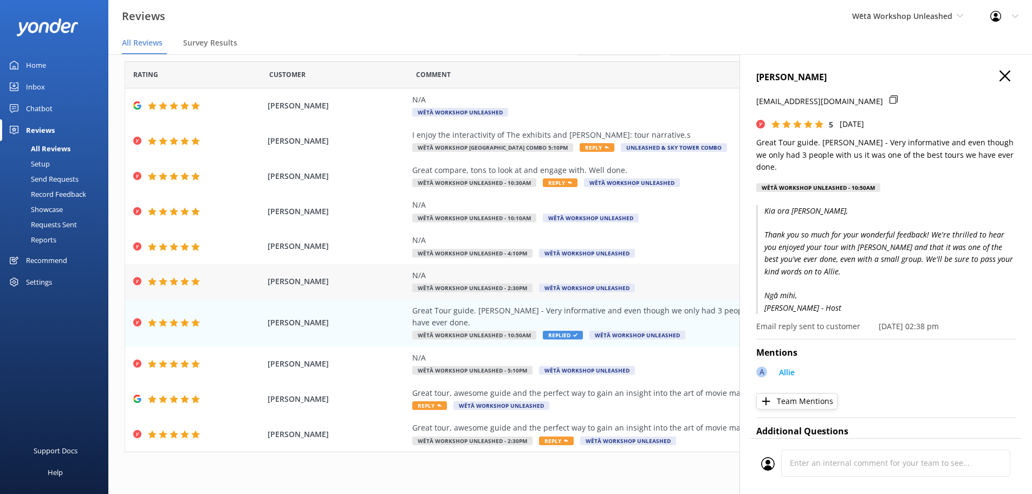
scroll to position [14, 0]
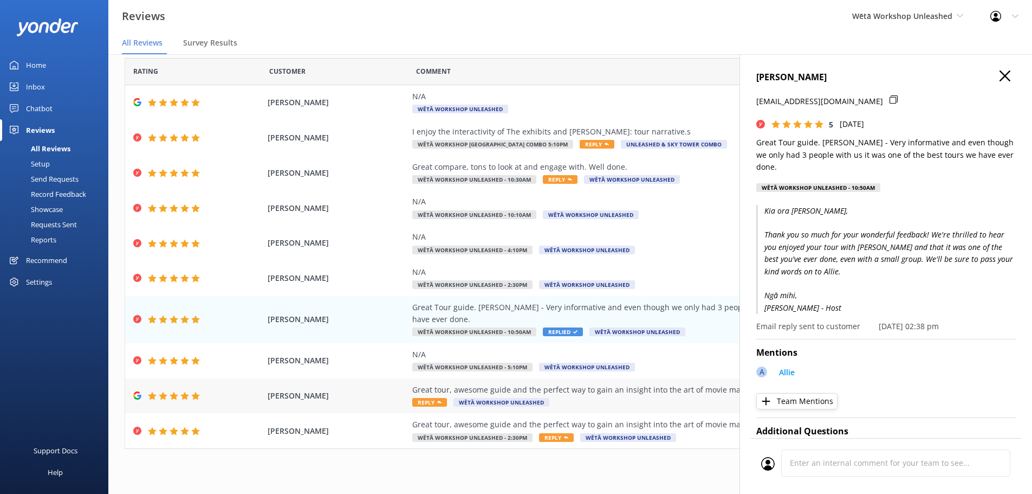
click at [658, 386] on div "Great tour, awesome guide and the perfect way to gain an insight into the art o…" at bounding box center [658, 396] width 493 height 24
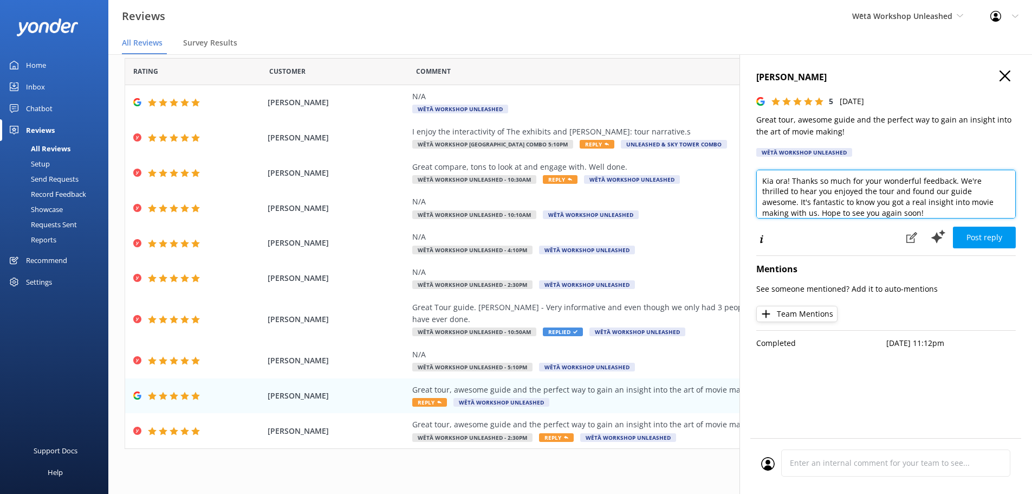
click at [787, 181] on textarea "Kia ora! Thanks so much for your wonderful feedback. We're thrilled to hear you…" at bounding box center [886, 194] width 260 height 49
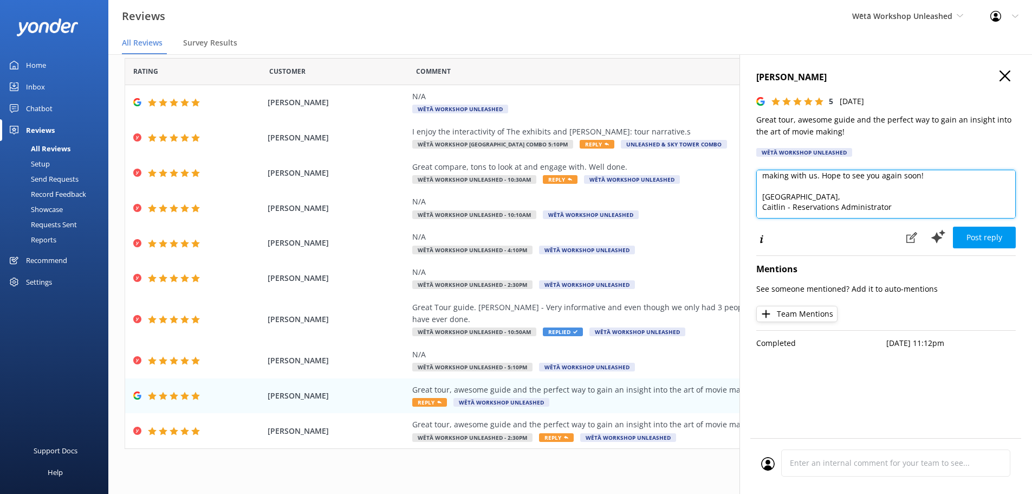
drag, startPoint x: 925, startPoint y: 215, endPoint x: 748, endPoint y: 209, distance: 177.8
click at [748, 209] on div "Ben Lane 5 Mon, 8th Sep 2025 Great tour, awesome guide and the perfect way to g…" at bounding box center [886, 301] width 293 height 494
paste textarea "Becky - Host"
type textarea "Kia ora Ben! Thanks so much for your wonderful feedback. We're thrilled to hear…"
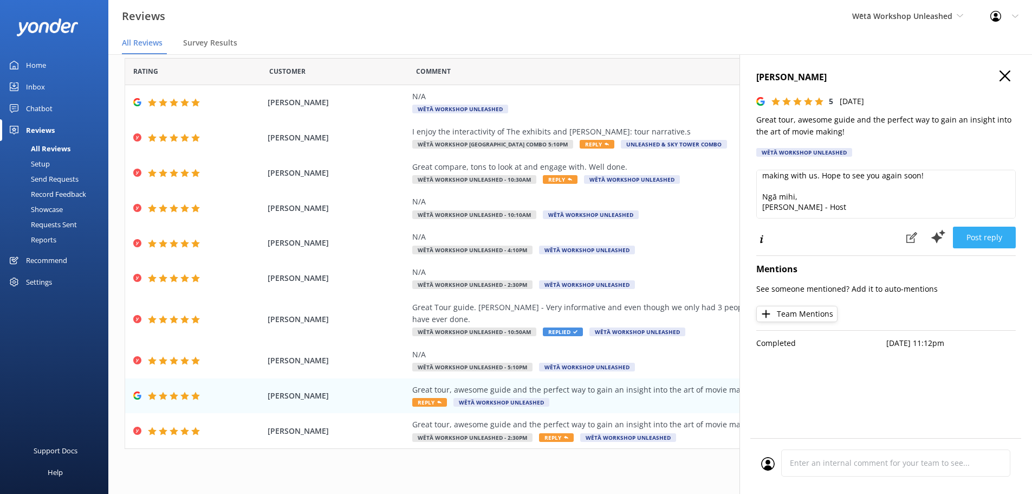
click at [980, 240] on button "Post reply" at bounding box center [984, 237] width 63 height 22
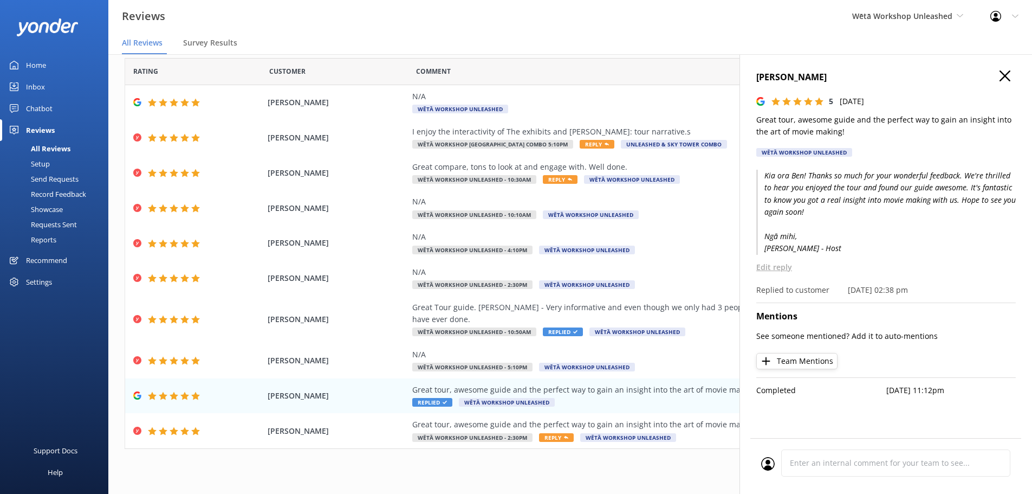
click at [1002, 77] on icon "button" at bounding box center [1005, 75] width 11 height 11
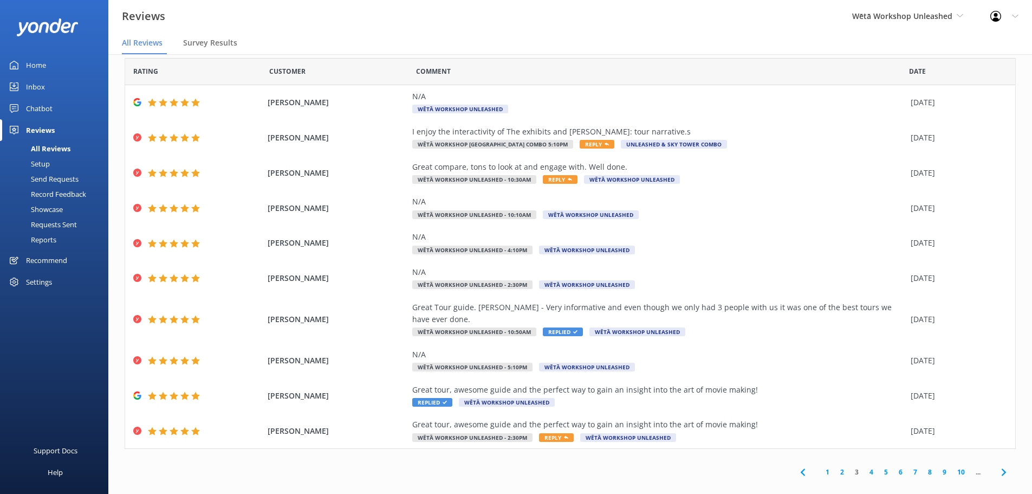
click at [867, 467] on link "4" at bounding box center [871, 472] width 15 height 10
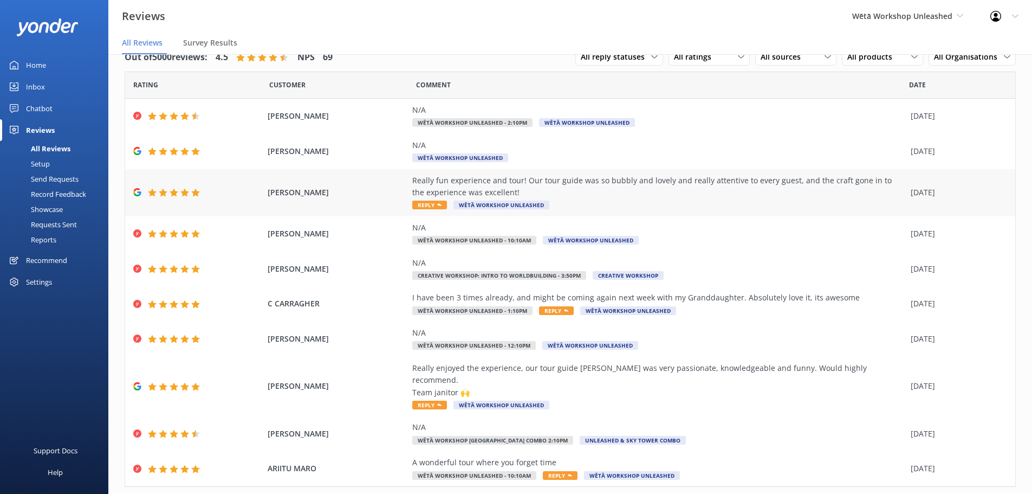
click at [710, 203] on div "Really fun experience and tour! Our tour guide was so bubbly and lovely and rea…" at bounding box center [658, 192] width 493 height 36
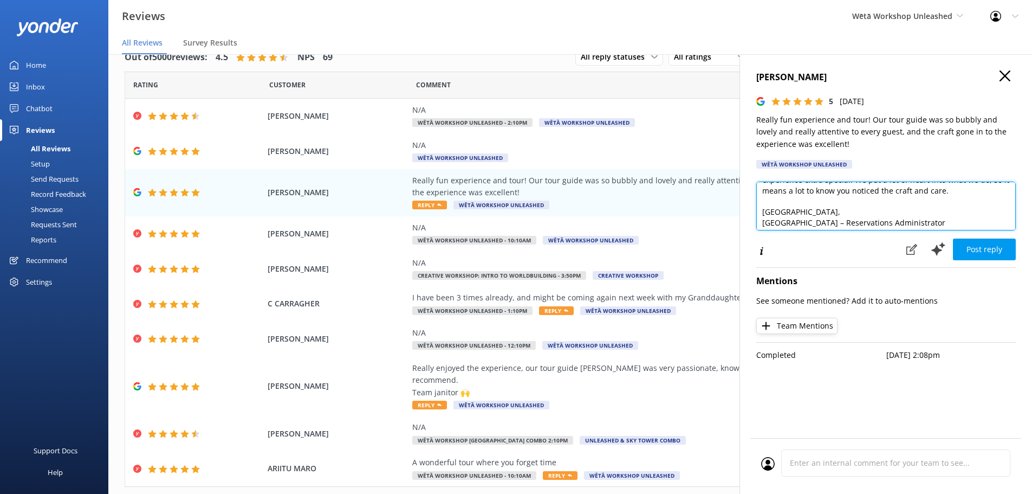
scroll to position [37, 0]
drag, startPoint x: 923, startPoint y: 215, endPoint x: 728, endPoint y: 216, distance: 195.1
click at [728, 216] on div "Out of 5000 reviews: 4.5 NPS 69 All reply statuses All reply statuses Needs a r…" at bounding box center [570, 263] width 924 height 461
paste textarea "Becky - Host"
type textarea "Kia ora! Thank you so much for your wonderful feedback. We're thrilled to hear …"
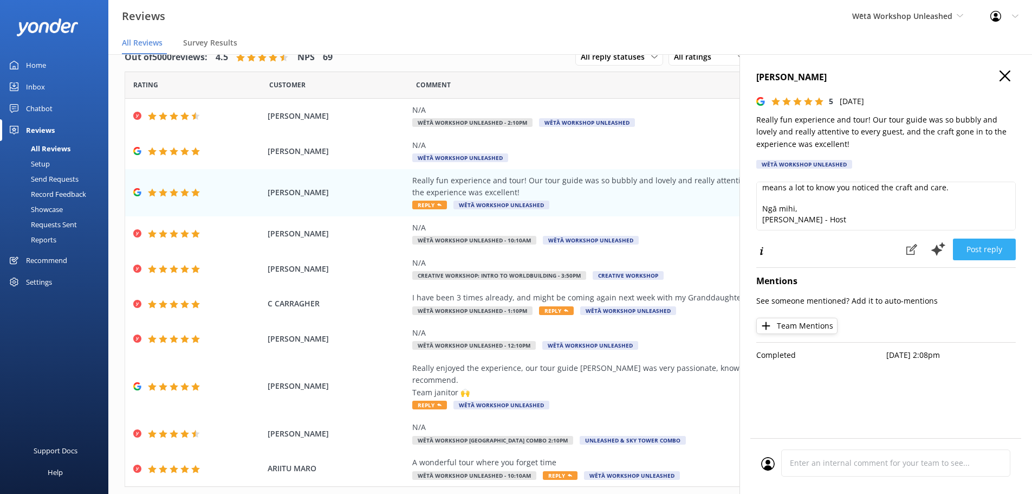
click at [999, 248] on button "Post reply" at bounding box center [984, 249] width 63 height 22
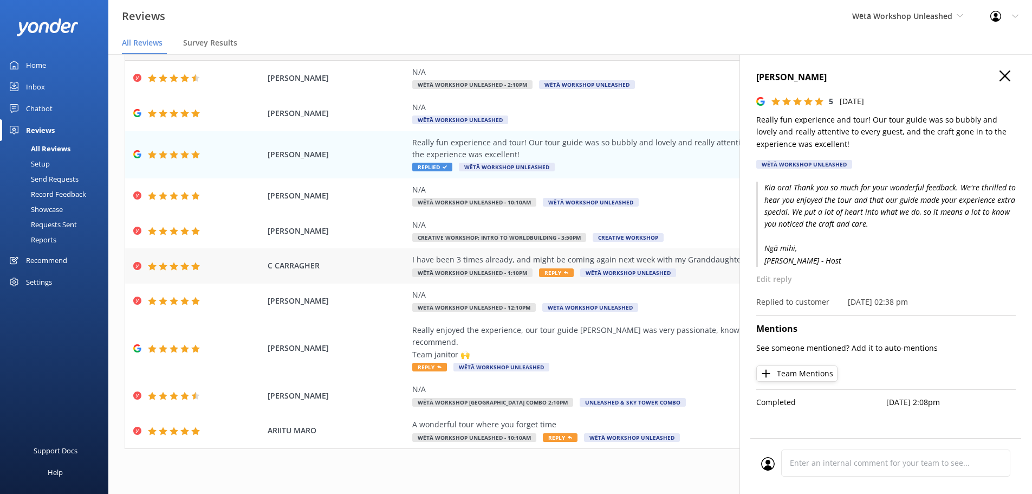
click at [711, 274] on div "I have been 3 times already, and might be coming again next week with my Grandd…" at bounding box center [658, 266] width 493 height 24
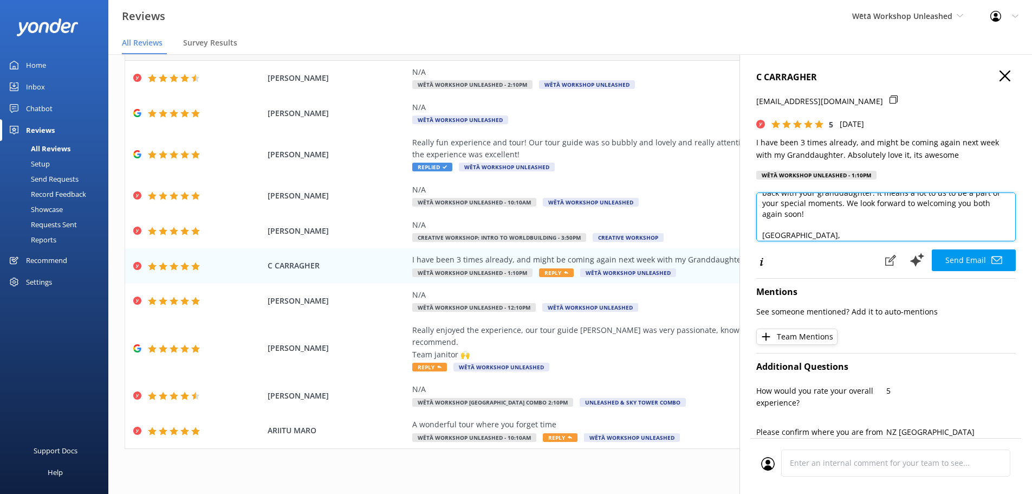
scroll to position [69, 0]
drag, startPoint x: 911, startPoint y: 231, endPoint x: 751, endPoint y: 230, distance: 159.8
click at [751, 230] on div "C CARRAGHER fandccarragher@xtra.co.nz 5 Sun, 7th Sep 2025 I have been 3 times a…" at bounding box center [886, 301] width 293 height 494
paste textarea "Becky - Host"
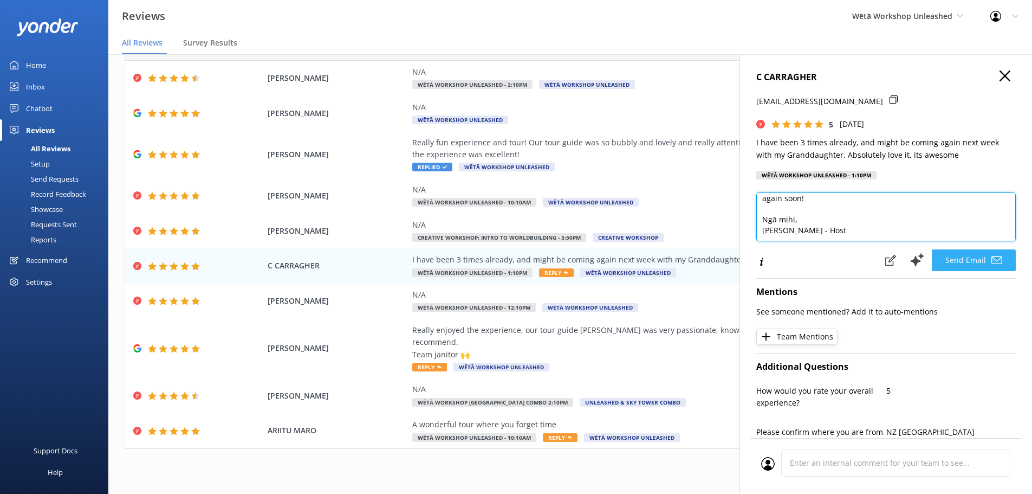
type textarea "Kia ora C, Thank you so much for your wonderful feedback! We're thrilled to hea…"
click at [964, 261] on button "Send Email" at bounding box center [974, 260] width 84 height 22
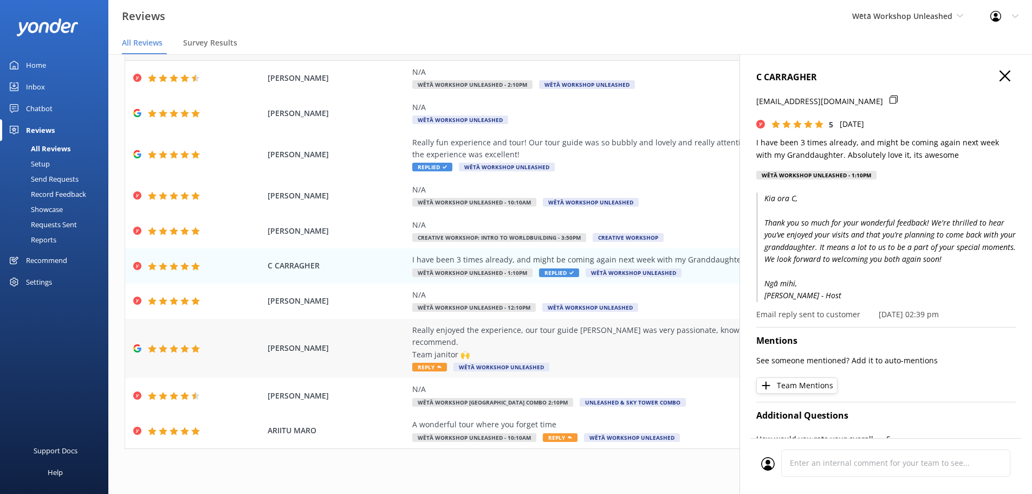
click at [655, 352] on div "Really enjoyed the experience, our tour guide kais was very passionate, knowled…" at bounding box center [658, 348] width 493 height 49
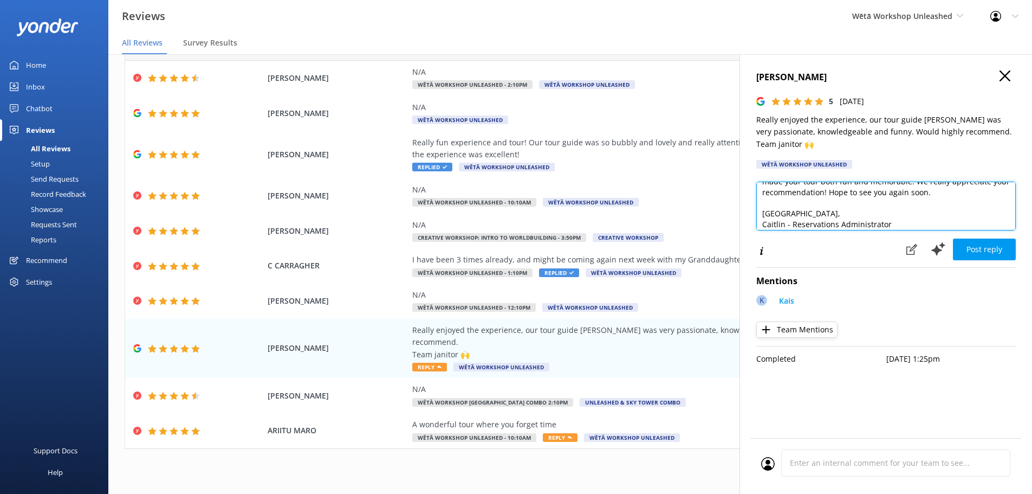
scroll to position [37, 0]
drag, startPoint x: 922, startPoint y: 208, endPoint x: 726, endPoint y: 208, distance: 196.7
click at [726, 208] on div "Out of 5000 reviews: 4.5 NPS 69 All reply statuses All reply statuses Needs a r…" at bounding box center [570, 263] width 924 height 461
paste textarea "Becky - Host"
type textarea "Kia ora! Thank you so much for your awesome feedback. We're thrilled to hear yo…"
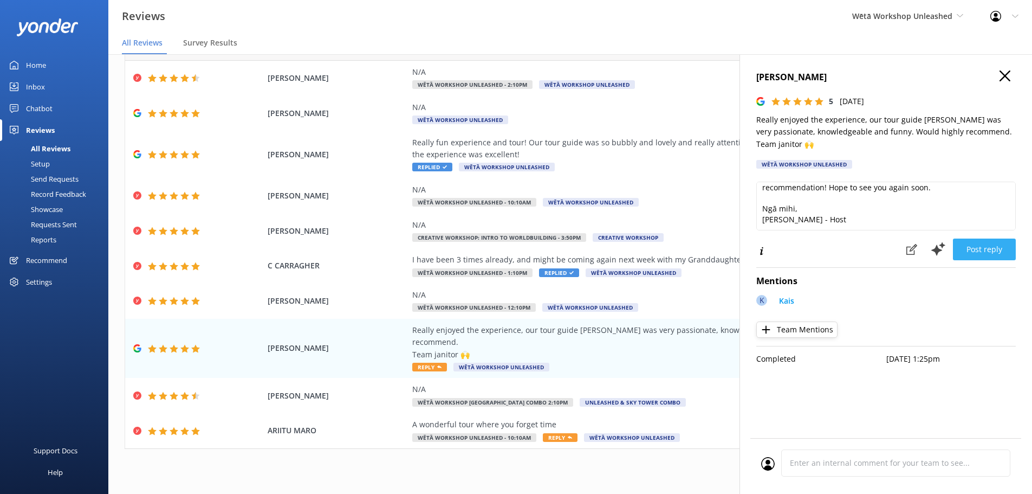
click at [988, 239] on button "Post reply" at bounding box center [984, 249] width 63 height 22
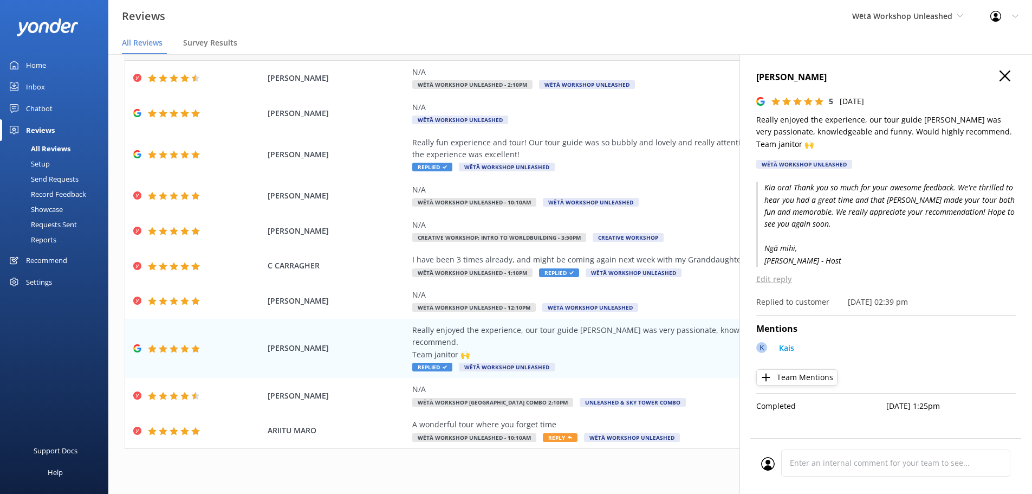
click at [1002, 80] on icon "button" at bounding box center [1005, 75] width 11 height 11
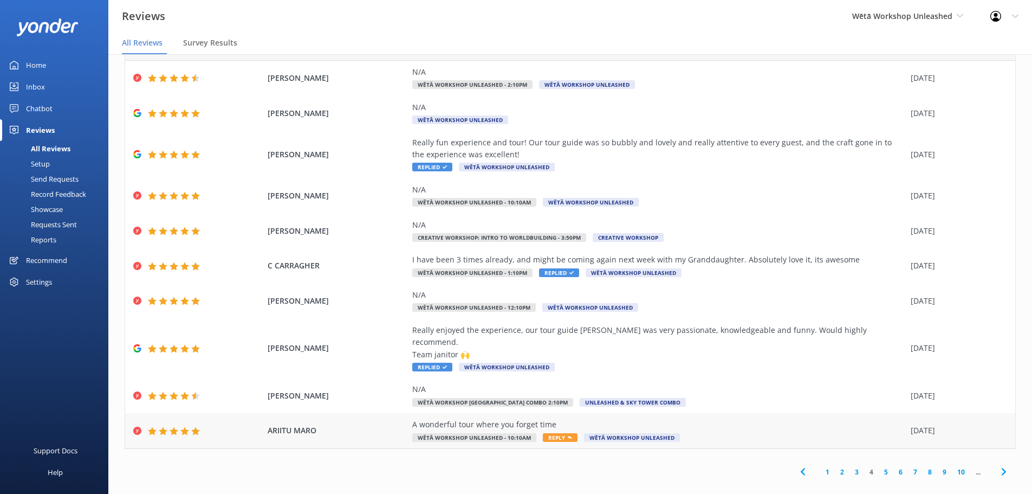
click at [742, 422] on div "A wonderful tour where you forget time Wētā Workshop Unleashed - 10:10am Reply …" at bounding box center [658, 430] width 493 height 24
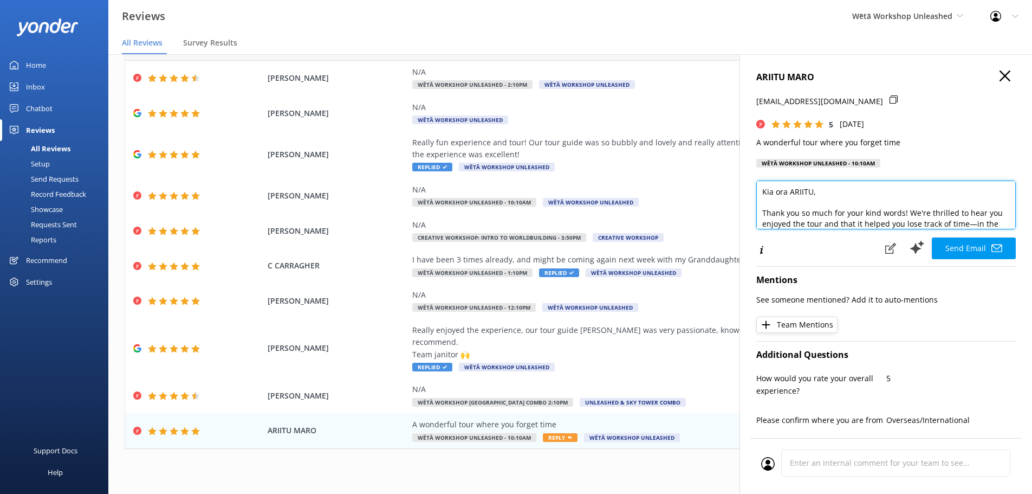
drag, startPoint x: 812, startPoint y: 195, endPoint x: 793, endPoint y: 193, distance: 19.6
click at [792, 193] on textarea "Kia ora ARIITU, Thank you so much for your kind words! We're thrilled to hear y…" at bounding box center [886, 204] width 260 height 49
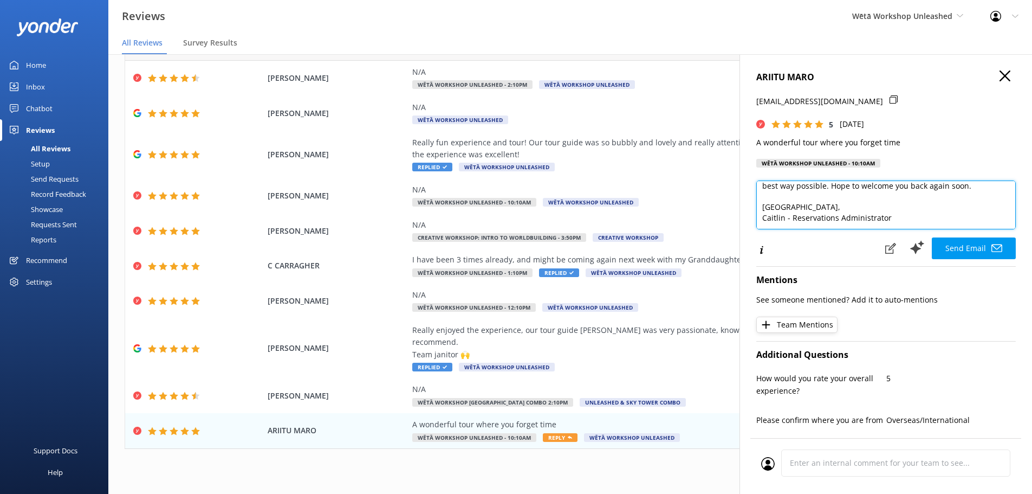
drag, startPoint x: 934, startPoint y: 216, endPoint x: 742, endPoint y: 223, distance: 192.5
click at [742, 223] on div "ARIITU MARO maroariitu@gmail.com 5 Sat, 6th Sep 2025 A wonderful tour where you…" at bounding box center [886, 301] width 293 height 494
paste textarea "Becky - Host"
type textarea "Kia ora Ariitu, Thank you so much for your kind words! We're thrilled to hear y…"
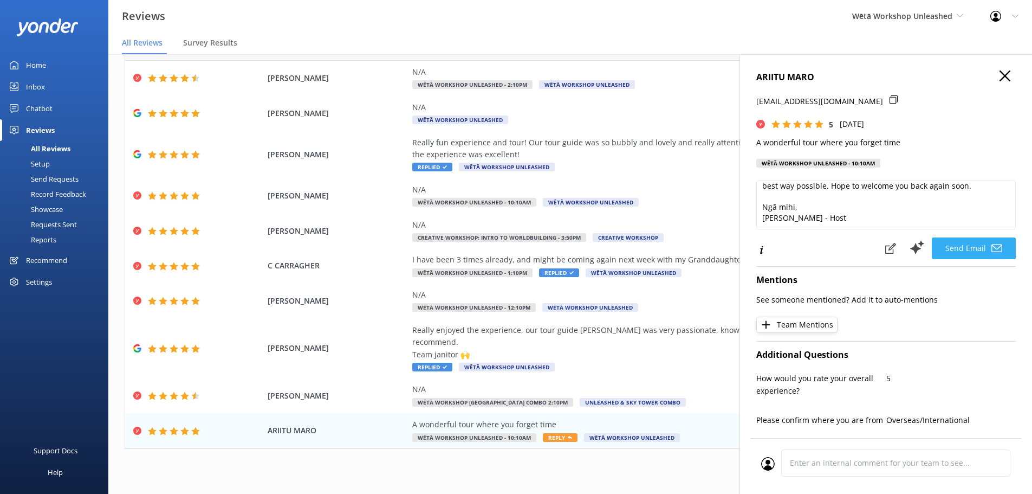
click at [943, 252] on button "Send Email" at bounding box center [974, 248] width 84 height 22
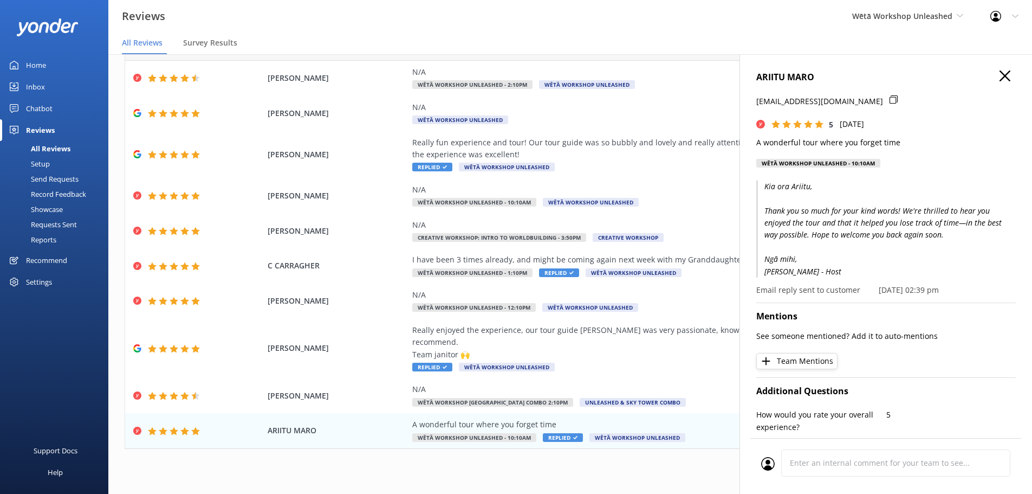
click at [1000, 80] on icon "button" at bounding box center [1005, 75] width 11 height 11
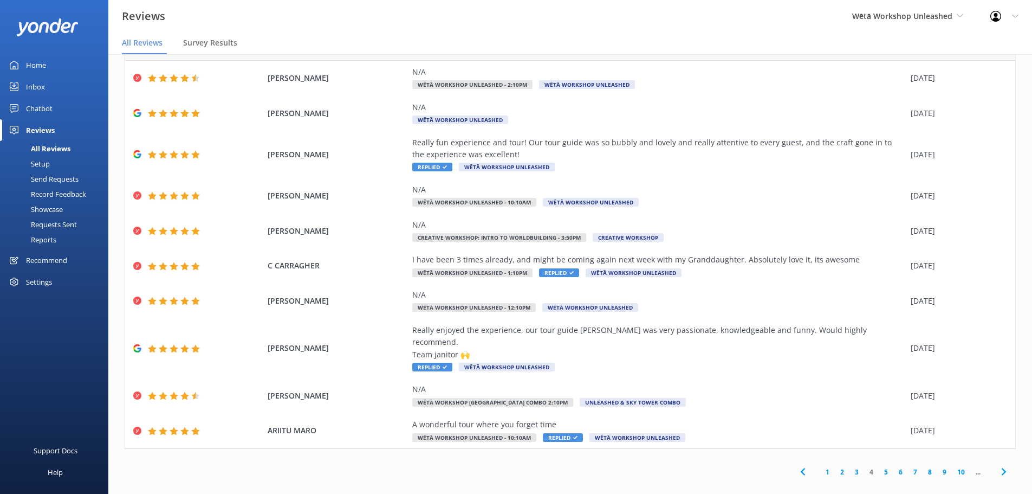
click at [880, 467] on link "5" at bounding box center [886, 472] width 15 height 10
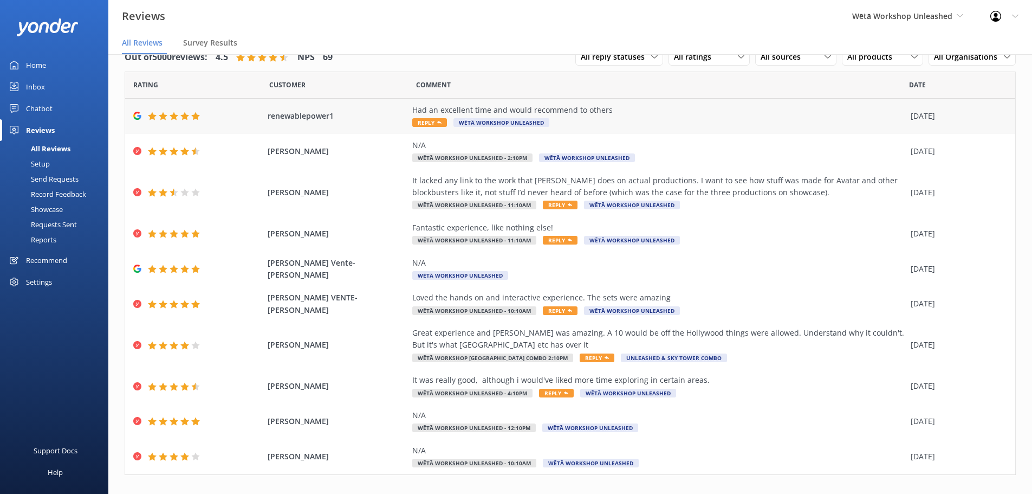
click at [444, 109] on div "Had an excellent time and would recommend to others" at bounding box center [658, 110] width 493 height 12
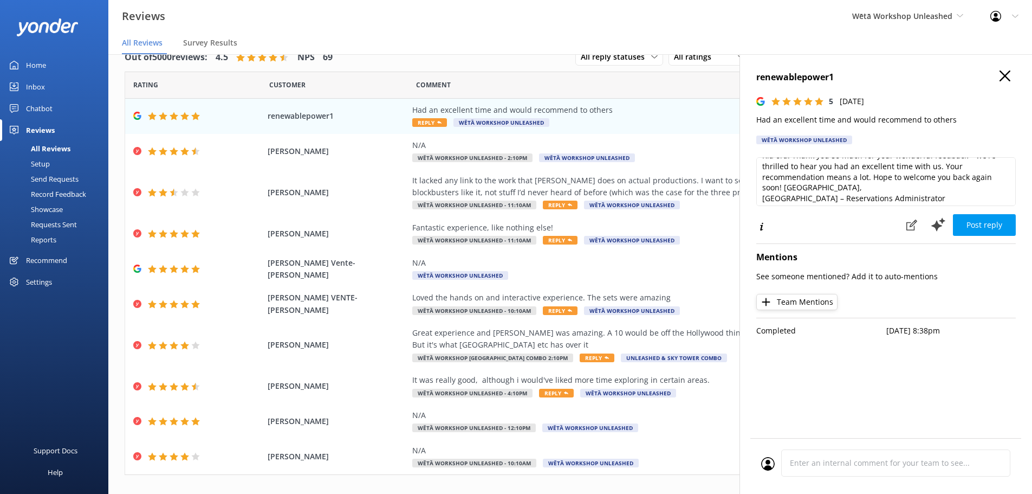
scroll to position [16, 0]
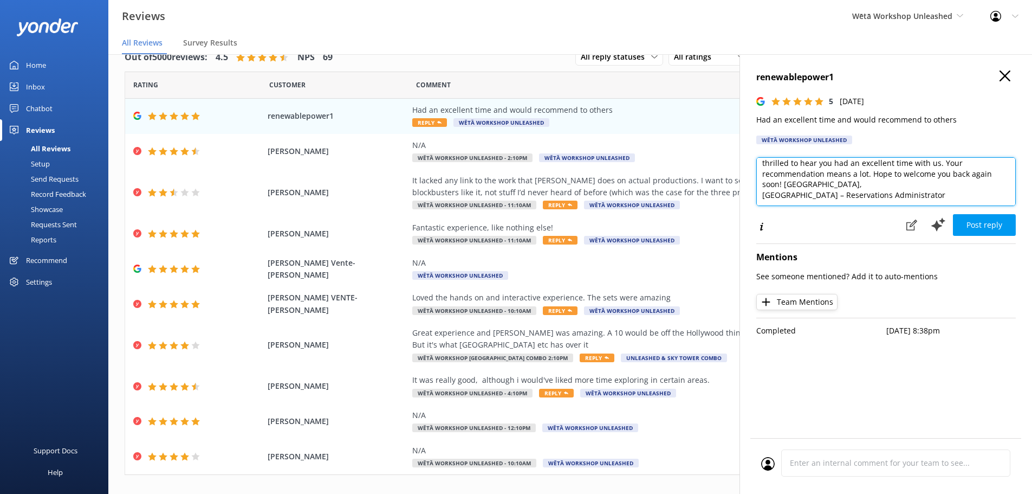
click at [782, 183] on textarea "Kia ora! Thank you so much for your wonderful feedback – we're thrilled to hear…" at bounding box center [886, 181] width 260 height 49
drag, startPoint x: 898, startPoint y: 196, endPoint x: 735, endPoint y: 189, distance: 163.2
click at [735, 189] on div "Out of 5000 reviews: 4.5 NPS 69 All reply statuses All reply statuses Needs a r…" at bounding box center [570, 263] width 924 height 461
click at [918, 193] on textarea "Kia ora! Thank you so much for your wonderful feedback – we're thrilled to hear…" at bounding box center [886, 181] width 260 height 49
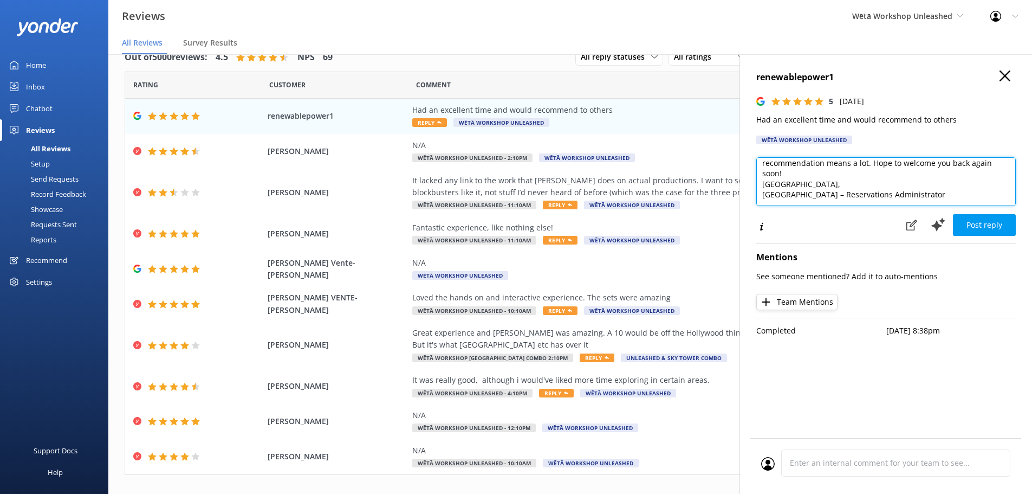
drag, startPoint x: 902, startPoint y: 196, endPoint x: 762, endPoint y: 192, distance: 139.9
click at [762, 192] on textarea "Kia ora! Thank you so much for your wonderful feedback – we're thrilled to hear…" at bounding box center [886, 181] width 260 height 49
paste textarea "Becky - Host"
type textarea "Kia ora! Thank you so much for your wonderful feedback – we're thrilled to hear…"
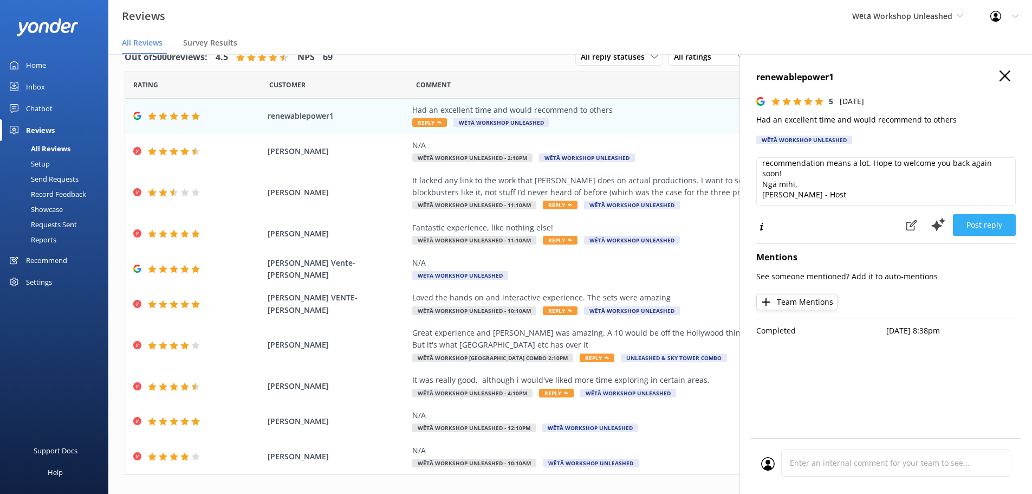
click at [993, 221] on button "Post reply" at bounding box center [984, 225] width 63 height 22
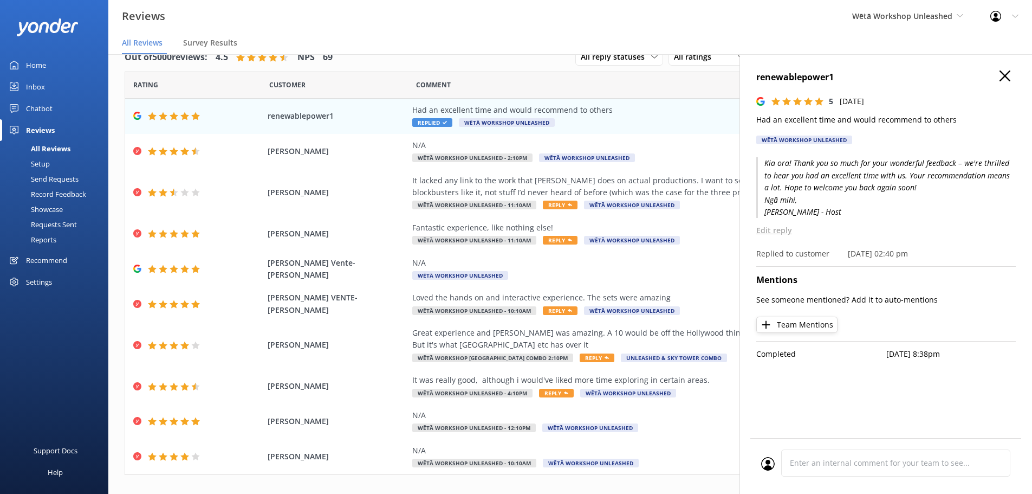
drag, startPoint x: 1014, startPoint y: 76, endPoint x: 998, endPoint y: 76, distance: 15.7
click at [1013, 76] on h4 "renewablepower1" at bounding box center [886, 77] width 260 height 14
click at [1003, 82] on h4 "renewablepower1" at bounding box center [886, 77] width 260 height 14
click at [1002, 76] on icon "button" at bounding box center [1005, 75] width 11 height 11
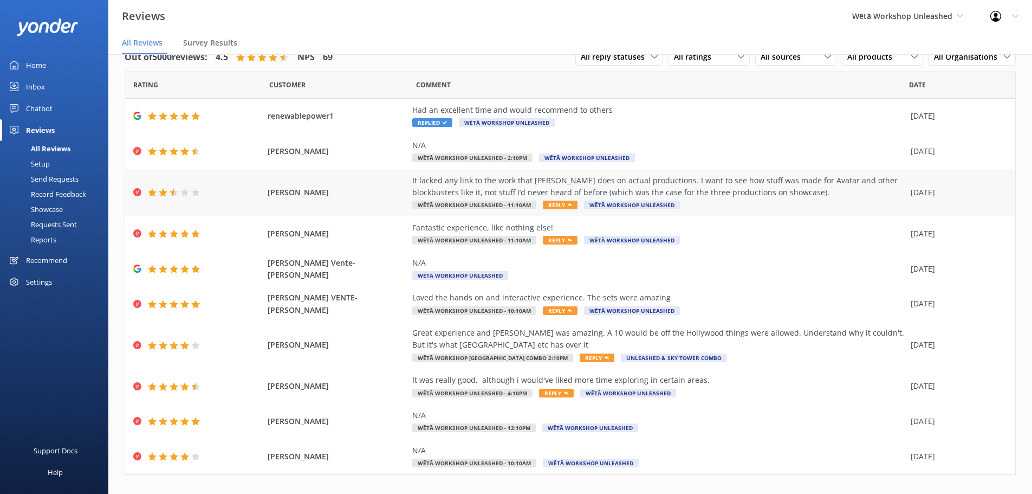
scroll to position [38, 0]
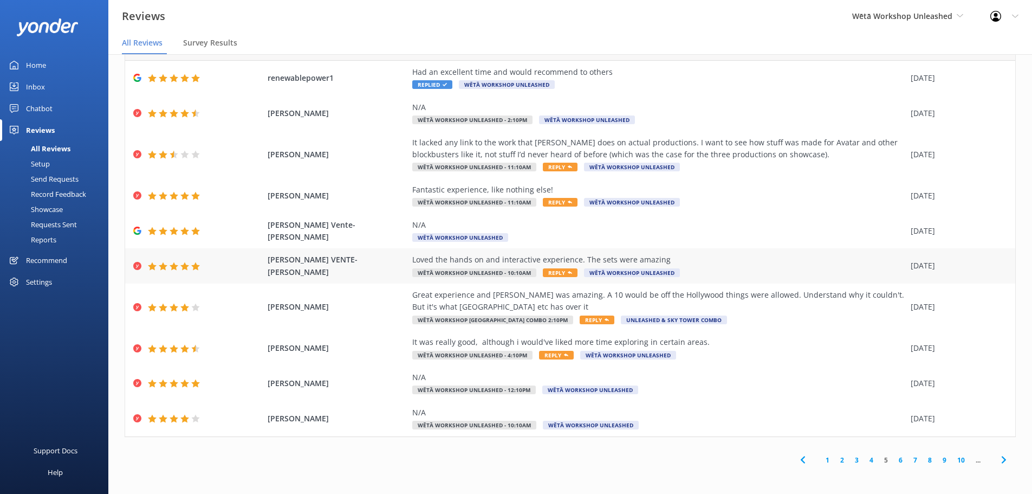
click at [548, 271] on span "Reply" at bounding box center [560, 272] width 35 height 9
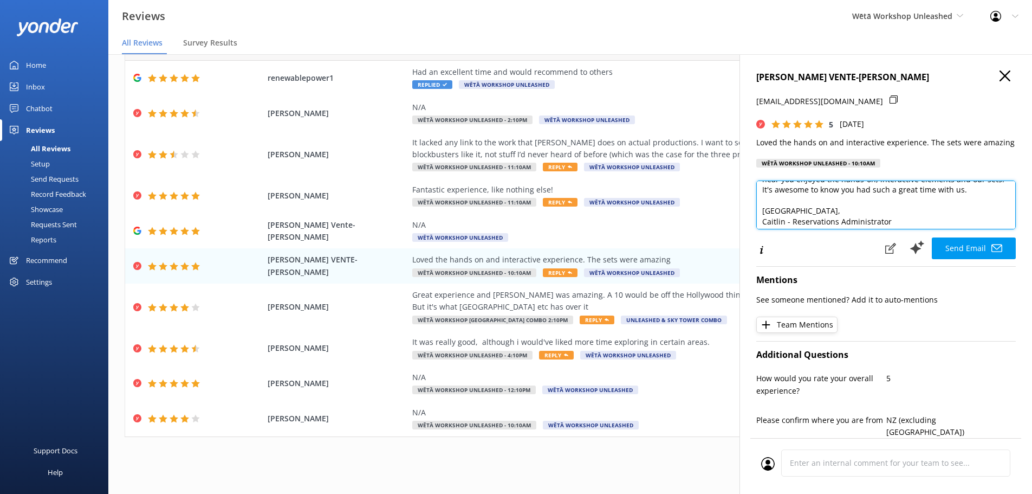
scroll to position [48, 0]
drag, startPoint x: 894, startPoint y: 219, endPoint x: 753, endPoint y: 217, distance: 140.9
click at [754, 217] on div "GINA VENTE-SMITH gvente@gmail.com 5 Sat, 6th Sep 2025 Loved the hands on and in…" at bounding box center [886, 301] width 293 height 494
paste textarea "Becky - Host"
type textarea "Kia ora Gina, Thank you so much for your wonderful feedback! We're thrilled to …"
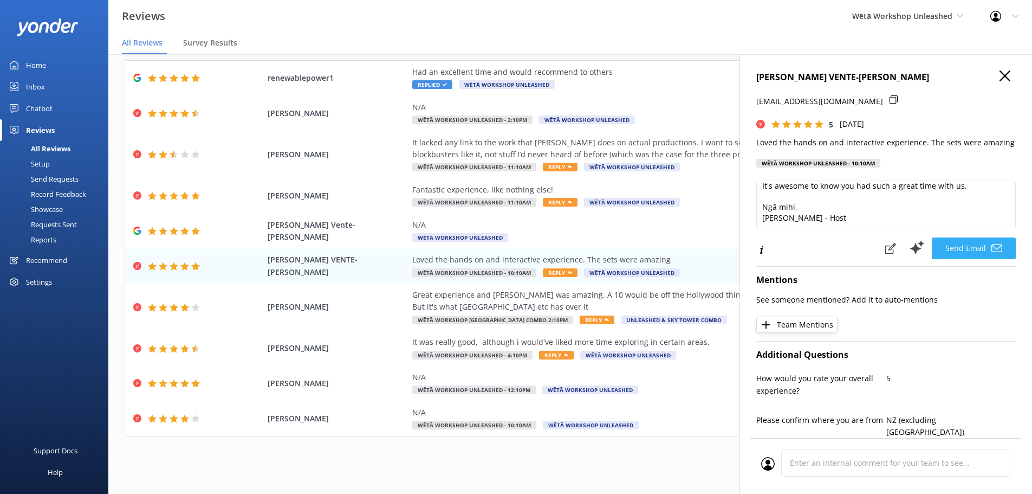
click at [944, 244] on button "Send Email" at bounding box center [974, 248] width 84 height 22
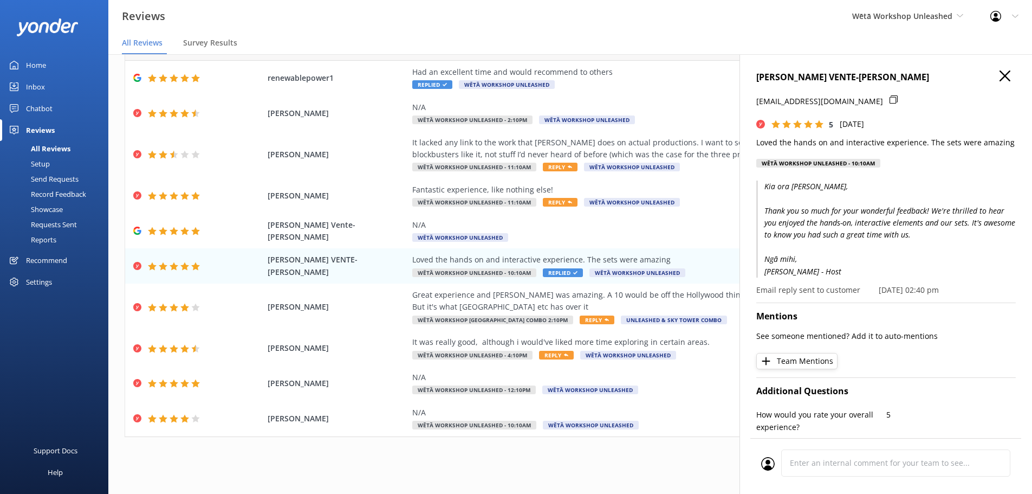
click at [1000, 82] on button "button" at bounding box center [1005, 76] width 11 height 12
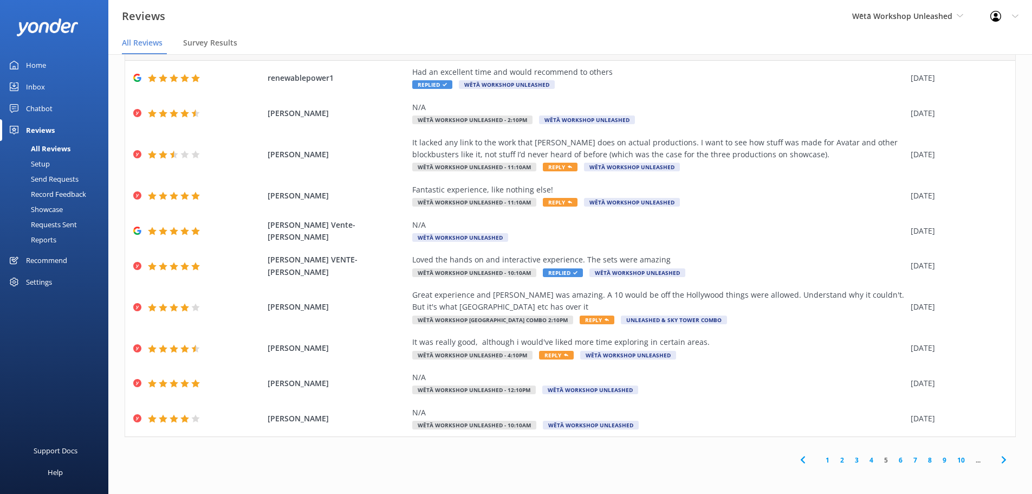
click at [893, 458] on link "6" at bounding box center [900, 460] width 15 height 10
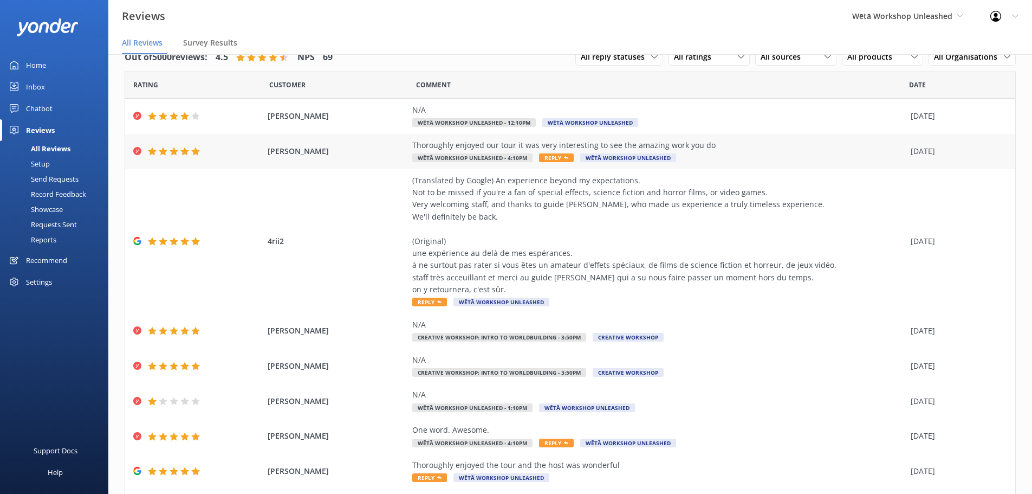
click at [560, 156] on span "Reply" at bounding box center [556, 157] width 35 height 9
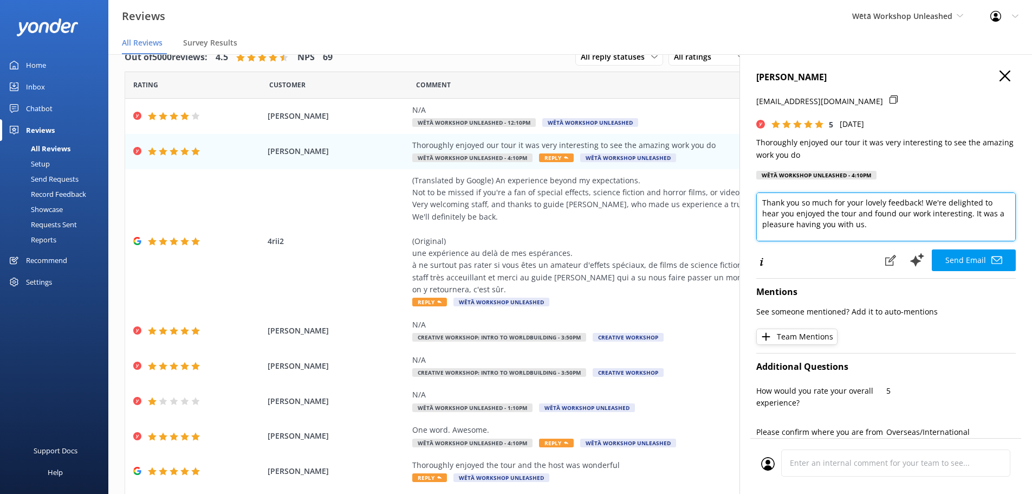
scroll to position [48, 0]
drag, startPoint x: 917, startPoint y: 237, endPoint x: 761, endPoint y: 233, distance: 155.6
click at [762, 233] on textarea "Kia ora Nicole, Thank you so much for your lovely feedback! We're delighted to …" at bounding box center [886, 216] width 260 height 49
paste textarea "Becky - Host"
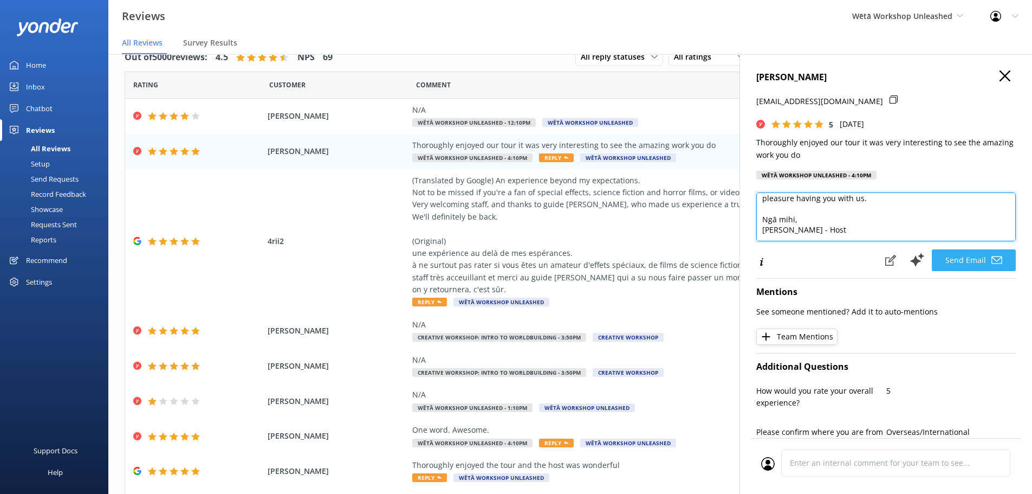
type textarea "Kia ora Nicole, Thank you so much for your lovely feedback! We're delighted to …"
click at [961, 263] on button "Send Email" at bounding box center [974, 260] width 84 height 22
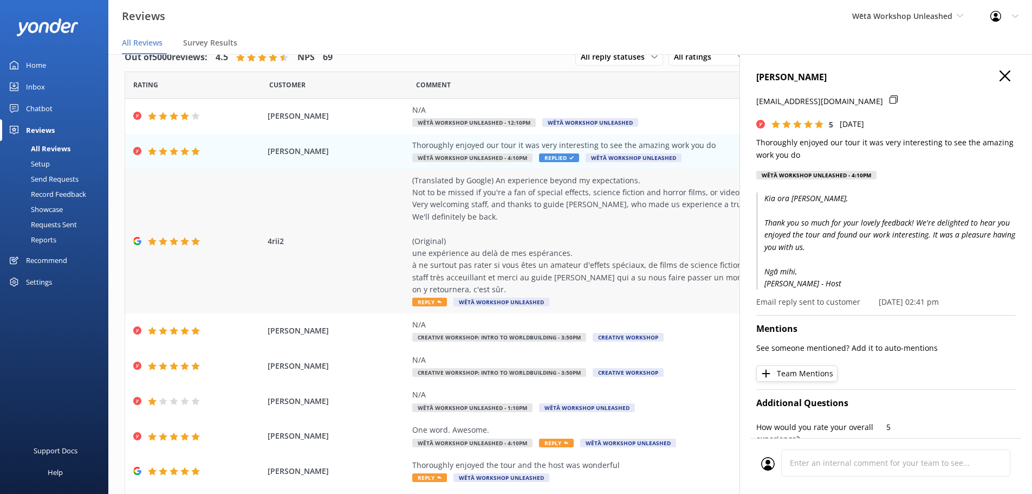
click at [541, 264] on div "(Translated by Google) An experience beyond my expectations. Not to be missed i…" at bounding box center [658, 234] width 493 height 121
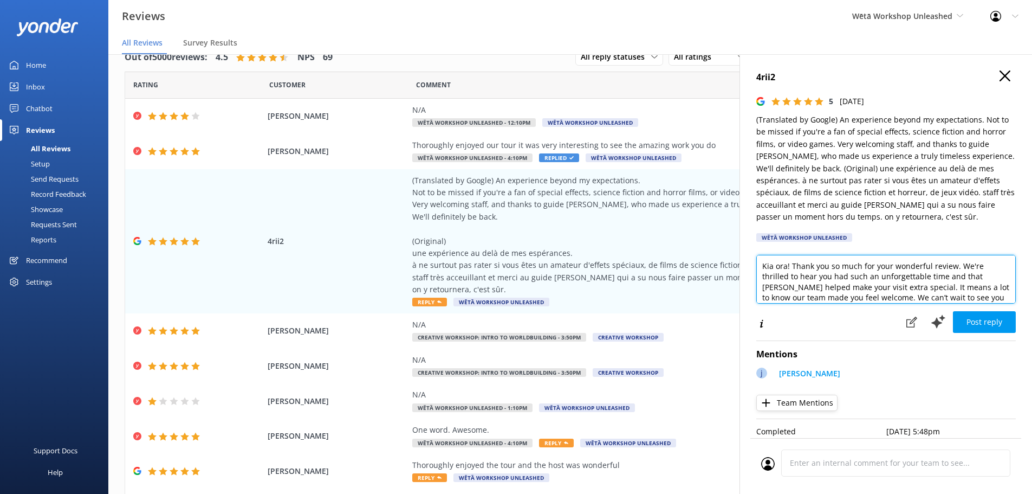
scroll to position [4, 0]
drag, startPoint x: 891, startPoint y: 283, endPoint x: 947, endPoint y: 271, distance: 56.5
click at [947, 271] on textarea "Kia ora! Thank you so much for your wonderful review. We're thrilled to hear yo…" at bounding box center [886, 279] width 260 height 49
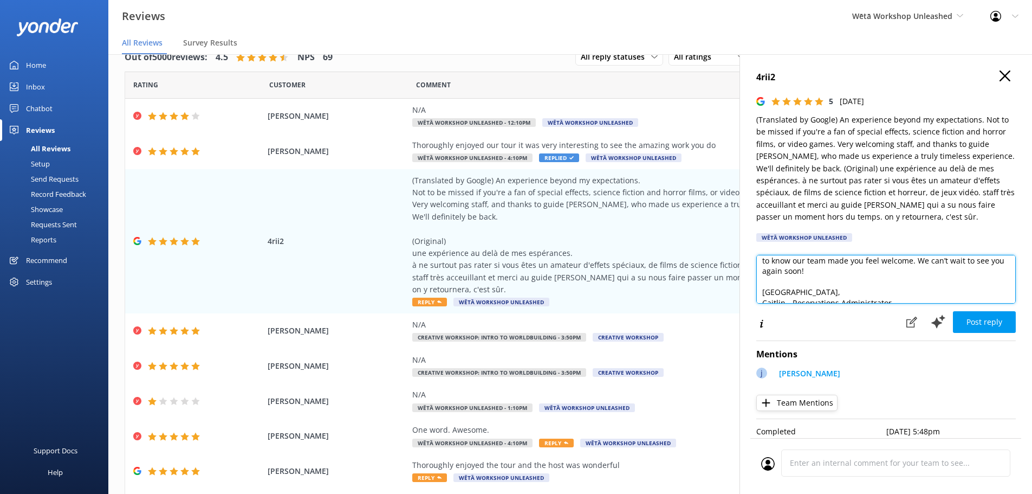
scroll to position [37, 0]
drag, startPoint x: 900, startPoint y: 294, endPoint x: 760, endPoint y: 295, distance: 140.3
click at [760, 295] on textarea "Kia ora! Thank you so much for your wonderful review. We're thrilled to hear yo…" at bounding box center [886, 279] width 260 height 49
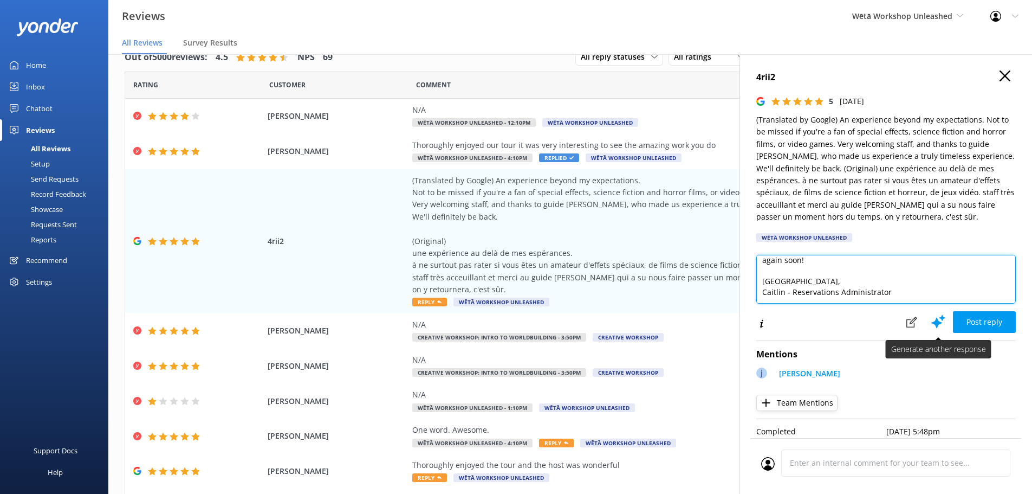
paste textarea "Becky - Host"
type textarea "Kia ora! Thank you so much for your wonderful review. We're thrilled to hear yo…"
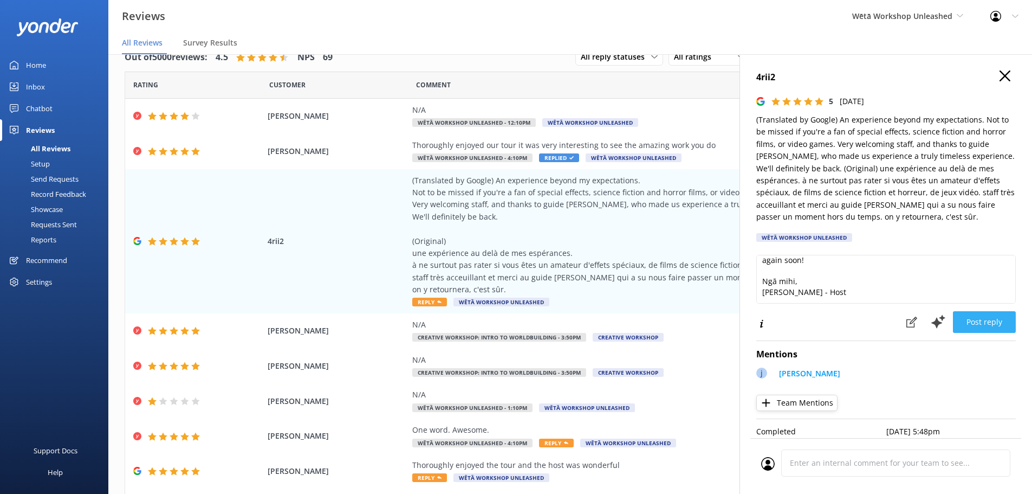
click at [975, 316] on button "Post reply" at bounding box center [984, 322] width 63 height 22
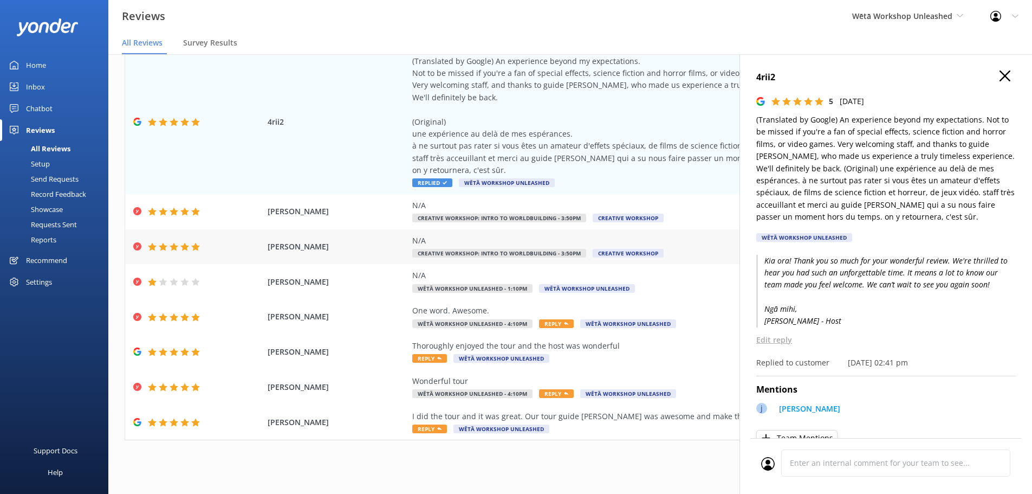
scroll to position [122, 0]
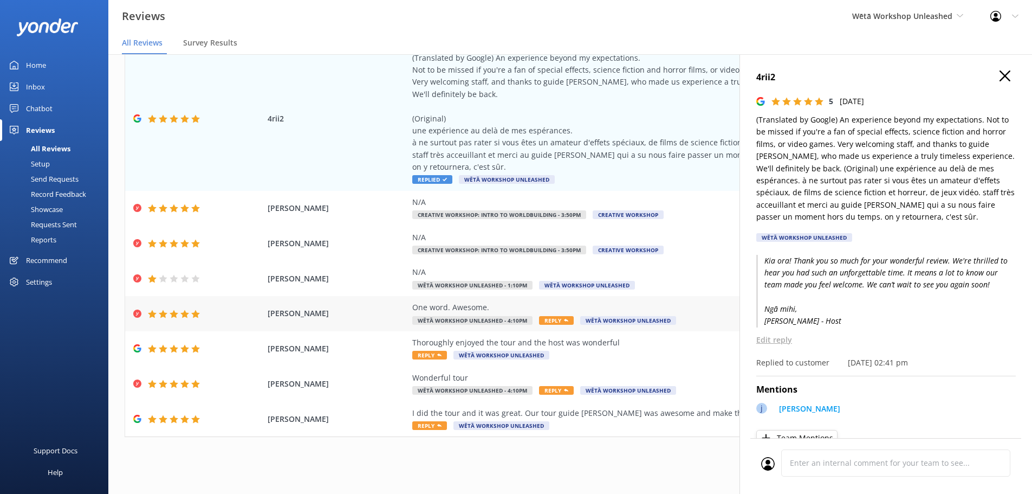
click at [519, 309] on div "One word. Awesome." at bounding box center [658, 307] width 493 height 12
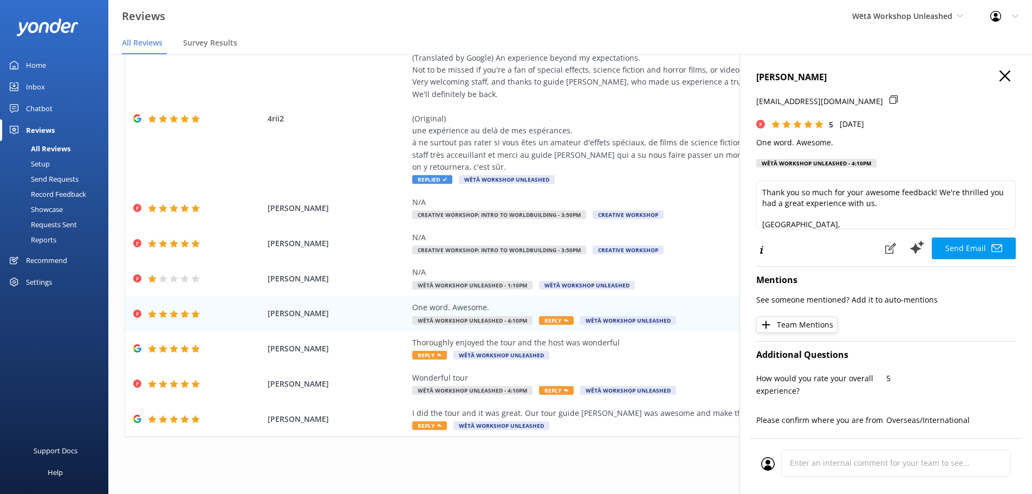
scroll to position [37, 0]
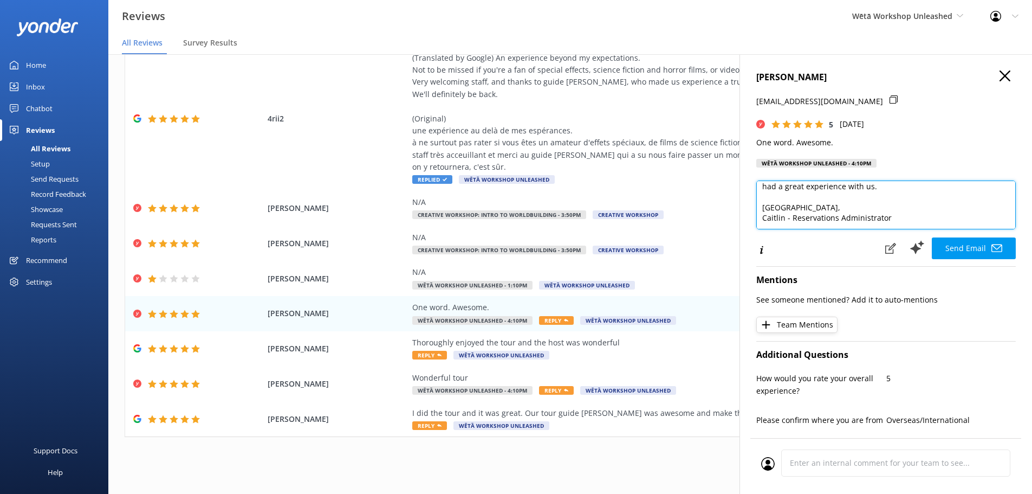
drag, startPoint x: 903, startPoint y: 217, endPoint x: 757, endPoint y: 211, distance: 145.9
click at [757, 211] on textarea "Kia ora Geoff, Thank you so much for your awesome feedback! We're thrilled you …" at bounding box center [886, 204] width 260 height 49
drag, startPoint x: 757, startPoint y: 212, endPoint x: 770, endPoint y: 217, distance: 14.1
click at [757, 212] on textarea "Kia ora Geoff, Thank you so much for your awesome feedback! We're thrilled you …" at bounding box center [886, 204] width 260 height 49
click at [896, 217] on textarea "Kia ora Geoff, Thank you so much for your awesome feedback! We're thrilled you …" at bounding box center [886, 204] width 260 height 49
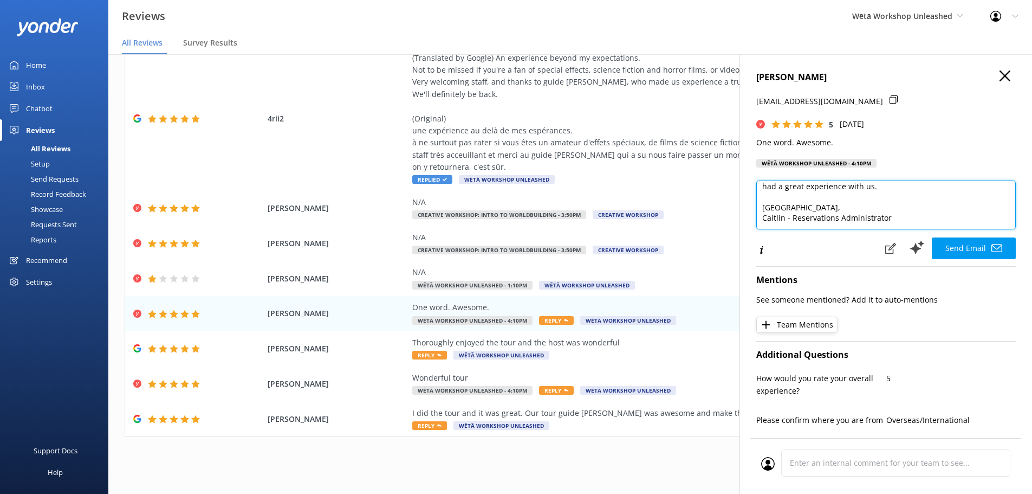
drag, startPoint x: 894, startPoint y: 218, endPoint x: 750, endPoint y: 218, distance: 144.1
click at [750, 218] on div "GEOFF BENNETT geoffsbennett@gmail.com 5 Wed, 3rd Sep 2025 One word. Awesome. Wē…" at bounding box center [886, 301] width 293 height 494
paste textarea "Becky - Host"
type textarea "Kia ora Geoff, Thank you so much for your awesome feedback! We're thrilled you …"
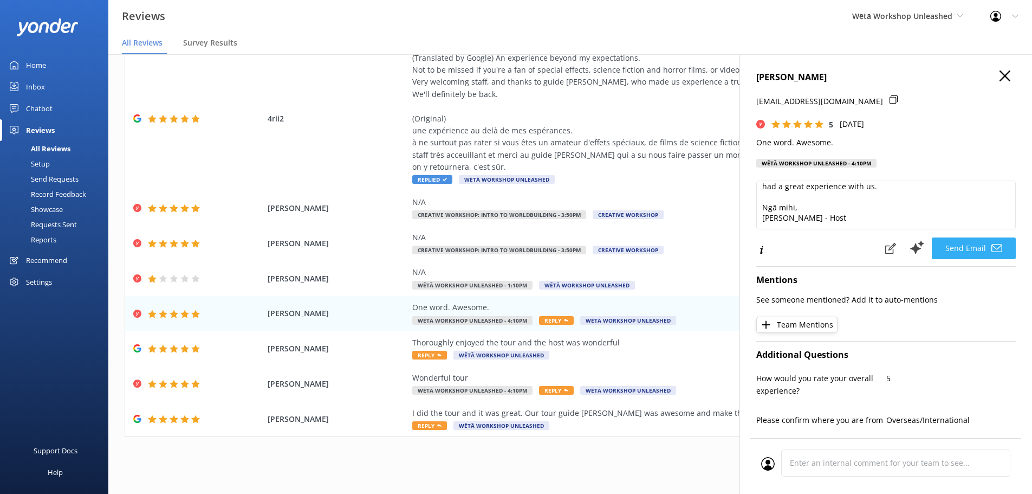
click at [950, 249] on button "Send Email" at bounding box center [974, 248] width 84 height 22
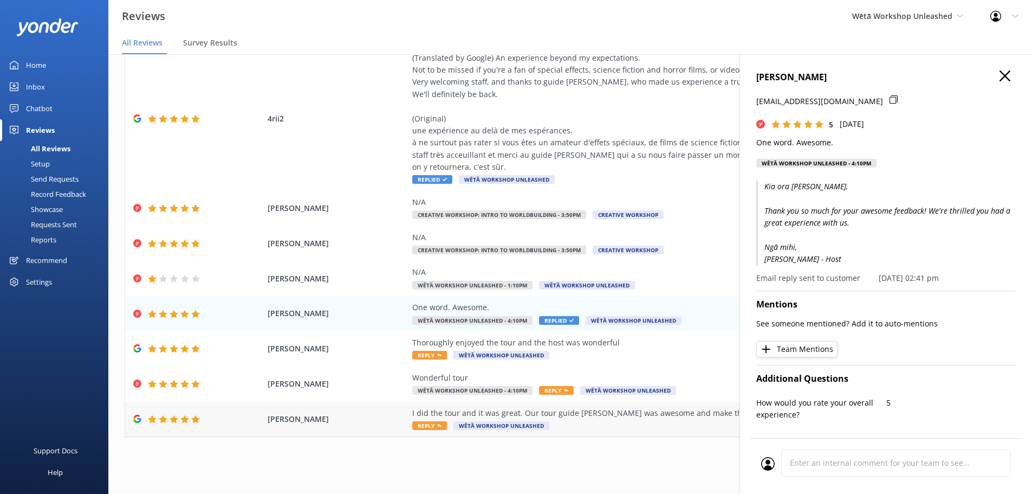
click at [617, 425] on div "I did the tour and it was great. Our tour guide Ellie was awesome and make the …" at bounding box center [658, 419] width 493 height 24
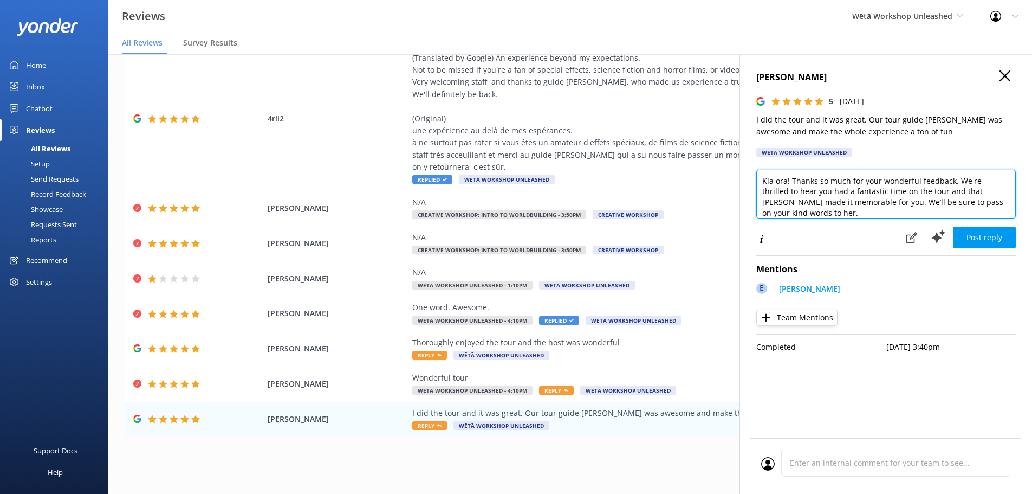
click at [787, 182] on textarea "Kia ora! Thanks so much for your wonderful feedback. We're thrilled to hear you…" at bounding box center [886, 194] width 260 height 49
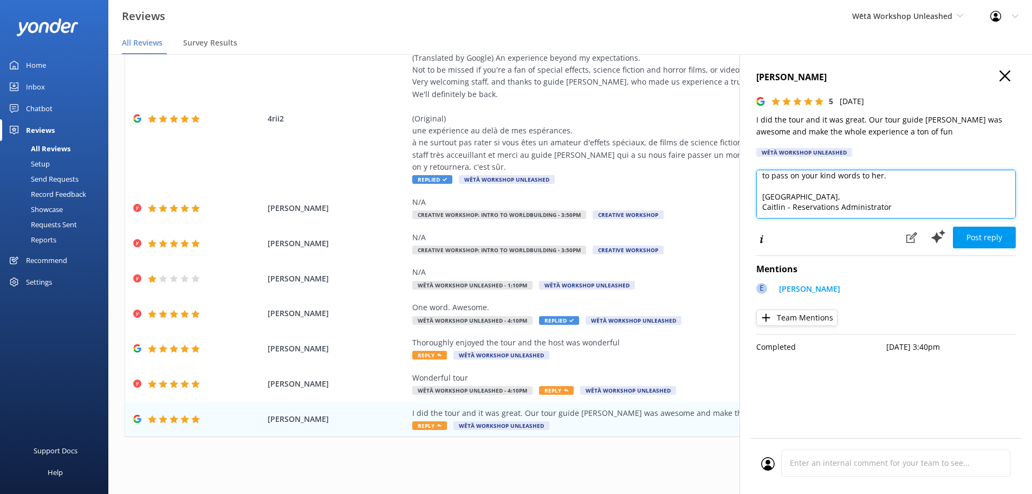
drag, startPoint x: 848, startPoint y: 213, endPoint x: 754, endPoint y: 212, distance: 93.7
click at [754, 212] on div "Mark Williams 5 Wed, 3rd Sep 2025 I did the tour and it was great. Our tour gui…" at bounding box center [886, 301] width 293 height 494
paste textarea "Becky - Host"
type textarea "Kia ora Mark! Thanks so much for your wonderful feedback. We're thrilled to hea…"
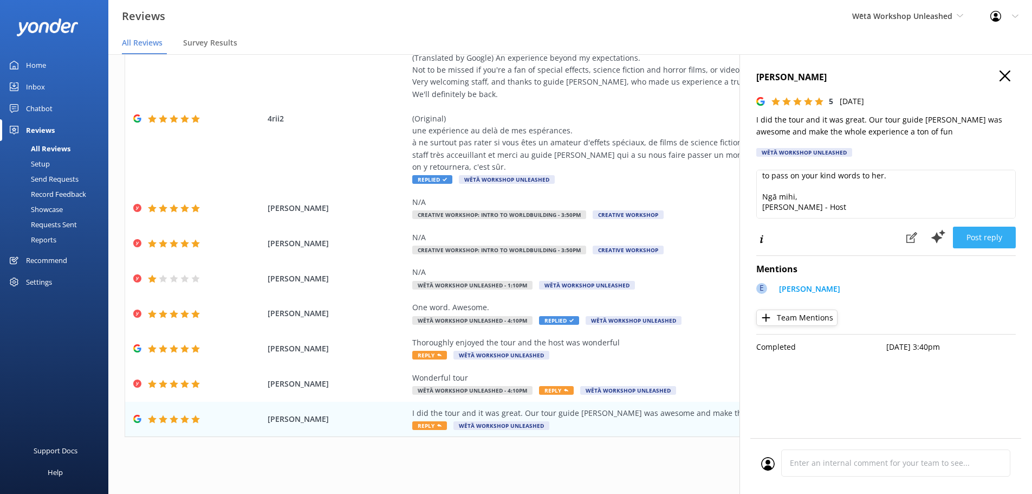
click at [981, 237] on button "Post reply" at bounding box center [984, 237] width 63 height 22
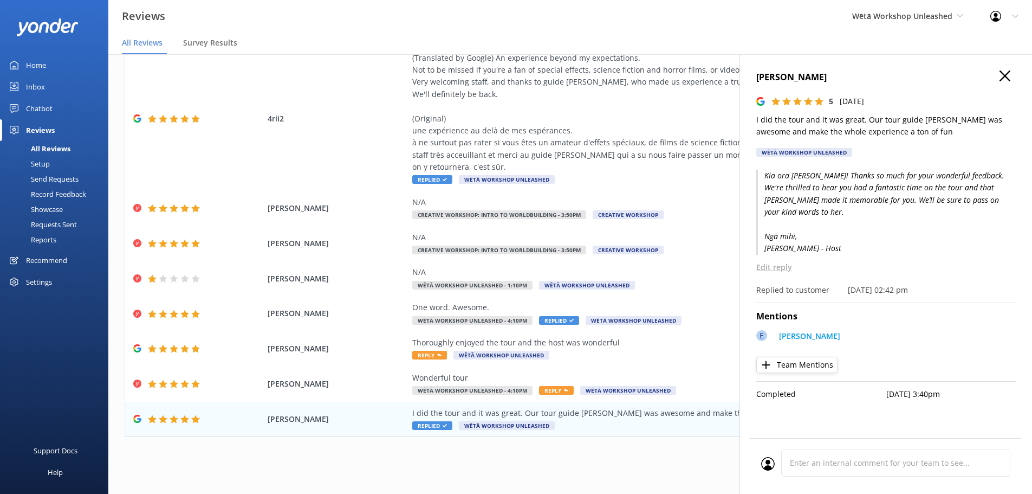
click at [1006, 76] on use "button" at bounding box center [1005, 75] width 11 height 11
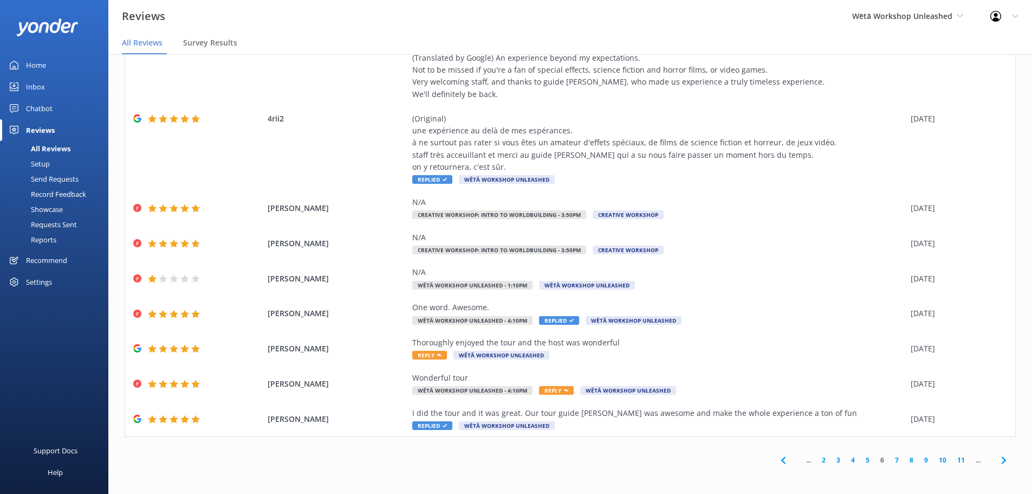
click at [891, 463] on link "7" at bounding box center [897, 460] width 15 height 10
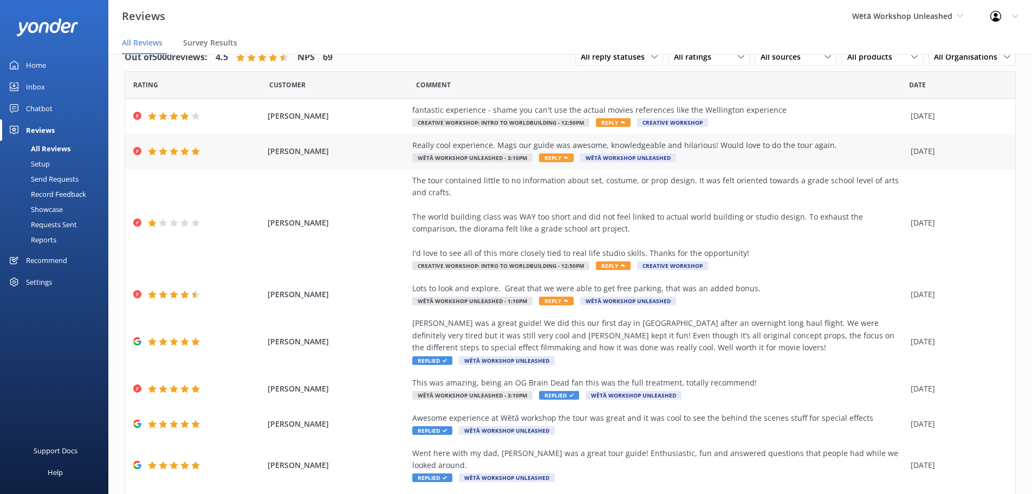
click at [567, 145] on div "Really cool experience. Mags our guide was awesome, knowledgeable and hilarious…" at bounding box center [658, 145] width 493 height 12
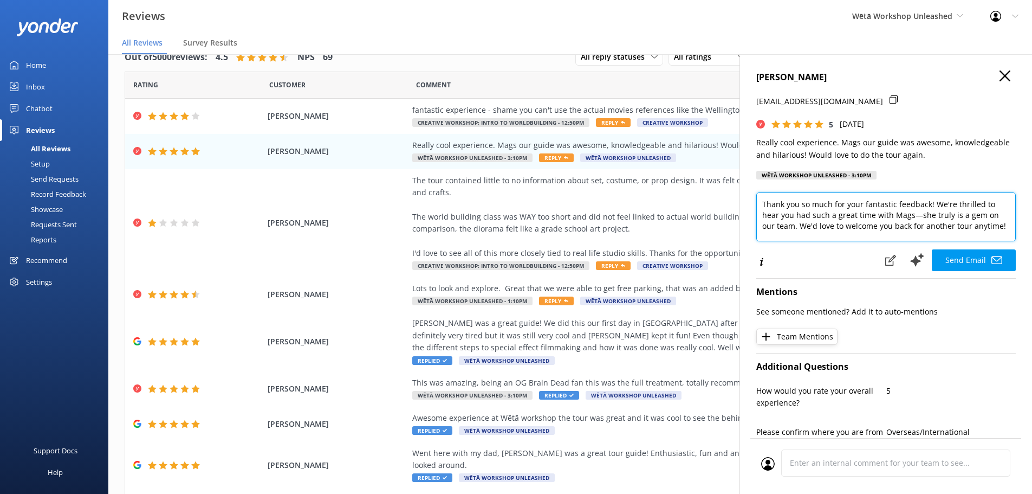
scroll to position [24, 0]
drag, startPoint x: 911, startPoint y: 212, endPoint x: 892, endPoint y: 212, distance: 19.0
click at [892, 212] on textarea "Kia ora Kerryn, Thank you so much for your fantastic feedback! We're thrilled t…" at bounding box center [886, 216] width 260 height 49
drag, startPoint x: 823, startPoint y: 225, endPoint x: 936, endPoint y: 211, distance: 114.7
click at [936, 211] on textarea "Kia ora Kerryn, Thank you so much for your fantastic feedback! We're thrilled t…" at bounding box center [886, 216] width 260 height 49
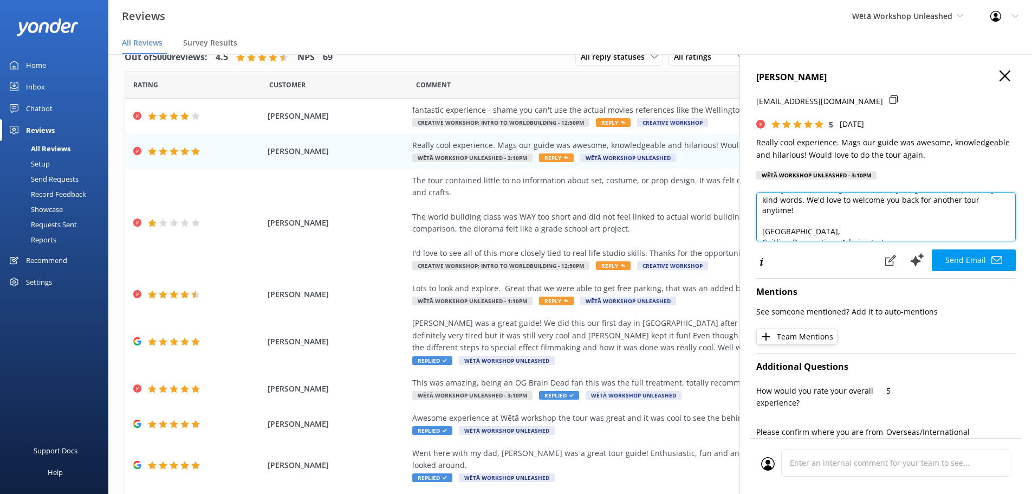
scroll to position [59, 0]
drag, startPoint x: 901, startPoint y: 231, endPoint x: 741, endPoint y: 252, distance: 161.2
click at [741, 252] on div "KERRYN TIBBLE sneaky_sparrow@hotmail.com 5 Wed, 3rd Sep 2025 Really cool experi…" at bounding box center [886, 301] width 293 height 494
paste textarea "Becky - Host"
type textarea "Kia ora Kerryn, Thank you so much for your fantastic feedback! We're thrilled t…"
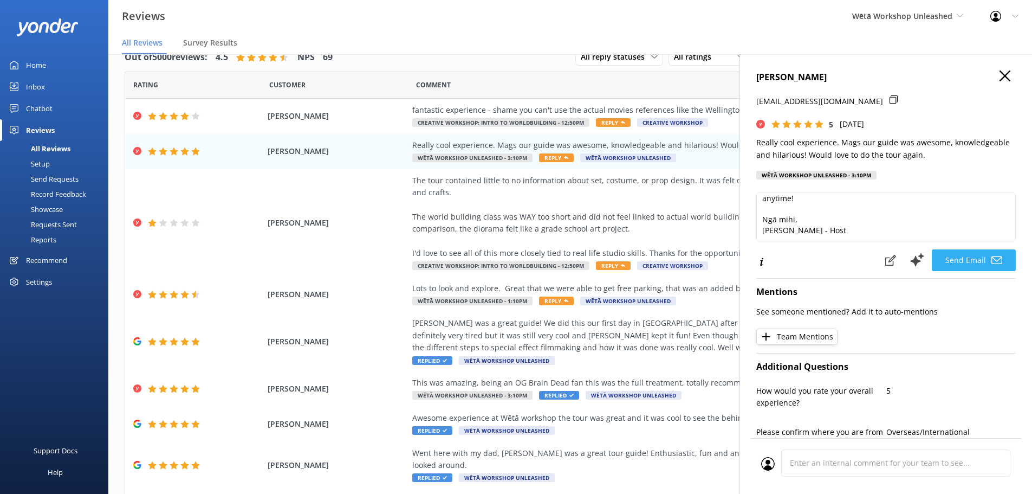
click at [955, 261] on button "Send Email" at bounding box center [974, 260] width 84 height 22
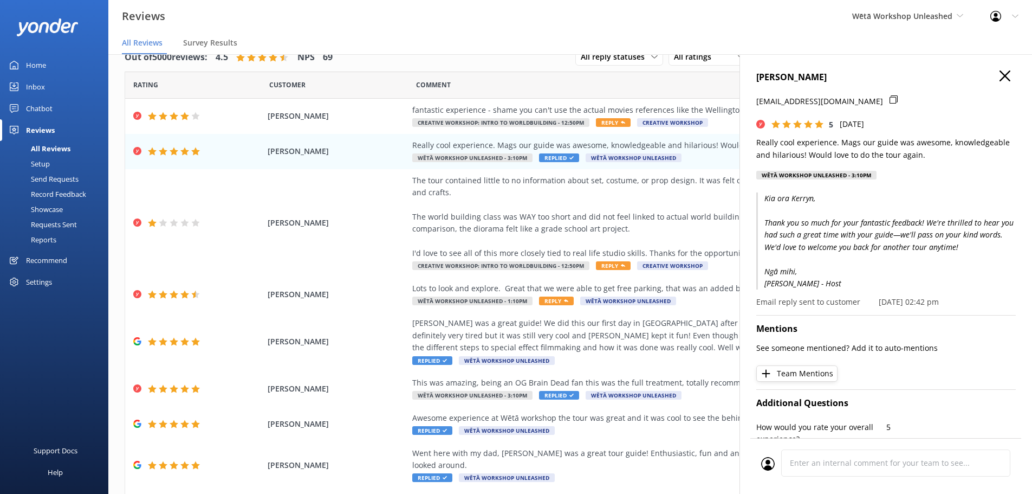
click at [1000, 78] on use "button" at bounding box center [1005, 75] width 11 height 11
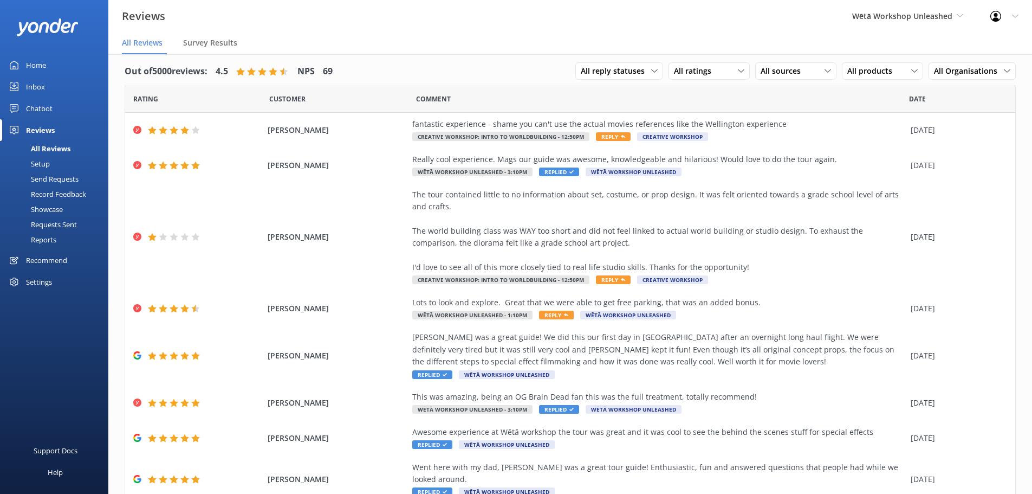
scroll to position [0, 0]
